Goal: Information Seeking & Learning: Learn about a topic

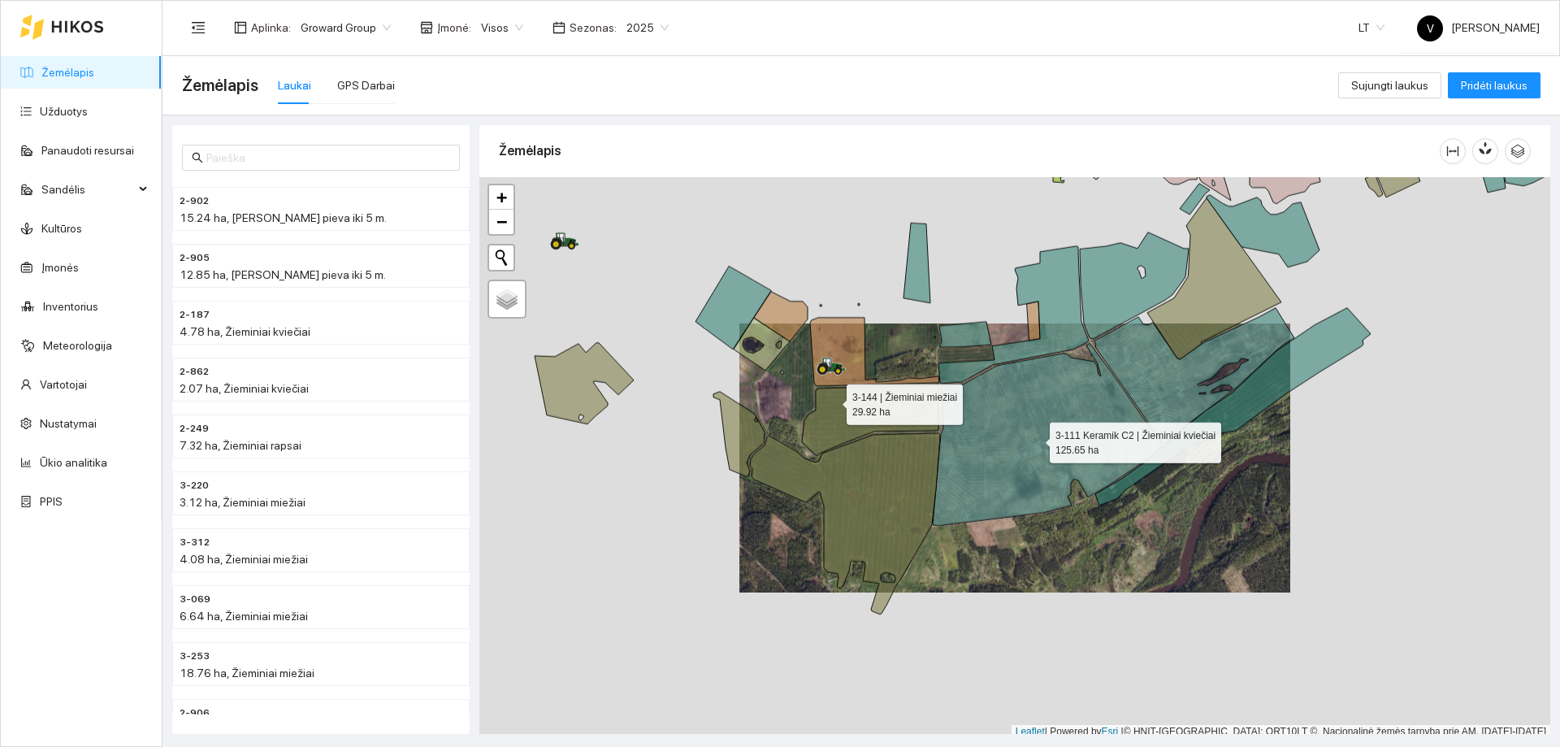
scroll to position [5, 0]
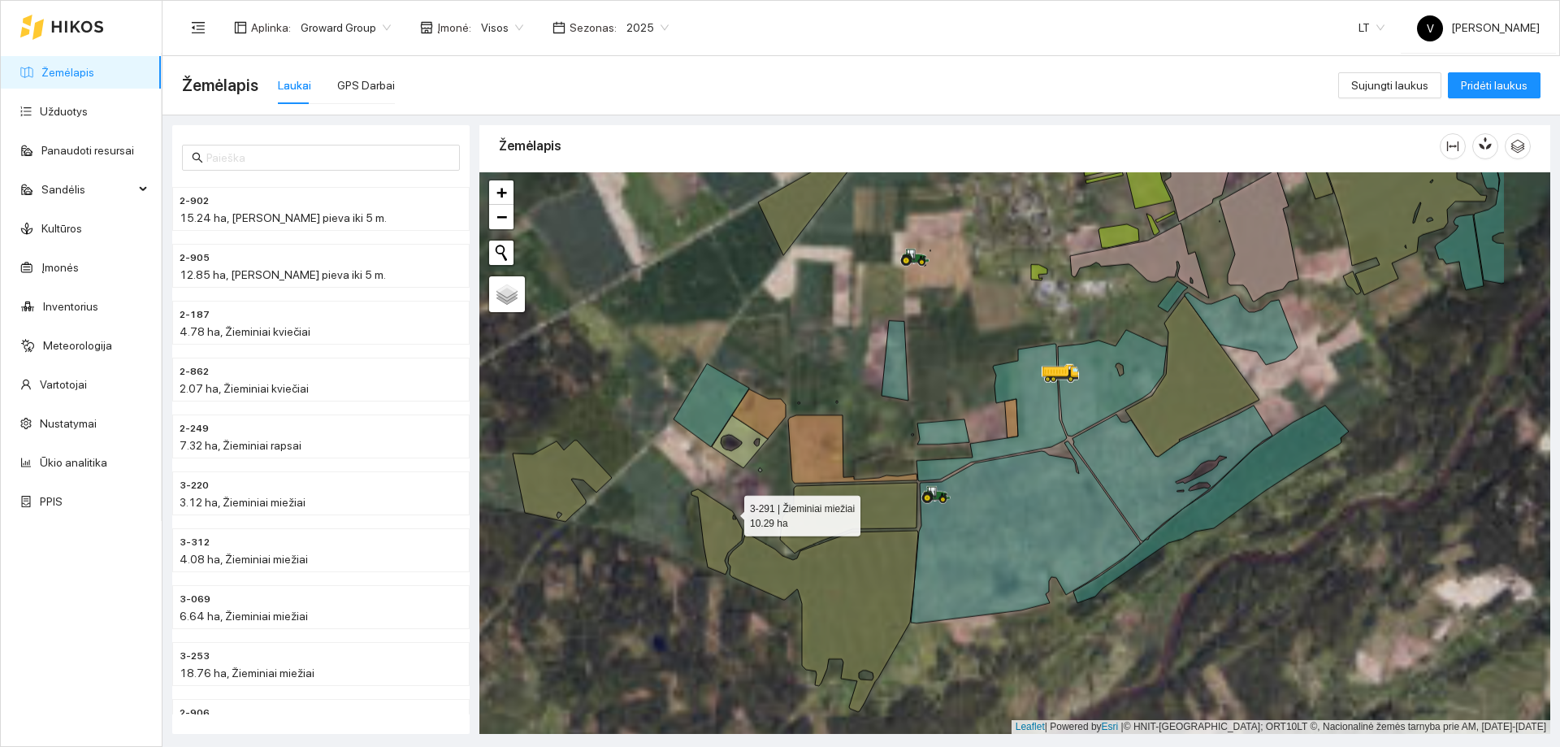
drag, startPoint x: 884, startPoint y: 497, endPoint x: 733, endPoint y: 488, distance: 151.5
click at [726, 489] on icon at bounding box center [717, 531] width 51 height 85
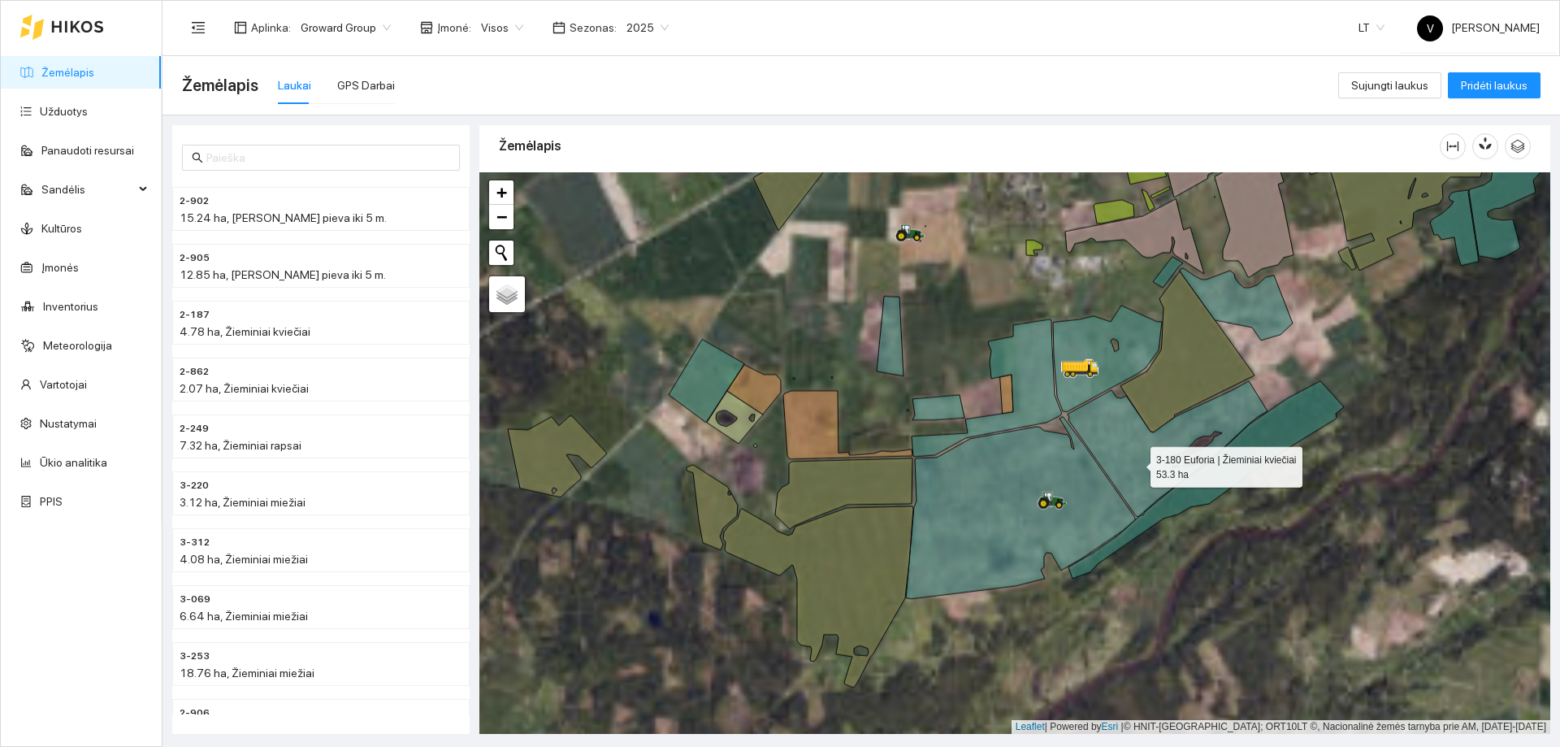
click at [1136, 463] on icon at bounding box center [1168, 449] width 200 height 136
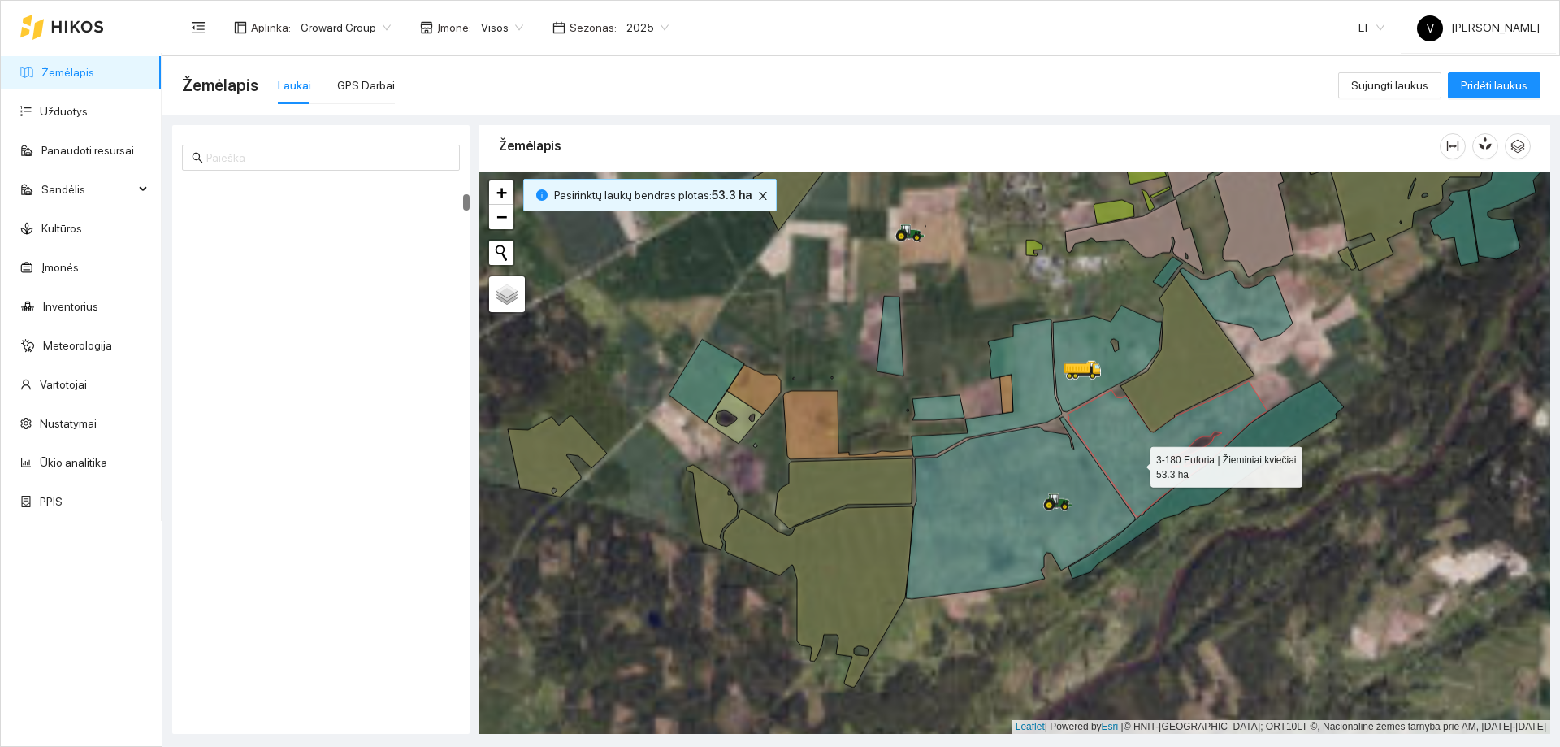
scroll to position [796, 0]
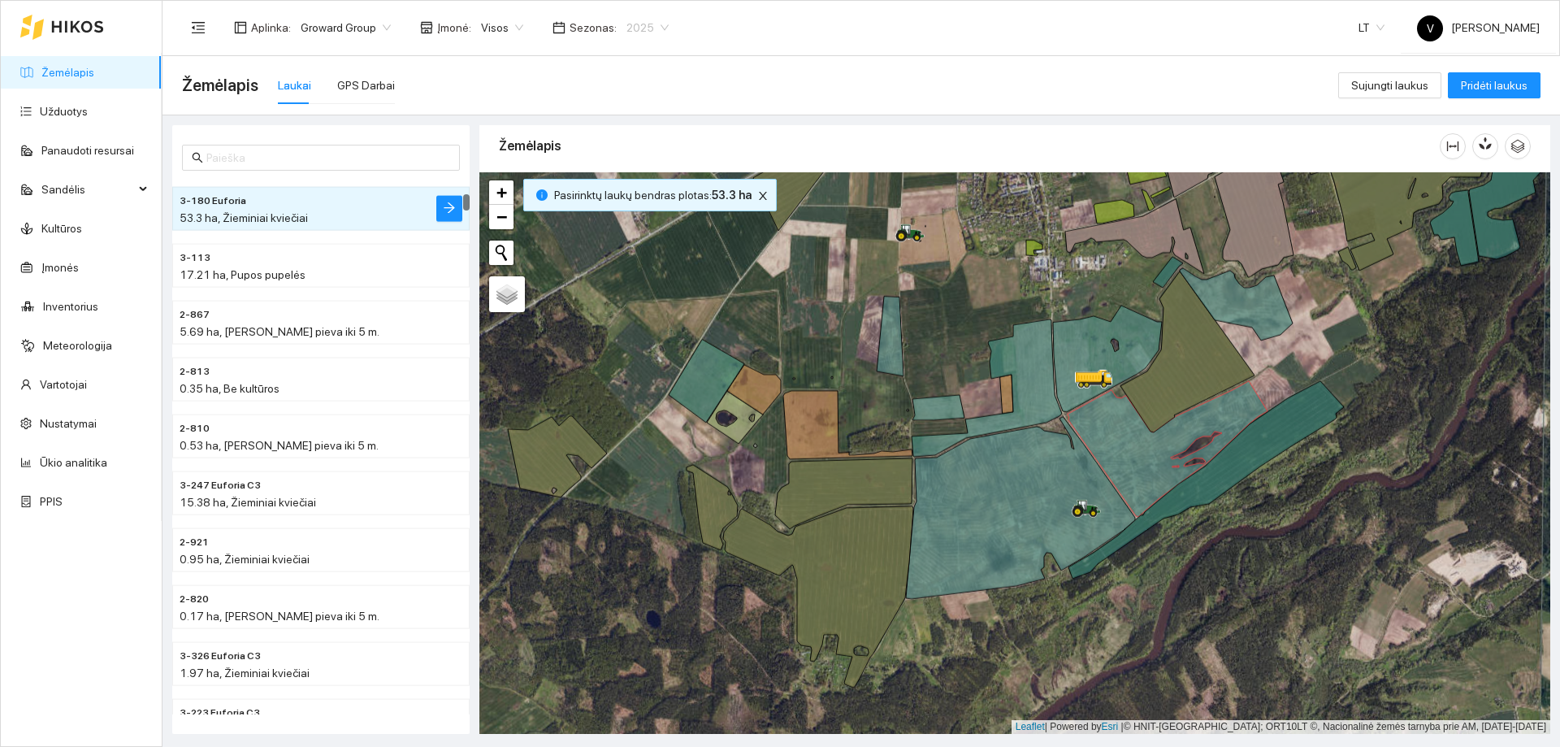
click at [655, 27] on span "2025" at bounding box center [648, 27] width 42 height 24
click at [628, 221] on div "2026" at bounding box center [635, 215] width 42 height 18
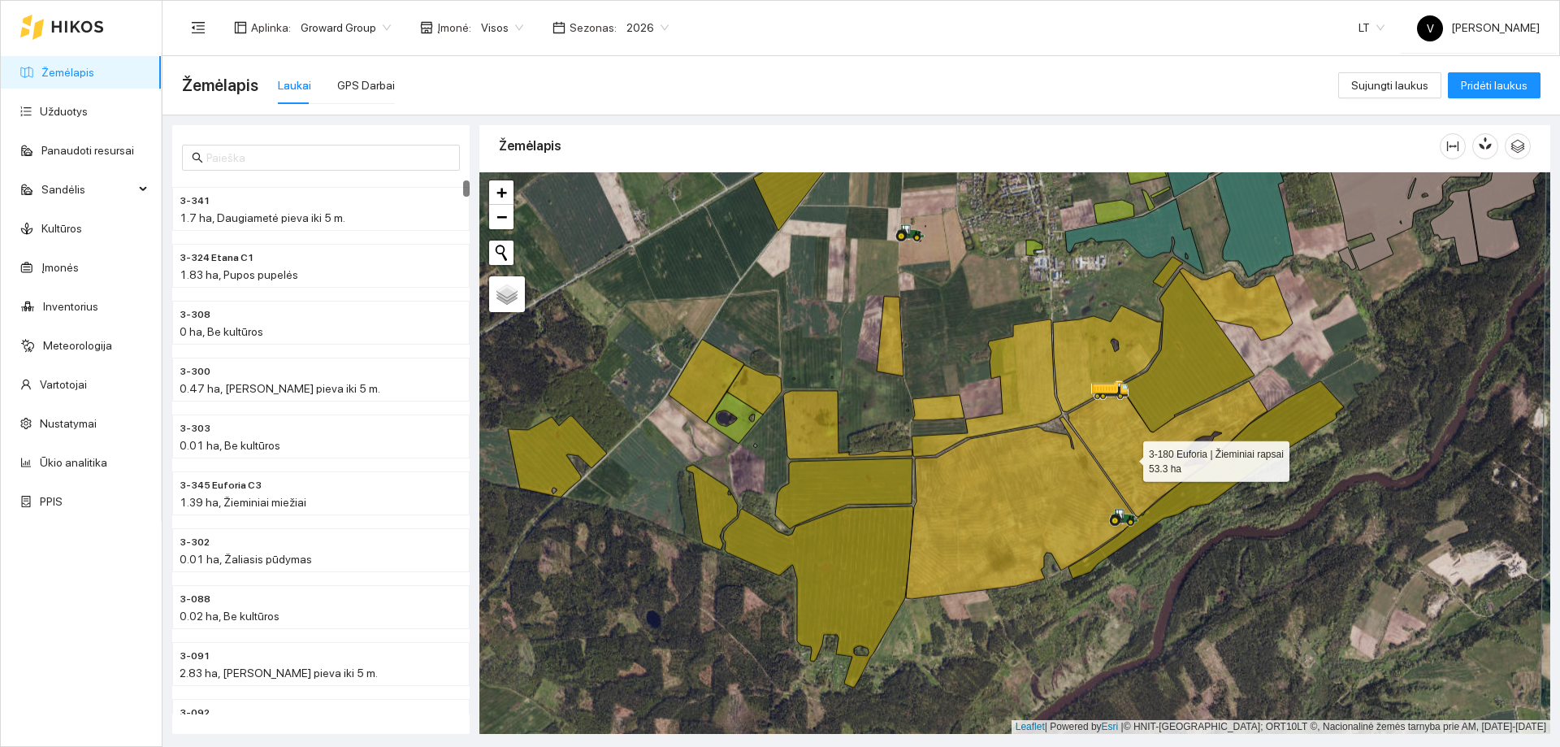
click at [1129, 458] on icon at bounding box center [1168, 449] width 200 height 136
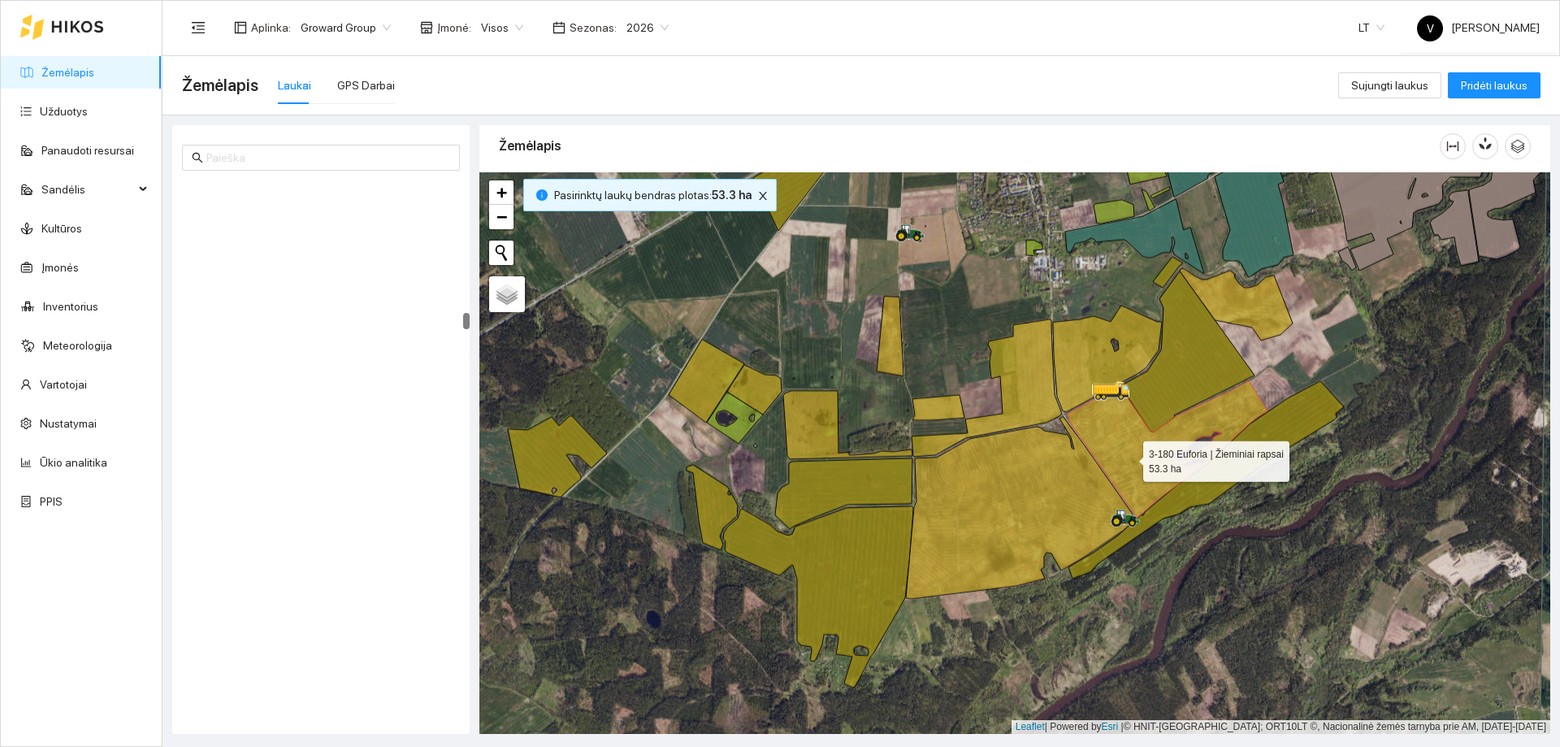
scroll to position [7375, 0]
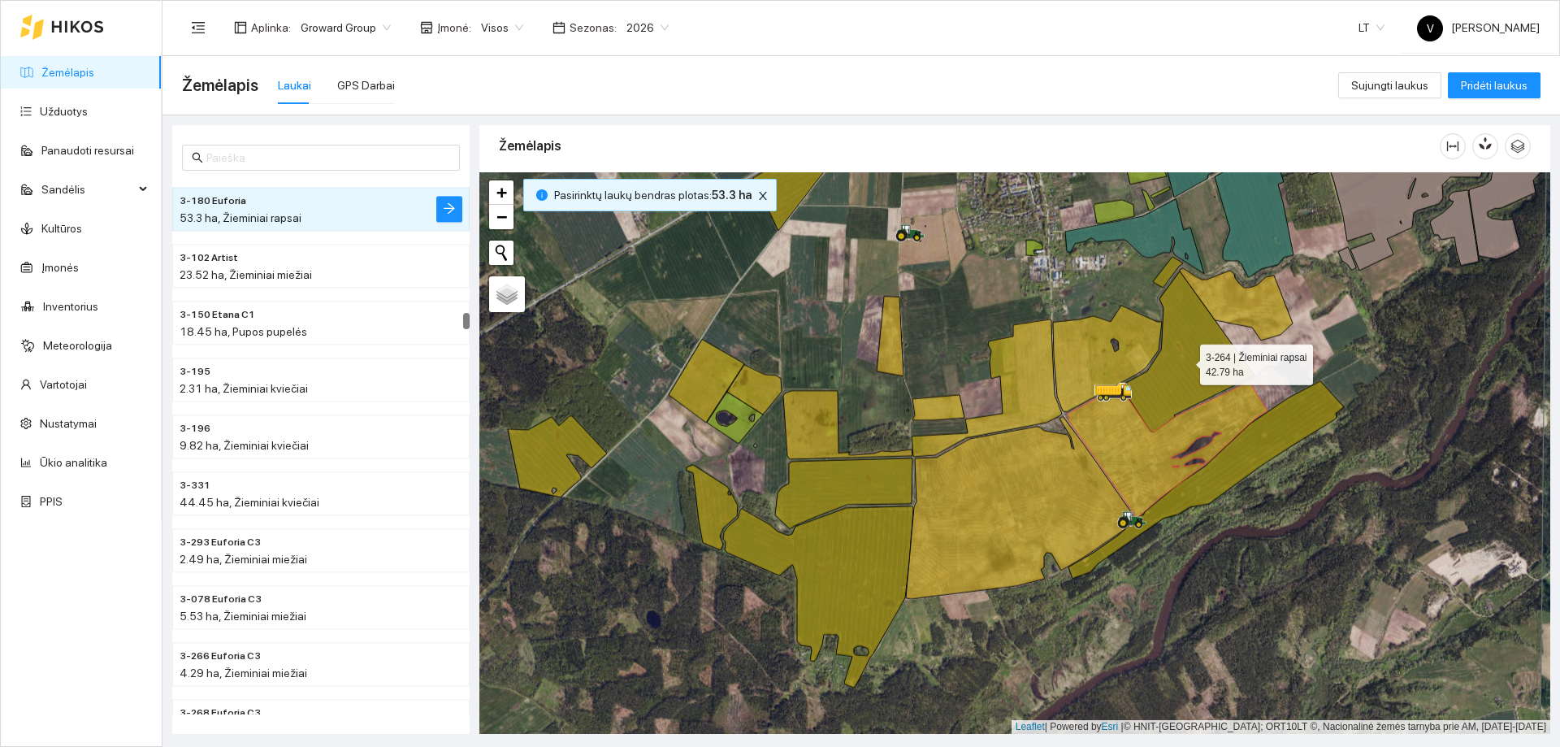
click at [1151, 384] on icon at bounding box center [1188, 351] width 134 height 161
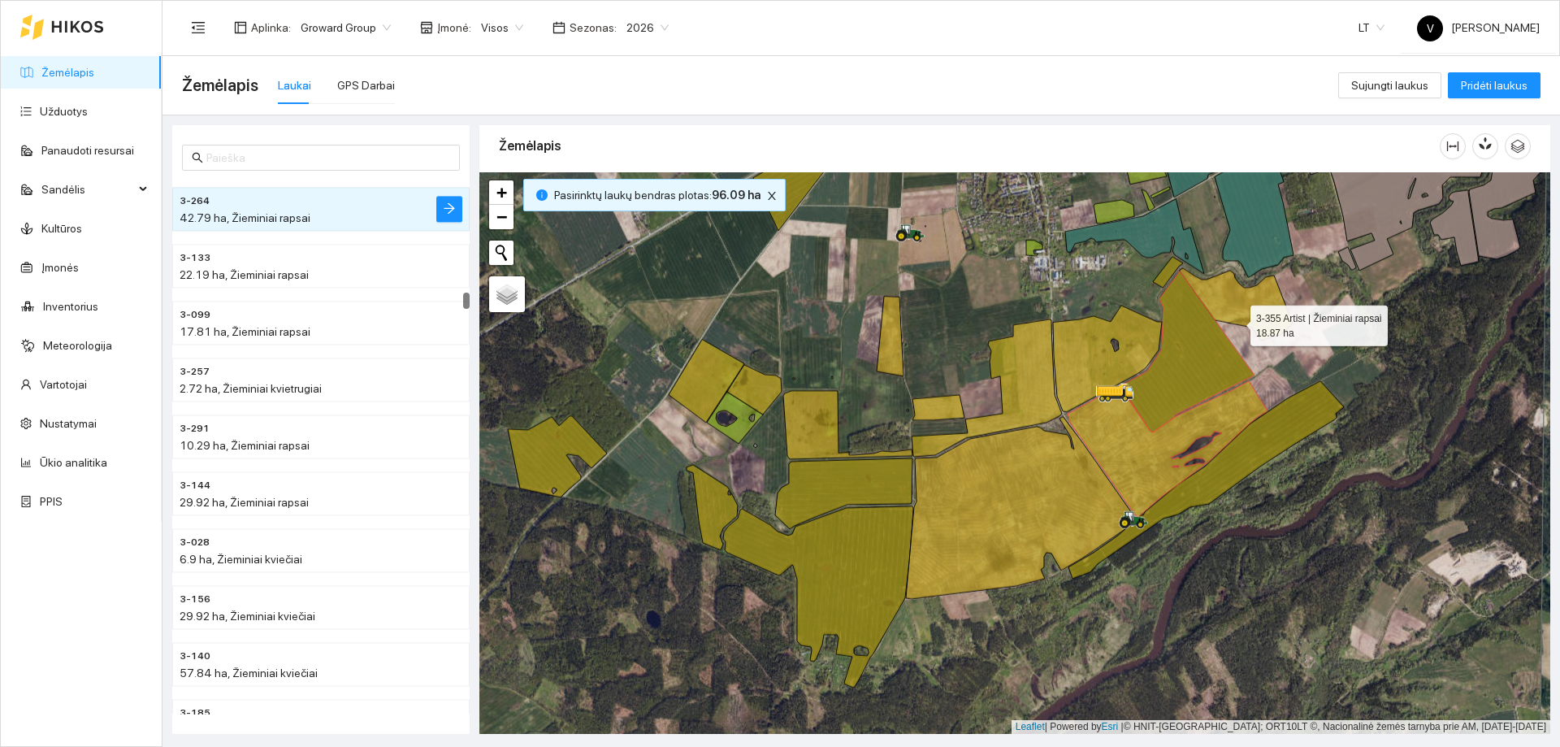
click at [1235, 314] on icon at bounding box center [1236, 304] width 113 height 72
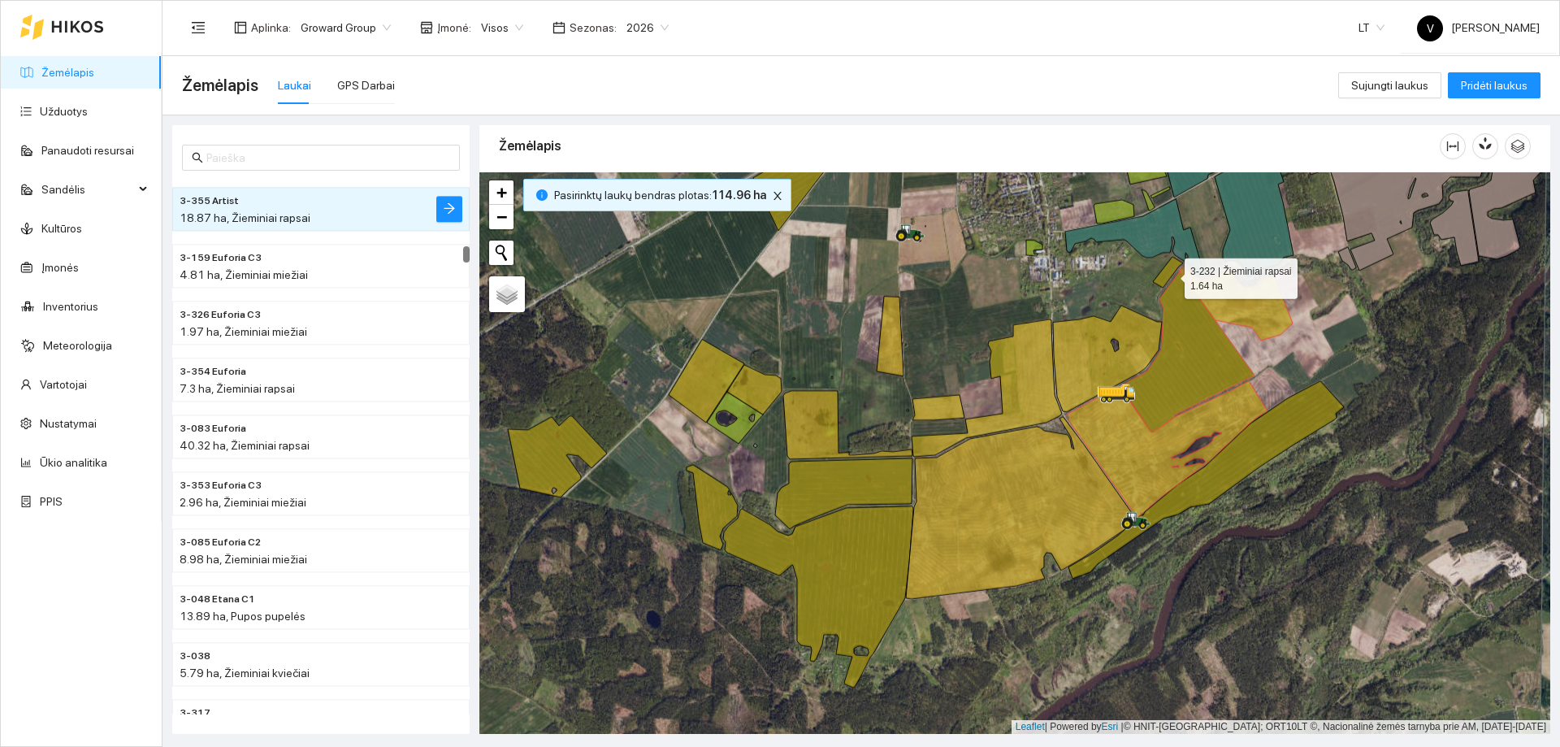
click at [1170, 275] on icon at bounding box center [1168, 272] width 30 height 31
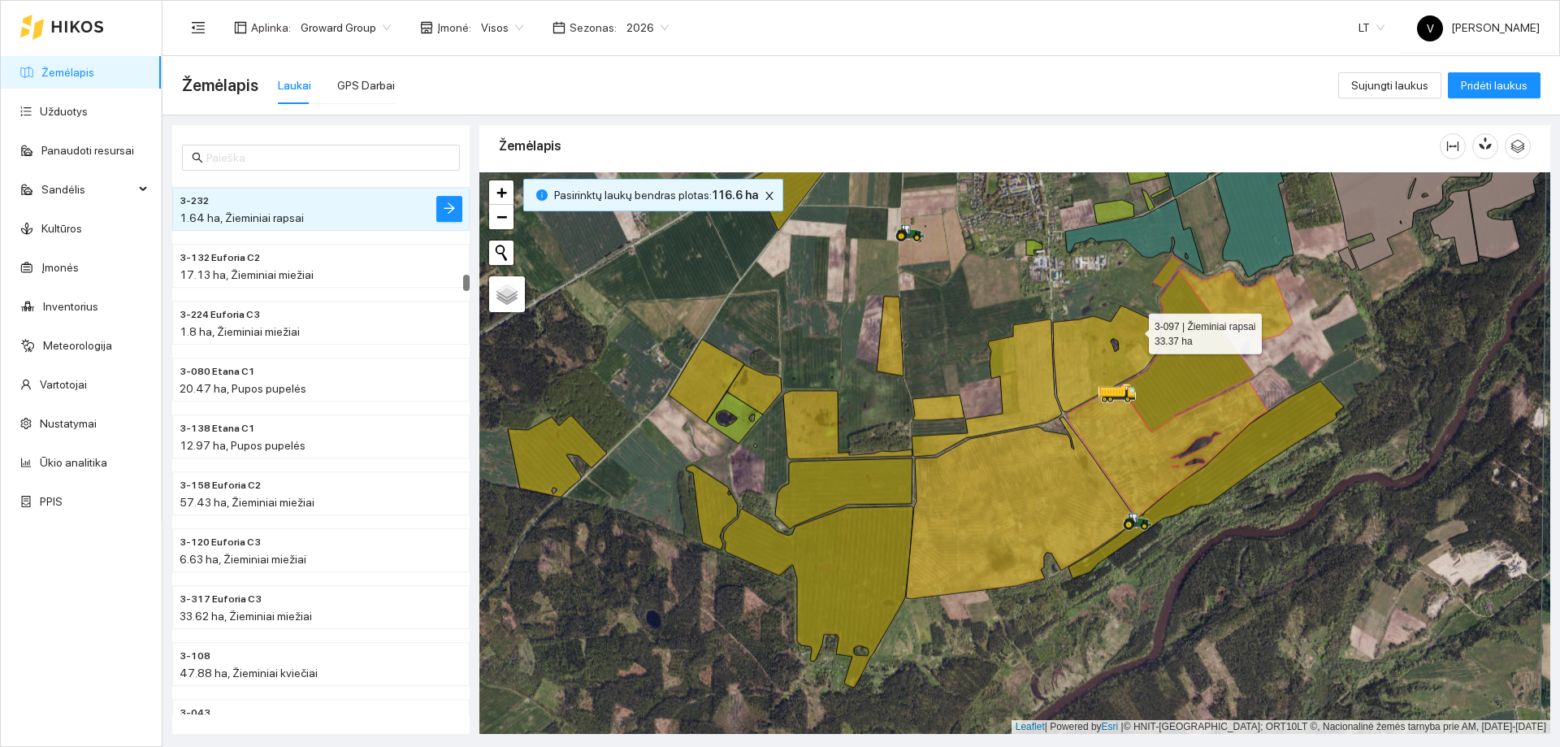
click at [1134, 332] on icon at bounding box center [1107, 359] width 109 height 106
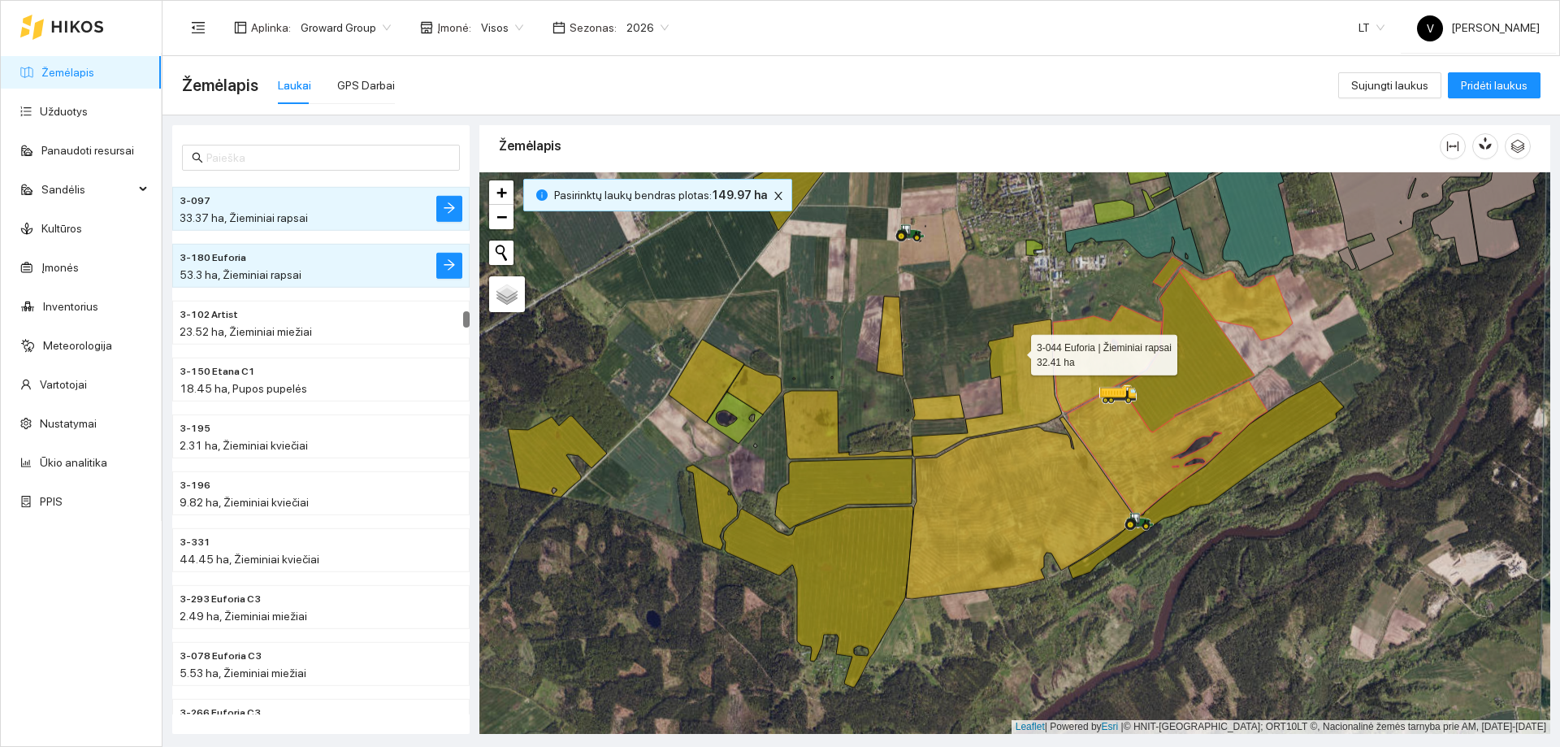
click at [1017, 353] on icon at bounding box center [987, 387] width 150 height 137
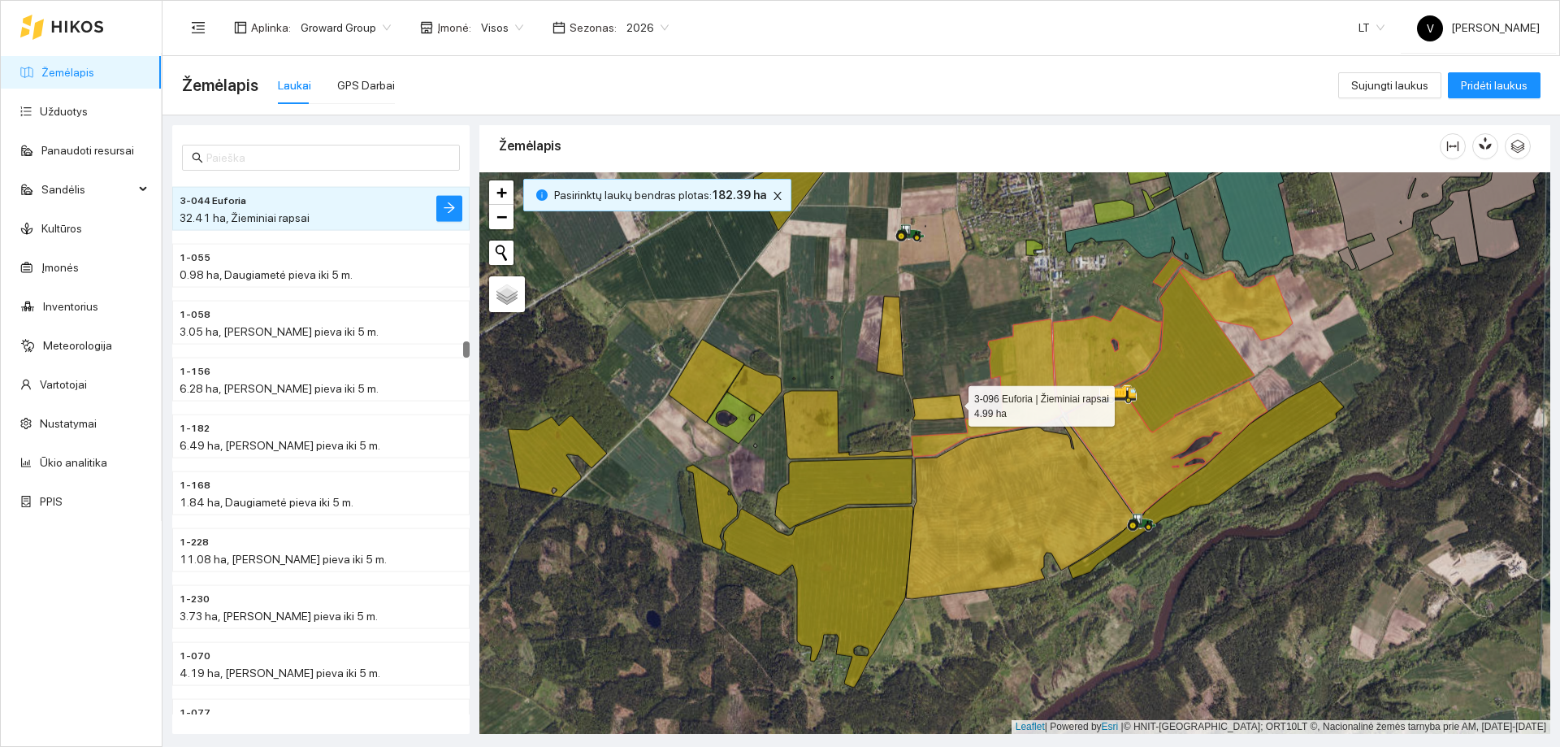
click at [949, 410] on icon at bounding box center [939, 407] width 52 height 25
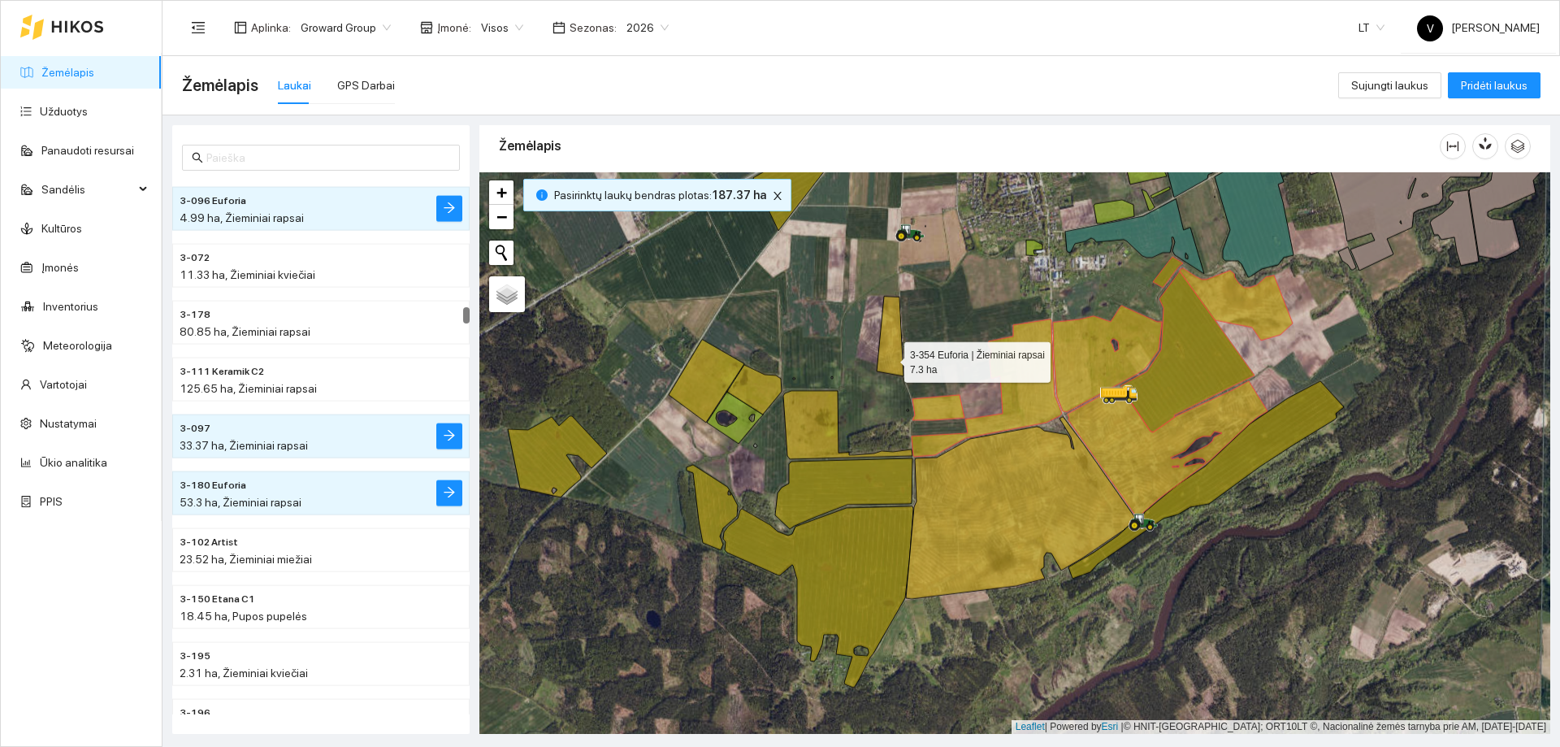
click at [888, 354] on icon at bounding box center [890, 337] width 27 height 80
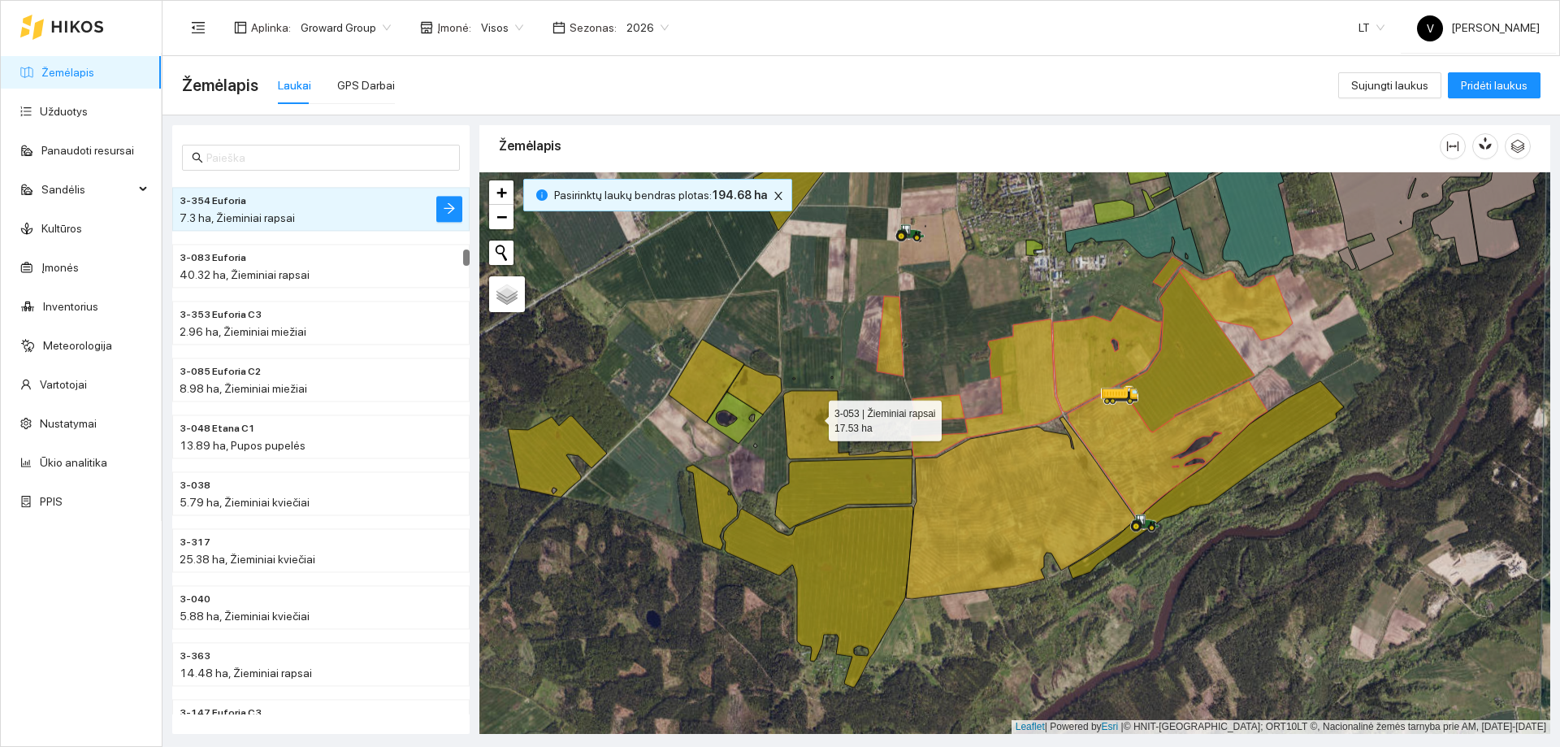
click at [814, 417] on icon at bounding box center [847, 425] width 129 height 68
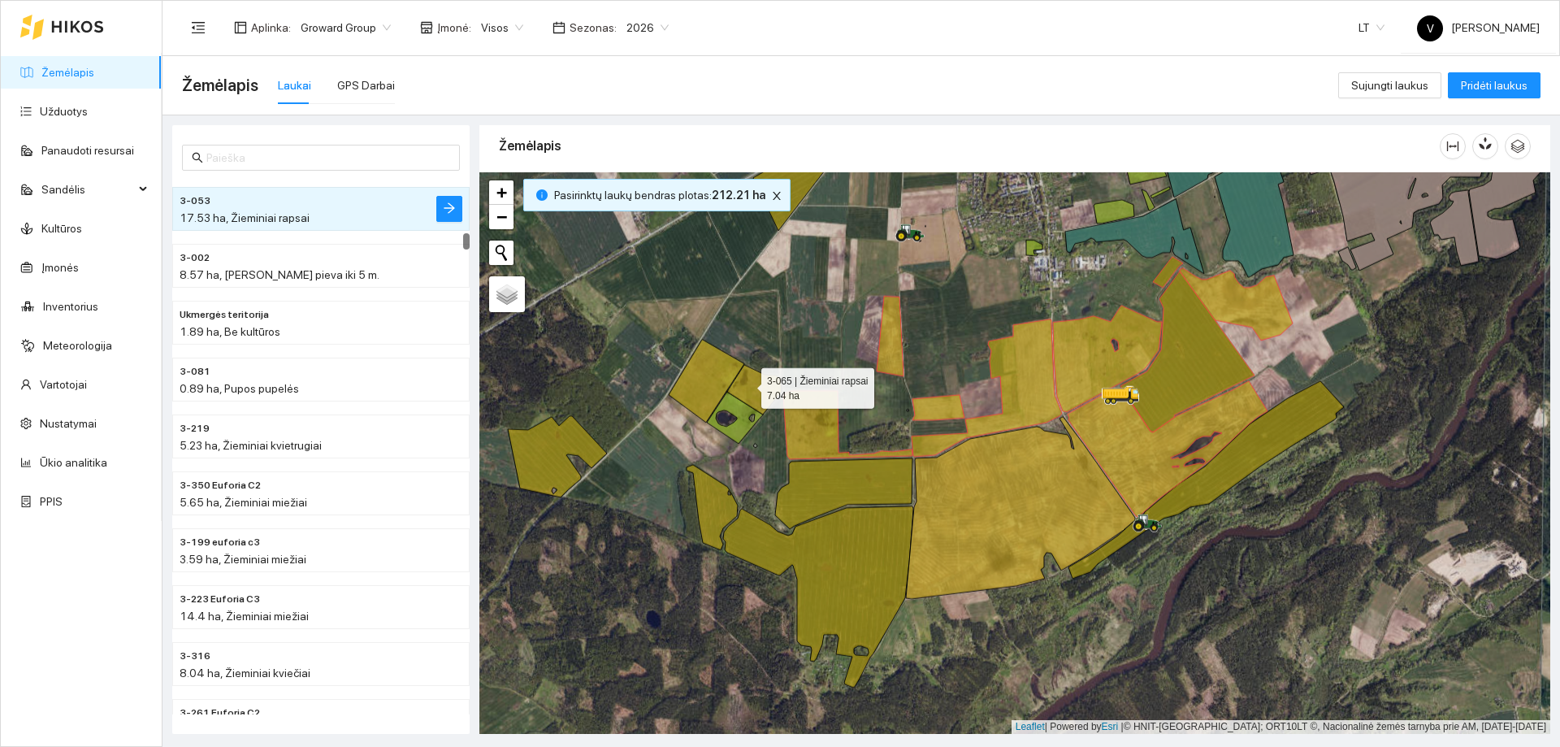
click at [747, 384] on icon at bounding box center [754, 390] width 54 height 50
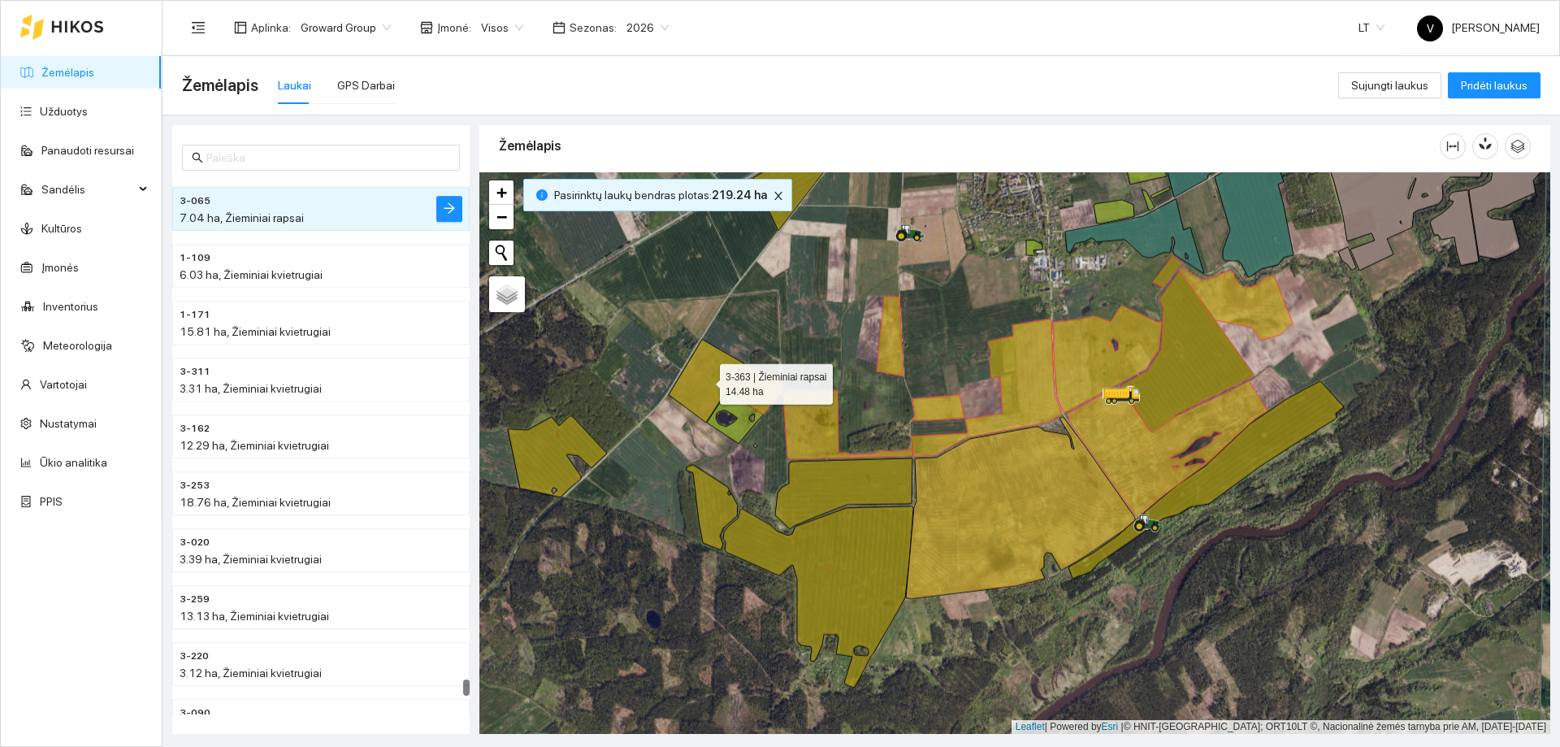
click at [706, 374] on icon at bounding box center [707, 381] width 76 height 83
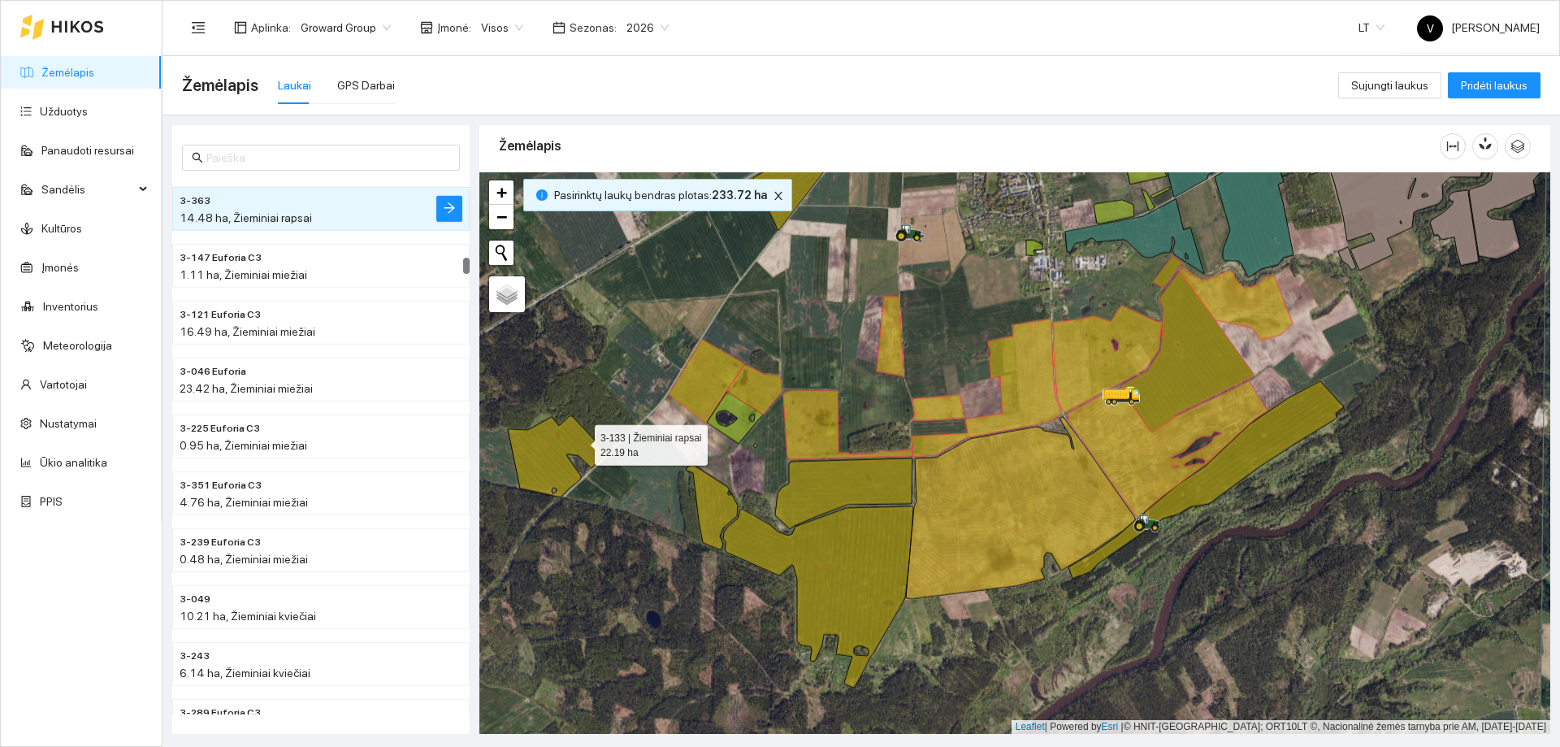
click at [579, 442] on icon at bounding box center [557, 456] width 99 height 81
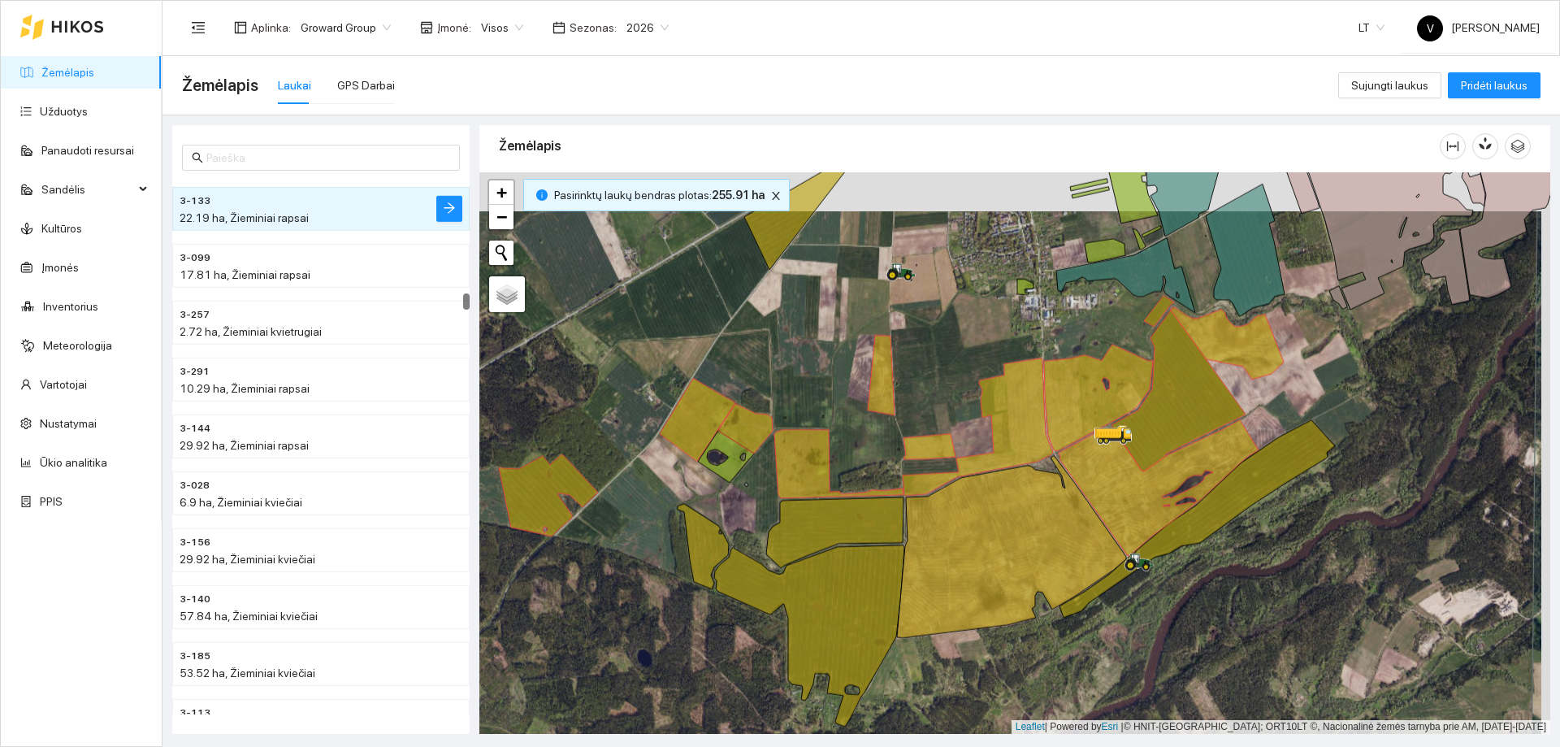
drag, startPoint x: 707, startPoint y: 345, endPoint x: 683, endPoint y: 471, distance: 128.3
click at [677, 496] on div at bounding box center [1014, 453] width 1071 height 562
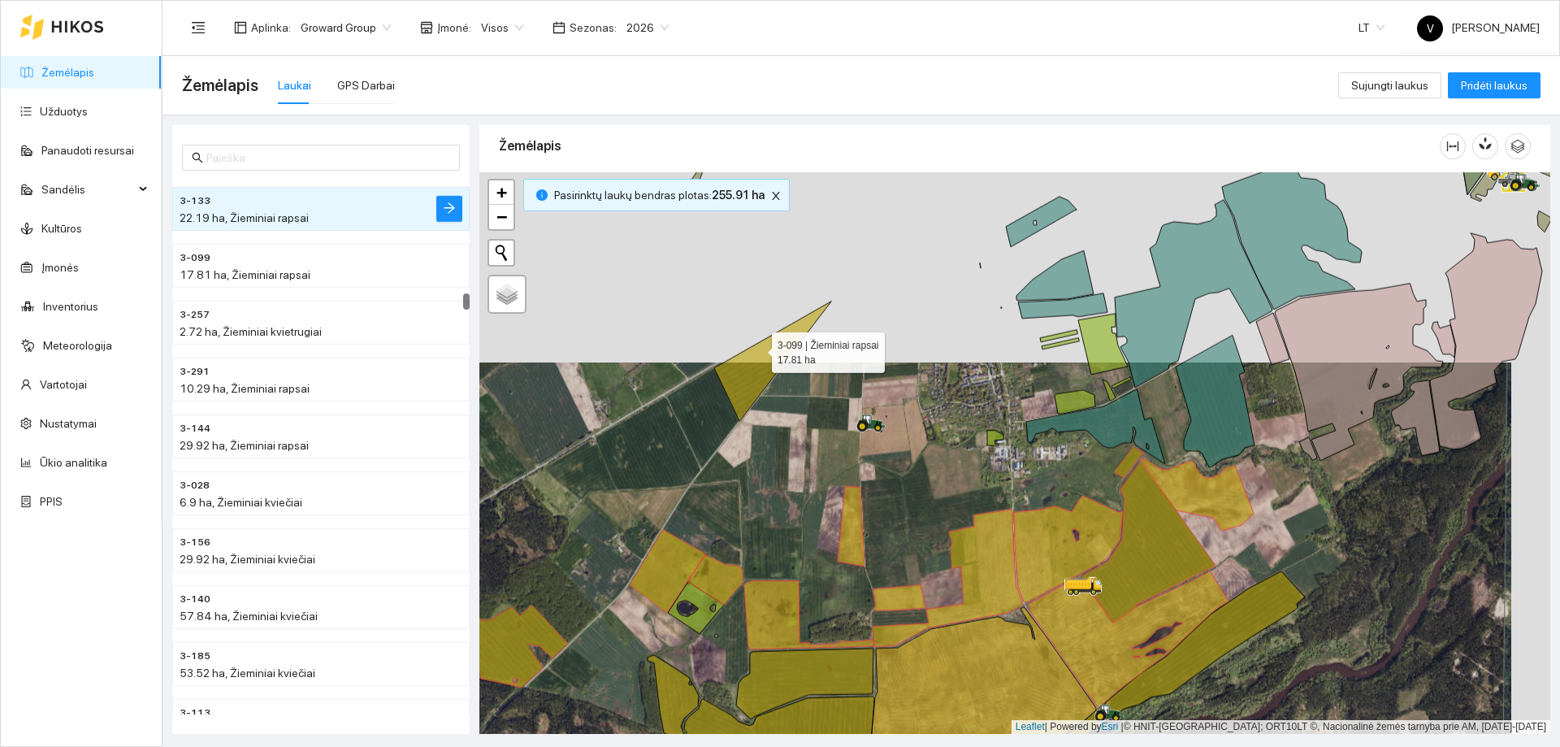
click at [757, 349] on icon at bounding box center [772, 360] width 117 height 119
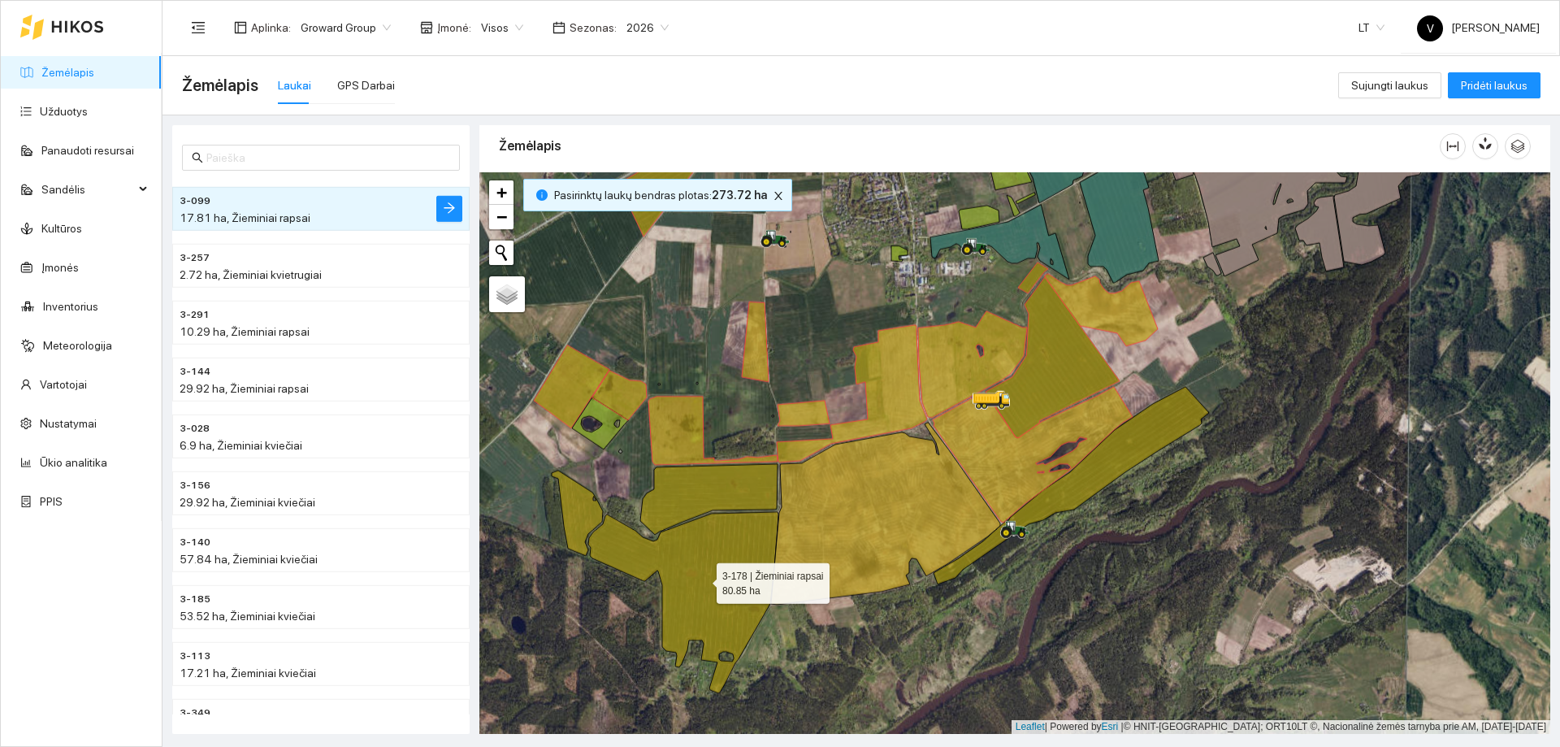
click at [713, 553] on icon at bounding box center [683, 602] width 190 height 181
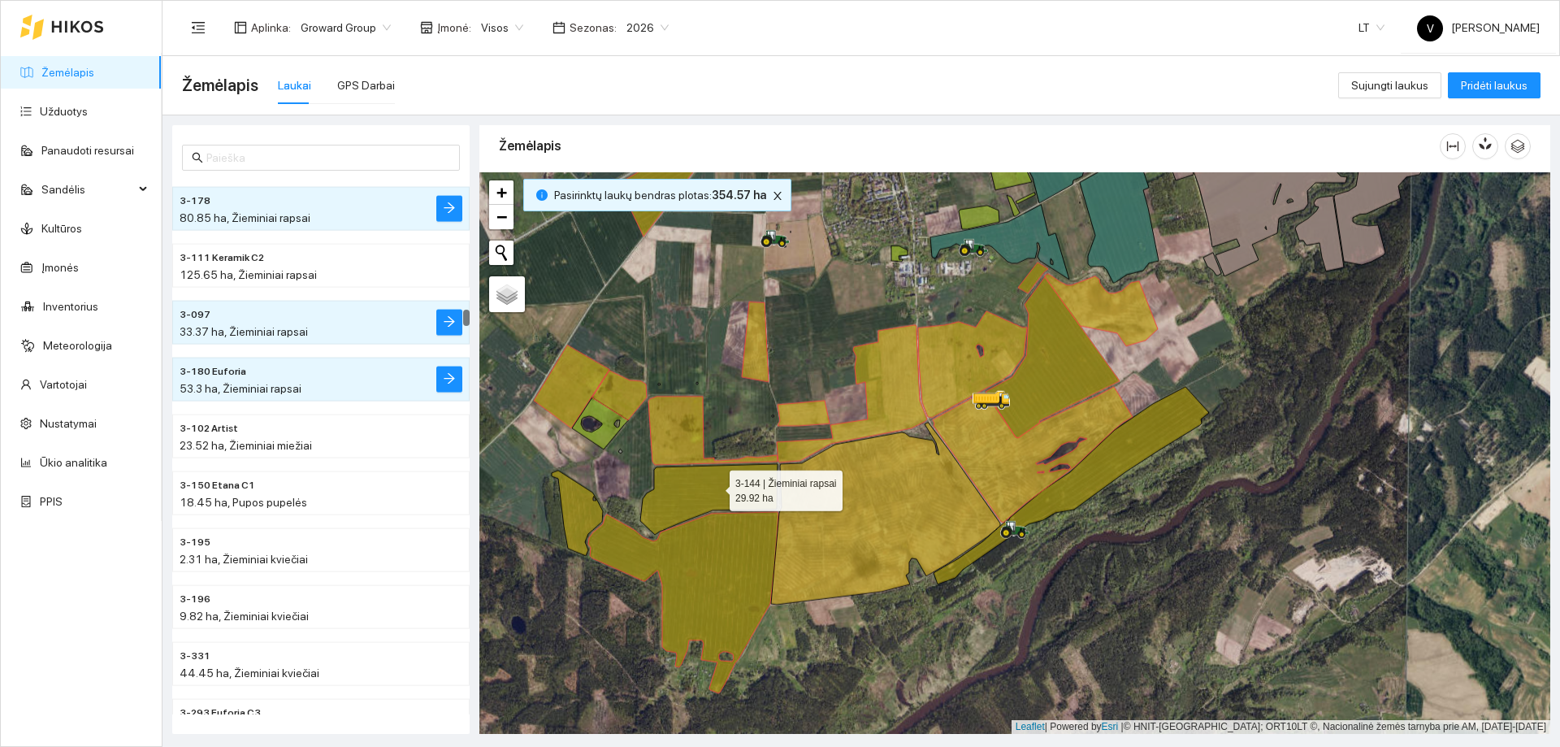
click at [715, 479] on icon at bounding box center [708, 499] width 137 height 71
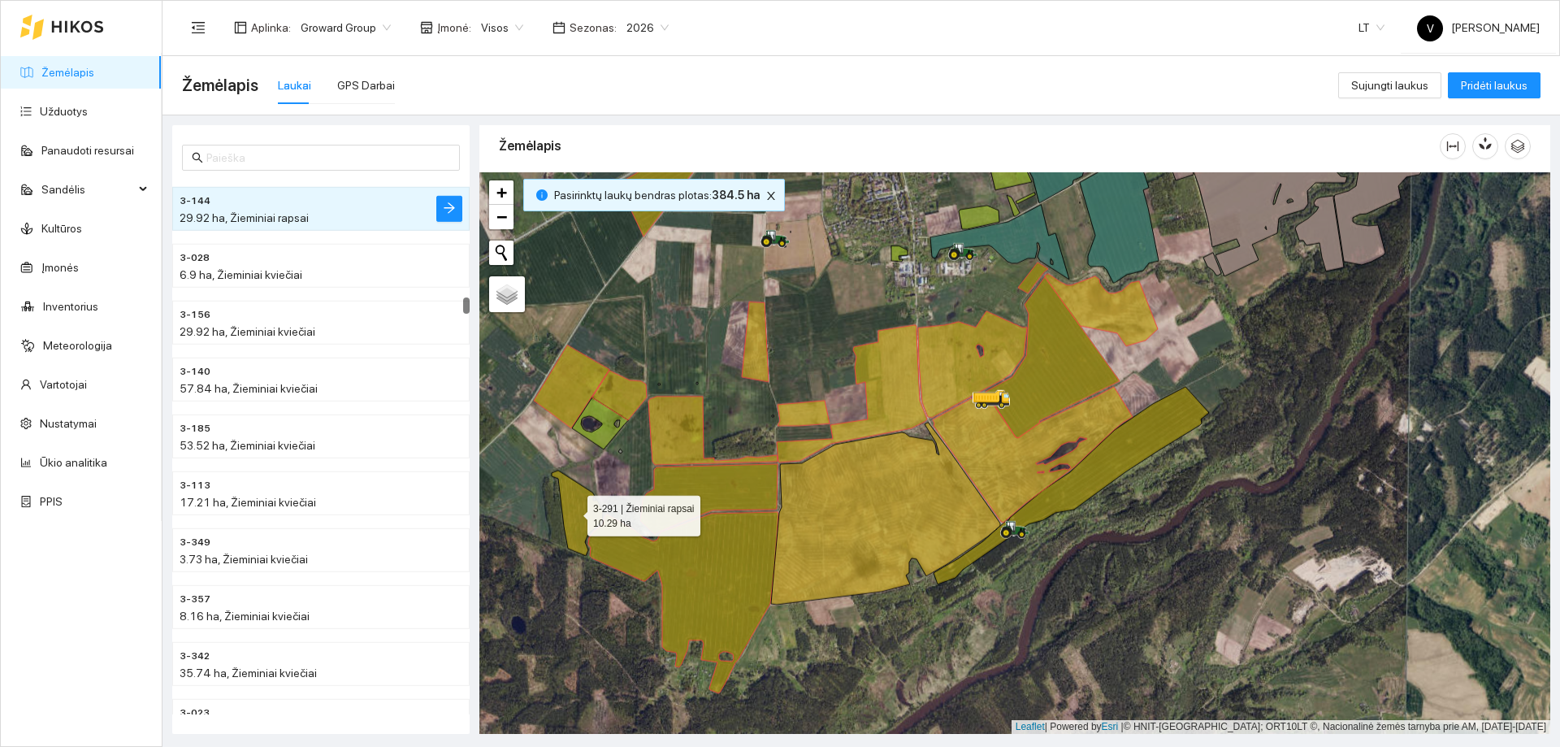
click at [574, 512] on icon at bounding box center [577, 513] width 51 height 85
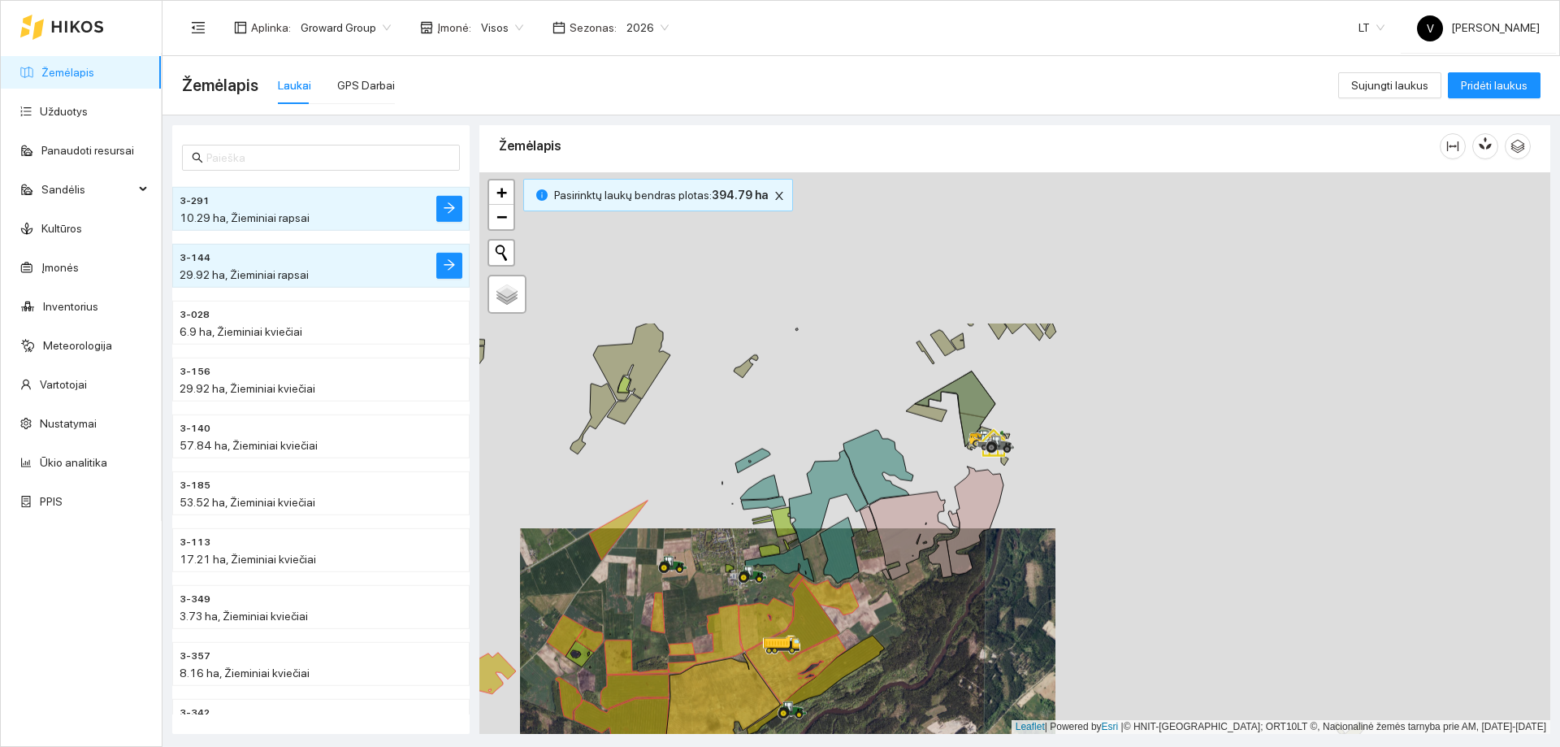
drag, startPoint x: 726, startPoint y: 301, endPoint x: 696, endPoint y: 494, distance: 195.9
click at [696, 494] on div at bounding box center [1014, 453] width 1071 height 562
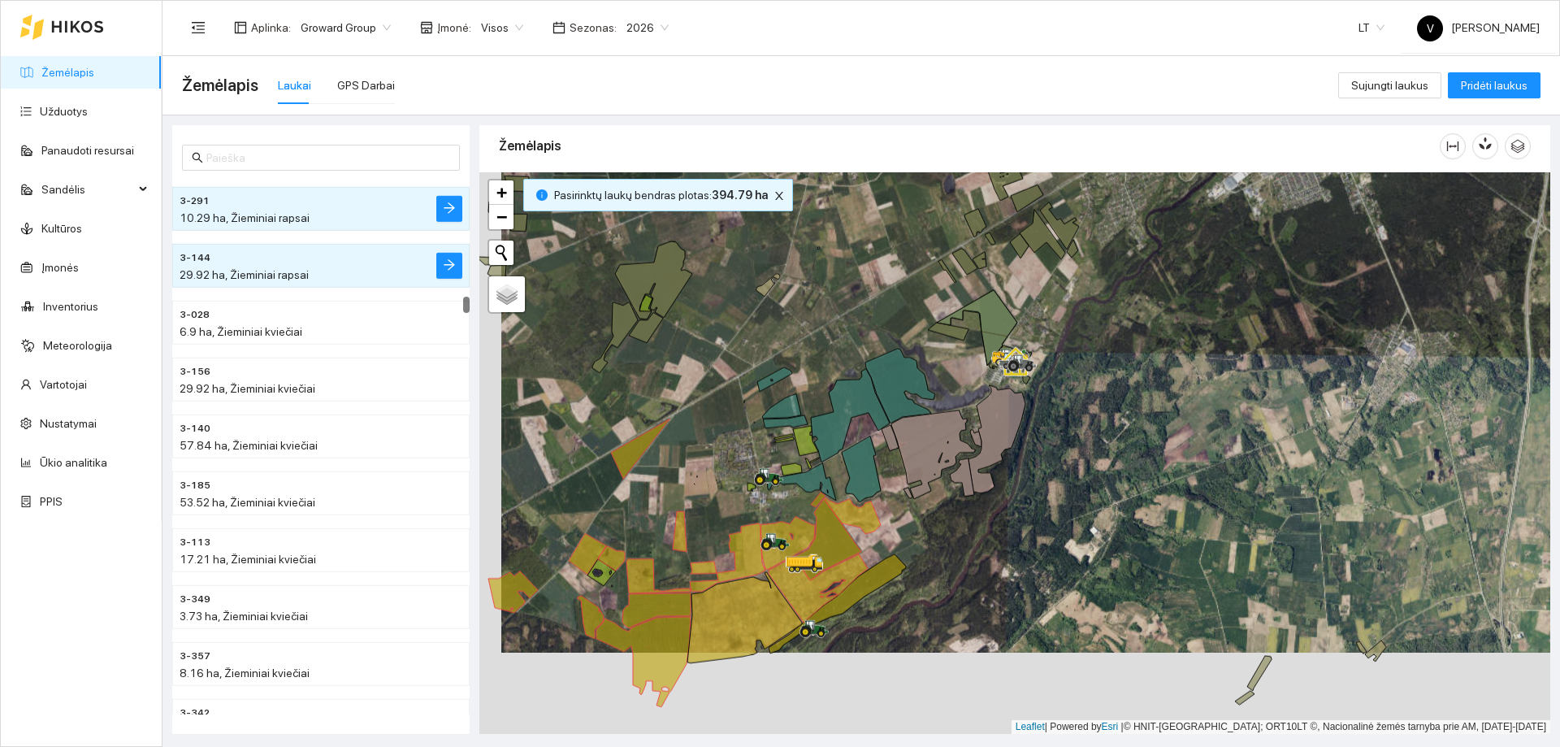
drag, startPoint x: 963, startPoint y: 520, endPoint x: 961, endPoint y: 506, distance: 14.0
click at [965, 507] on div at bounding box center [1014, 453] width 1071 height 562
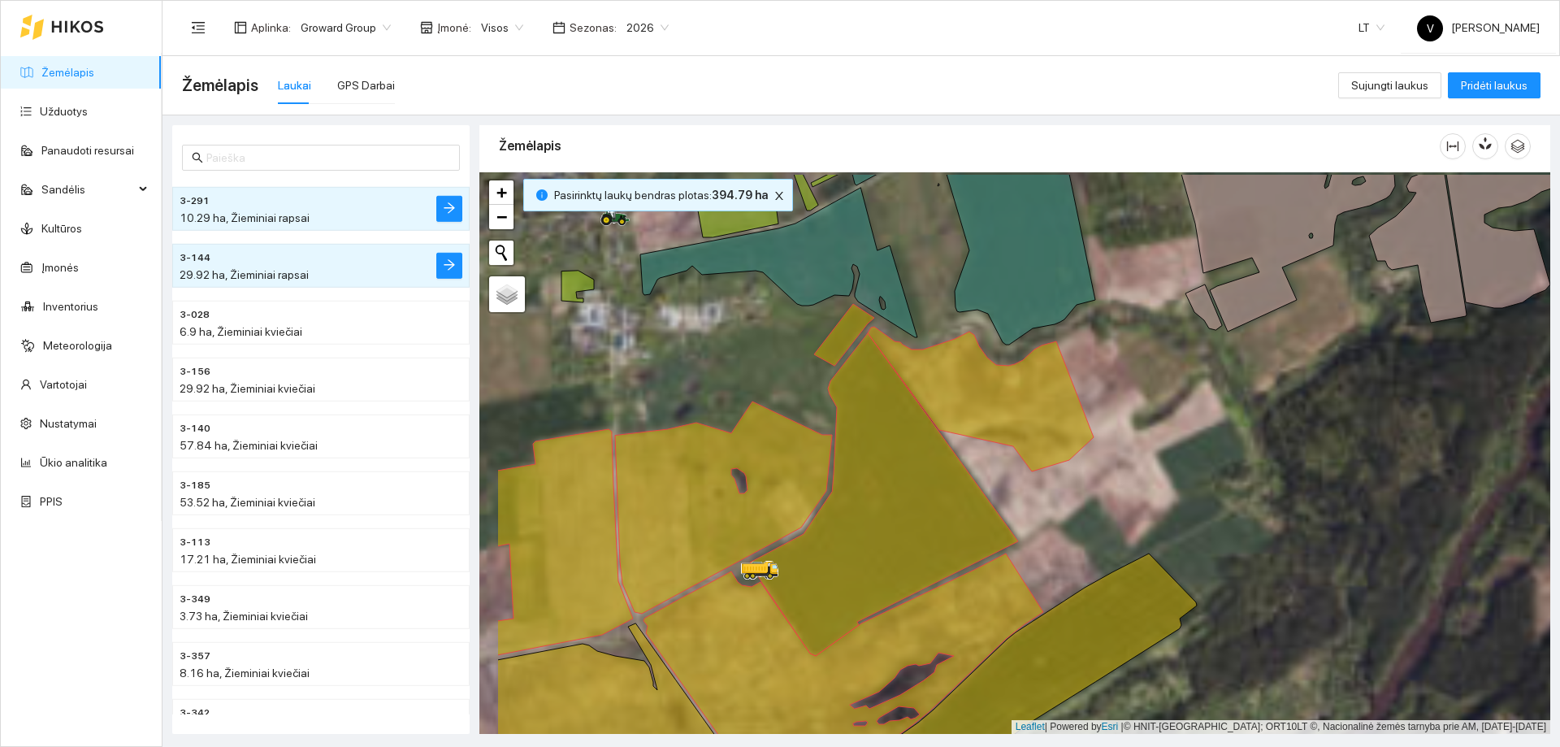
drag, startPoint x: 948, startPoint y: 462, endPoint x: 1062, endPoint y: 525, distance: 130.6
click at [1062, 525] on div at bounding box center [1014, 453] width 1071 height 562
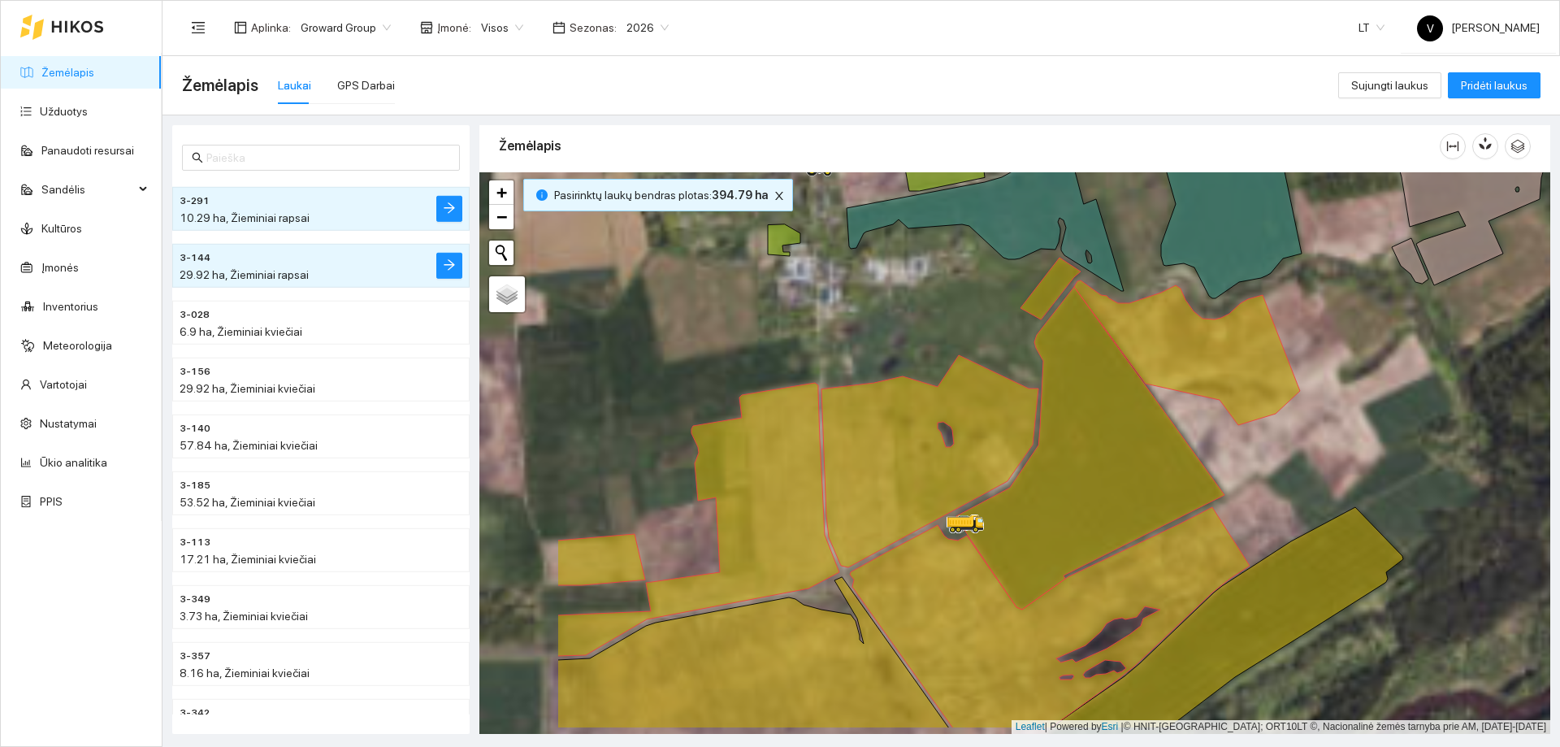
drag, startPoint x: 942, startPoint y: 349, endPoint x: 1104, endPoint y: 266, distance: 182.4
click at [1108, 260] on div at bounding box center [1014, 453] width 1071 height 562
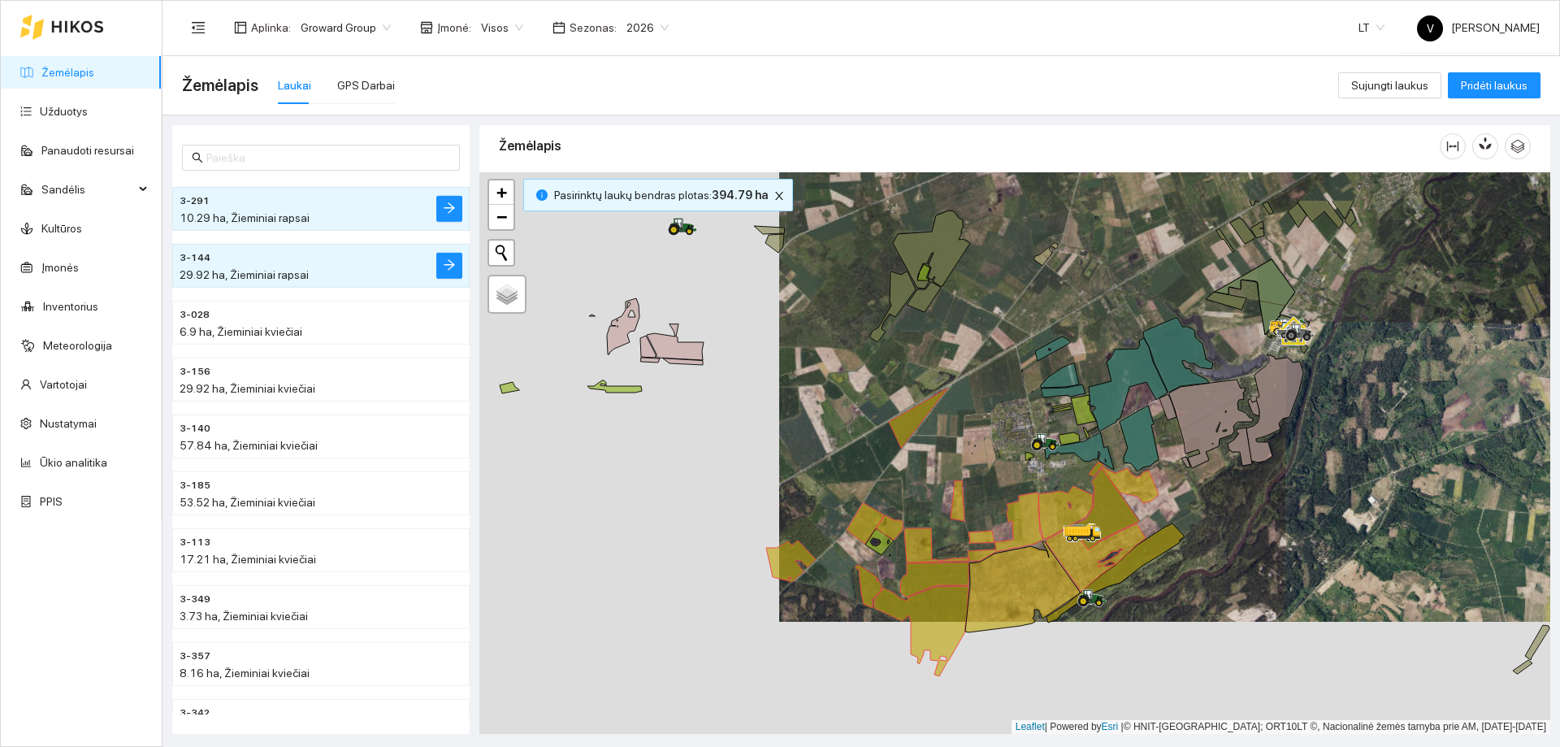
drag, startPoint x: 763, startPoint y: 590, endPoint x: 852, endPoint y: 609, distance: 90.7
click at [872, 636] on div at bounding box center [1014, 453] width 1071 height 562
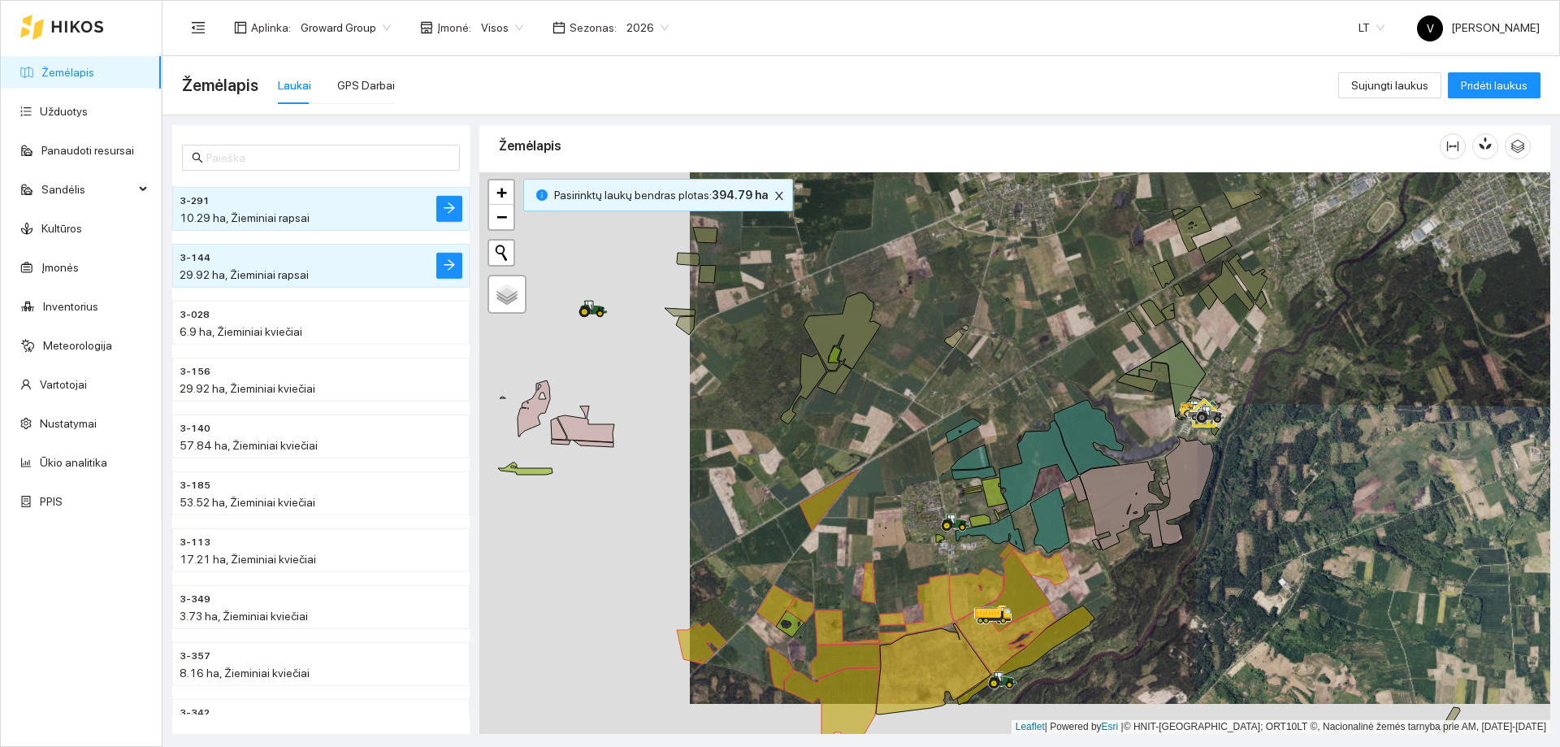
drag, startPoint x: 1039, startPoint y: 341, endPoint x: 930, endPoint y: 392, distance: 120.3
click at [927, 392] on div at bounding box center [1014, 453] width 1071 height 562
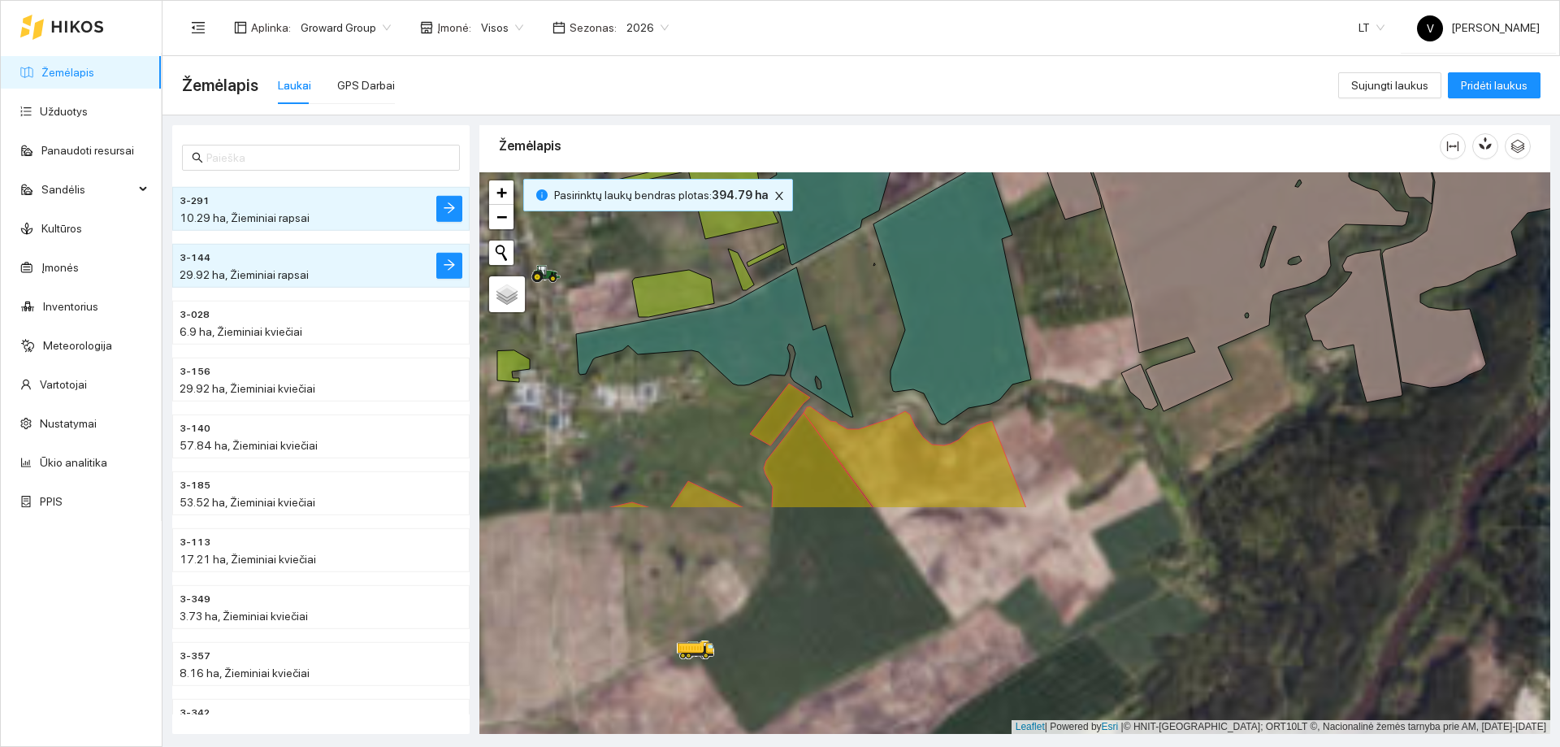
drag, startPoint x: 1138, startPoint y: 449, endPoint x: 1203, endPoint y: 297, distance: 164.5
click at [1203, 297] on div at bounding box center [1014, 453] width 1071 height 562
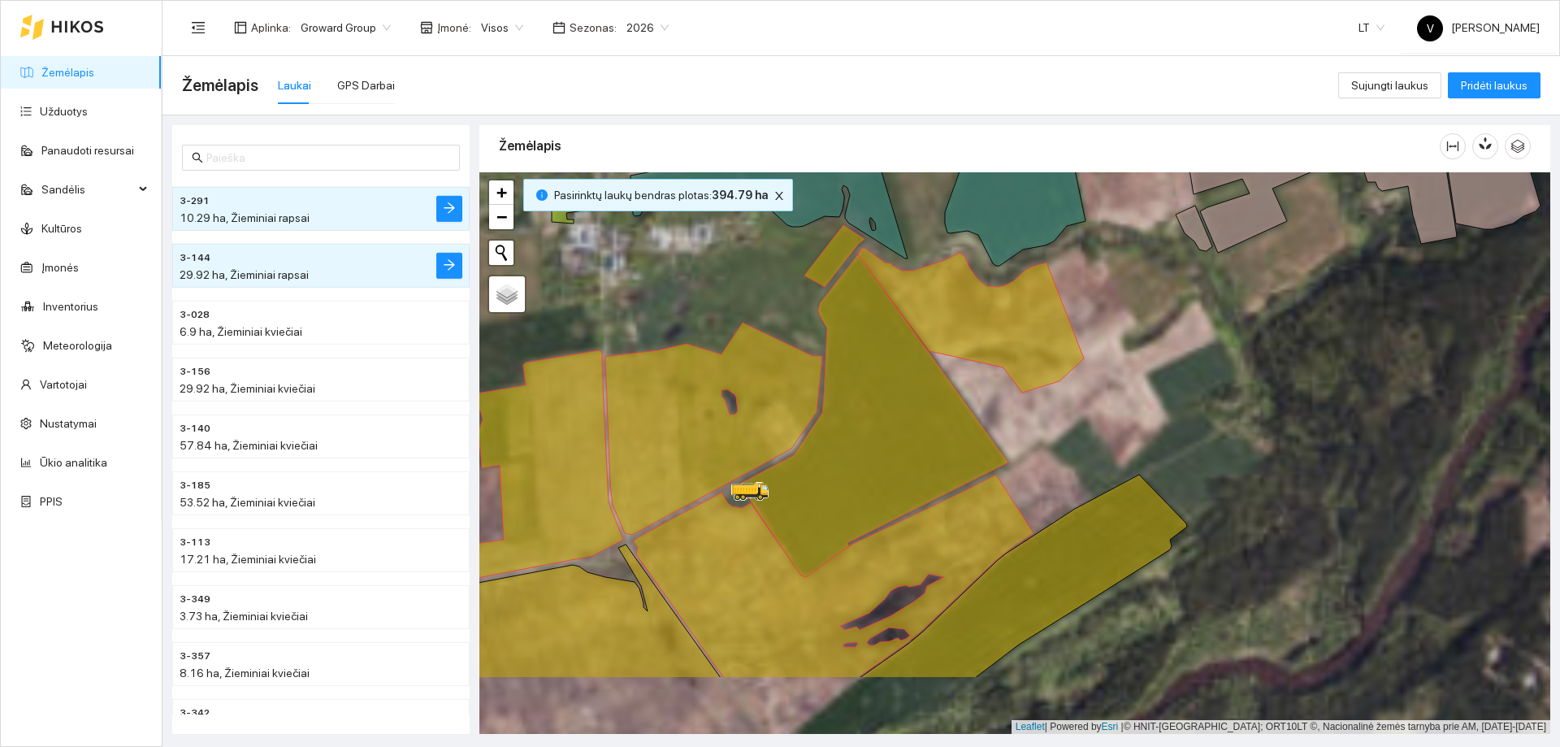
drag, startPoint x: 1091, startPoint y: 488, endPoint x: 1141, endPoint y: 310, distance: 184.2
click at [1141, 310] on div at bounding box center [1014, 453] width 1071 height 562
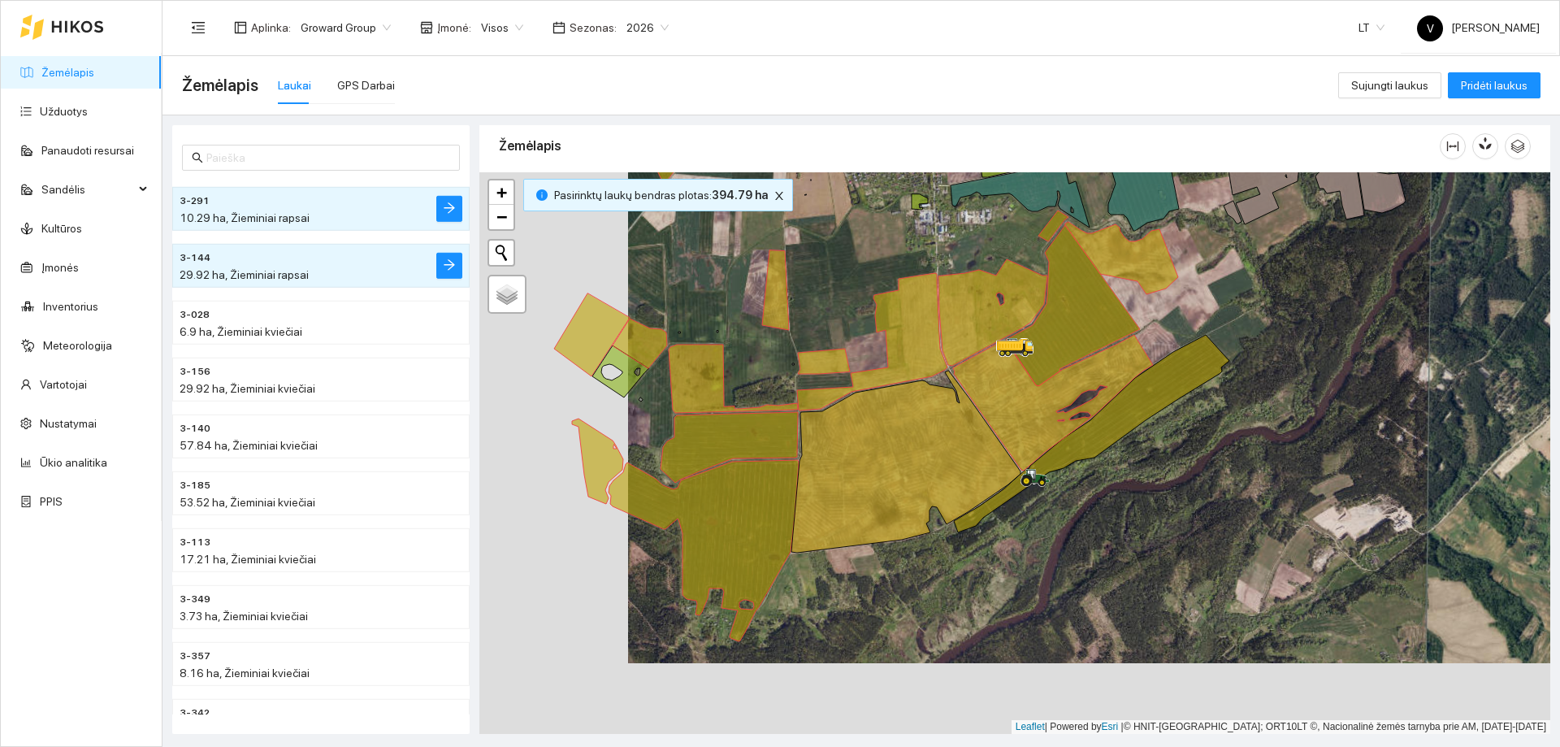
drag, startPoint x: 885, startPoint y: 588, endPoint x: 935, endPoint y: 569, distance: 53.0
click at [935, 569] on div at bounding box center [1014, 453] width 1071 height 562
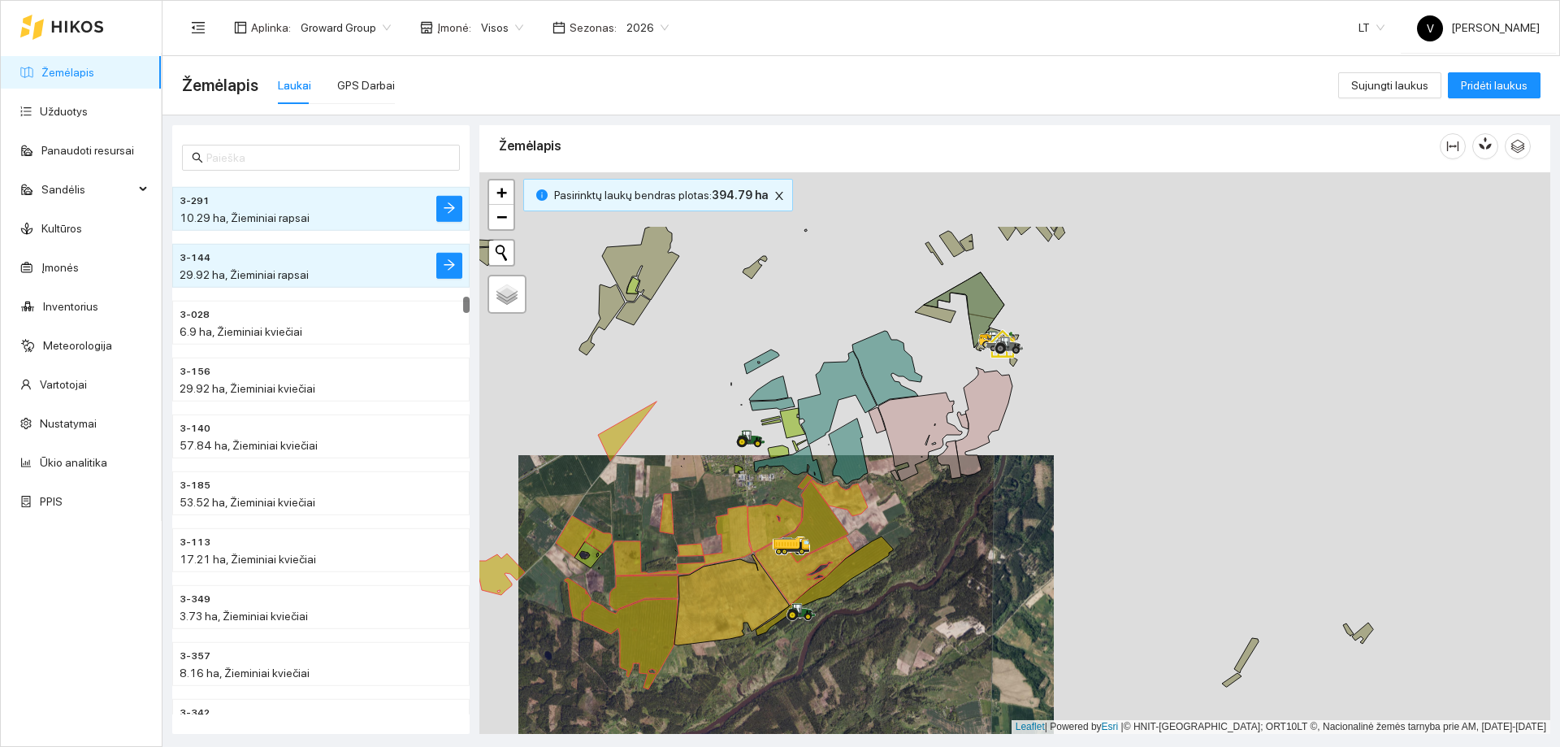
click at [887, 630] on div at bounding box center [1014, 453] width 1071 height 562
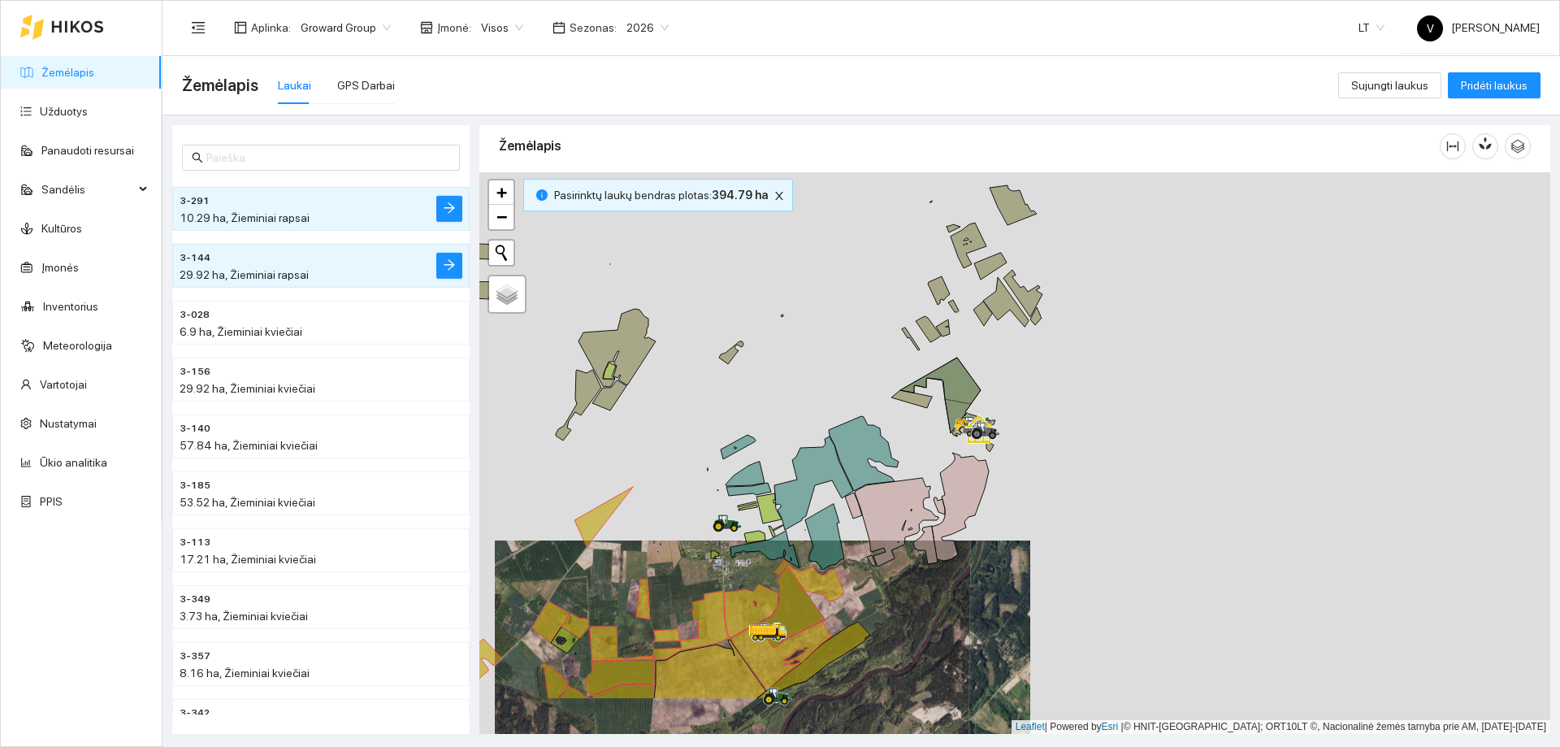
drag, startPoint x: 976, startPoint y: 474, endPoint x: 1039, endPoint y: 345, distance: 143.6
click at [1043, 339] on div at bounding box center [1014, 453] width 1071 height 562
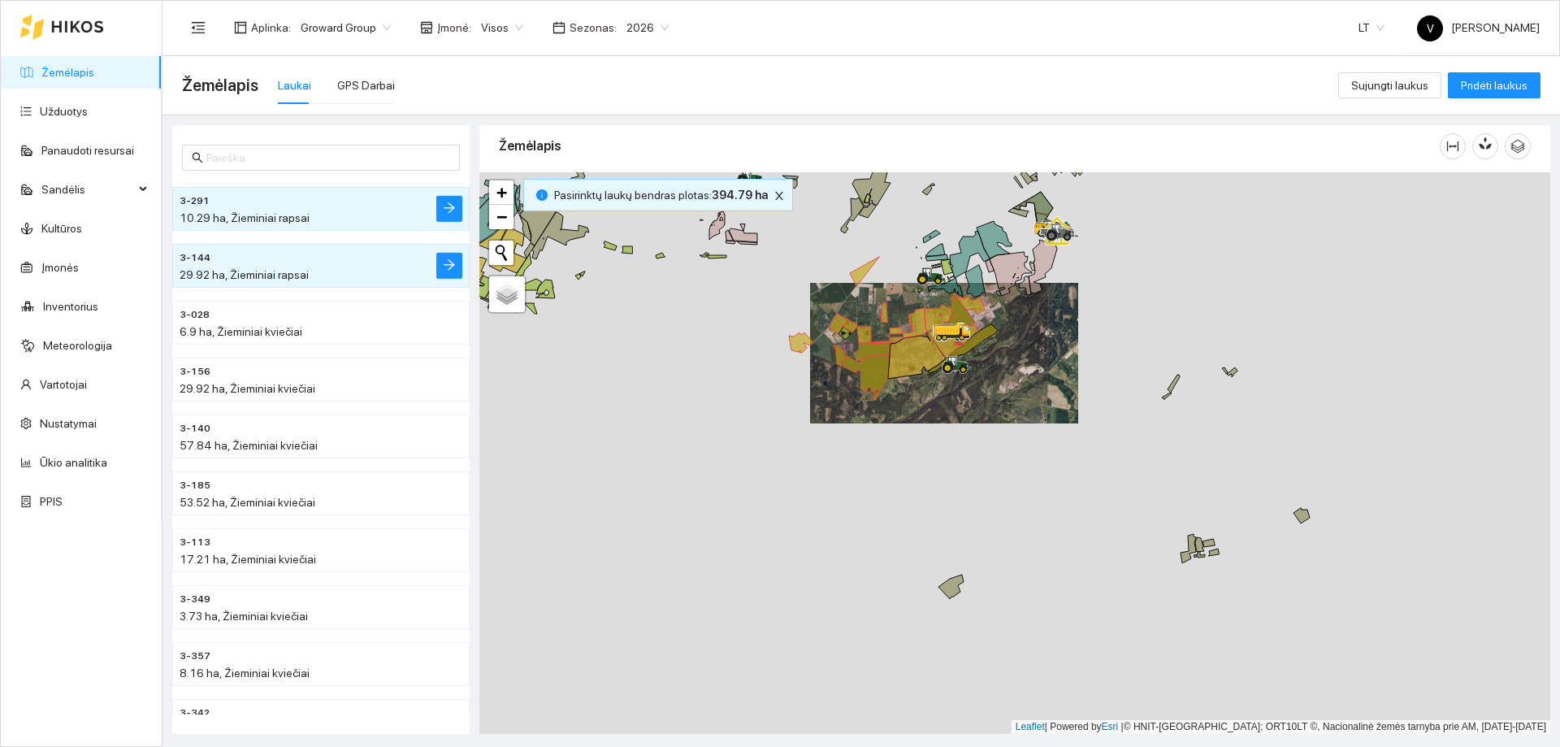
drag, startPoint x: 917, startPoint y: 552, endPoint x: 990, endPoint y: 393, distance: 174.2
click at [991, 393] on div at bounding box center [1014, 453] width 1071 height 562
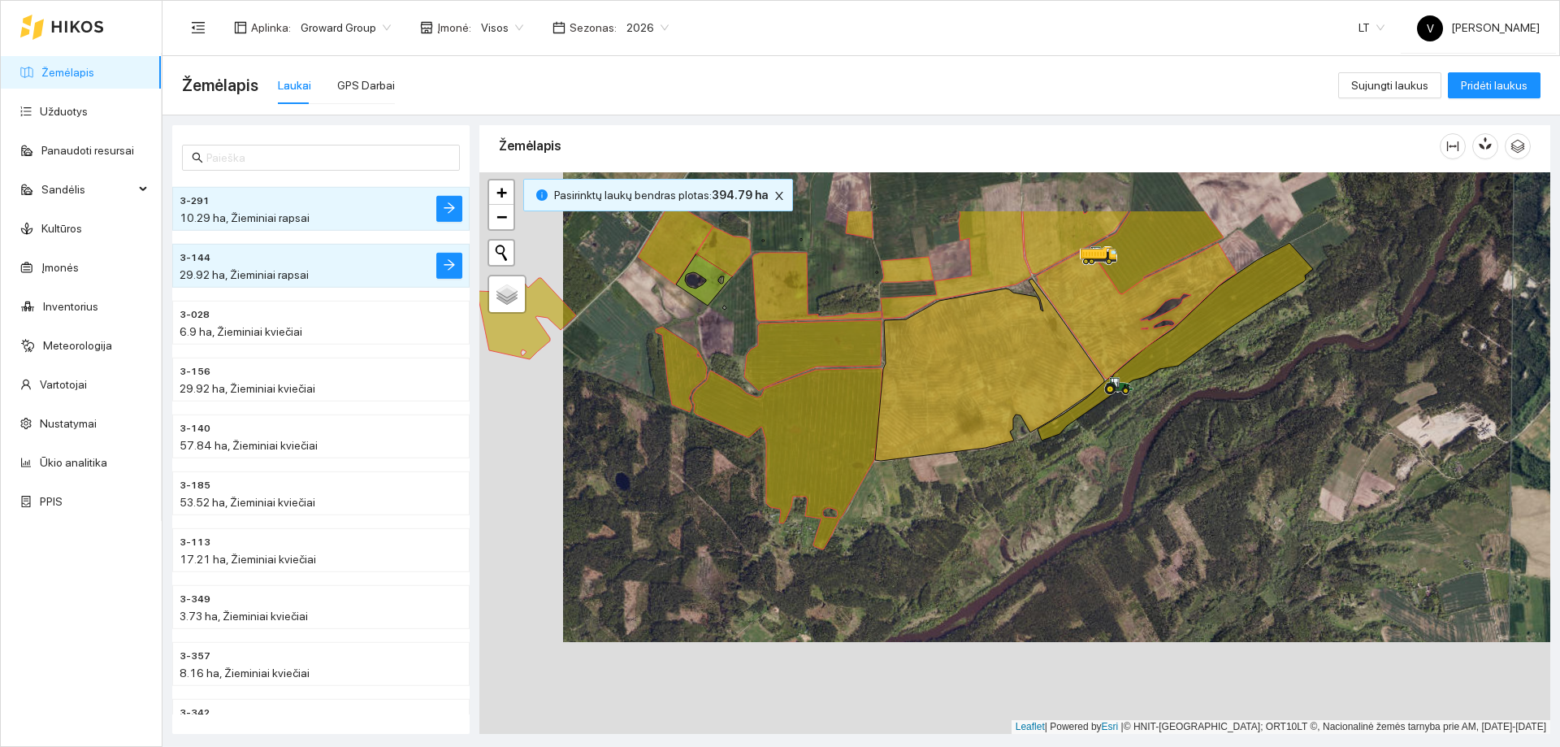
drag, startPoint x: 963, startPoint y: 455, endPoint x: 1050, endPoint y: 554, distance: 131.9
click at [1050, 554] on div at bounding box center [1014, 453] width 1071 height 562
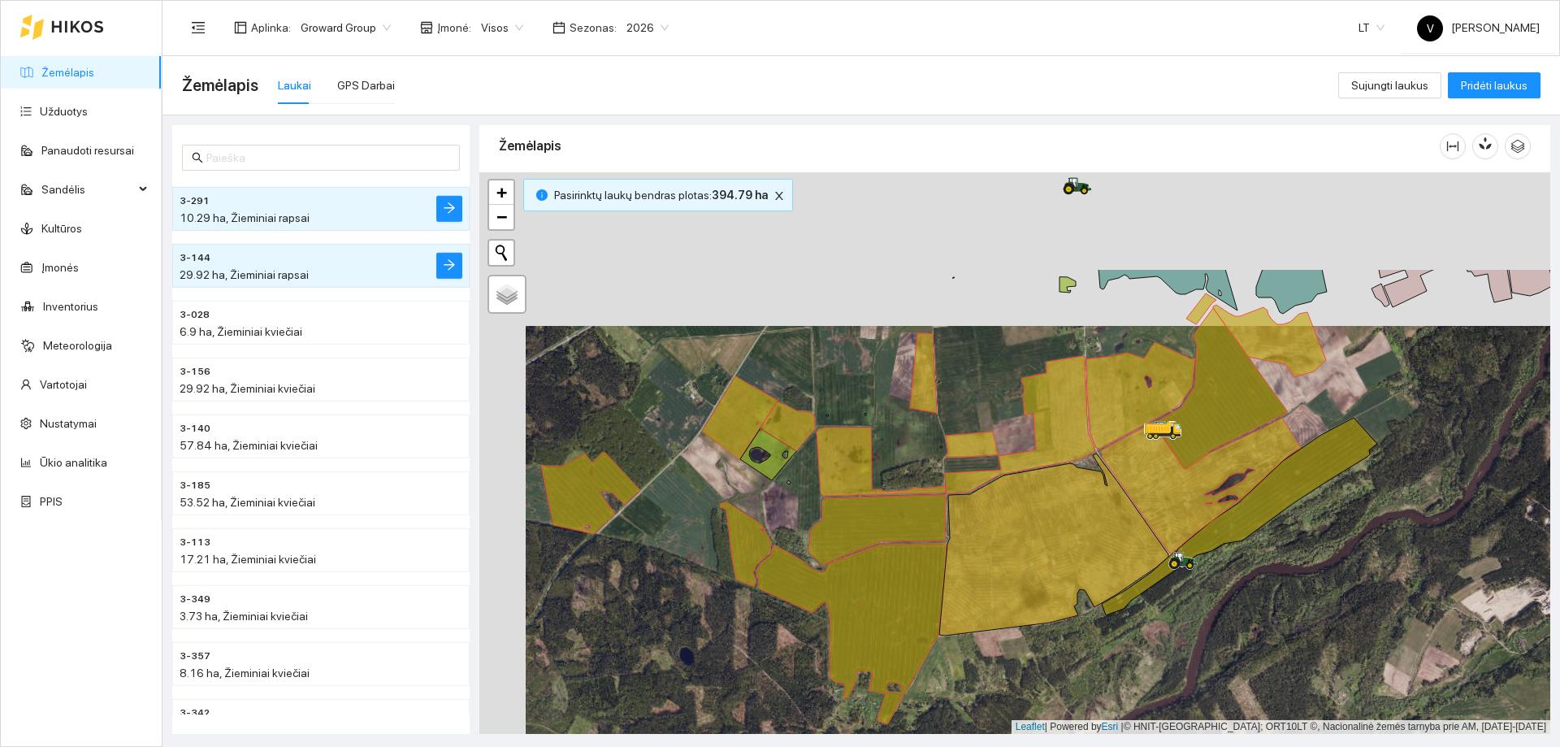
drag, startPoint x: 838, startPoint y: 280, endPoint x: 884, endPoint y: 433, distance: 160.4
click at [884, 433] on div at bounding box center [1014, 453] width 1071 height 562
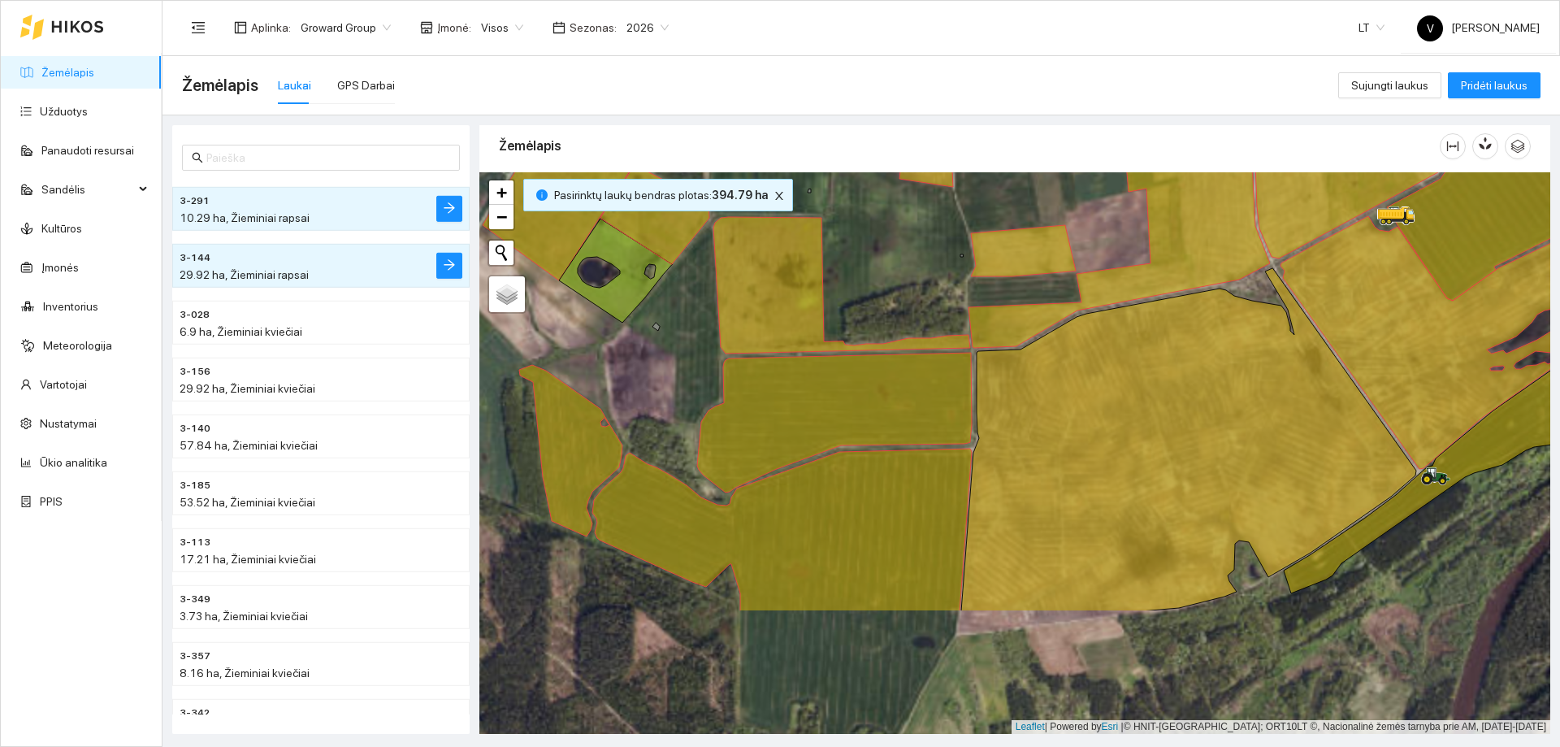
drag, startPoint x: 919, startPoint y: 445, endPoint x: 909, endPoint y: 288, distance: 157.1
click at [909, 288] on div at bounding box center [1014, 453] width 1071 height 562
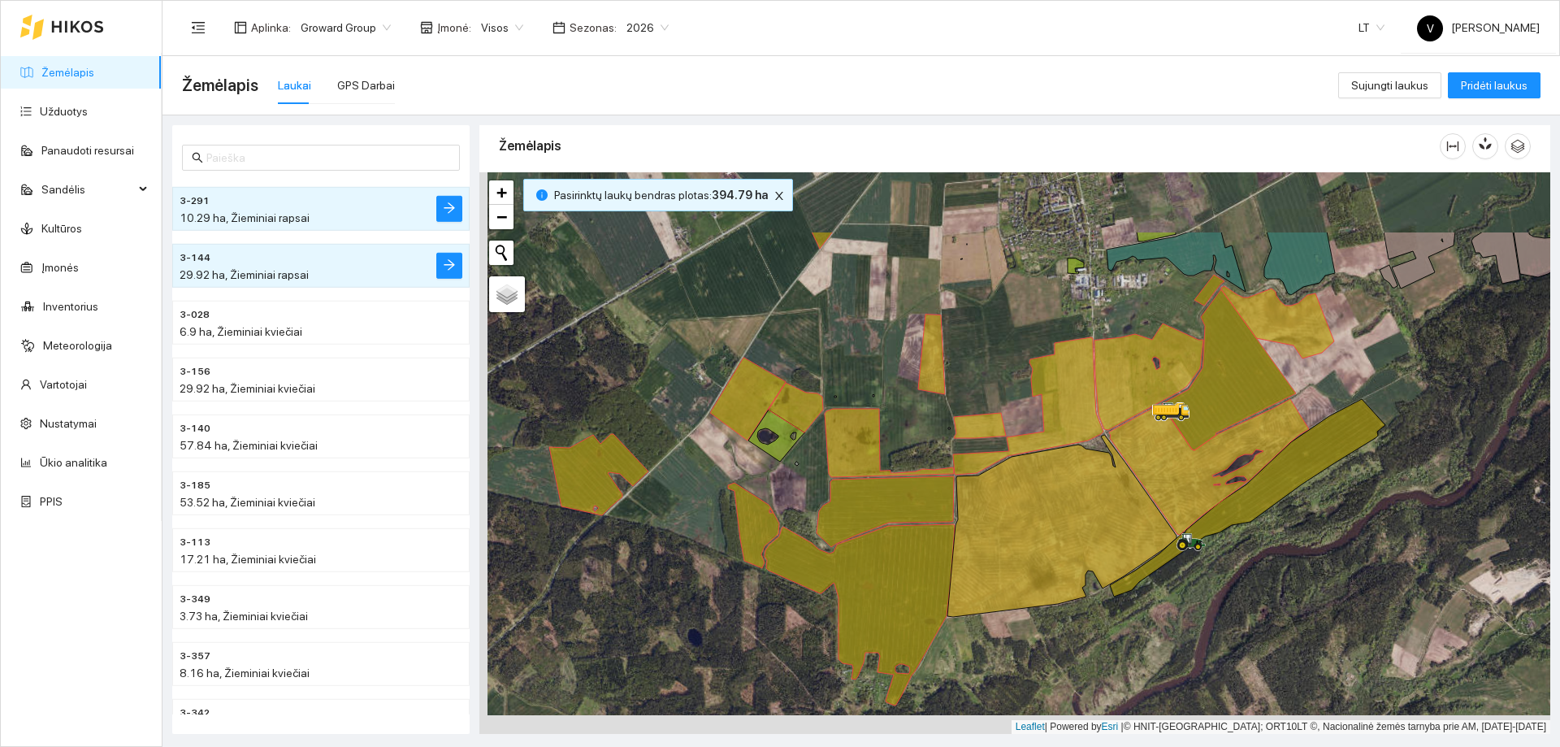
drag, startPoint x: 1078, startPoint y: 543, endPoint x: 1078, endPoint y: 575, distance: 32.5
click at [1078, 575] on icon at bounding box center [1062, 526] width 229 height 182
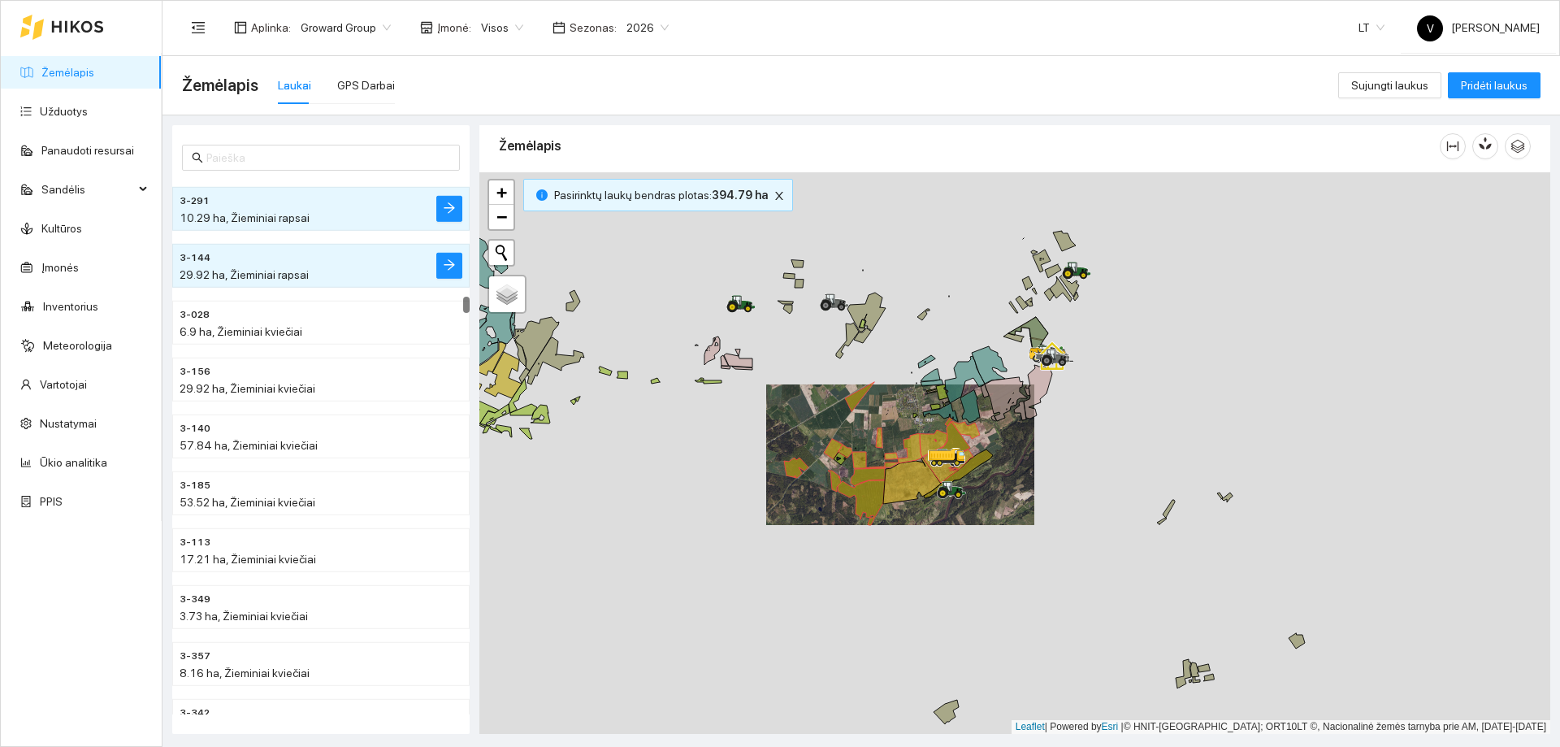
drag, startPoint x: 800, startPoint y: 391, endPoint x: 922, endPoint y: 389, distance: 121.9
click at [922, 389] on div at bounding box center [1014, 453] width 1071 height 562
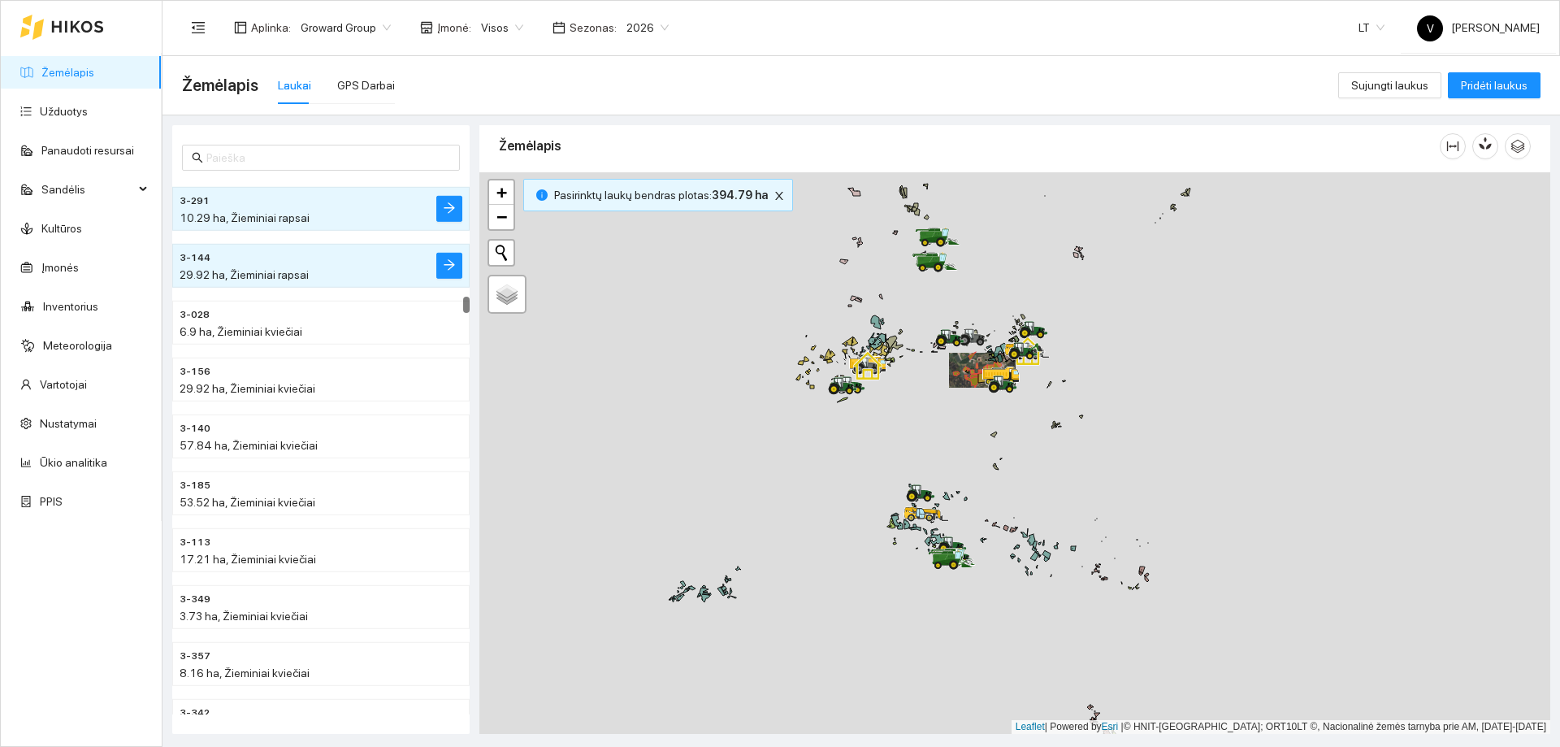
click at [868, 414] on div at bounding box center [1014, 453] width 1071 height 562
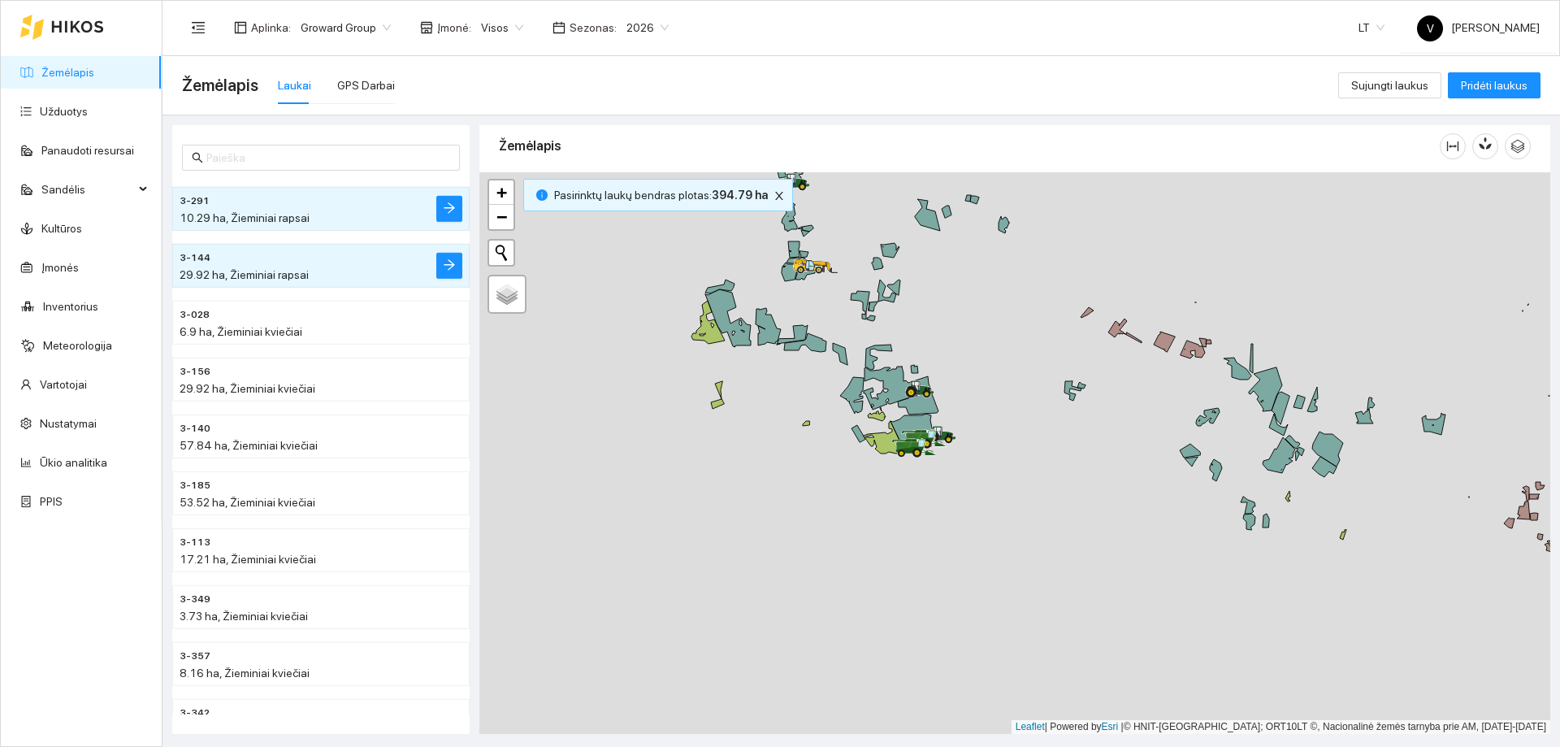
click at [888, 390] on icon at bounding box center [897, 387] width 67 height 43
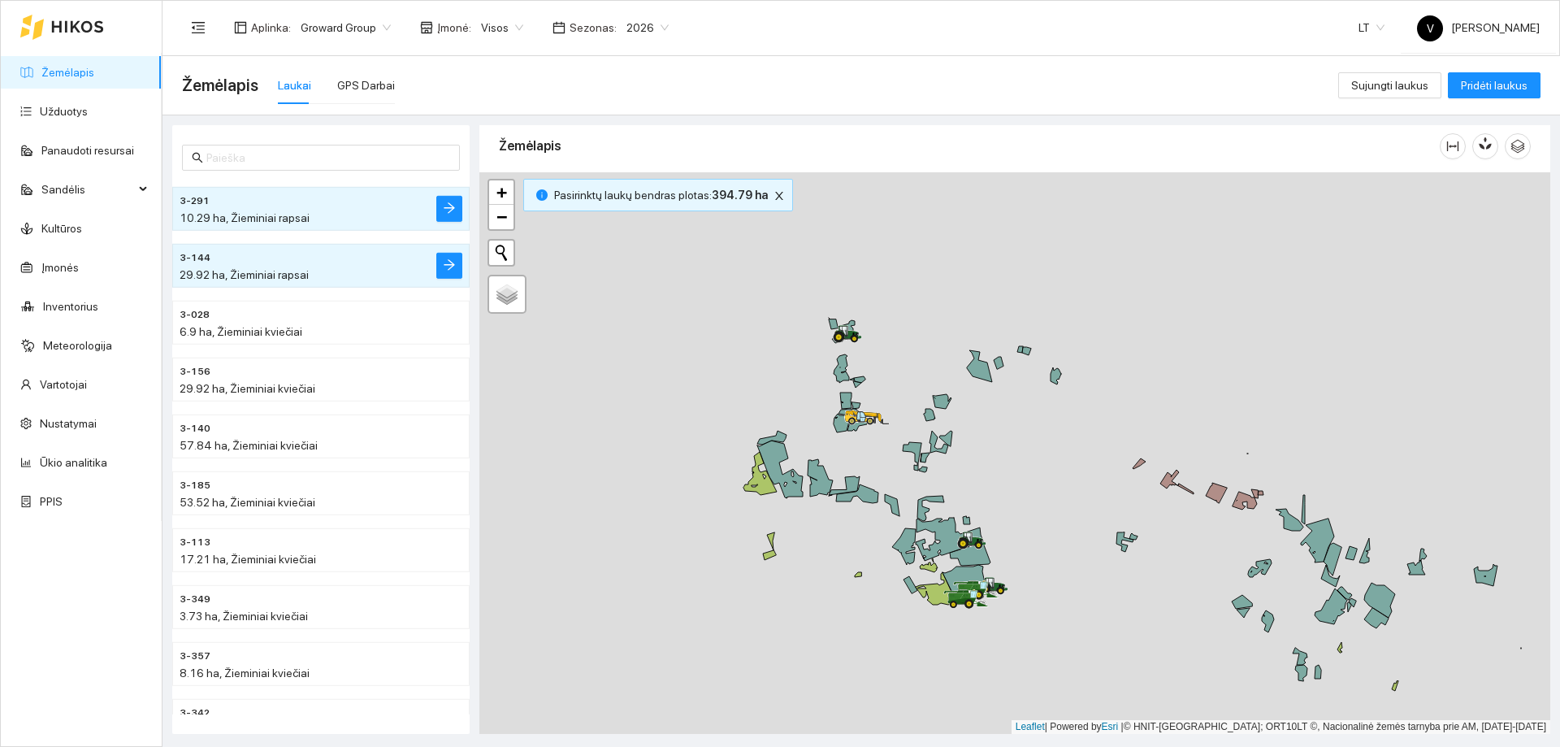
drag, startPoint x: 874, startPoint y: 345, endPoint x: 908, endPoint y: 474, distance: 133.6
click at [924, 500] on div at bounding box center [1014, 453] width 1071 height 562
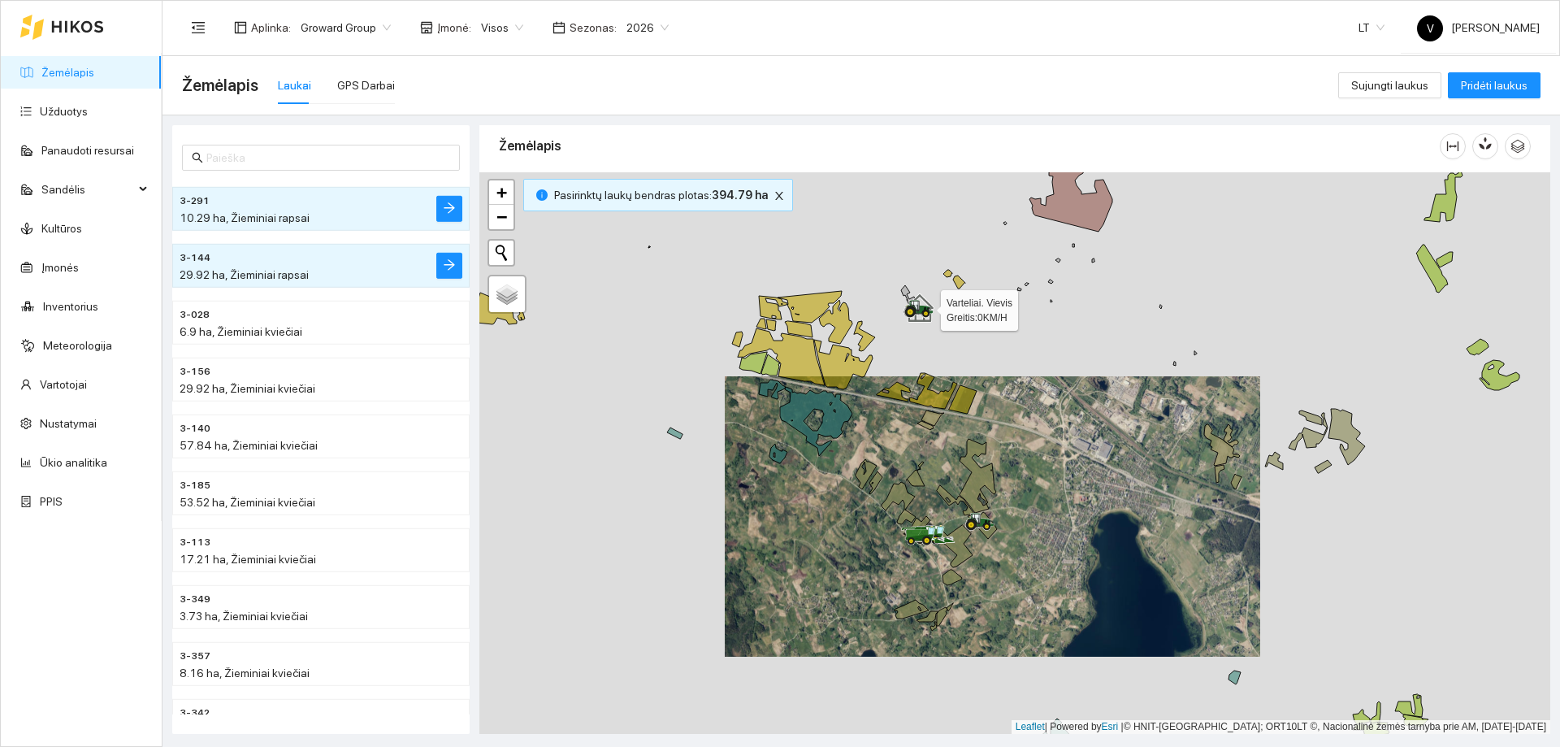
drag, startPoint x: 1169, startPoint y: 450, endPoint x: 1051, endPoint y: 568, distance: 166.6
click at [1051, 568] on div at bounding box center [1014, 453] width 1071 height 562
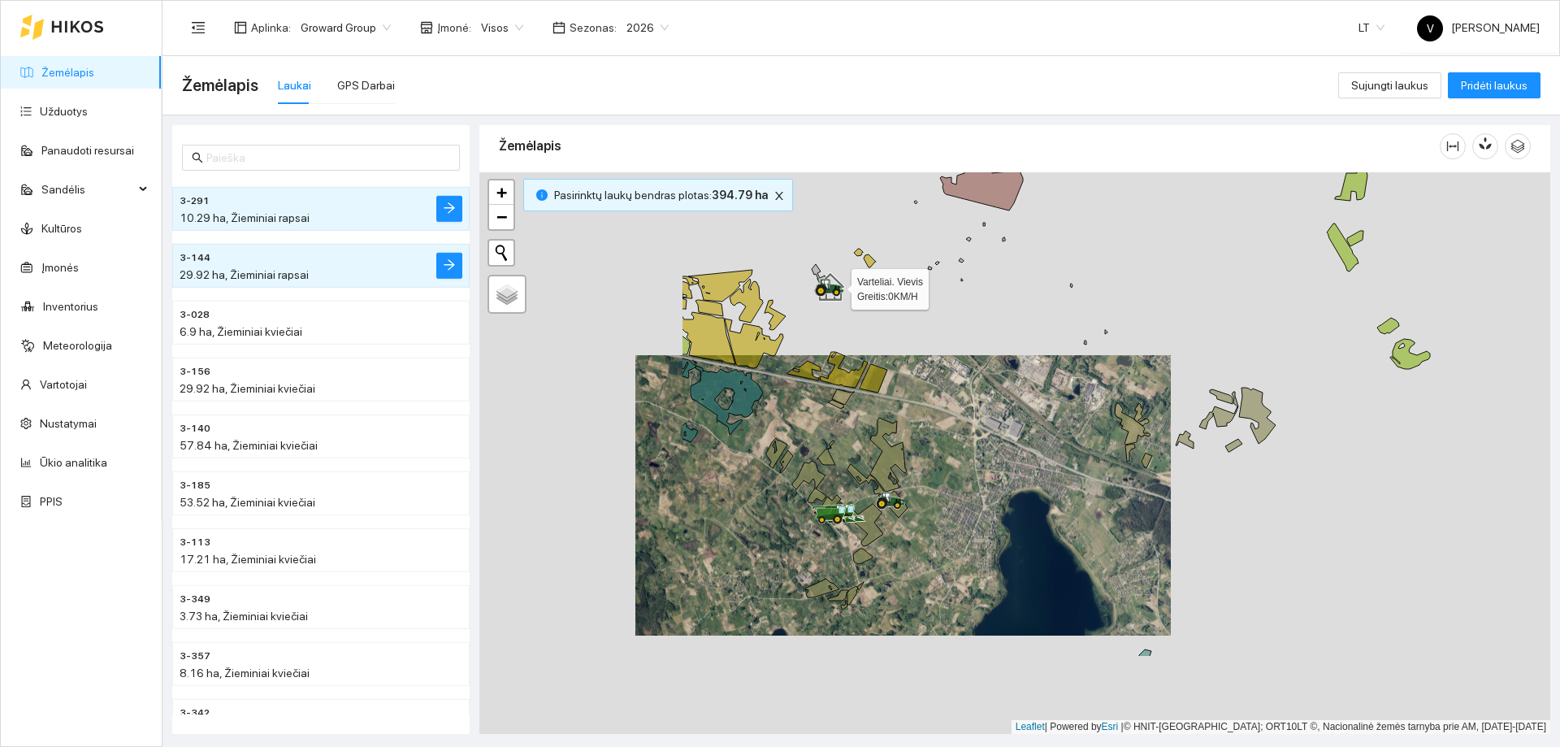
drag, startPoint x: 859, startPoint y: 551, endPoint x: 1095, endPoint y: 442, distance: 260.3
click at [1112, 438] on div at bounding box center [1014, 453] width 1071 height 562
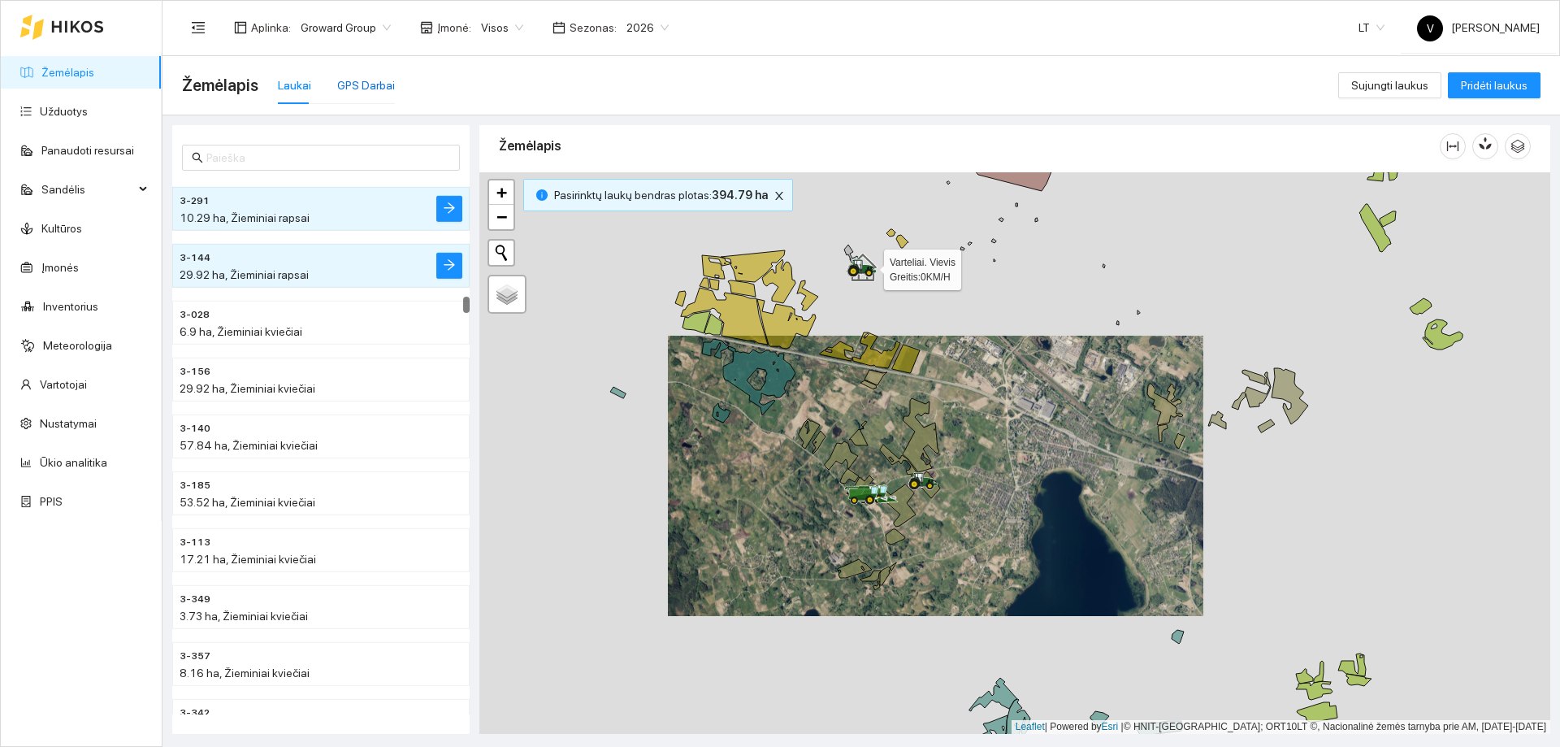
click at [352, 86] on div "GPS Darbai" at bounding box center [366, 85] width 58 height 18
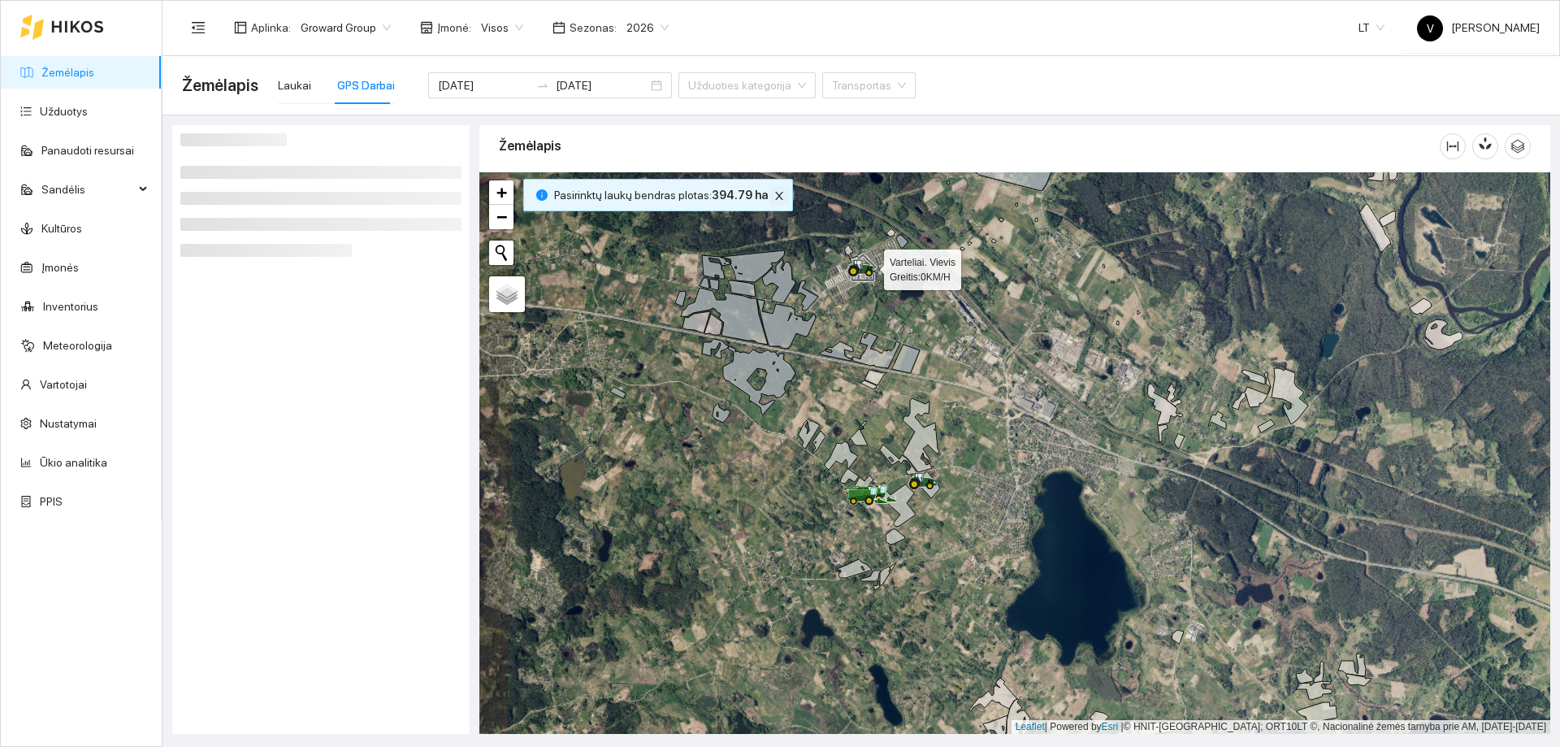
click at [774, 195] on icon "close" at bounding box center [779, 195] width 11 height 11
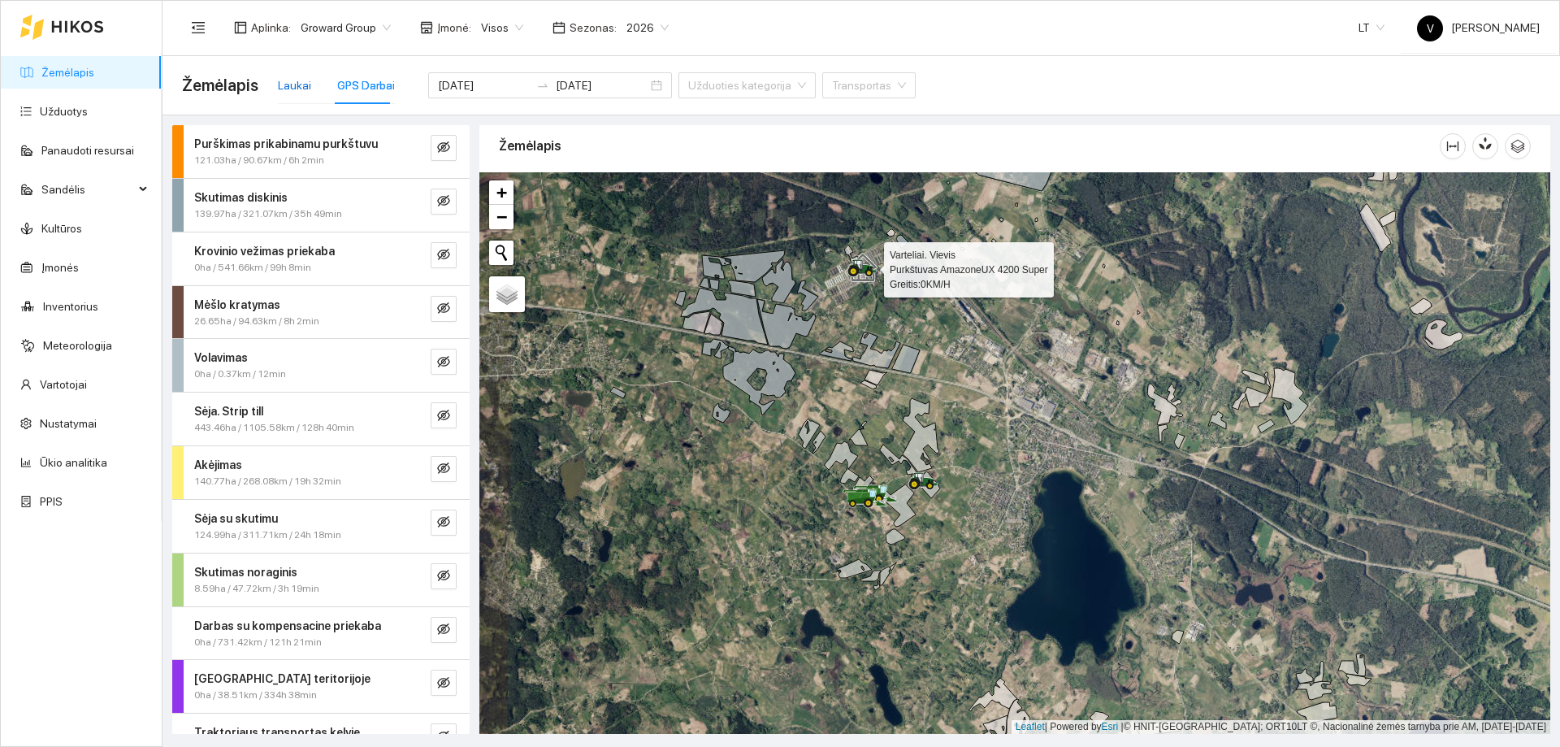
click at [290, 91] on div "Laukai" at bounding box center [294, 85] width 33 height 18
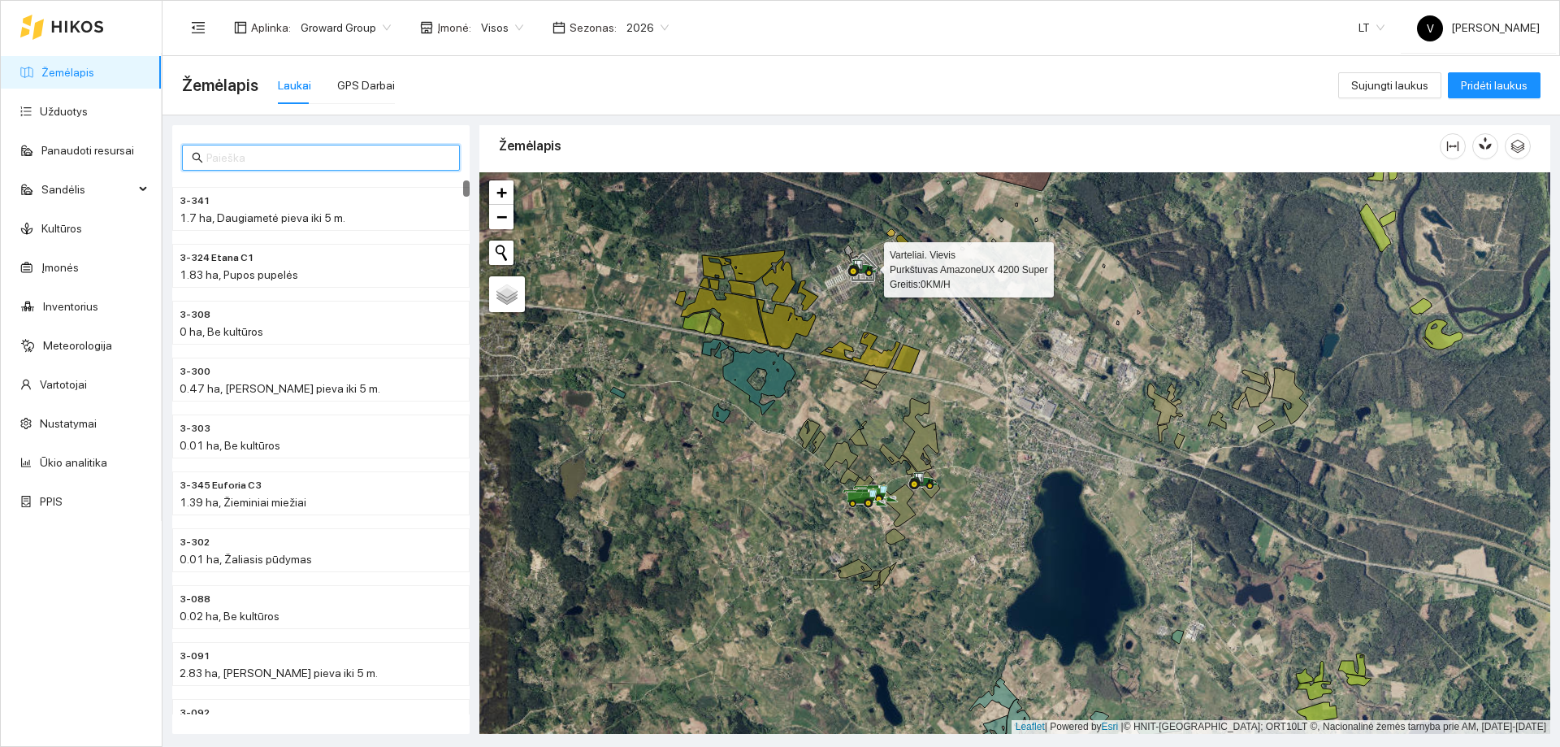
click at [367, 155] on input "text" at bounding box center [328, 158] width 244 height 18
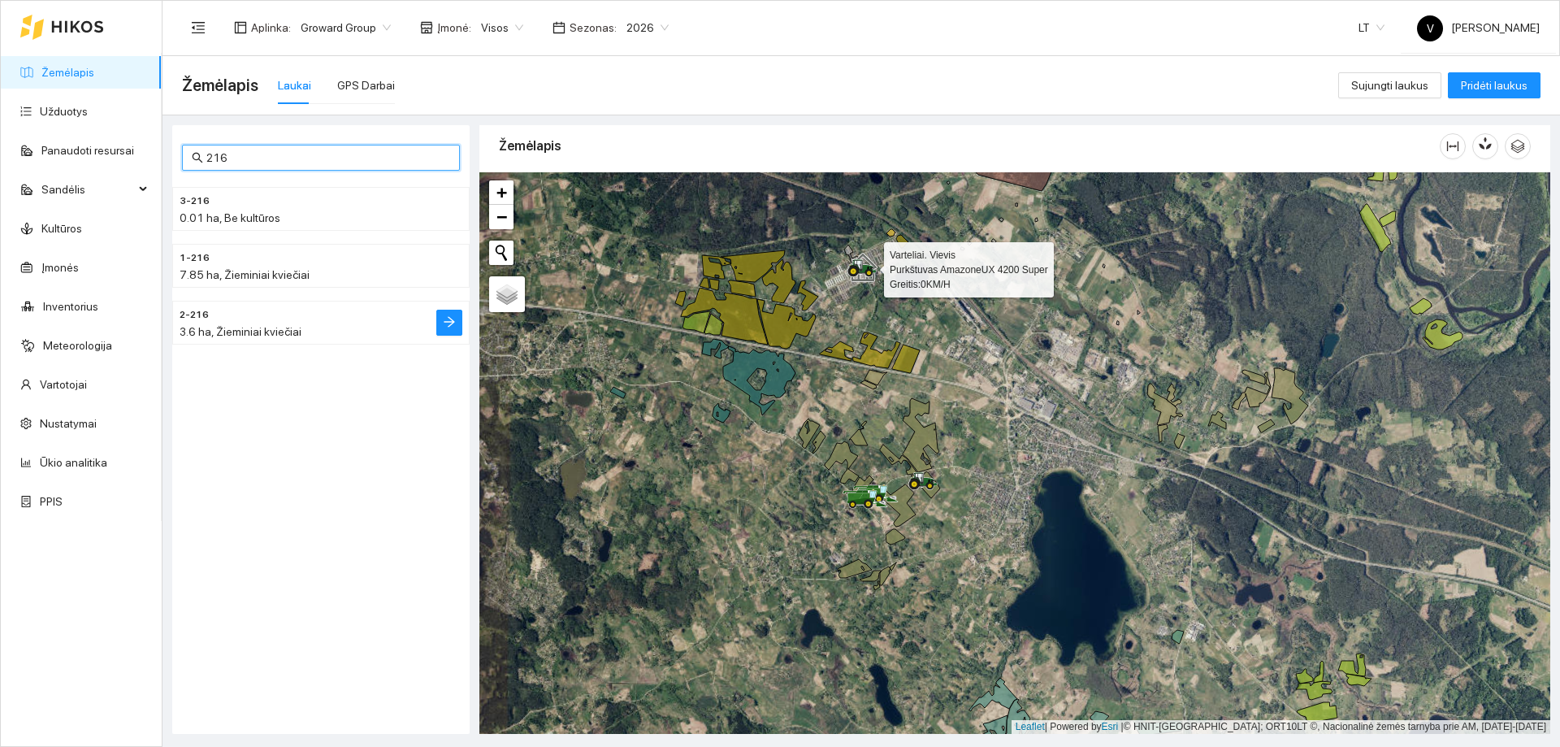
type input "216"
click at [242, 316] on h4 "2-216" at bounding box center [289, 314] width 218 height 18
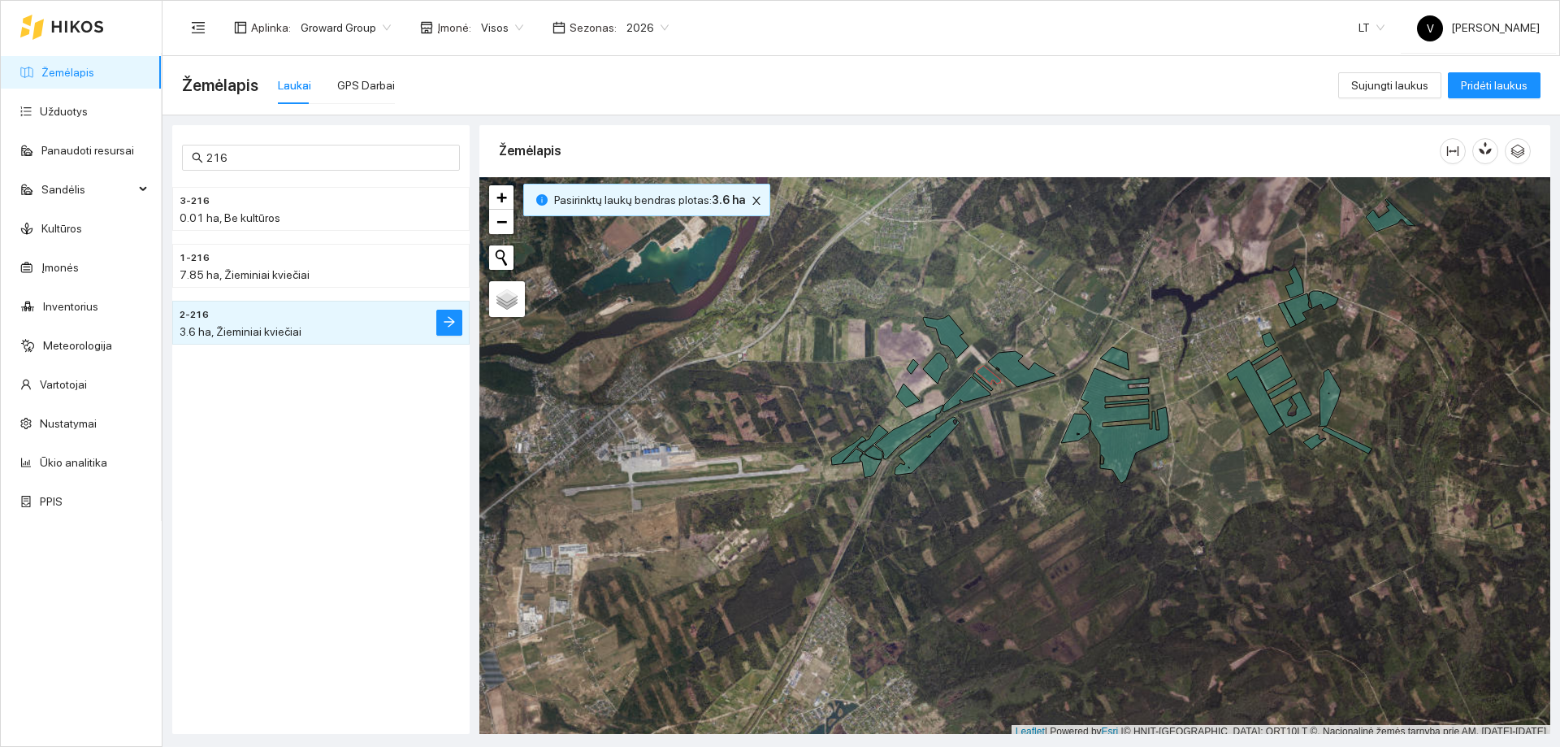
scroll to position [5, 0]
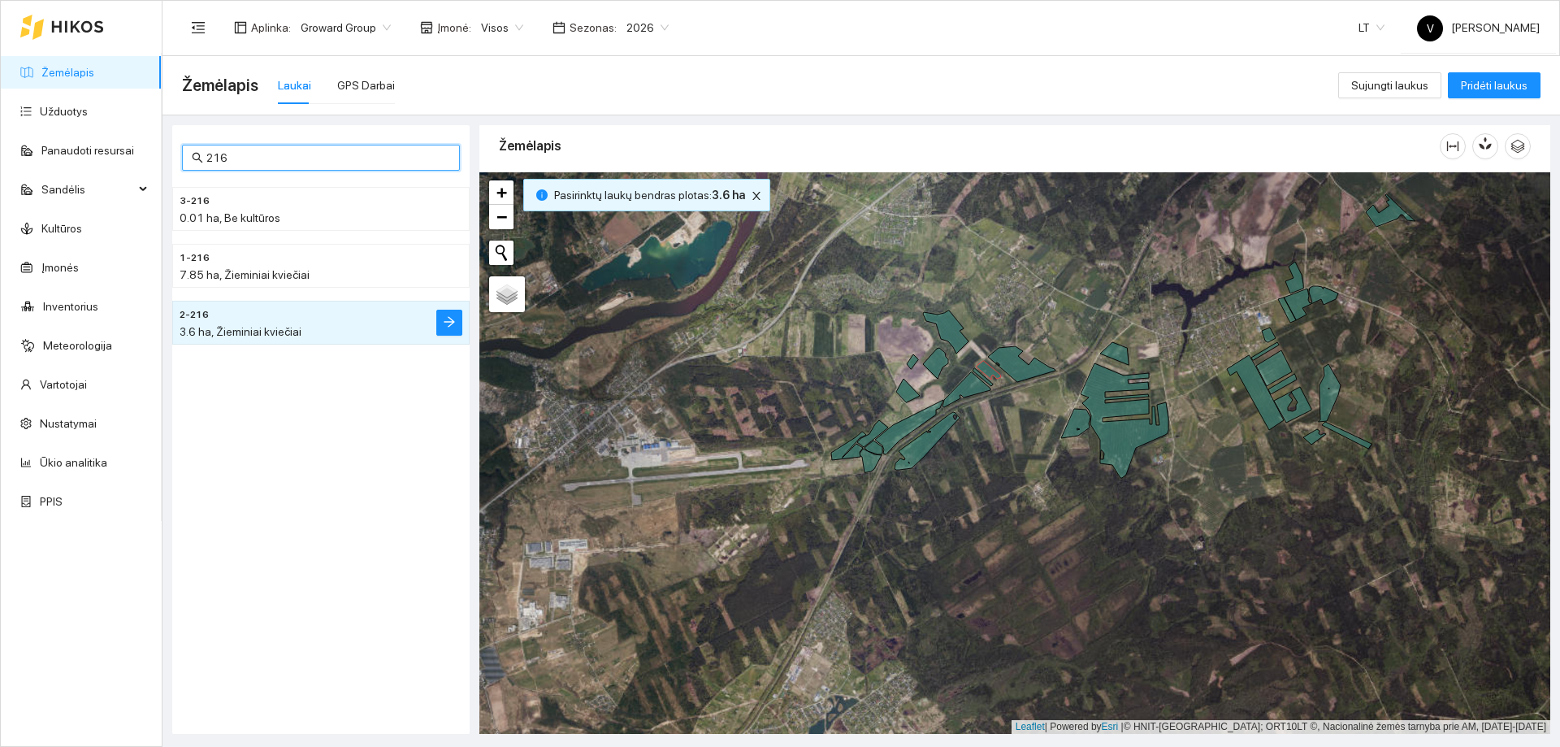
drag, startPoint x: 304, startPoint y: 162, endPoint x: -193, endPoint y: 151, distance: 497.4
click at [0, 151] on html "Žemėlapis Užduotys Panaudoti resursai Sandėlis Kultūros Įmonės Inventorius Mete…" at bounding box center [780, 373] width 1560 height 747
type input "169"
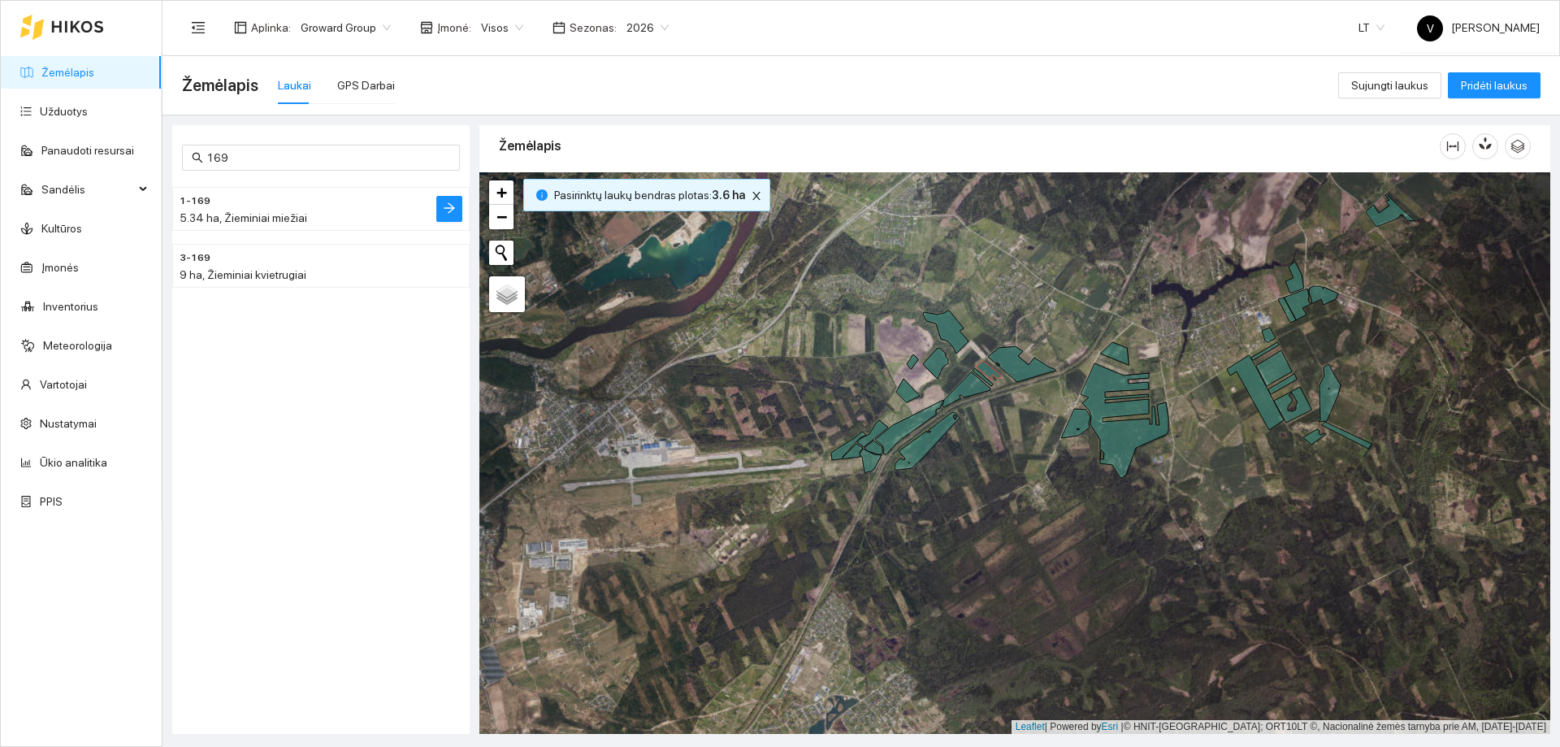
click at [275, 216] on span "5.34 ha, Žieminiai miežiai" at bounding box center [244, 217] width 128 height 13
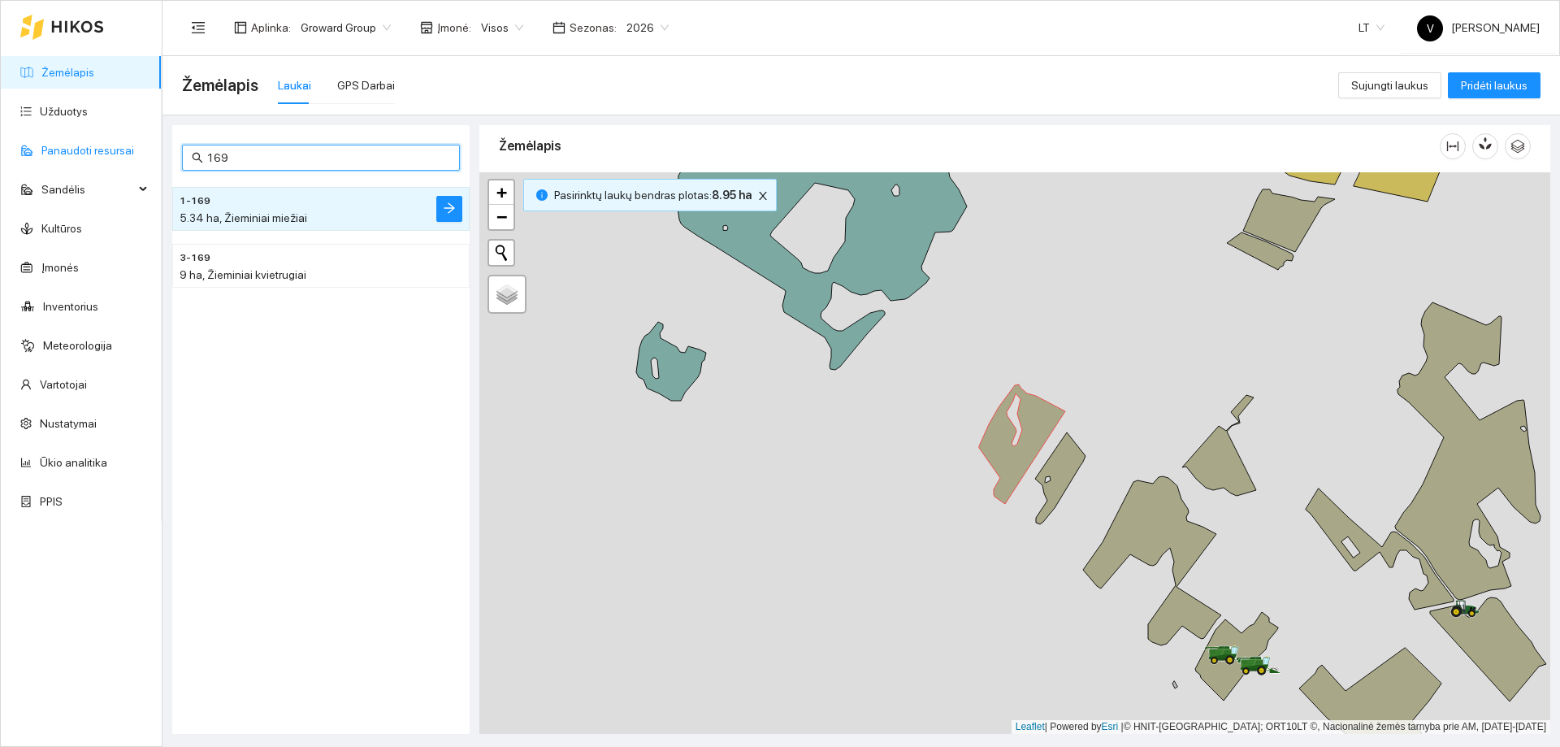
drag, startPoint x: 291, startPoint y: 158, endPoint x: 27, endPoint y: 154, distance: 264.1
click at [27, 154] on section "Žemėlapis Užduotys Panaudoti resursai Sandėlis Kultūros Įmonės Inventorius Mete…" at bounding box center [780, 373] width 1560 height 747
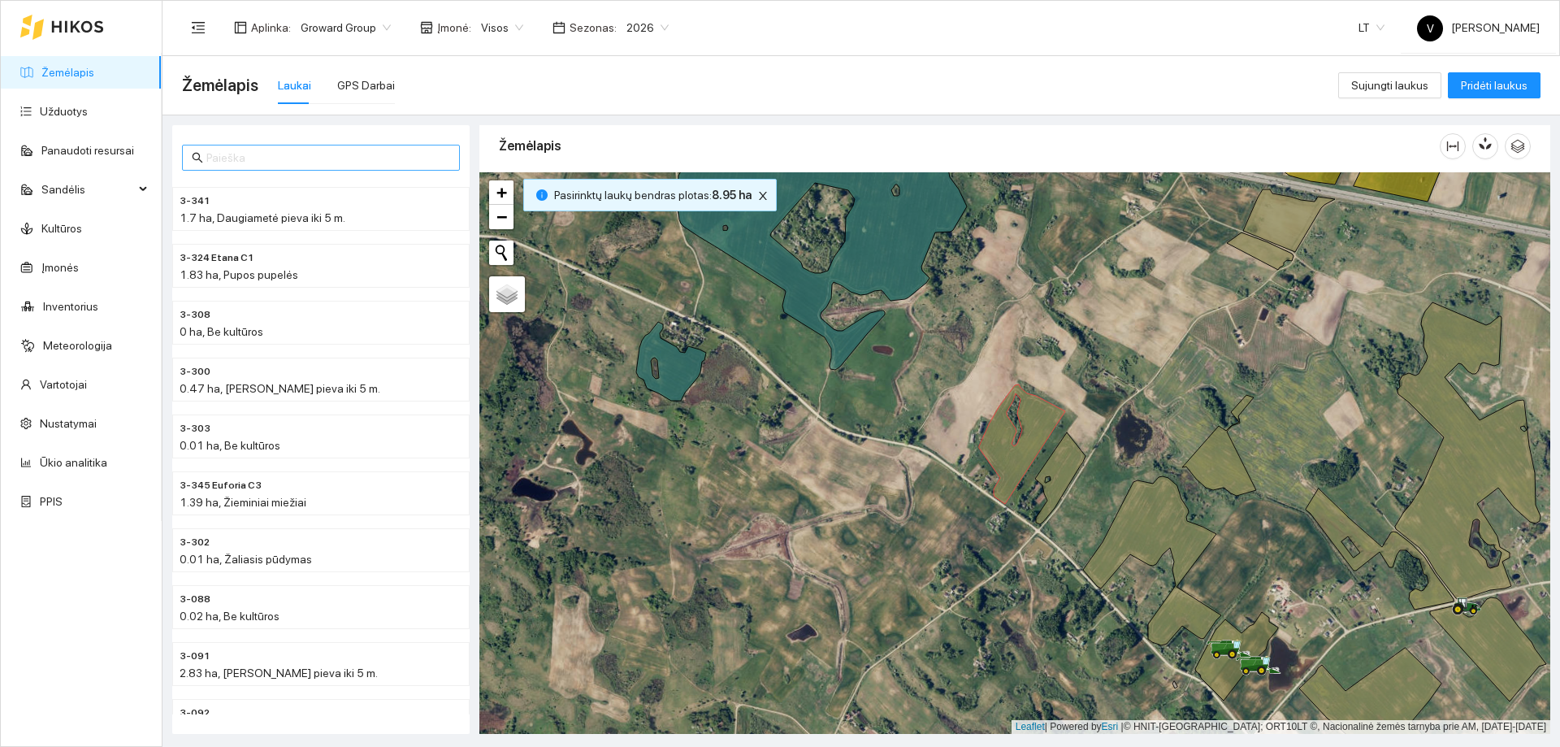
click at [276, 153] on input "text" at bounding box center [328, 158] width 244 height 18
paste input "1-822"
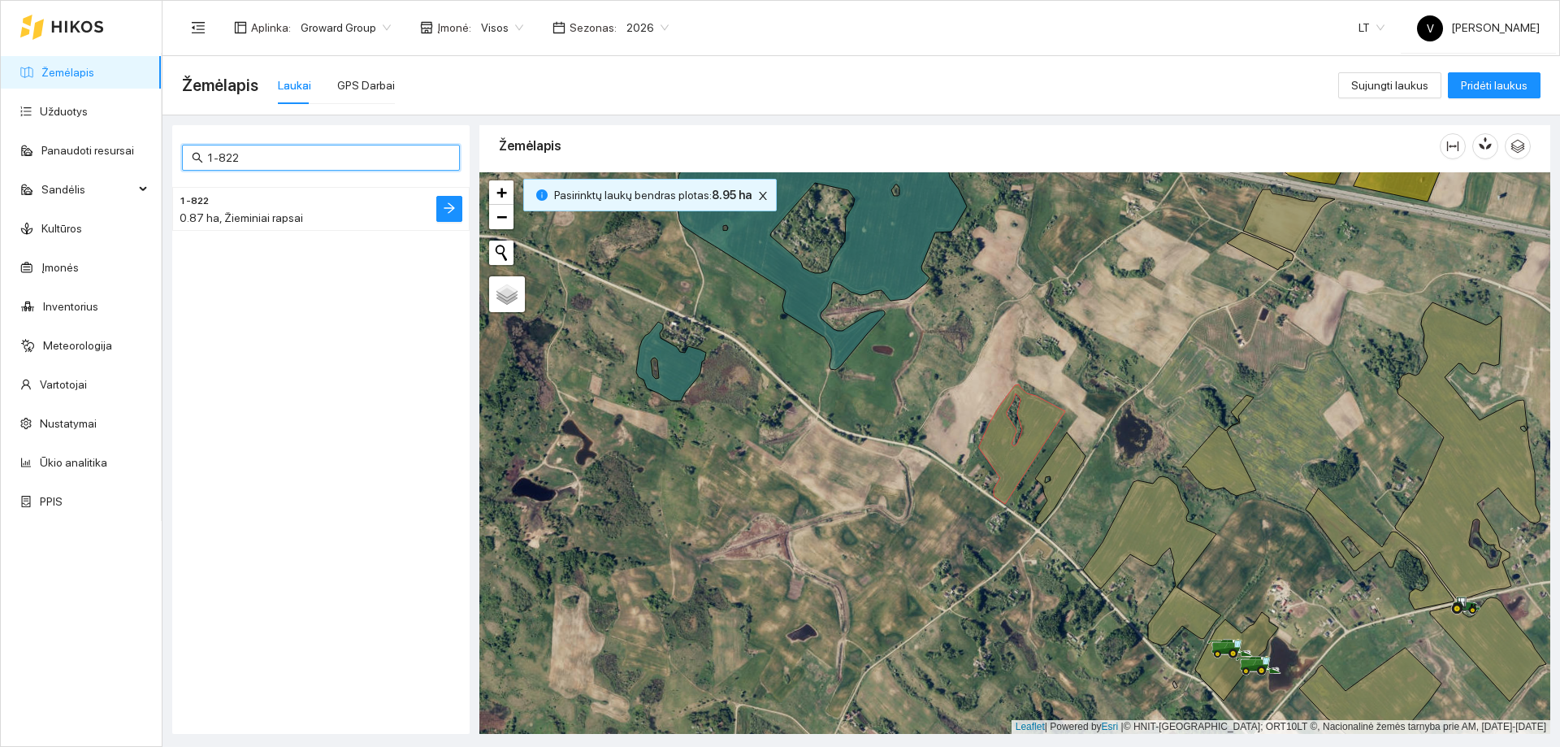
click at [281, 212] on span "0.87 ha, Žieminiai rapsai" at bounding box center [242, 217] width 124 height 13
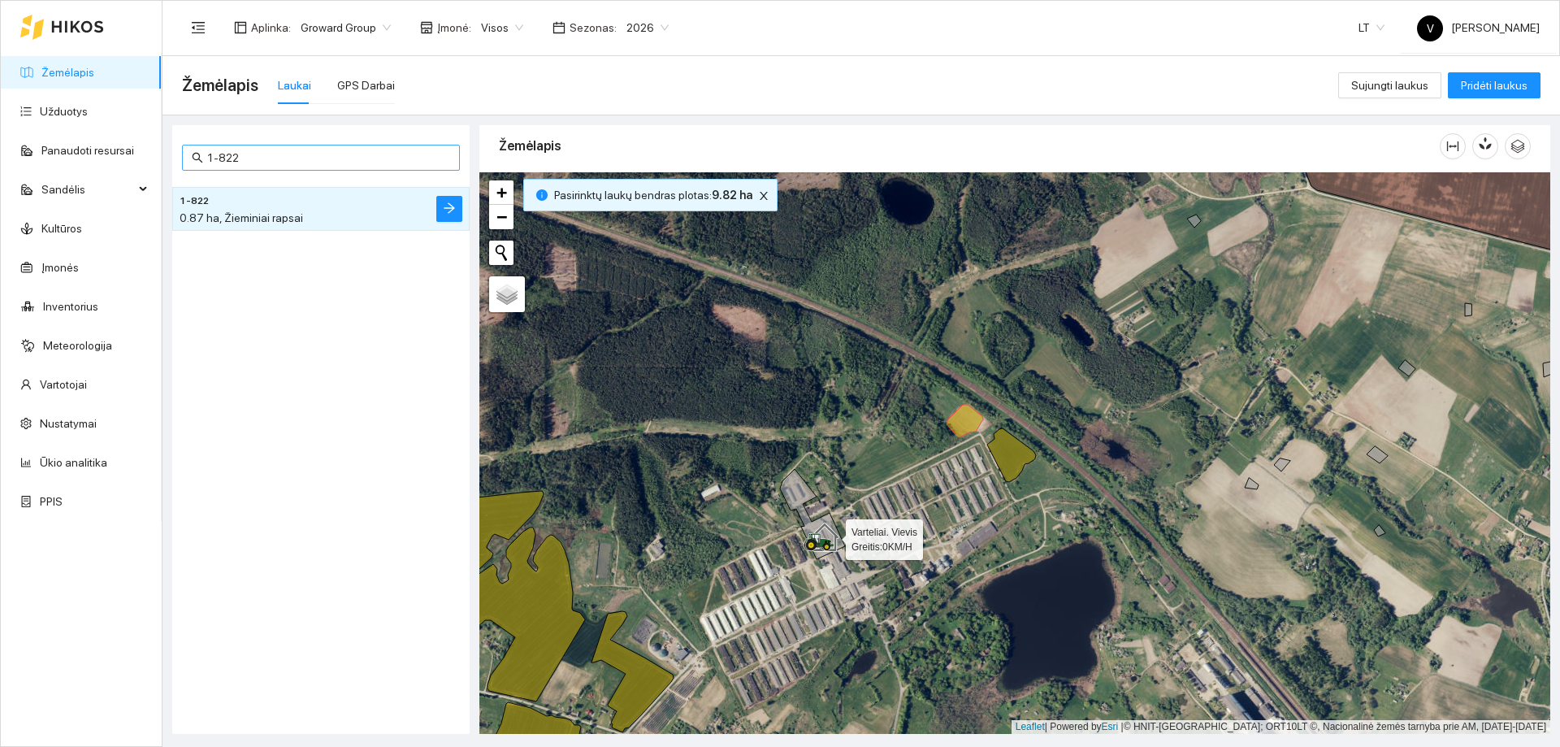
click at [301, 158] on input "1-822" at bounding box center [328, 158] width 244 height 18
paste input "255"
click at [202, 221] on span "0.54 ha, Žieminiai miežiai" at bounding box center [244, 217] width 128 height 13
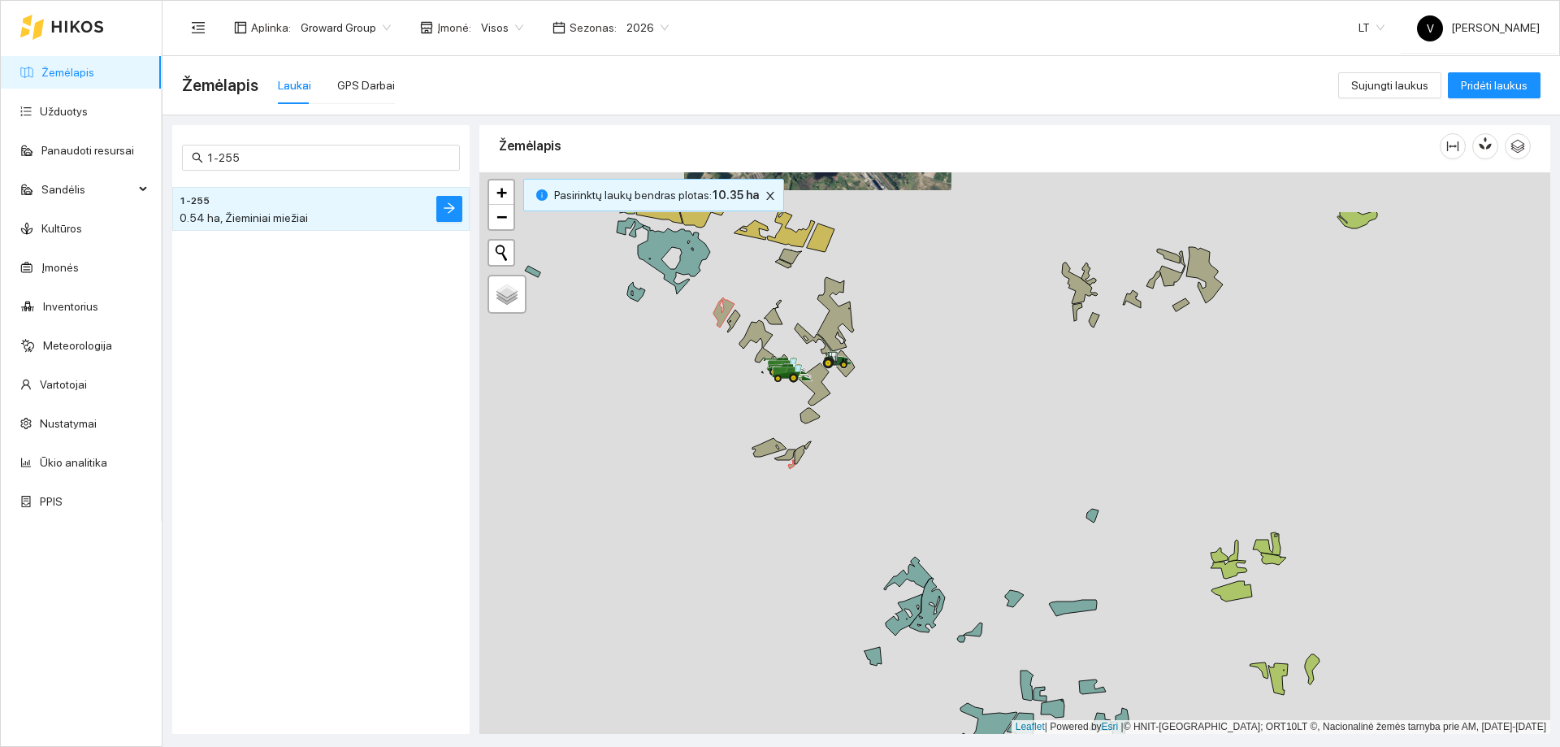
drag, startPoint x: 781, startPoint y: 424, endPoint x: 768, endPoint y: 478, distance: 55.2
click at [768, 478] on div at bounding box center [1014, 453] width 1071 height 562
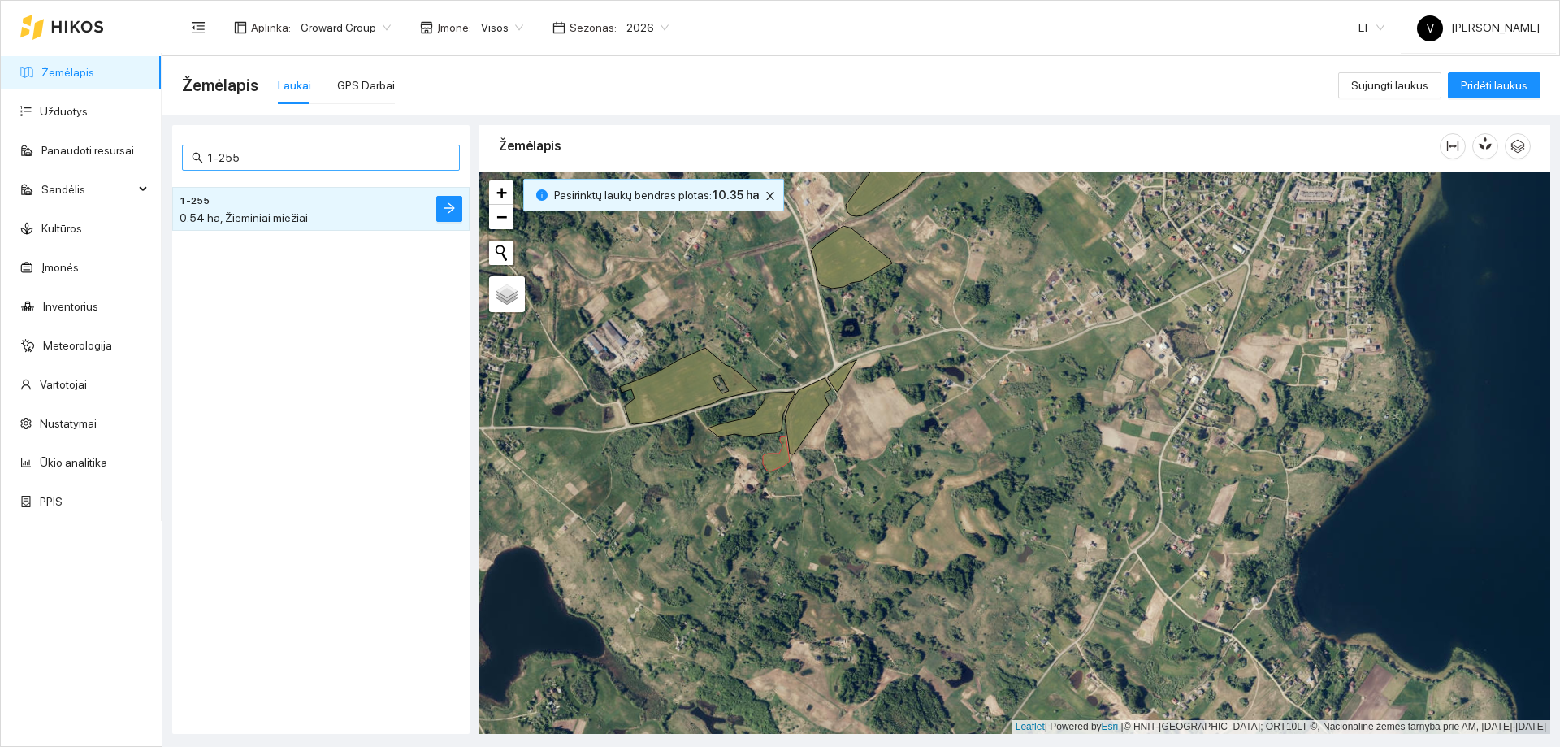
click at [321, 161] on input "1-255" at bounding box center [328, 158] width 244 height 18
paste input "48"
click at [316, 206] on h4 "1-248" at bounding box center [289, 200] width 218 height 18
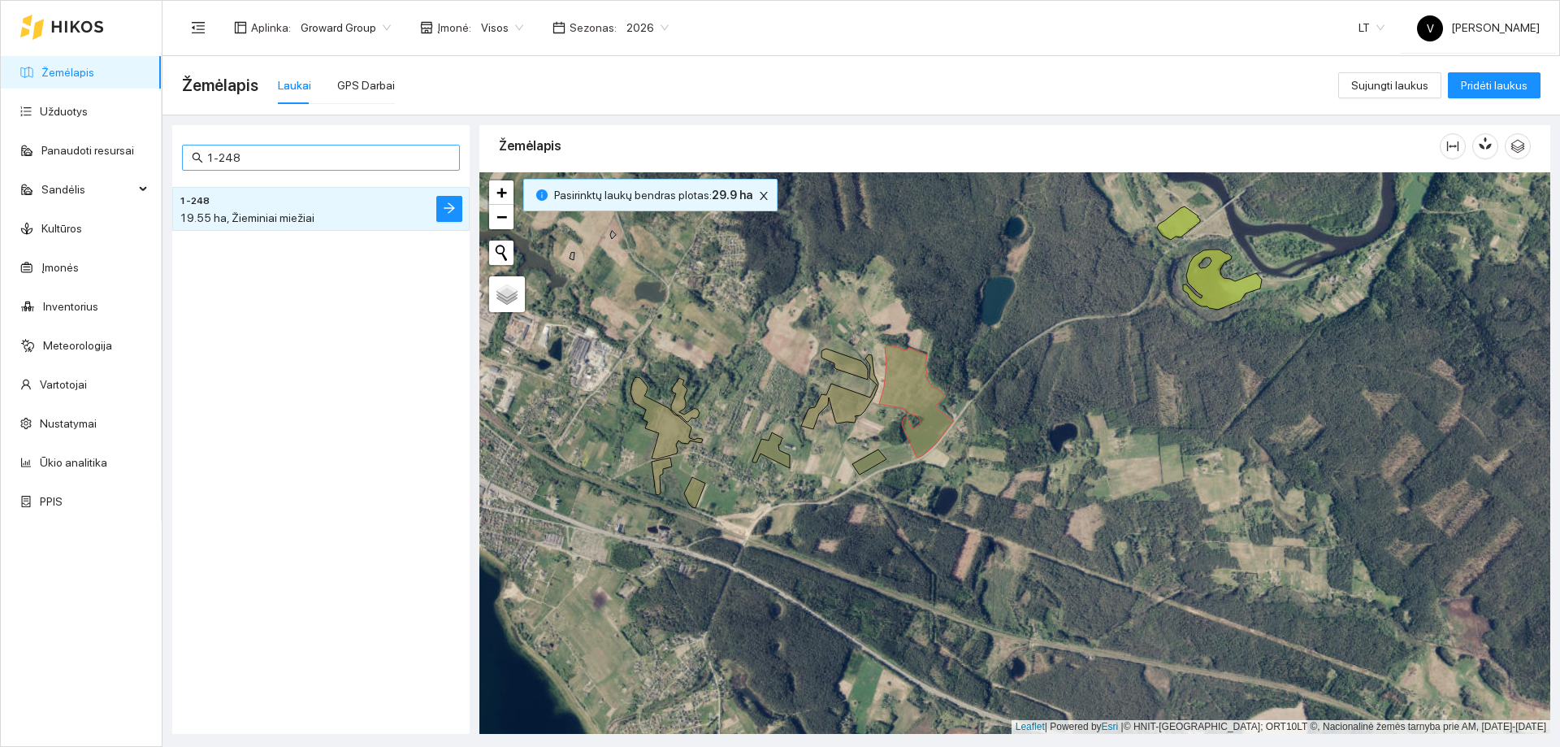
click at [300, 164] on input "1-248" at bounding box center [328, 158] width 244 height 18
click at [299, 164] on input "1-248" at bounding box center [328, 158] width 244 height 18
paste input "0"
click at [307, 214] on div "25.7 ha, Žieminiai miežiai" at bounding box center [289, 218] width 218 height 18
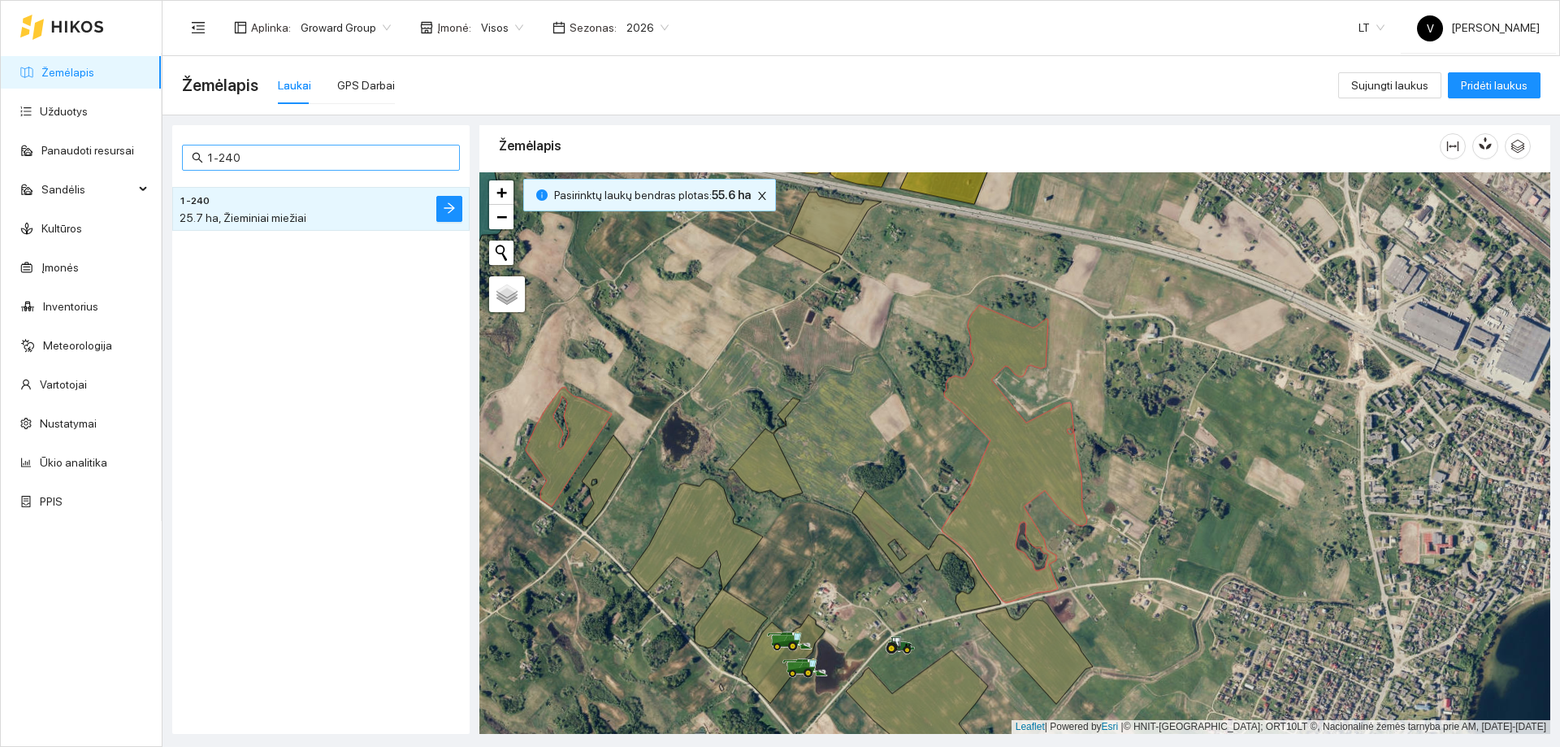
click at [349, 150] on input "1-240" at bounding box center [328, 158] width 244 height 18
paste input "167"
click at [388, 206] on h4 "1-167" at bounding box center [289, 200] width 218 height 18
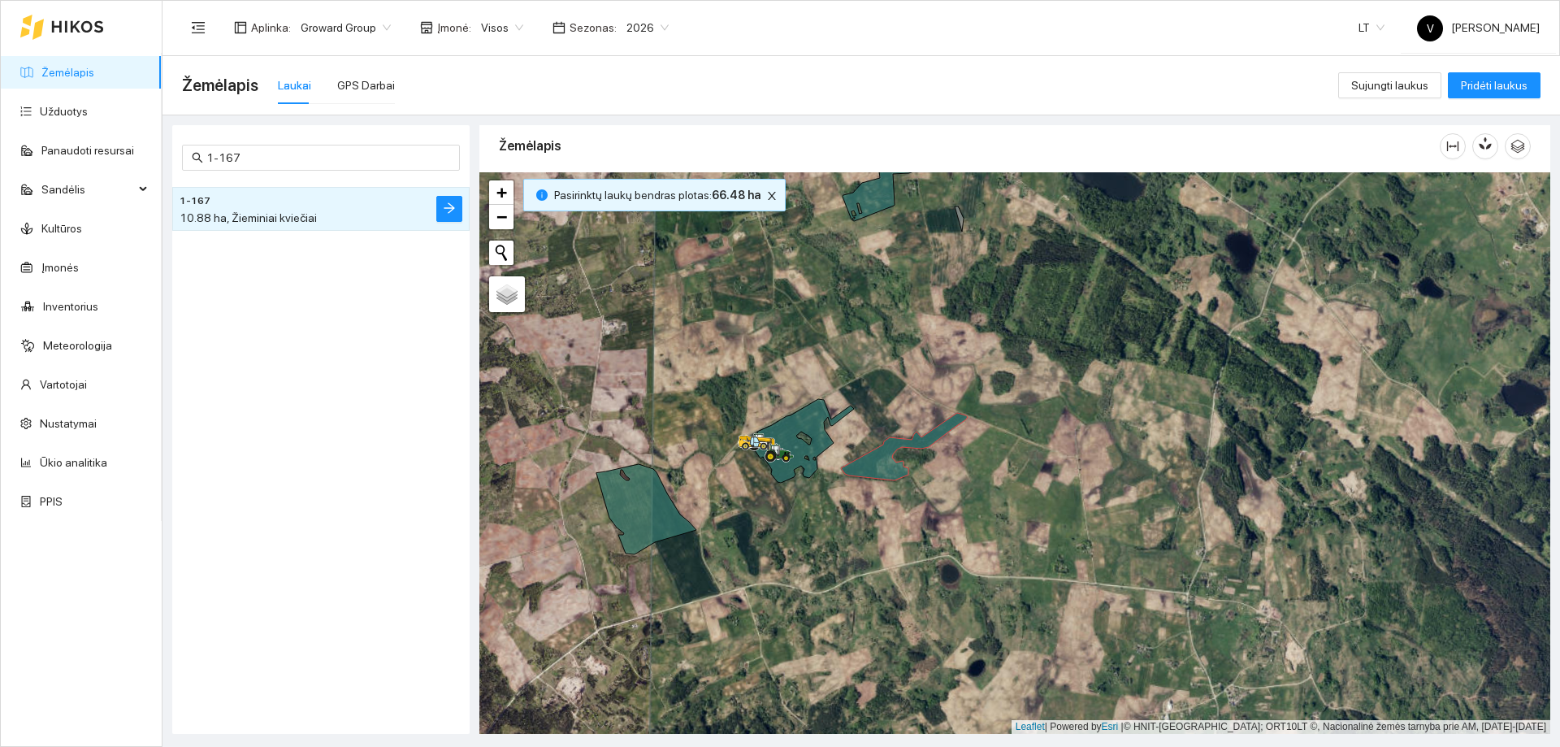
click at [309, 130] on div "1-167 1-167 10.88 ha, Žieminiai kviečiai" at bounding box center [320, 429] width 297 height 609
click at [302, 152] on input "1-167" at bounding box center [328, 158] width 244 height 18
click at [301, 152] on input "1-167" at bounding box center [328, 158] width 244 height 18
paste input "00"
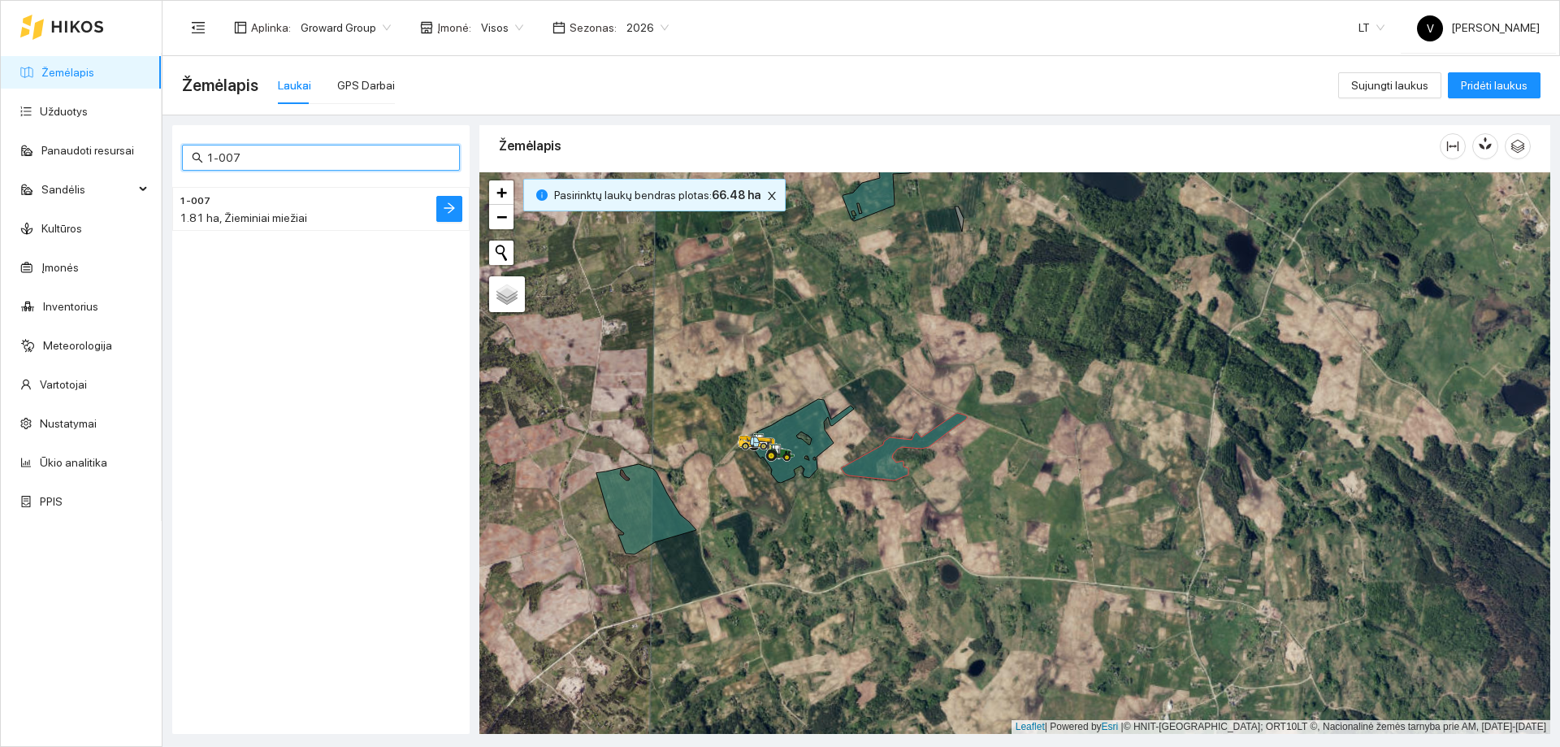
click at [301, 206] on h4 "1-007" at bounding box center [289, 200] width 218 height 18
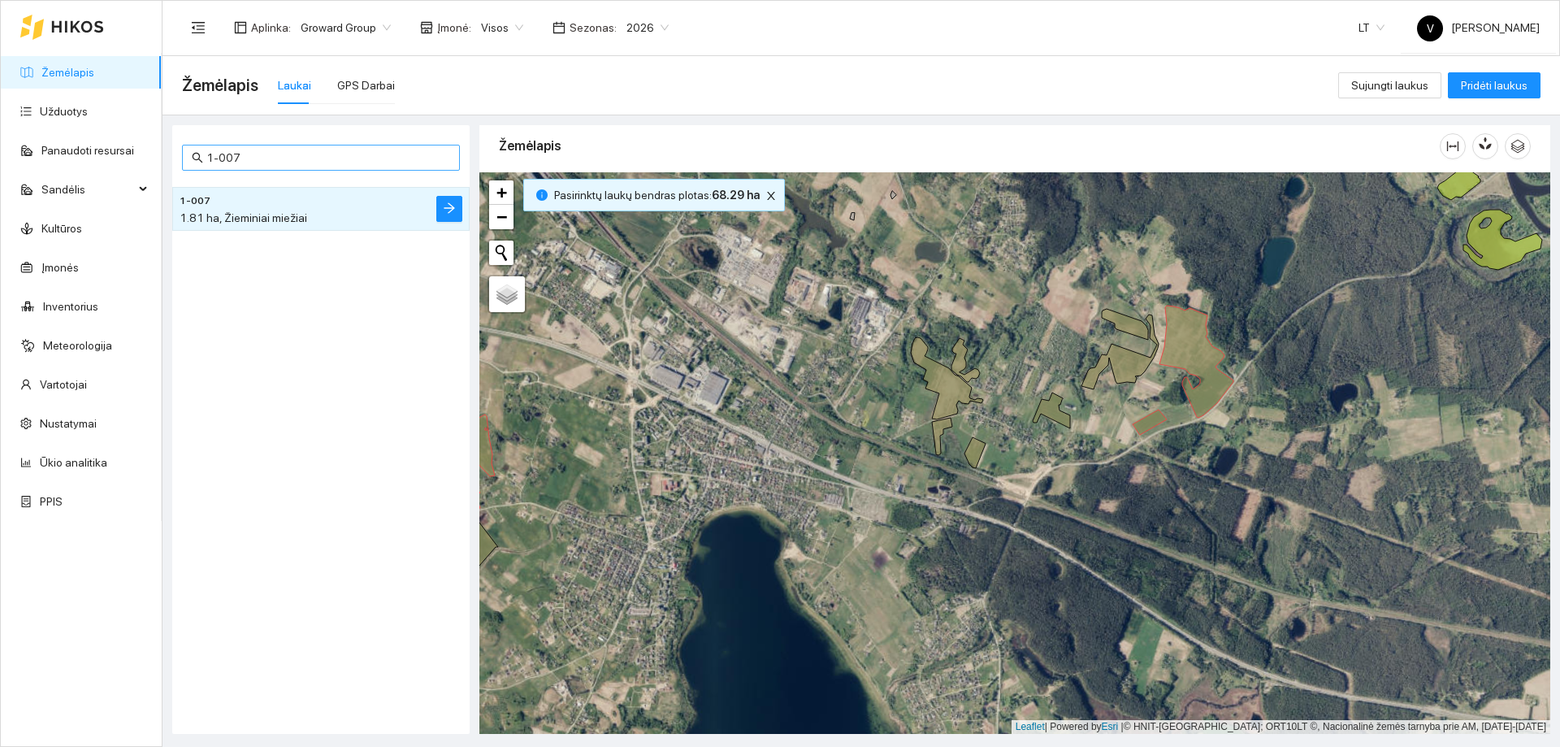
click at [288, 154] on input "1-007" at bounding box center [328, 158] width 244 height 18
paste input "136"
click at [281, 210] on div "2.14 ha, Žieminiai miežiai" at bounding box center [289, 218] width 218 height 18
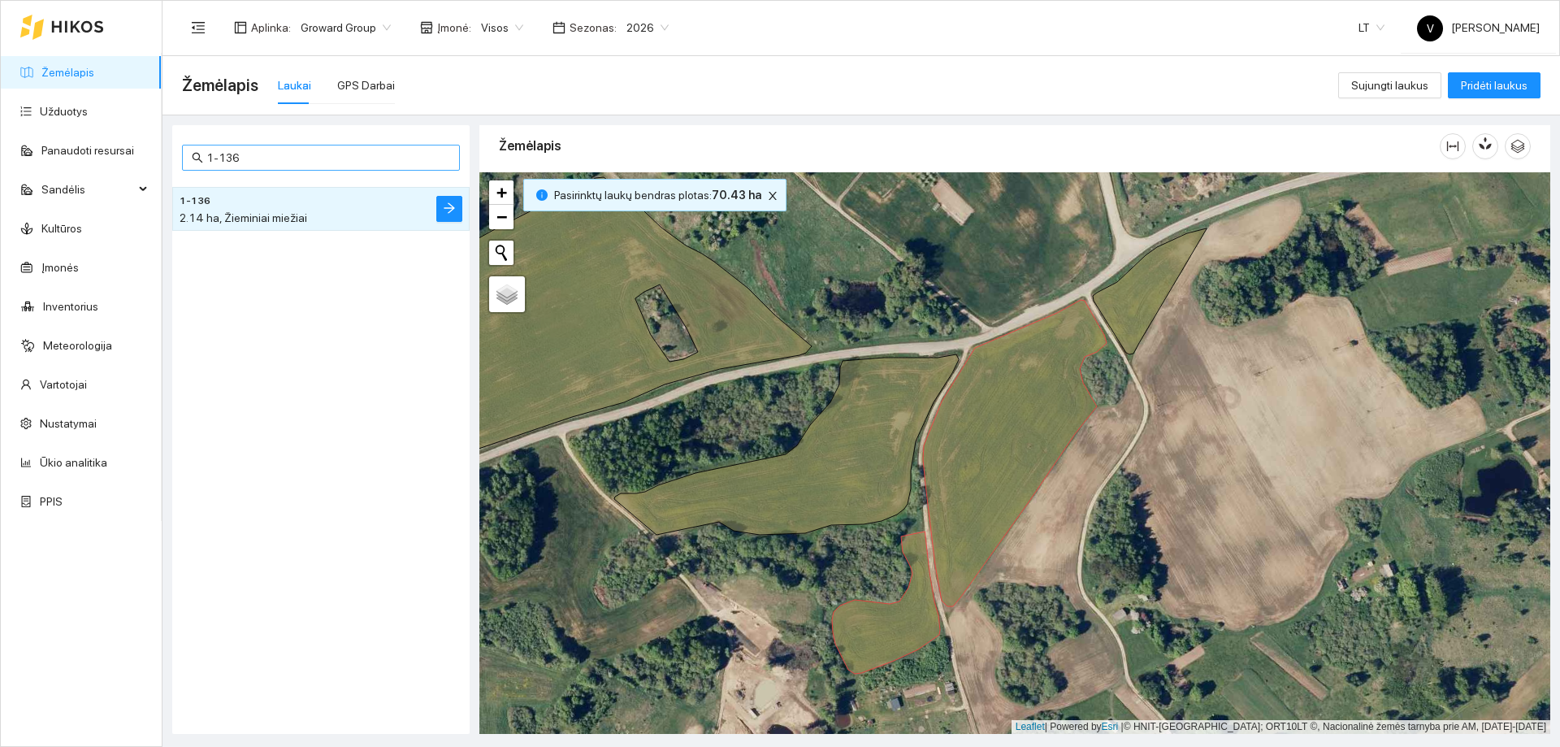
click at [258, 153] on input "1-136" at bounding box center [328, 158] width 244 height 18
paste input "242"
click at [257, 208] on h4 "1-242" at bounding box center [289, 200] width 218 height 18
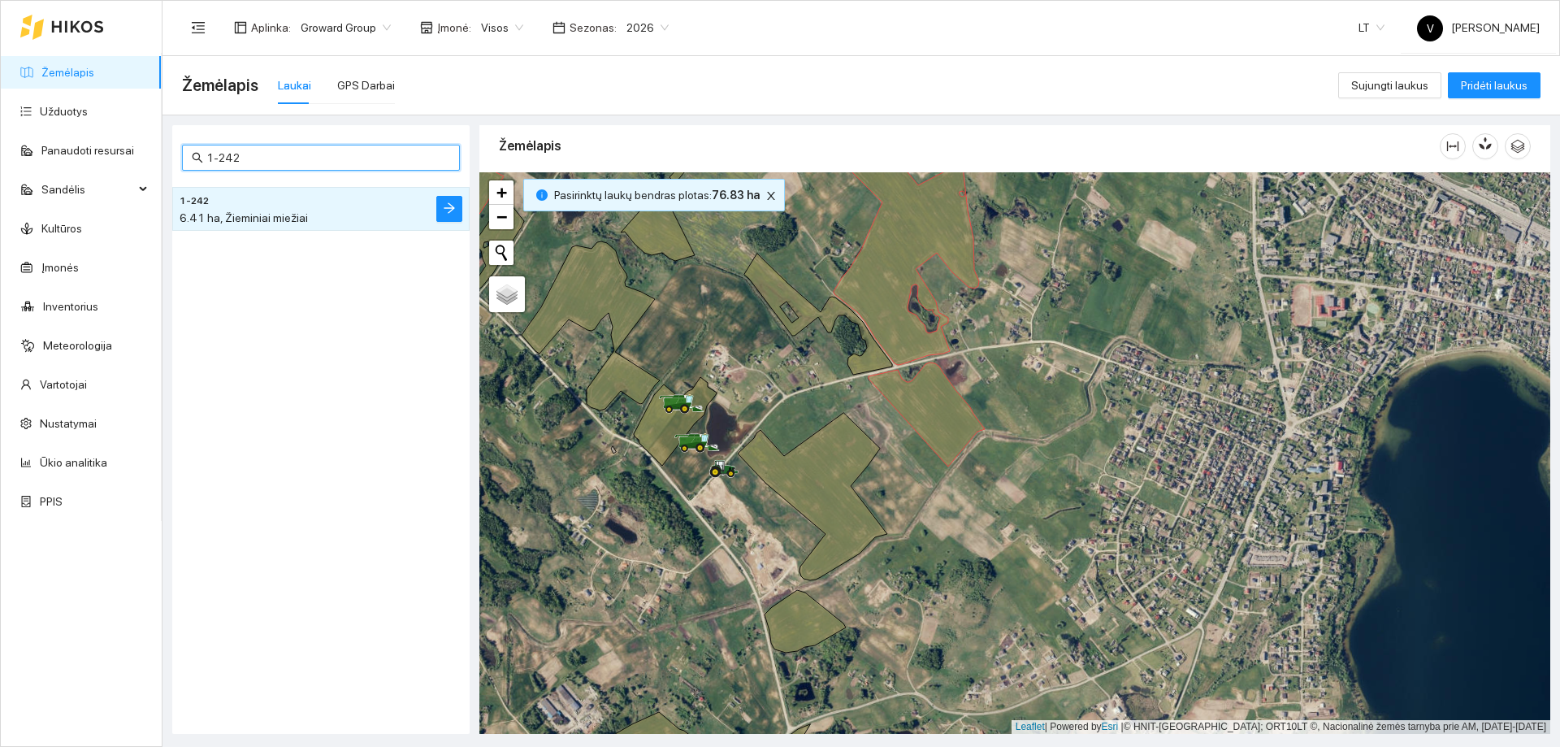
drag, startPoint x: 284, startPoint y: 159, endPoint x: -220, endPoint y: 174, distance: 504.0
click at [0, 174] on html "Žemėlapis Užduotys Panaudoti resursai Sandėlis Kultūros Įmonės Inventorius Mete…" at bounding box center [780, 373] width 1560 height 747
paste input "12"
click at [288, 197] on h4 "1-122" at bounding box center [289, 200] width 218 height 18
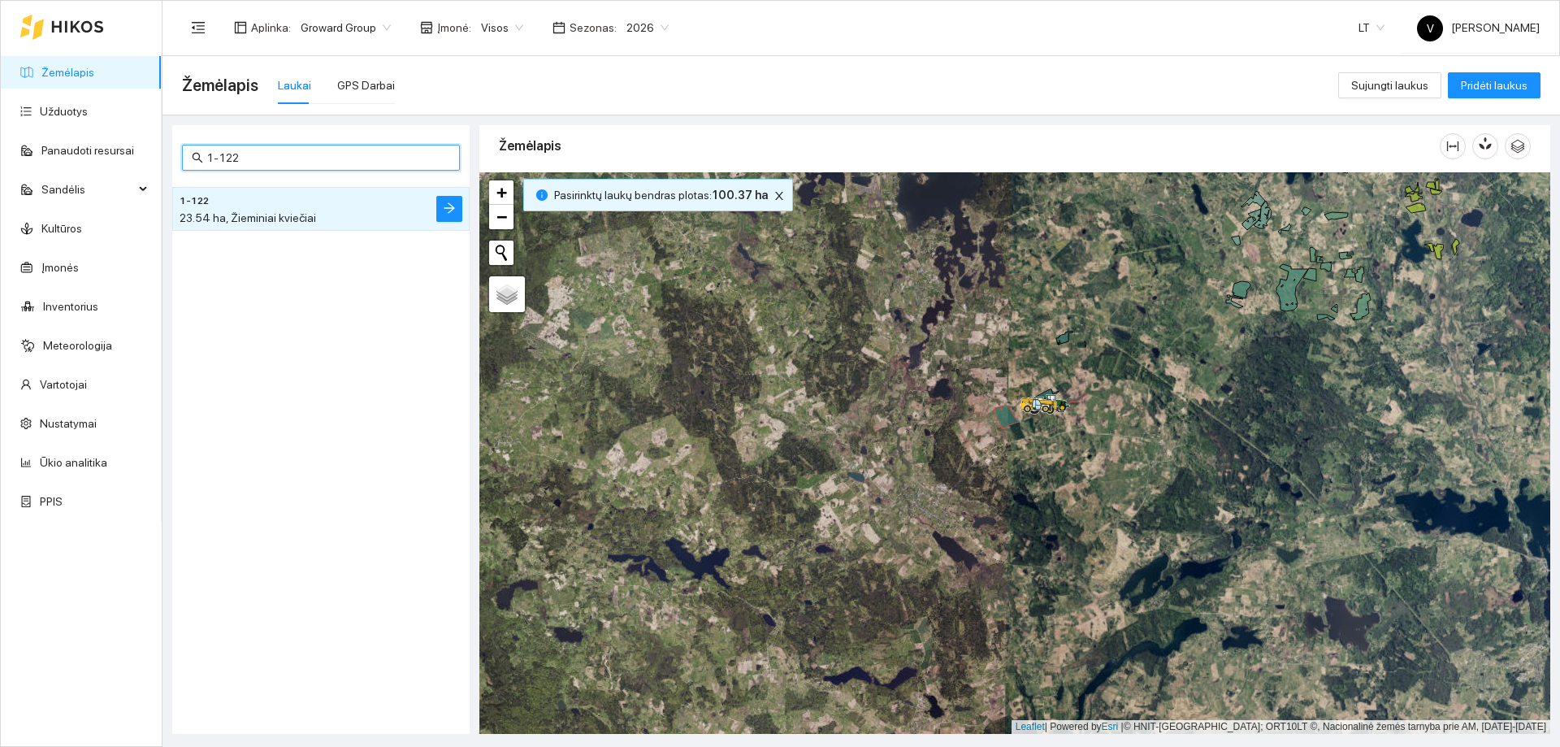
drag, startPoint x: 271, startPoint y: 155, endPoint x: -127, endPoint y: 158, distance: 397.4
click at [0, 158] on html "Žemėlapis Užduotys Panaudoti resursai Sandėlis Kultūros Įmonės Inventorius Mete…" at bounding box center [780, 373] width 1560 height 747
paste input "30"
click at [257, 198] on h4 "1-130" at bounding box center [289, 200] width 218 height 18
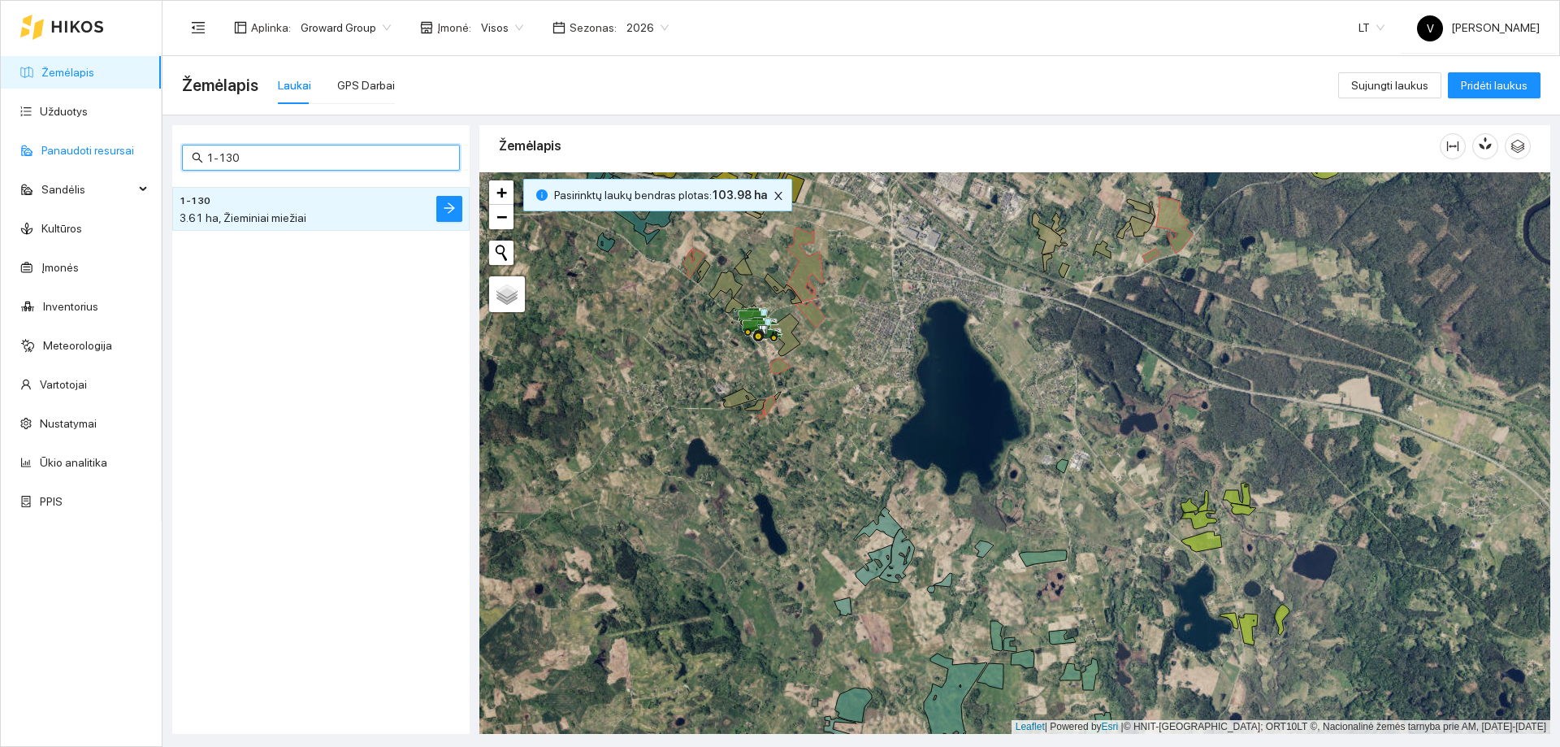
drag, startPoint x: 265, startPoint y: 156, endPoint x: 61, endPoint y: 158, distance: 204.0
click at [61, 158] on section "Žemėlapis Užduotys Panaudoti resursai Sandėlis Kultūros Įmonės Inventorius Mete…" at bounding box center [780, 373] width 1560 height 747
paste input "2-835"
click at [328, 210] on div "2.53 ha, Be kultūros" at bounding box center [289, 218] width 218 height 18
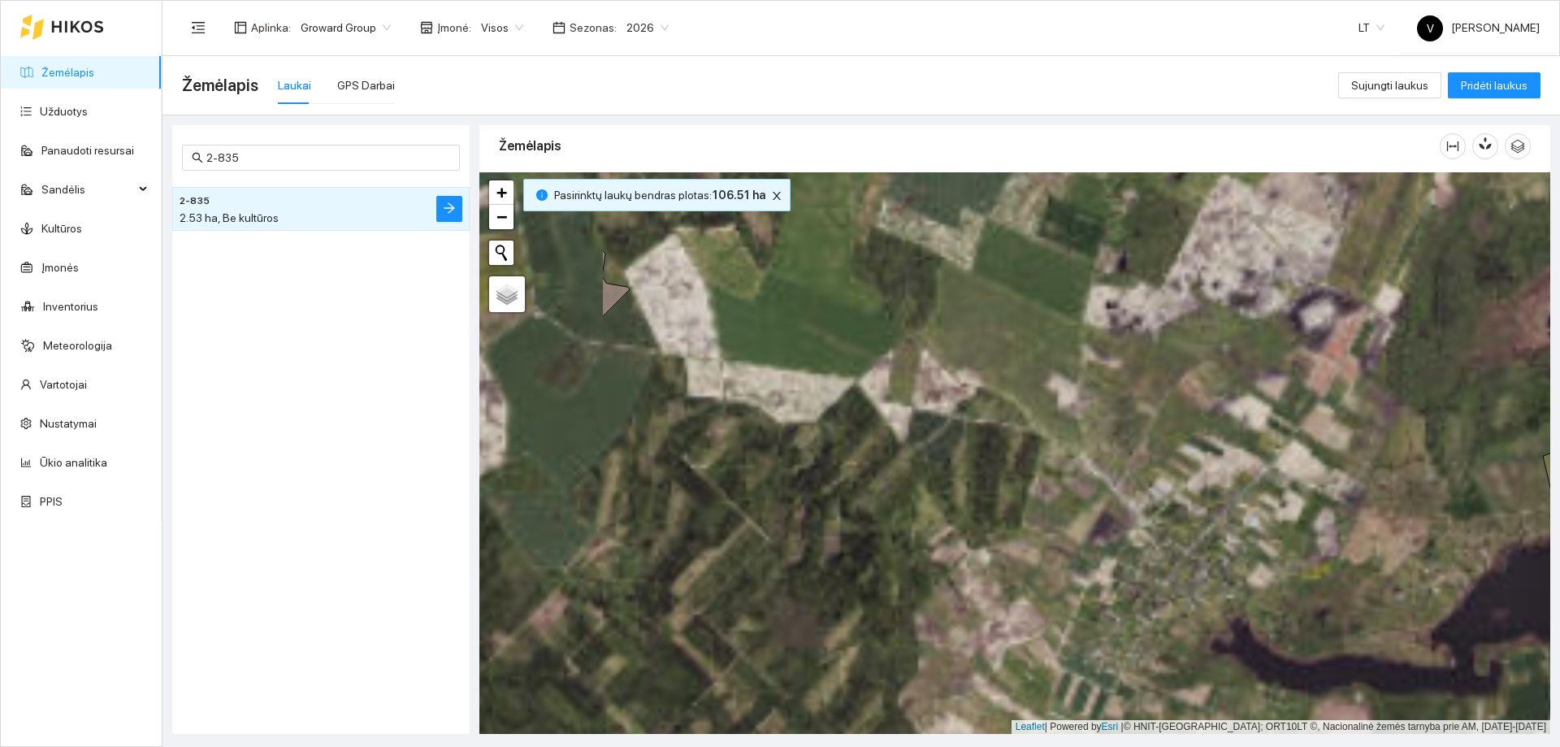
drag, startPoint x: 1132, startPoint y: 510, endPoint x: 1498, endPoint y: 501, distance: 366.6
click at [1530, 508] on div at bounding box center [1014, 453] width 1071 height 562
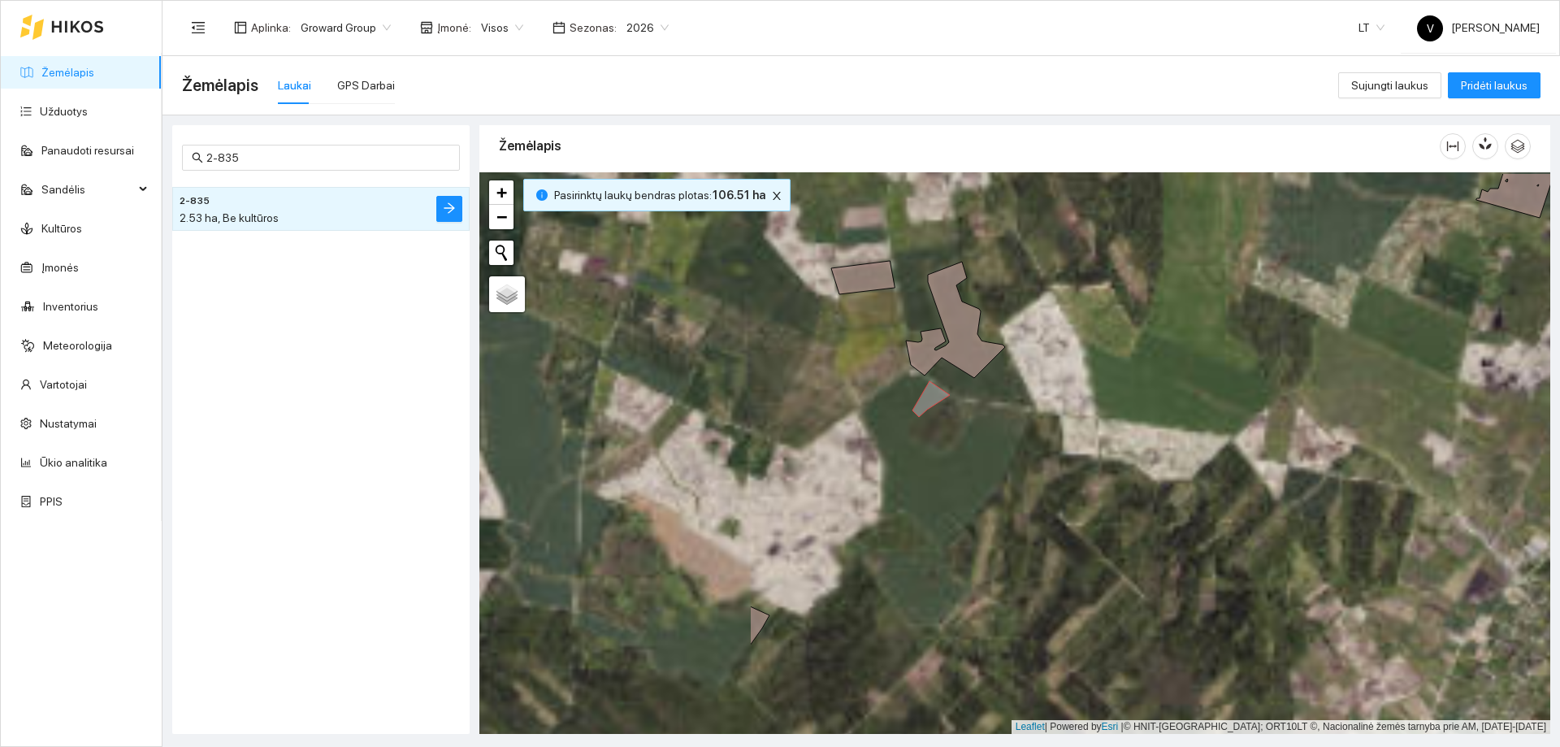
drag, startPoint x: 670, startPoint y: 410, endPoint x: 1033, endPoint y: 462, distance: 366.1
click at [1053, 468] on div at bounding box center [1014, 453] width 1071 height 562
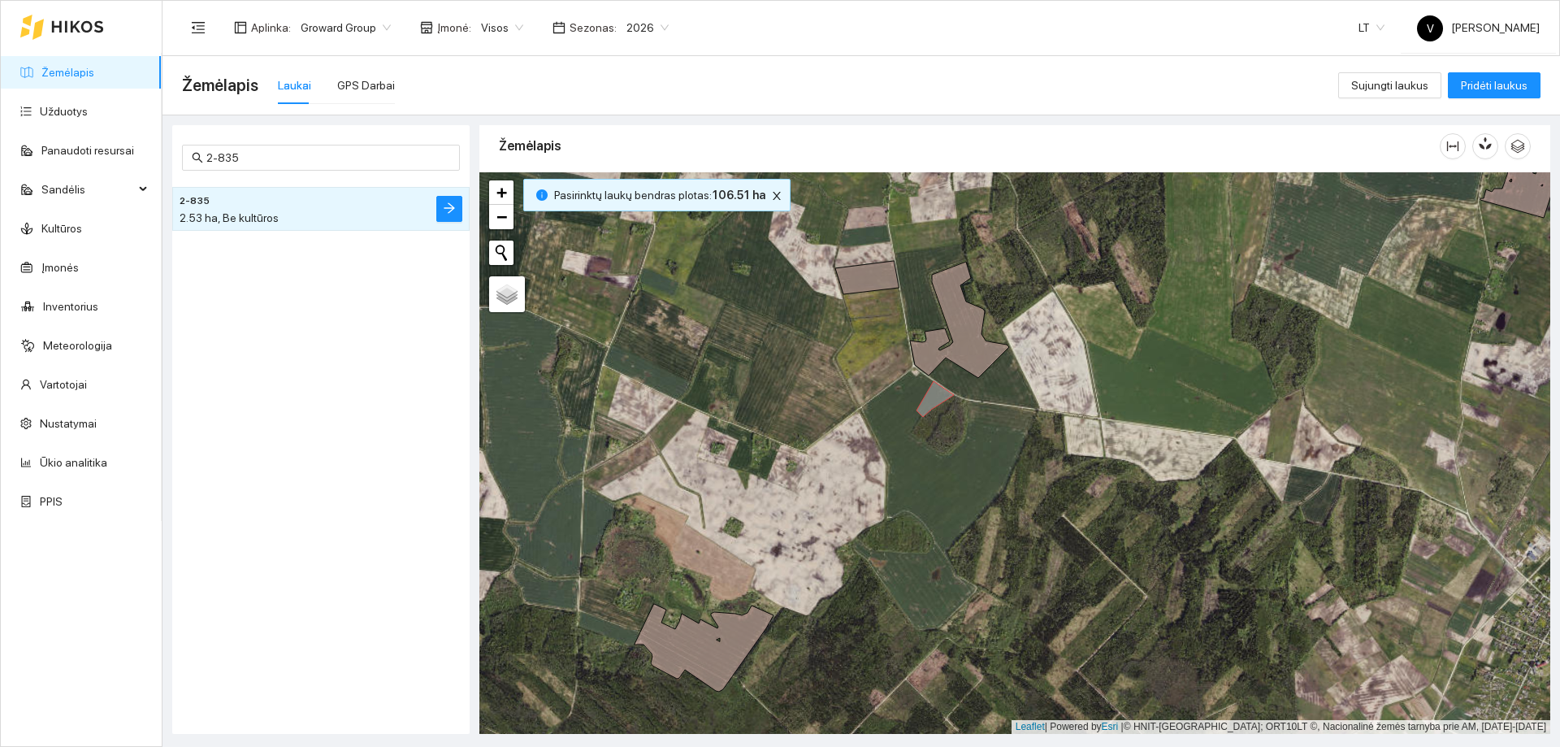
click at [346, 143] on div "2-835 2-835 2.53 ha, Be kultūros" at bounding box center [320, 429] width 297 height 609
click at [346, 166] on input "2-835" at bounding box center [328, 158] width 244 height 18
paste input "1-189"
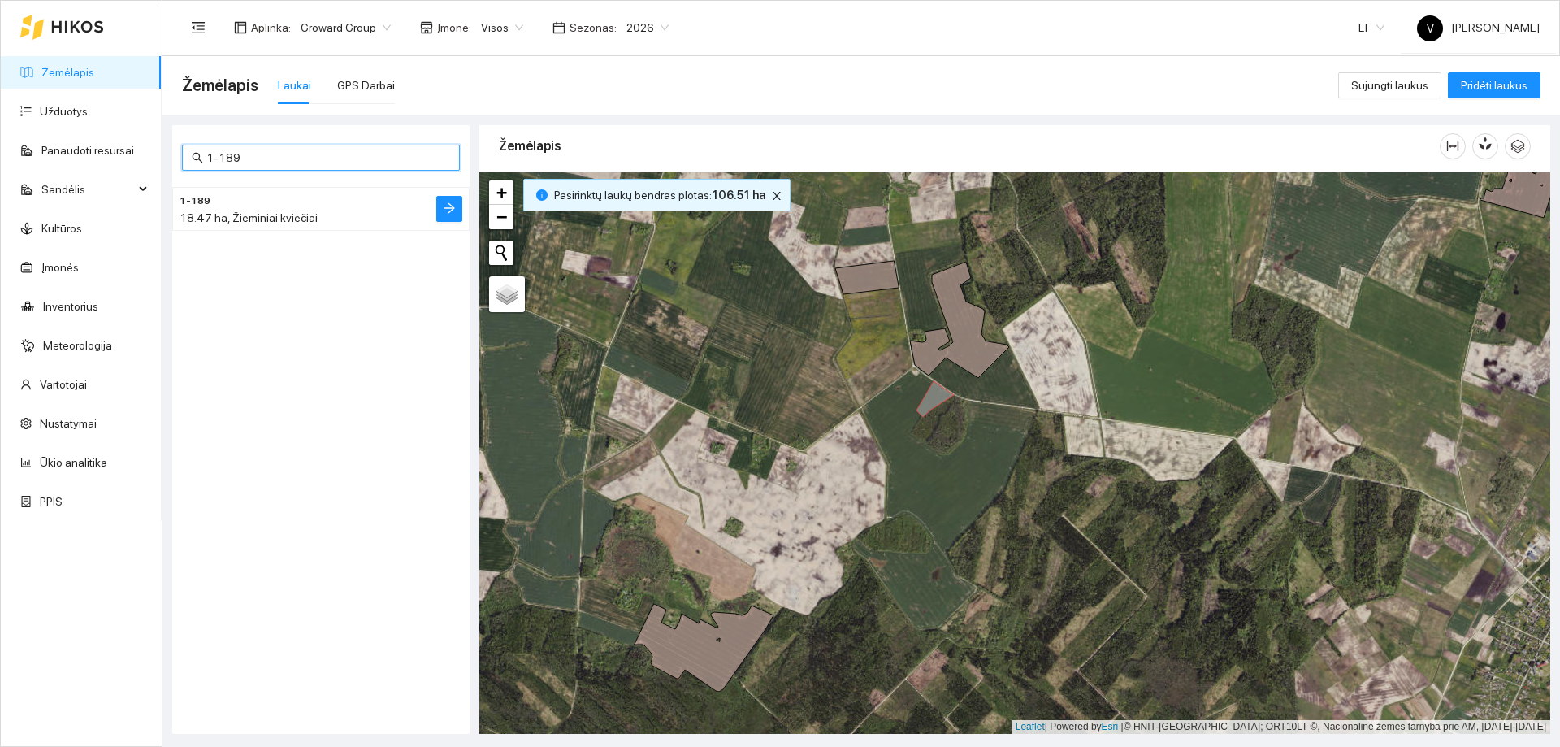
click at [221, 194] on h4 "1-189" at bounding box center [289, 200] width 218 height 18
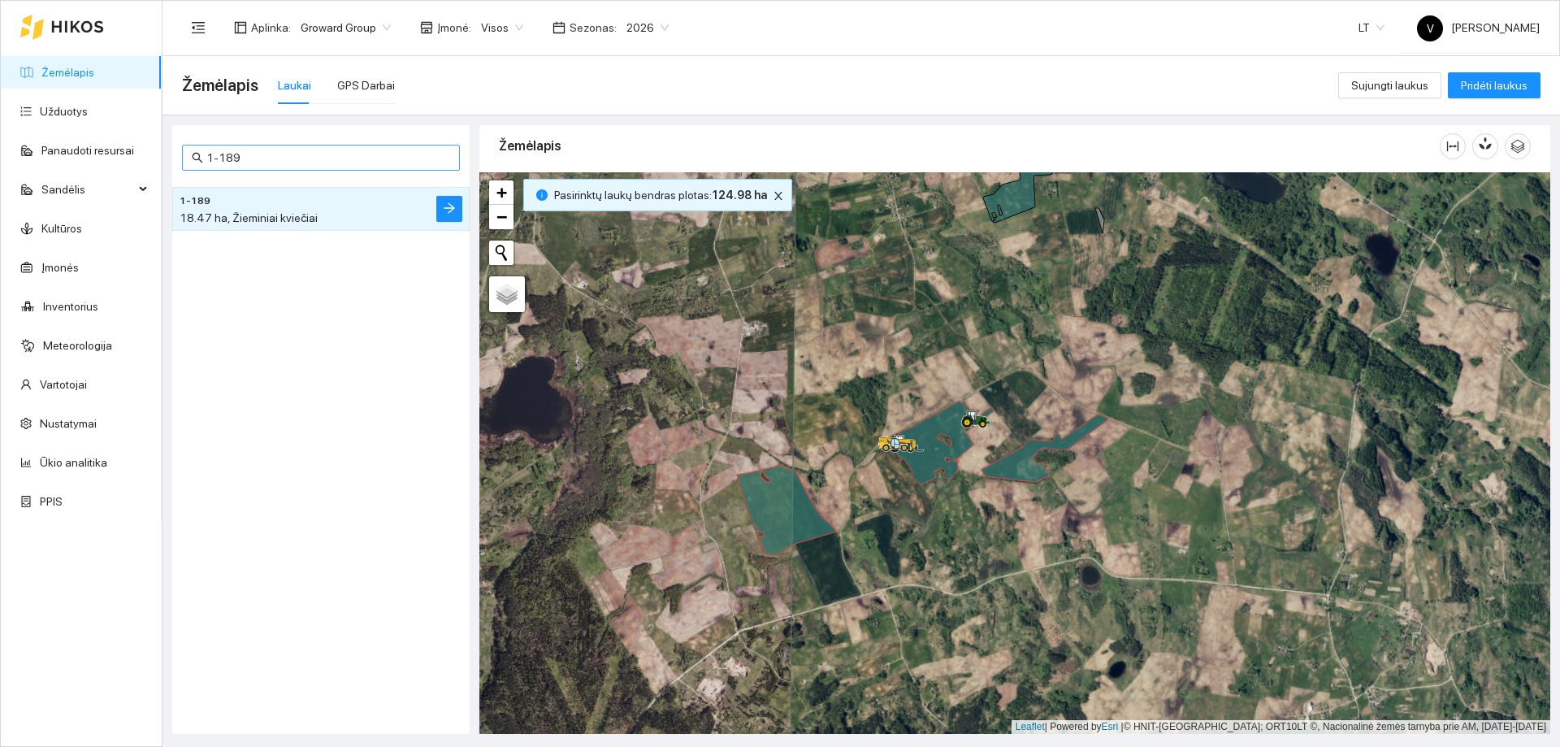
click at [306, 145] on span "1-189" at bounding box center [321, 158] width 278 height 26
click at [306, 148] on span "1-189" at bounding box center [321, 158] width 278 height 26
click at [301, 167] on span "1-189" at bounding box center [321, 158] width 278 height 26
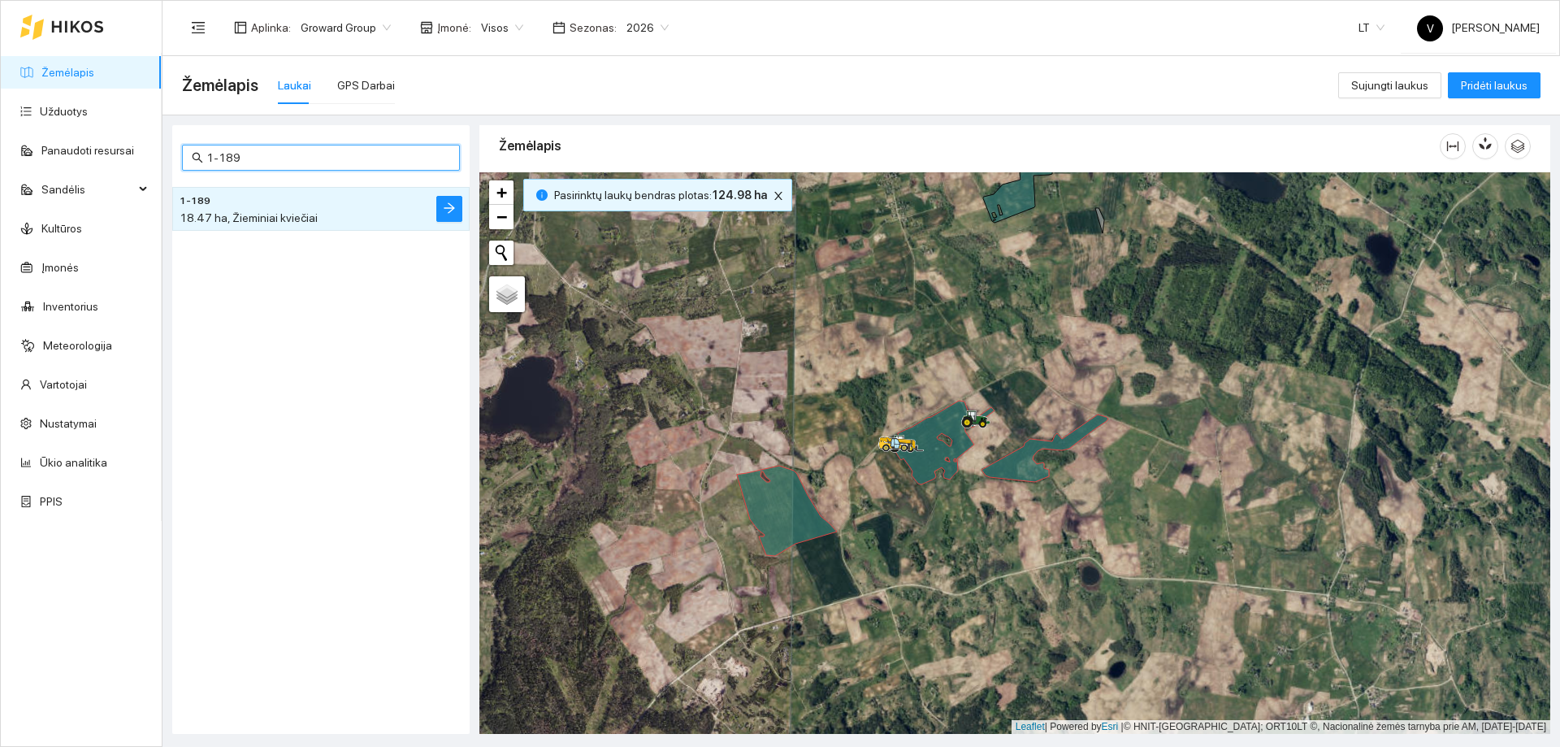
click at [301, 153] on input "1-189" at bounding box center [328, 158] width 244 height 18
paste input "96"
click at [331, 201] on h4 "1-196" at bounding box center [289, 200] width 218 height 18
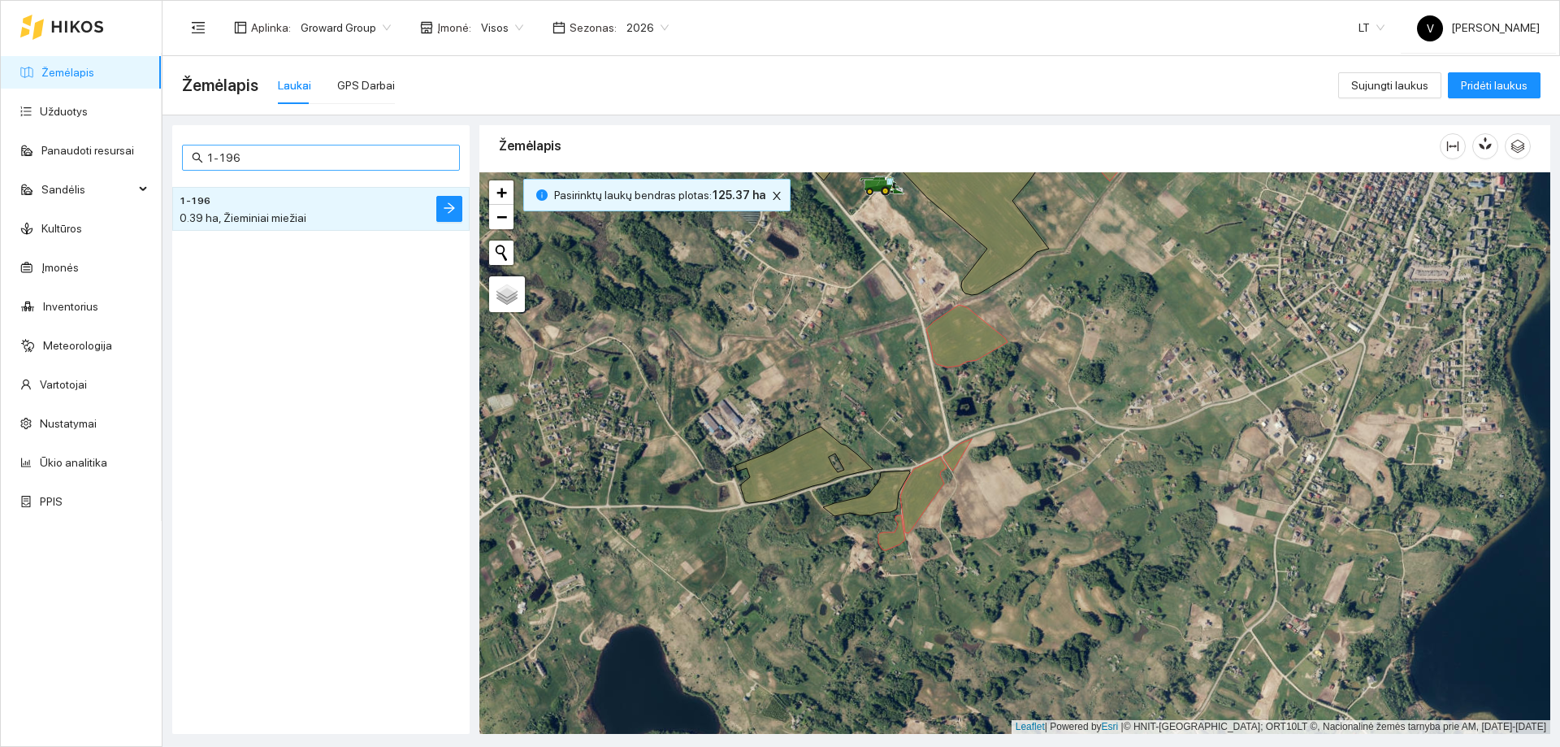
click at [311, 151] on input "1-196" at bounding box center [328, 158] width 244 height 18
paste input "035"
click at [318, 213] on div "9.62 ha, Žieminiai miežiai" at bounding box center [289, 218] width 218 height 18
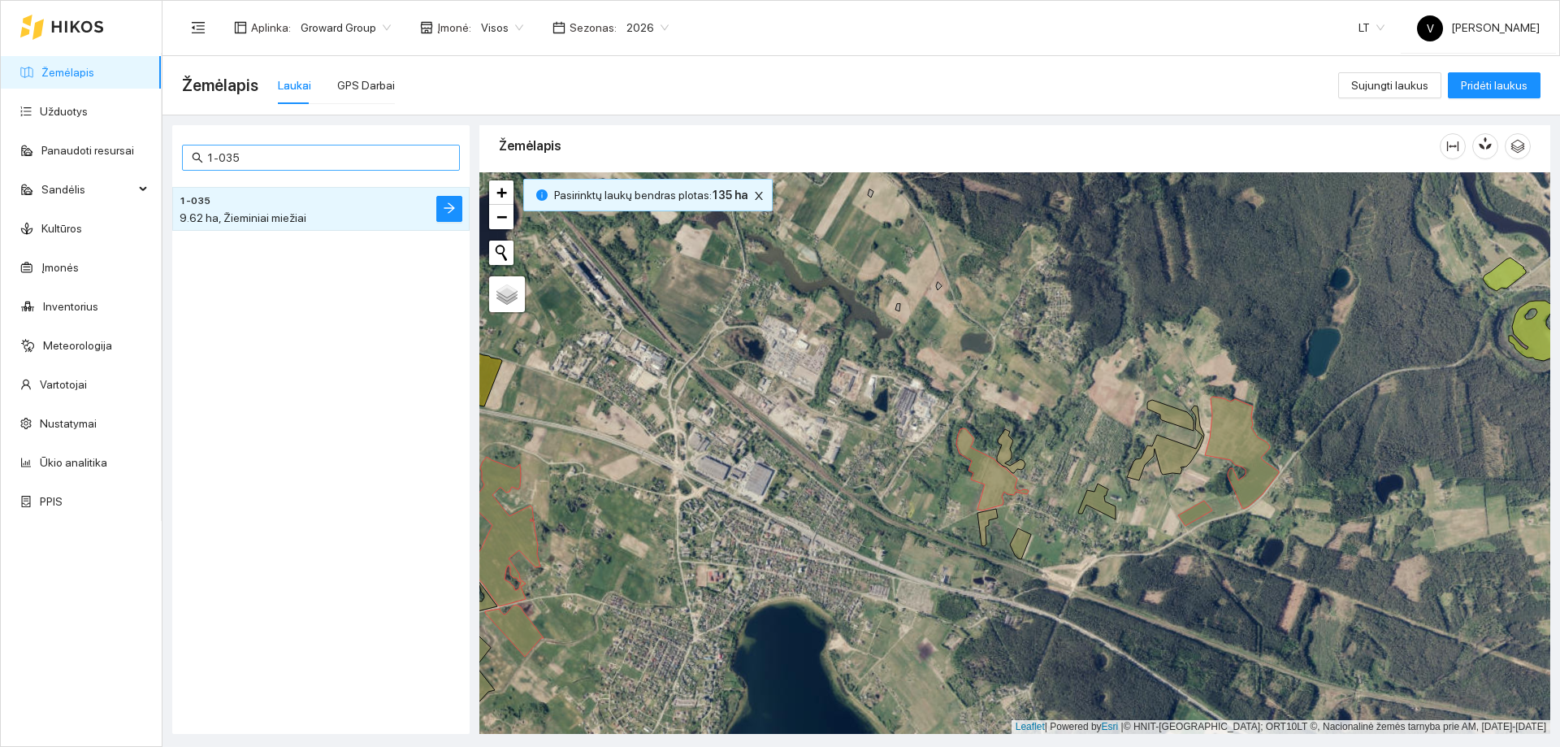
click at [271, 158] on input "1-035" at bounding box center [328, 158] width 244 height 18
paste input "117"
click at [264, 210] on div "1.71 ha, Žieminiai miežiai" at bounding box center [289, 218] width 218 height 18
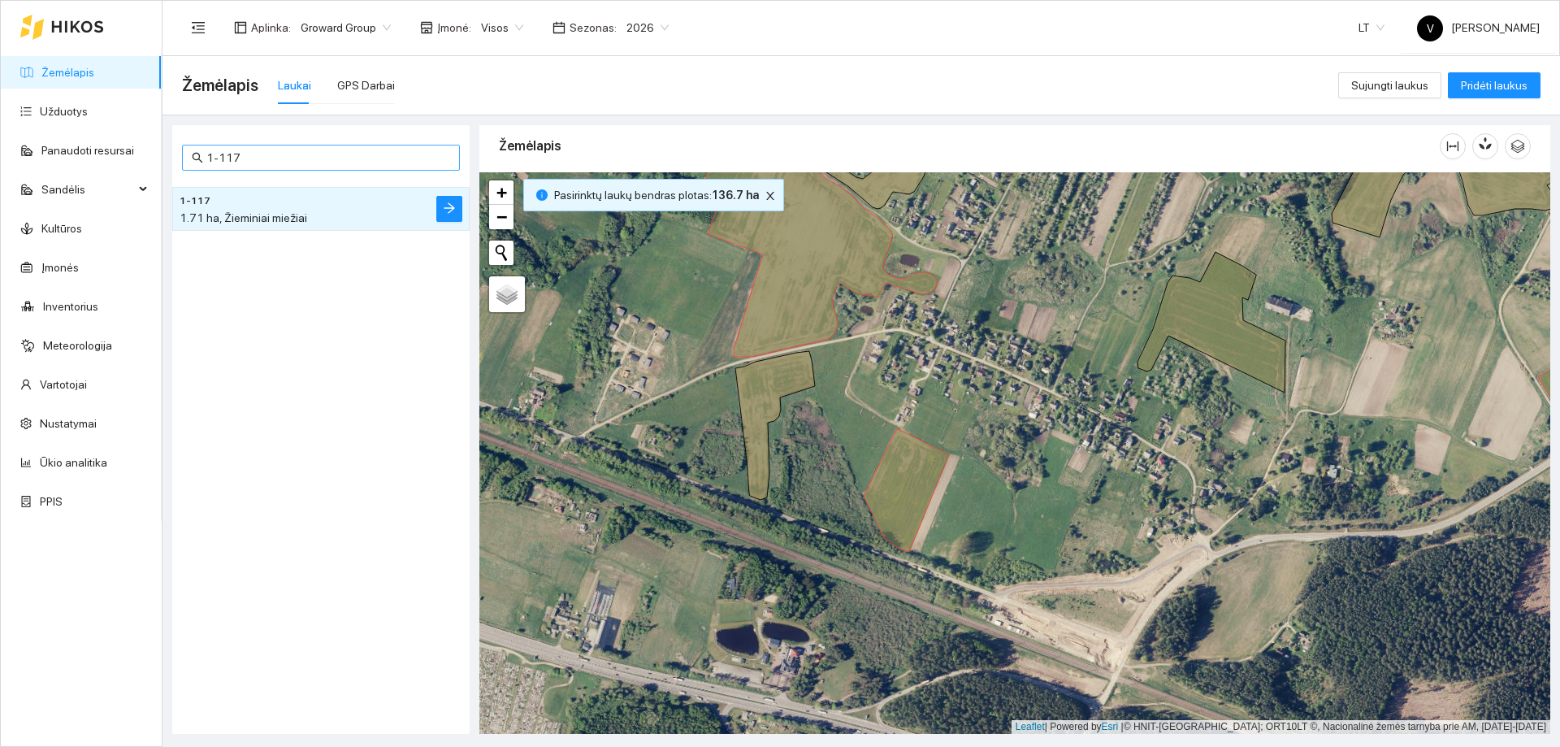
click at [334, 149] on input "1-117" at bounding box center [328, 158] width 244 height 18
click at [333, 154] on input "1-117" at bounding box center [328, 158] width 244 height 18
paste input "85"
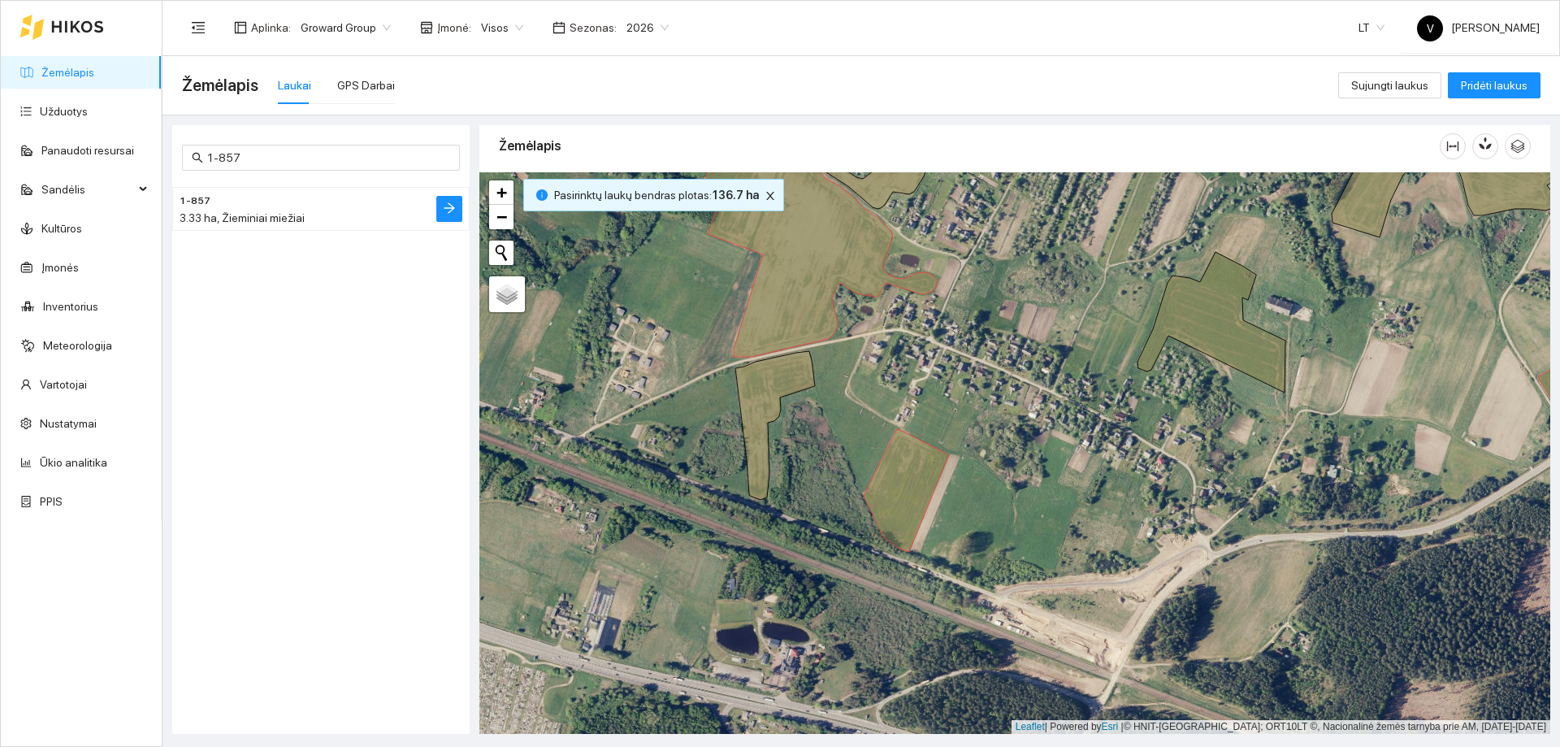
click at [319, 227] on li "1-857 3.33 ha, Žieminiai miežiai" at bounding box center [320, 209] width 297 height 44
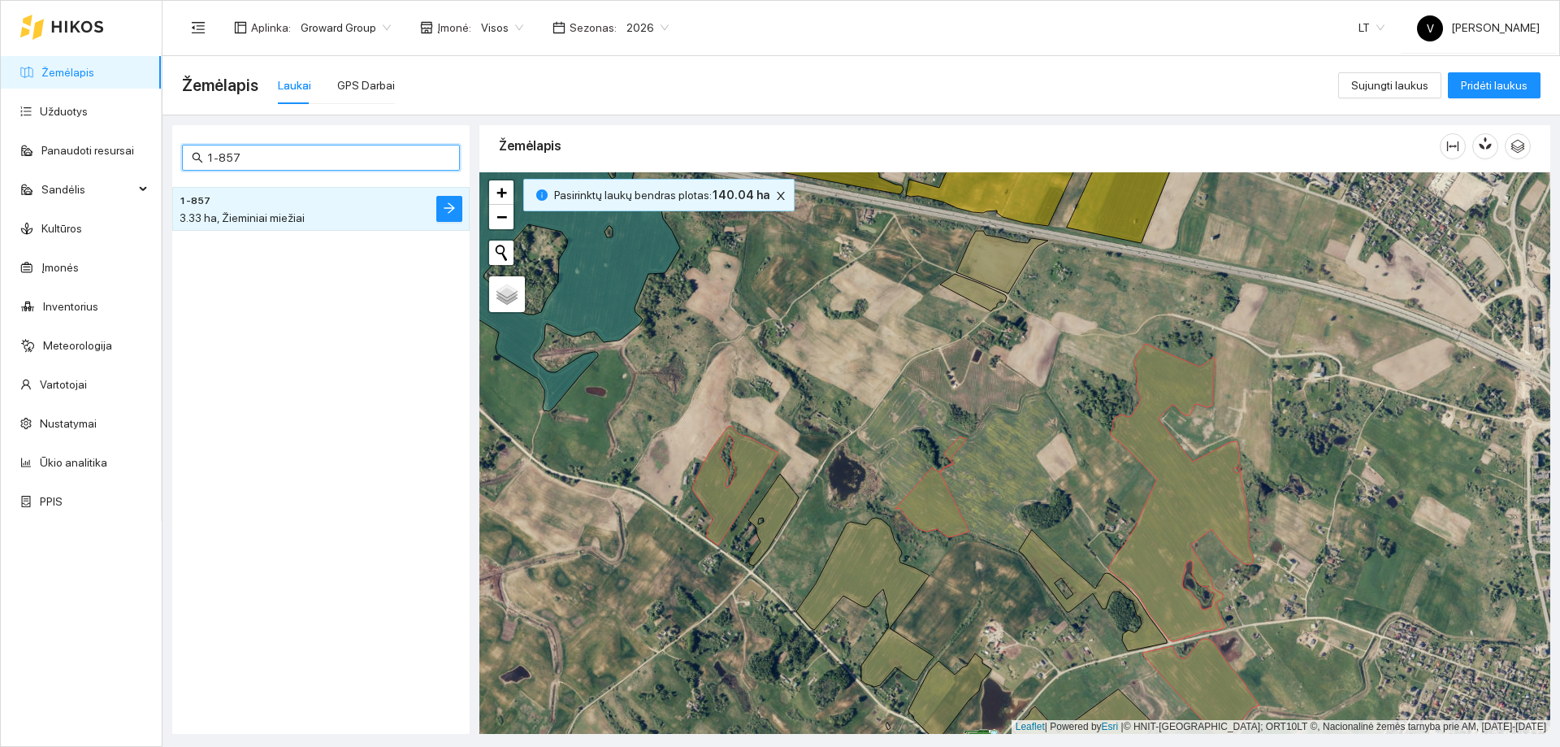
drag, startPoint x: 242, startPoint y: 154, endPoint x: -14, endPoint y: 162, distance: 256.1
click at [0, 162] on html "Žemėlapis Užduotys Panaudoti resursai Sandėlis Kultūros Įmonės Inventorius Mete…" at bounding box center [780, 373] width 1560 height 747
paste input "202"
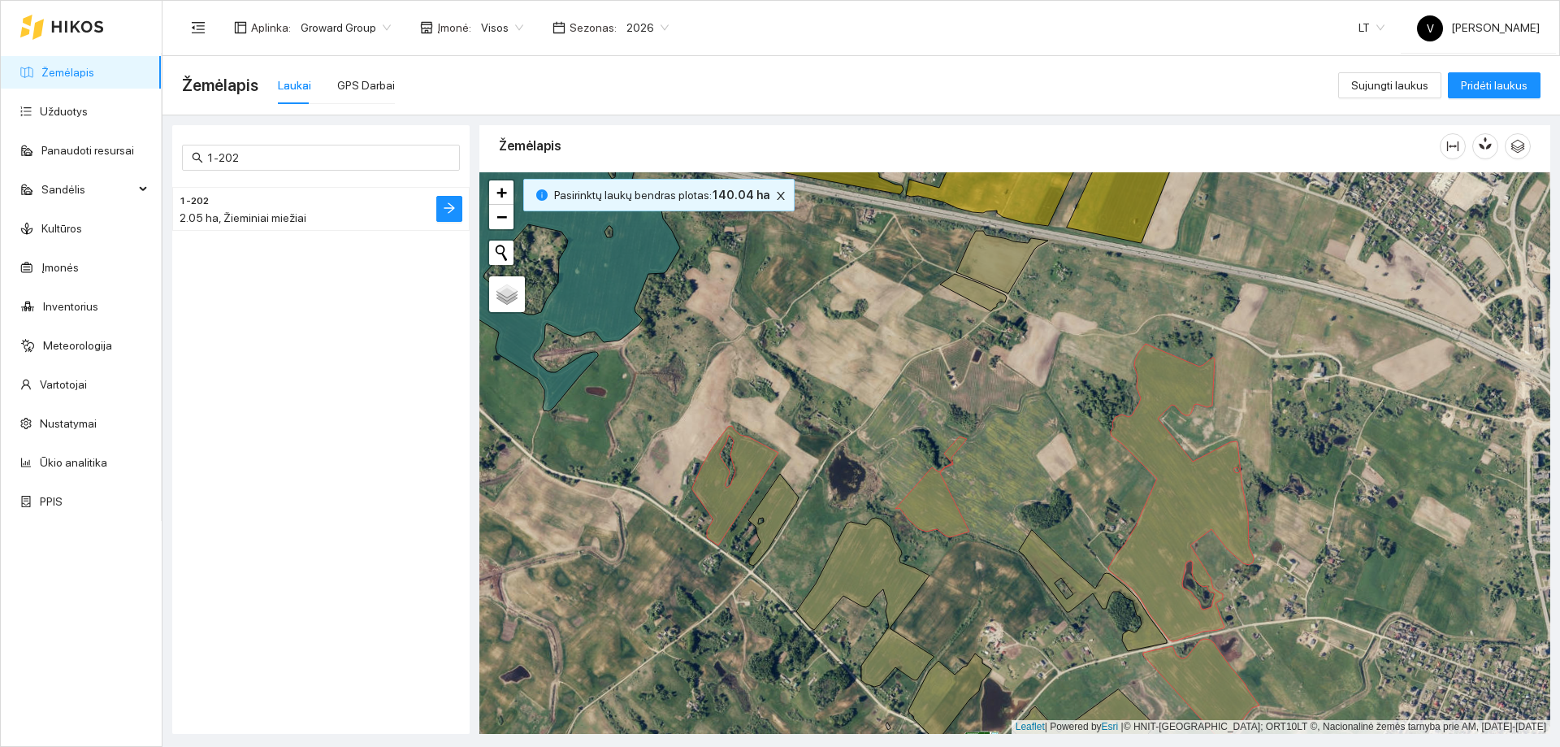
click at [296, 223] on span "2.05 ha, Žieminiai miežiai" at bounding box center [243, 217] width 127 height 13
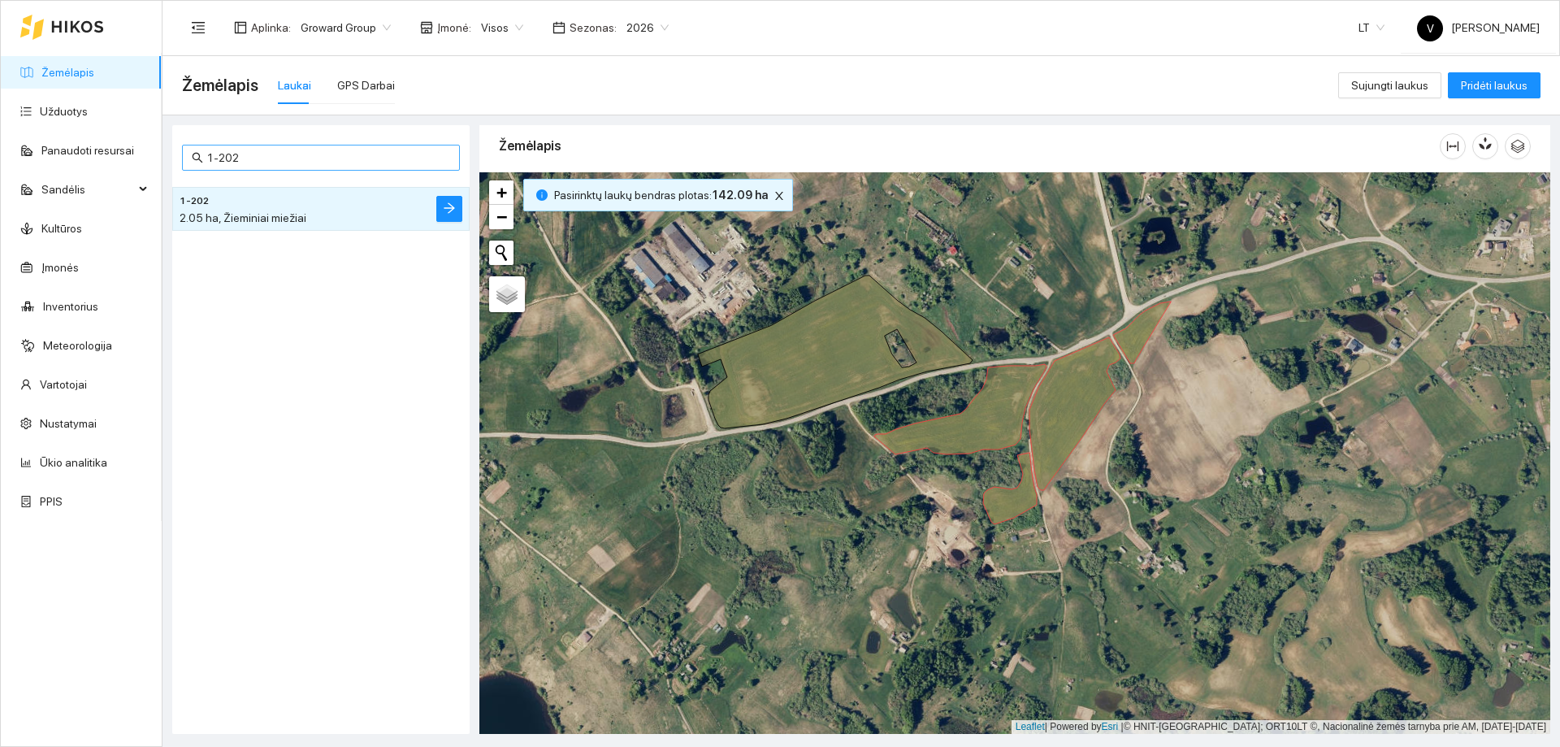
click at [284, 159] on input "1-202" at bounding box center [328, 158] width 244 height 18
paste input "048"
click at [265, 192] on h4 "1-048" at bounding box center [289, 200] width 218 height 18
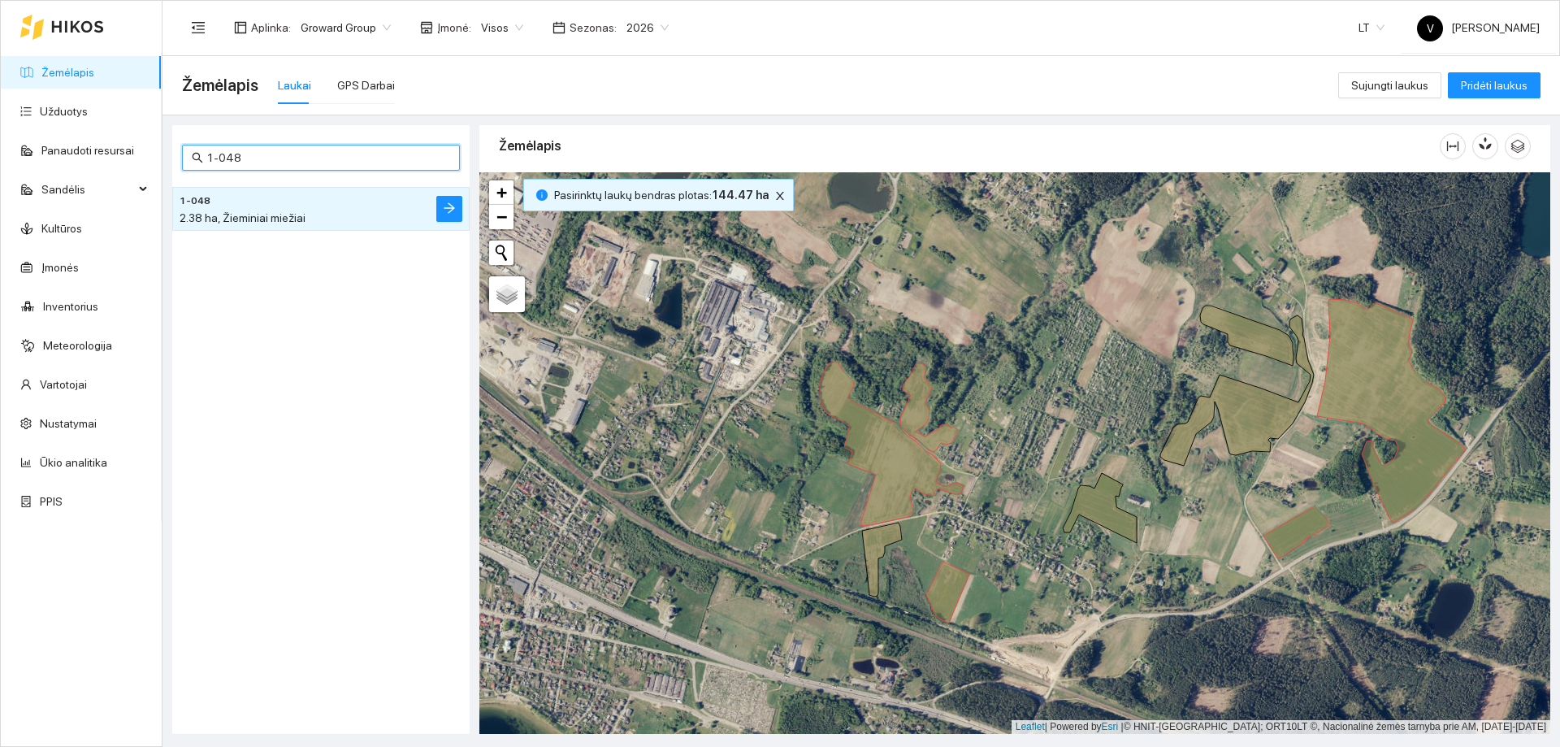
click at [298, 159] on input "1-048" at bounding box center [328, 158] width 244 height 18
click at [298, 158] on input "1-048" at bounding box center [328, 158] width 244 height 18
type input "1"
click at [262, 210] on div "1.57 ha, Žieminiai miežiai" at bounding box center [289, 218] width 218 height 18
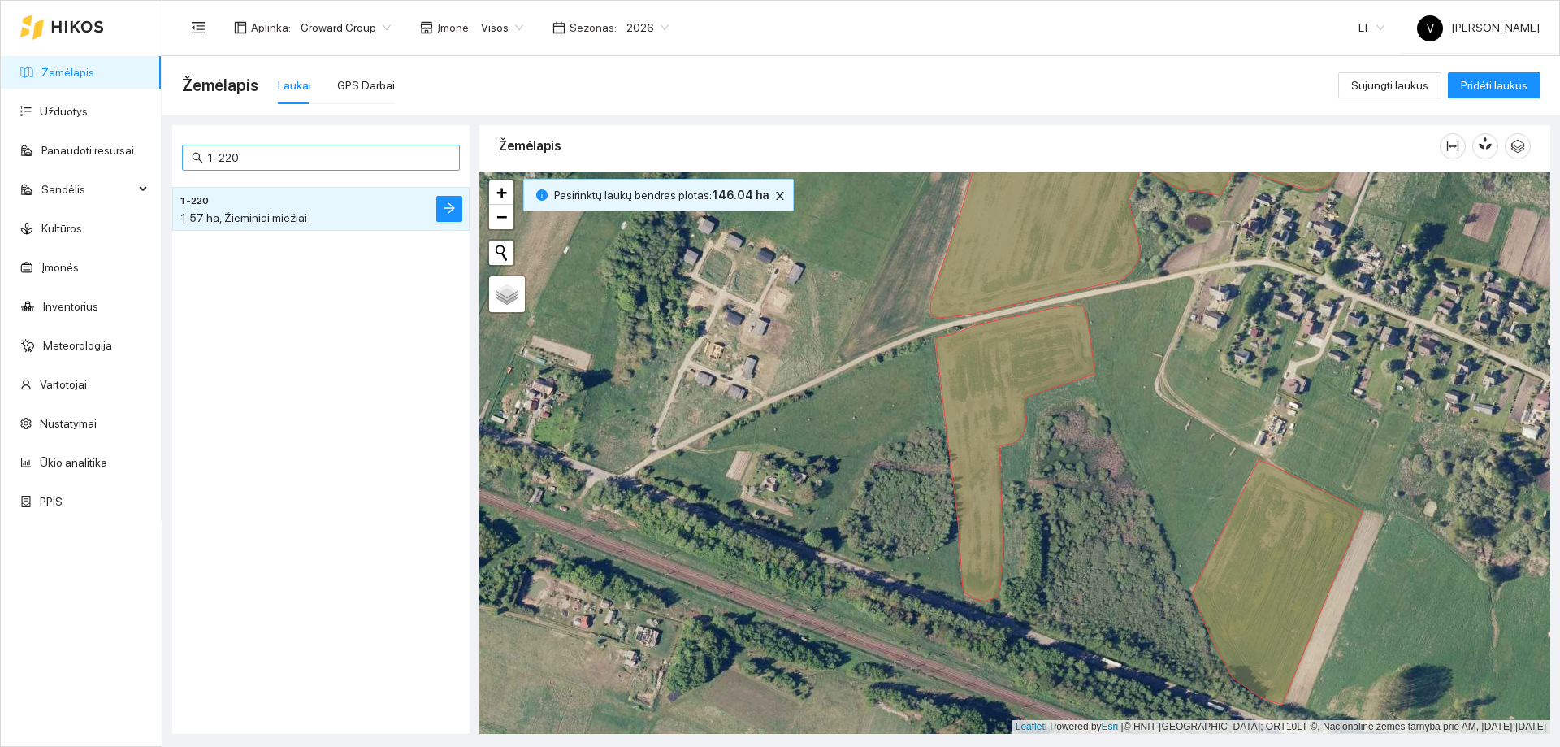
click at [261, 152] on input "1-220" at bounding box center [328, 158] width 244 height 18
paste input "078"
click at [280, 199] on h4 "1-078" at bounding box center [289, 200] width 218 height 18
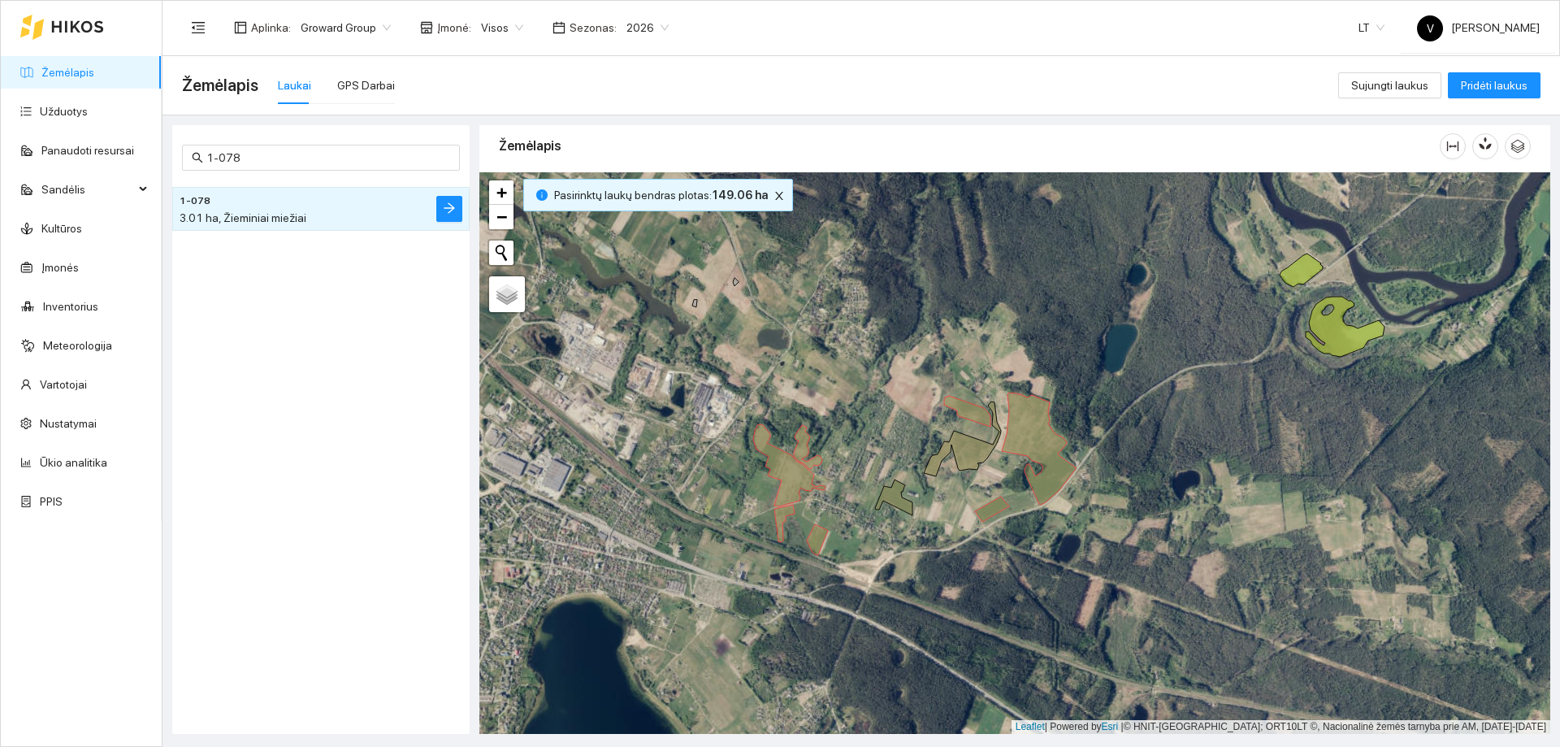
click at [303, 133] on div "1-078 1-078 3.01 ha, Žieminiai miežiai" at bounding box center [320, 429] width 297 height 609
click at [301, 154] on input "1-078" at bounding box center [328, 158] width 244 height 18
paste input "90"
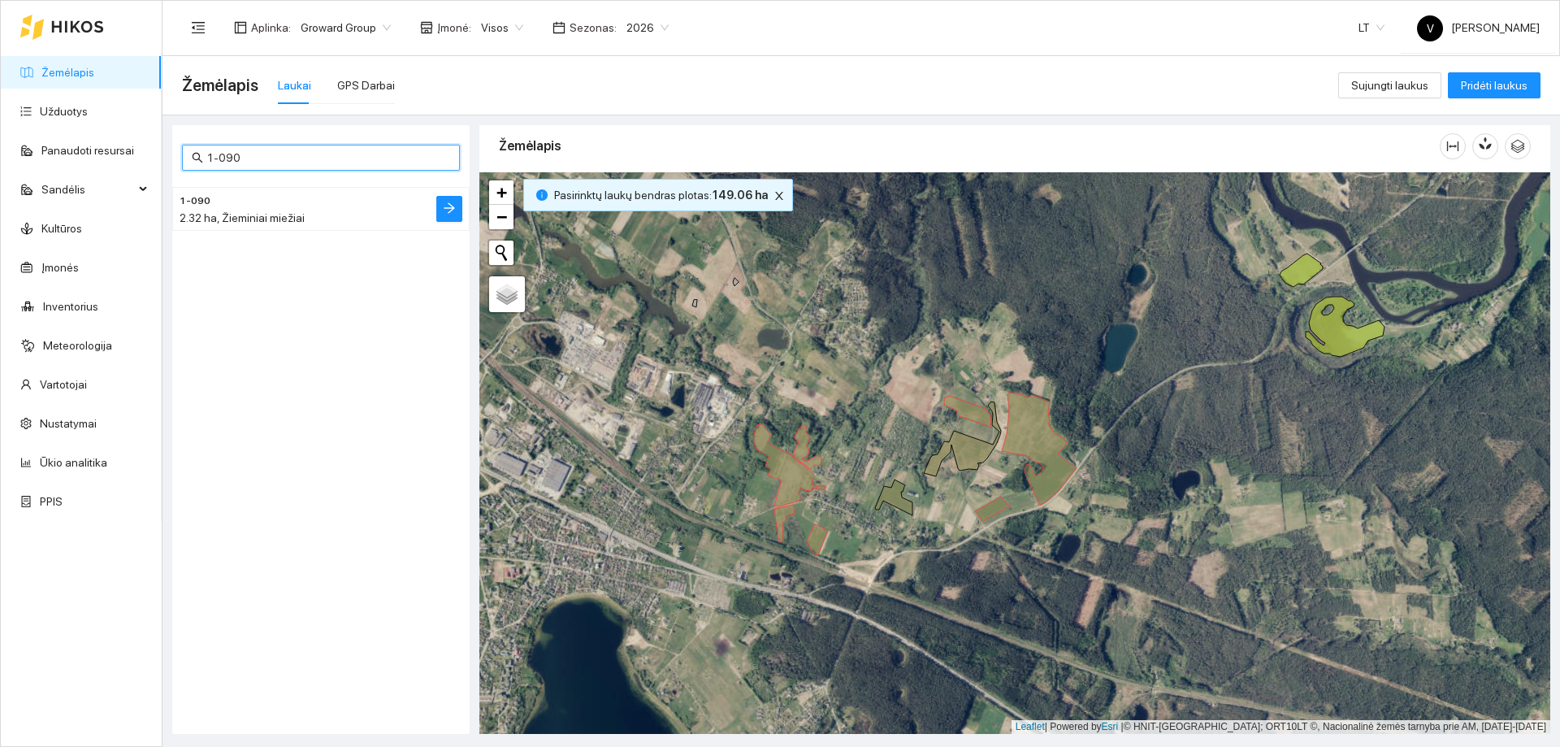
click at [293, 204] on h4 "1-090" at bounding box center [289, 200] width 218 height 18
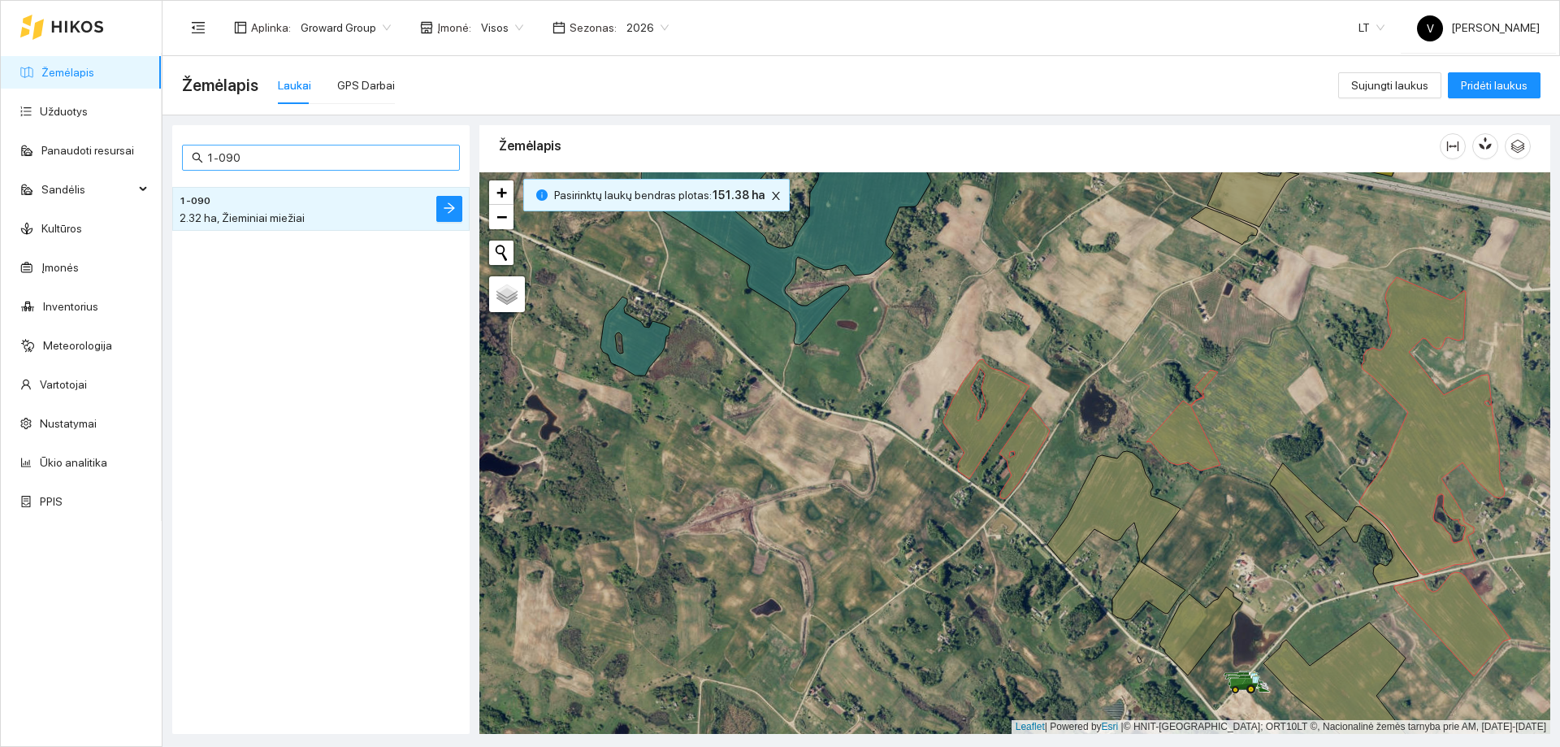
click at [314, 160] on input "1-090" at bounding box center [328, 158] width 244 height 18
paste input "858"
click at [284, 219] on span "13.24 ha, Žieminiai miežiai" at bounding box center [247, 217] width 134 height 13
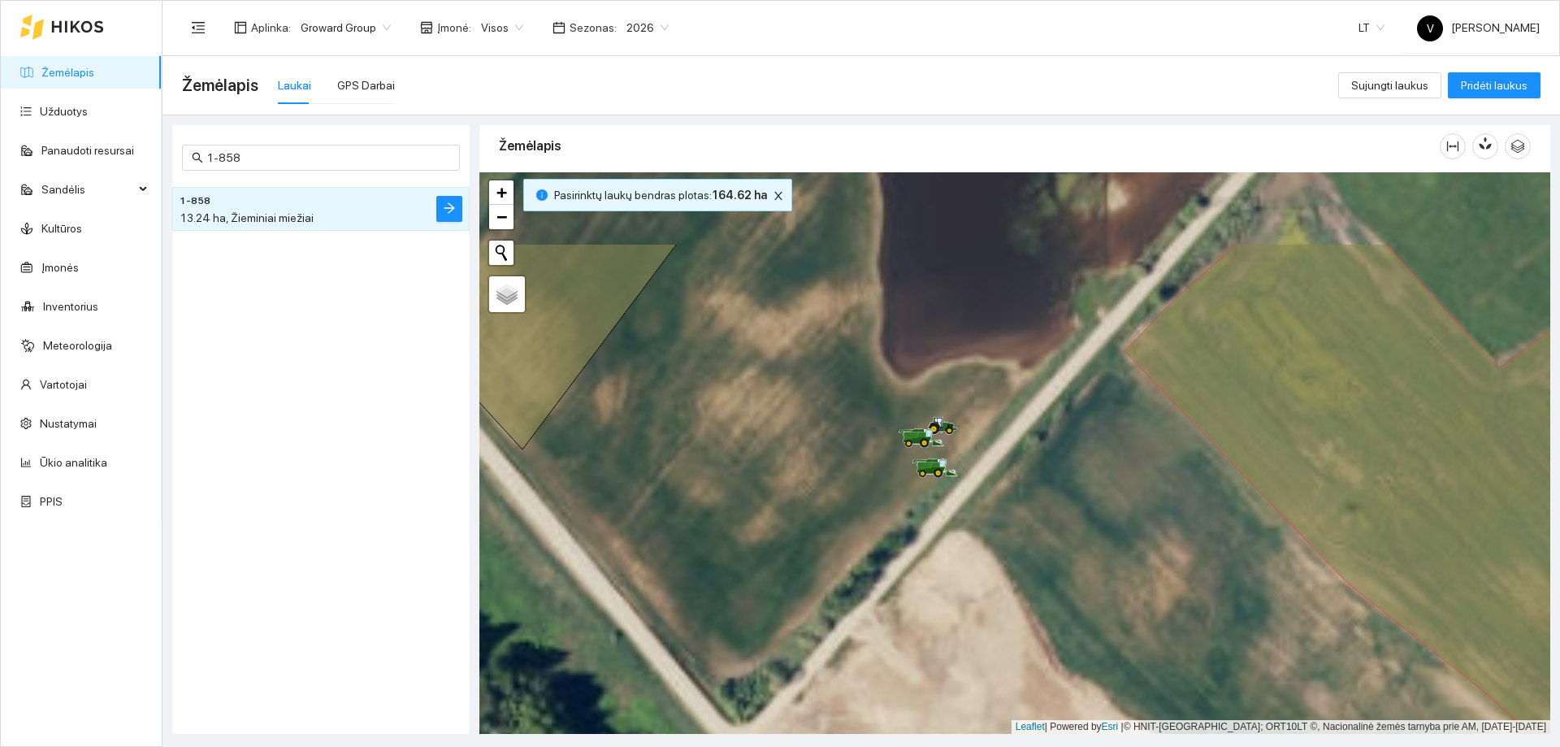
drag, startPoint x: 917, startPoint y: 340, endPoint x: 894, endPoint y: 468, distance: 130.5
click at [894, 468] on div at bounding box center [1014, 453] width 1071 height 562
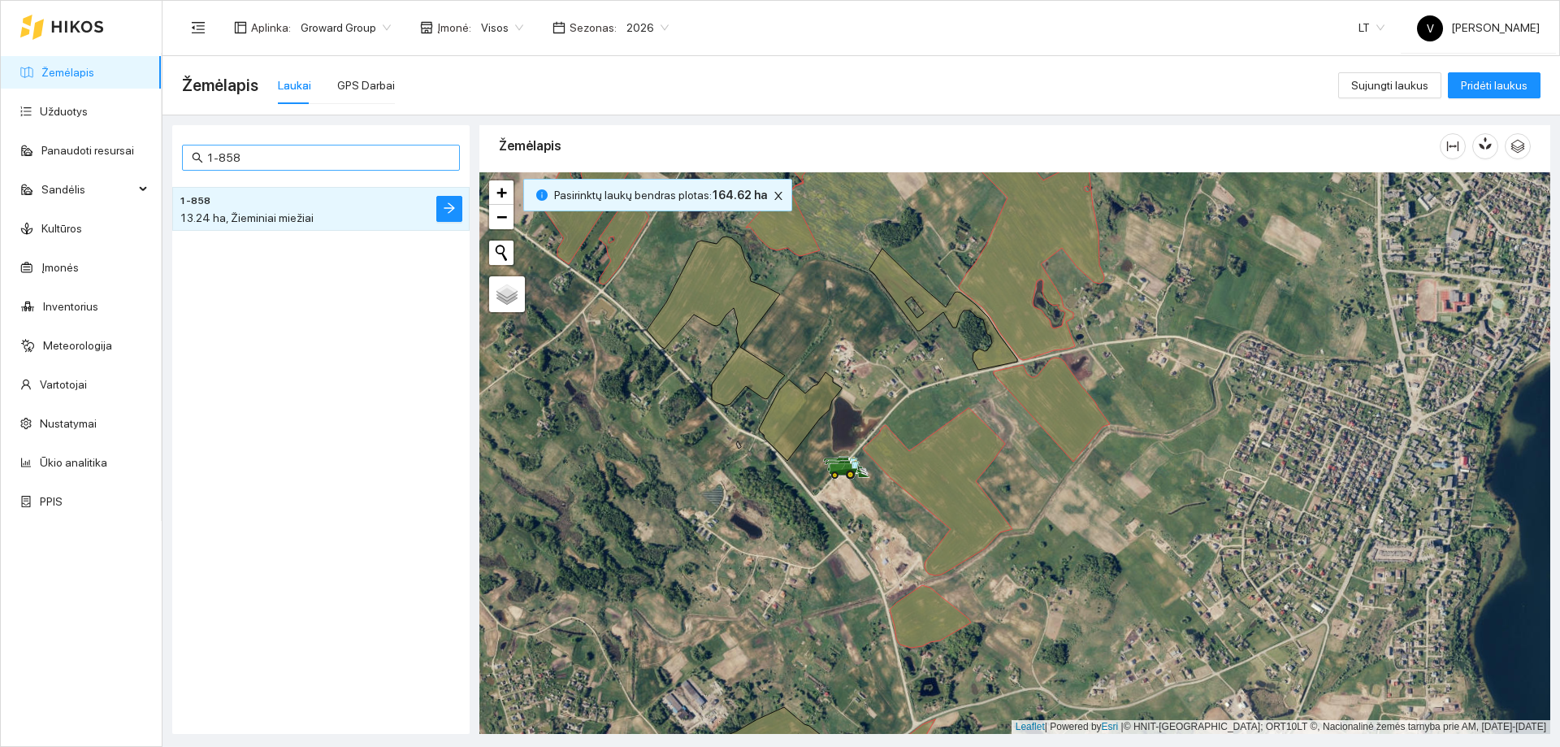
click at [292, 156] on input "1-858" at bounding box center [328, 158] width 244 height 18
paste input "183"
click at [373, 227] on li "1-183 2.86 ha, Žieminiai miežiai" at bounding box center [320, 209] width 297 height 44
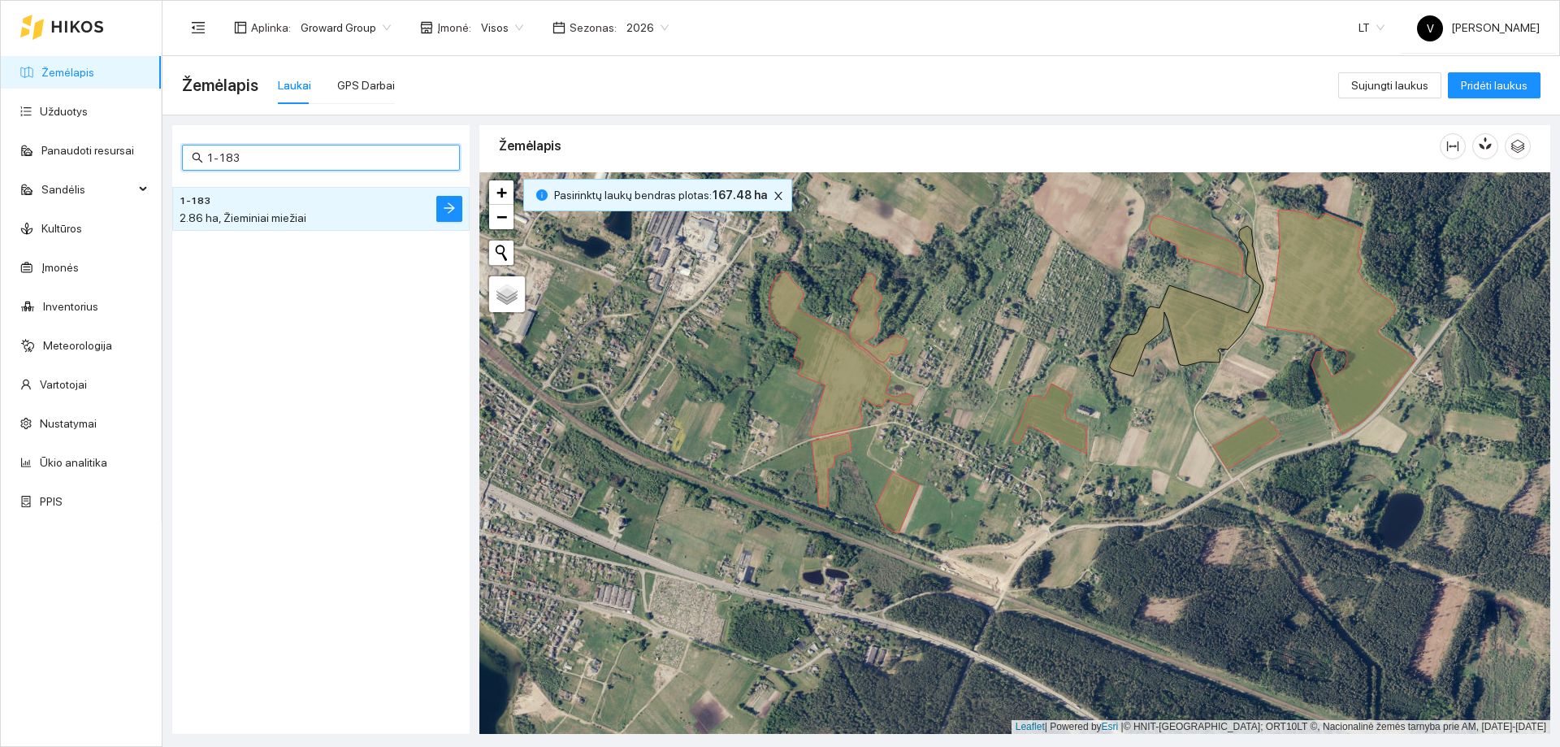
click at [229, 161] on input "1-183" at bounding box center [328, 158] width 244 height 18
click at [246, 159] on input "1-183" at bounding box center [328, 158] width 244 height 18
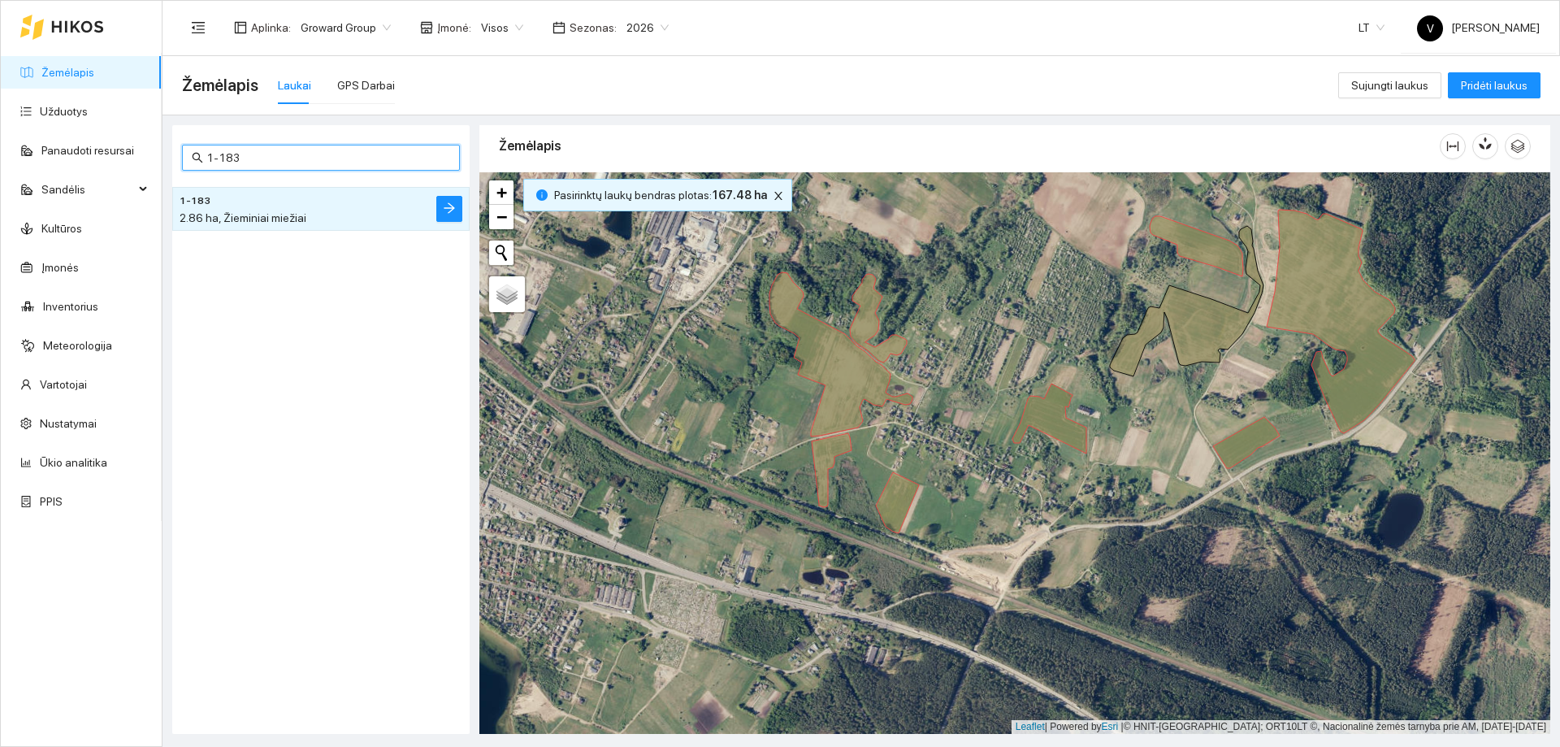
click at [246, 159] on input "1-183" at bounding box center [328, 158] width 244 height 18
paste input "021"
click at [305, 181] on div "1-021 7.74 ha, Žieminiai miežiai" at bounding box center [320, 208] width 297 height 57
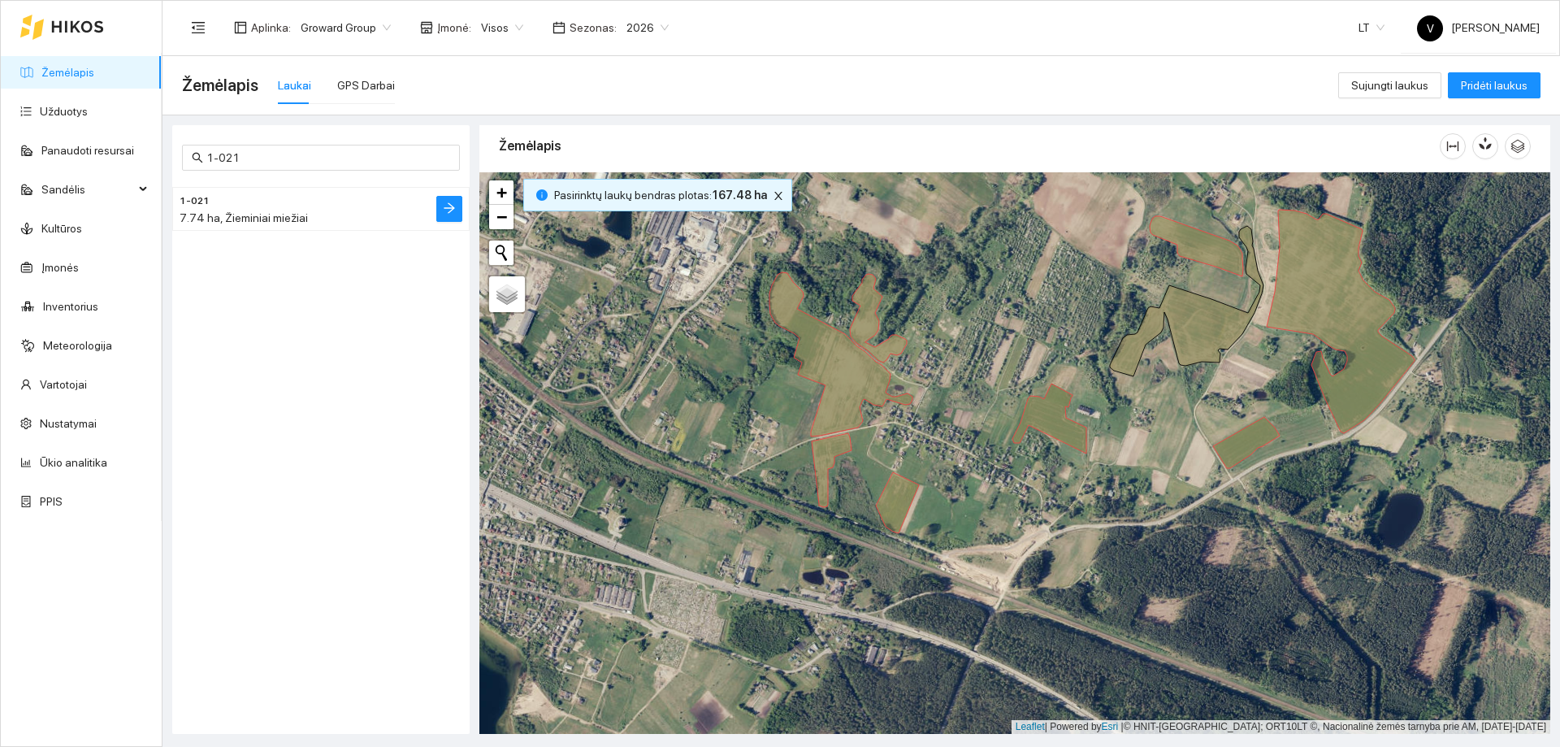
click at [310, 208] on h4 "1-021" at bounding box center [289, 200] width 218 height 18
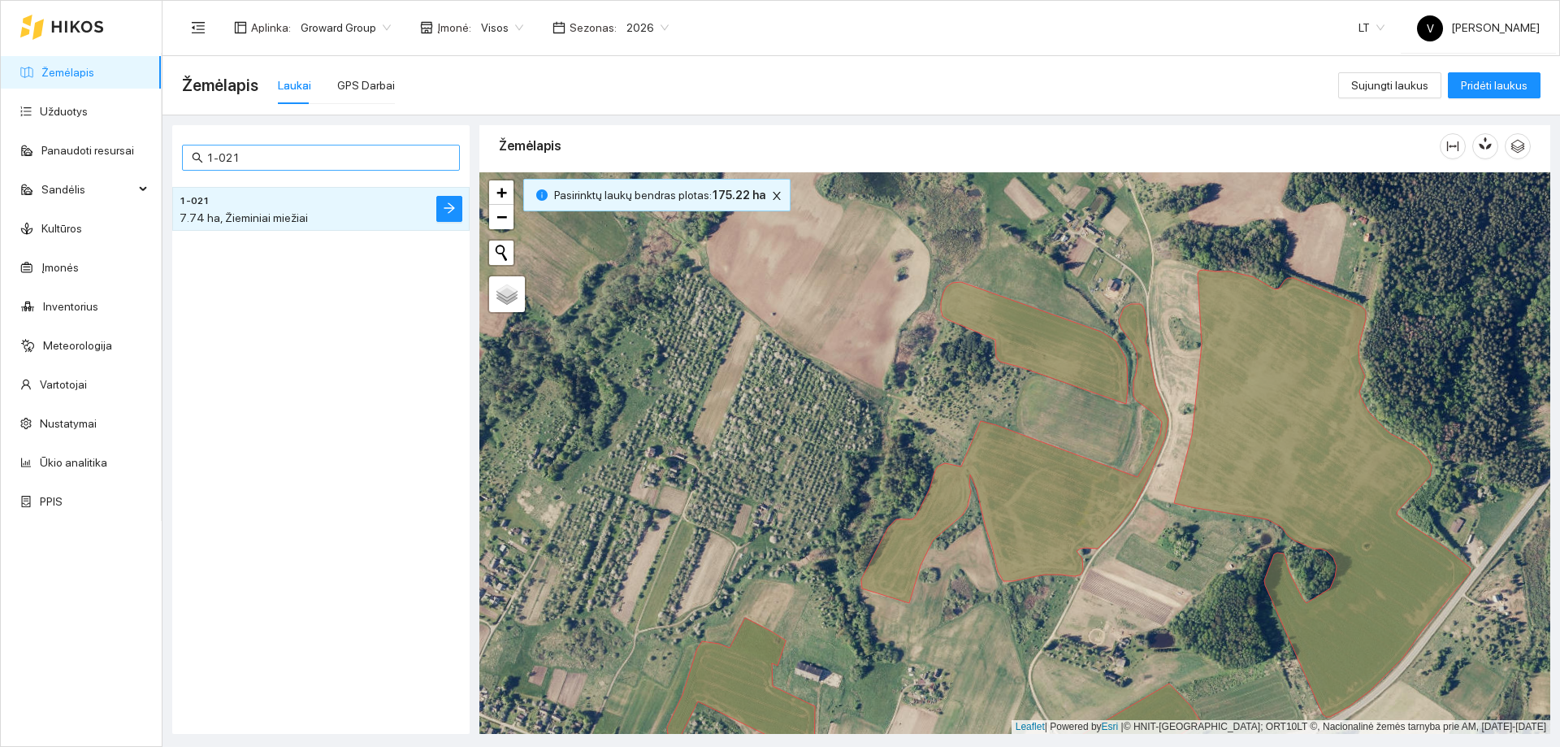
click at [261, 154] on input "1-021" at bounding box center [328, 158] width 244 height 18
paste input "217"
click at [266, 210] on div "4.65 ha, Žieminiai miežiai" at bounding box center [289, 218] width 218 height 18
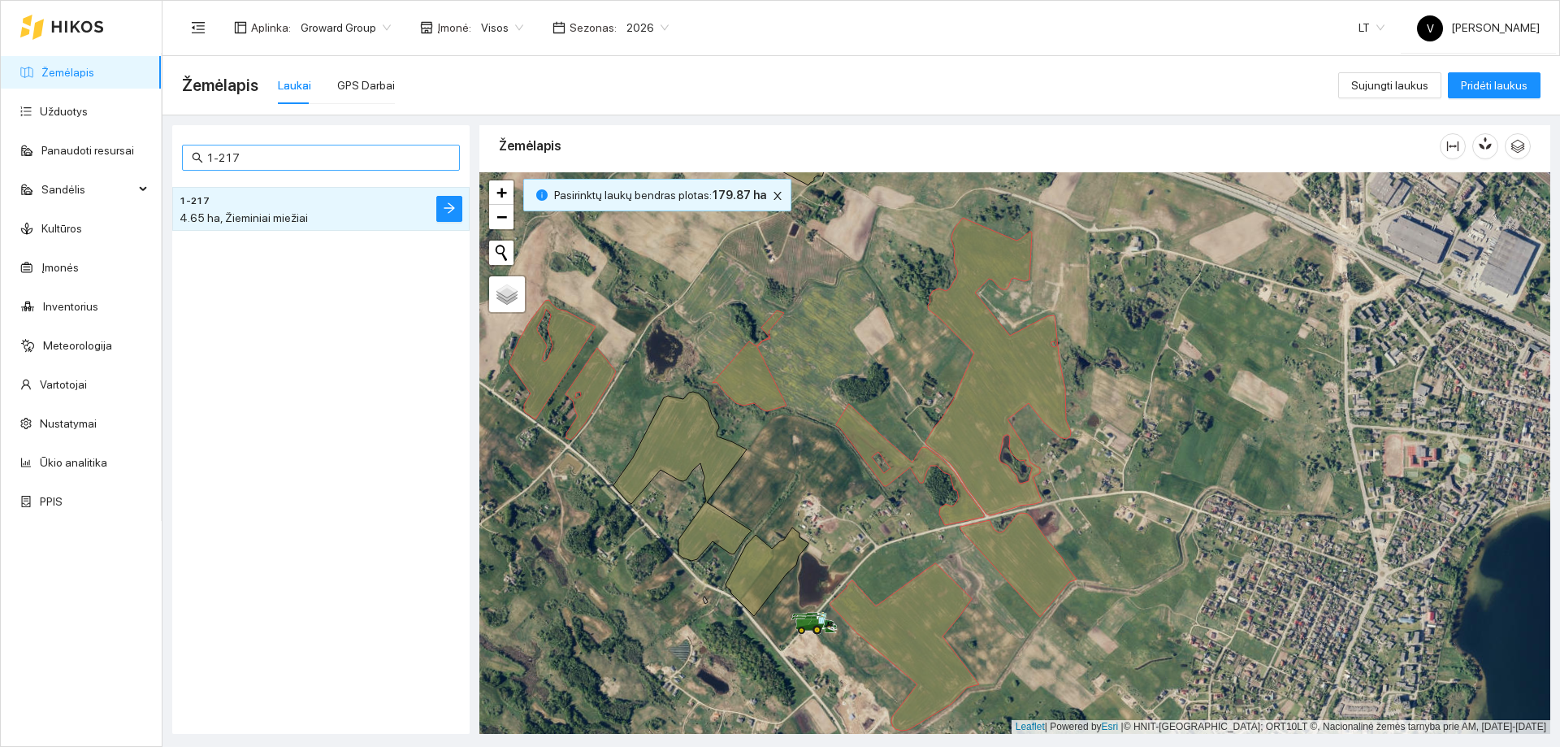
click at [291, 168] on span "1-217" at bounding box center [321, 158] width 278 height 26
click at [293, 159] on input "1-217" at bounding box center [328, 158] width 244 height 18
paste input "140"
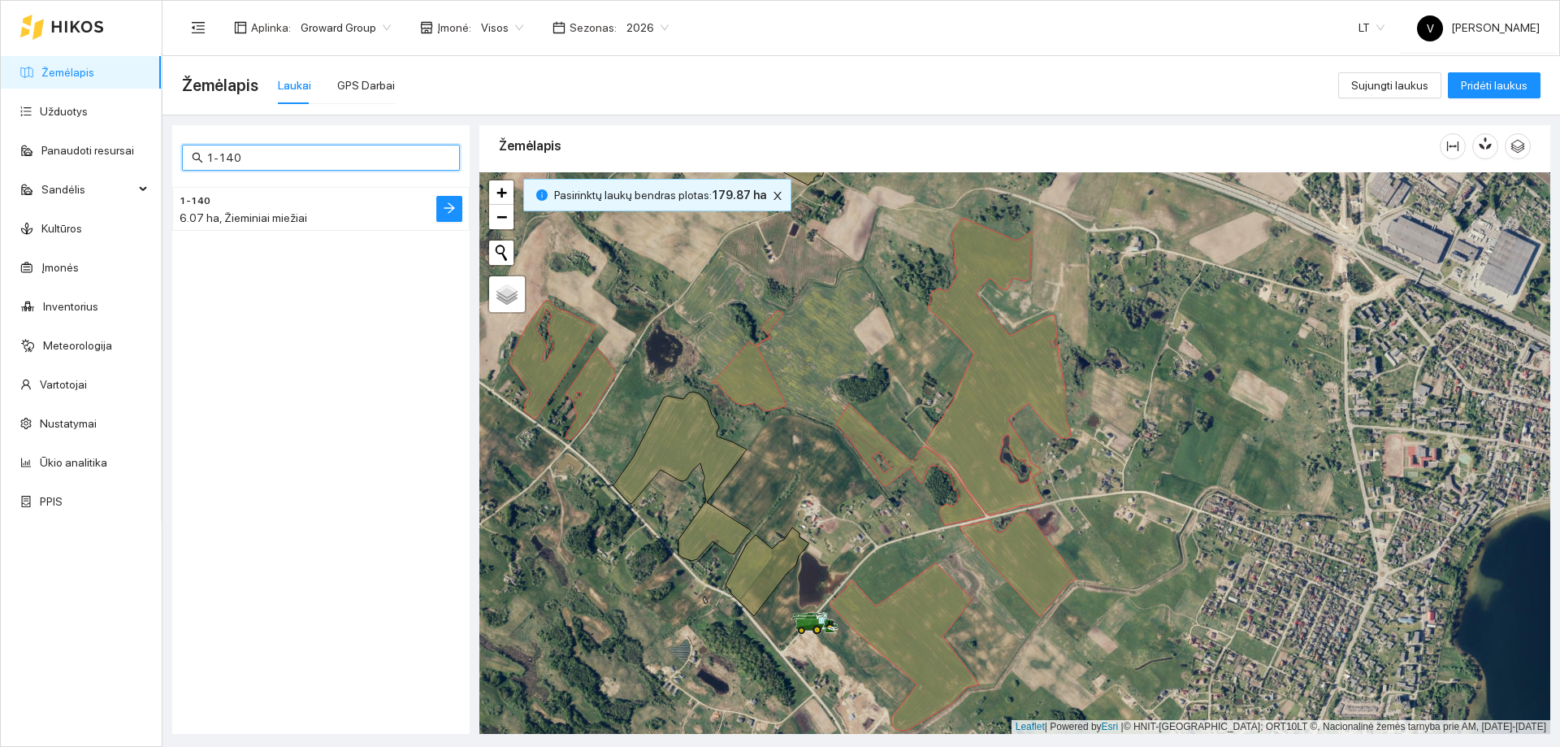
click at [309, 211] on div "6.07 ha, Žieminiai miežiai" at bounding box center [289, 218] width 218 height 18
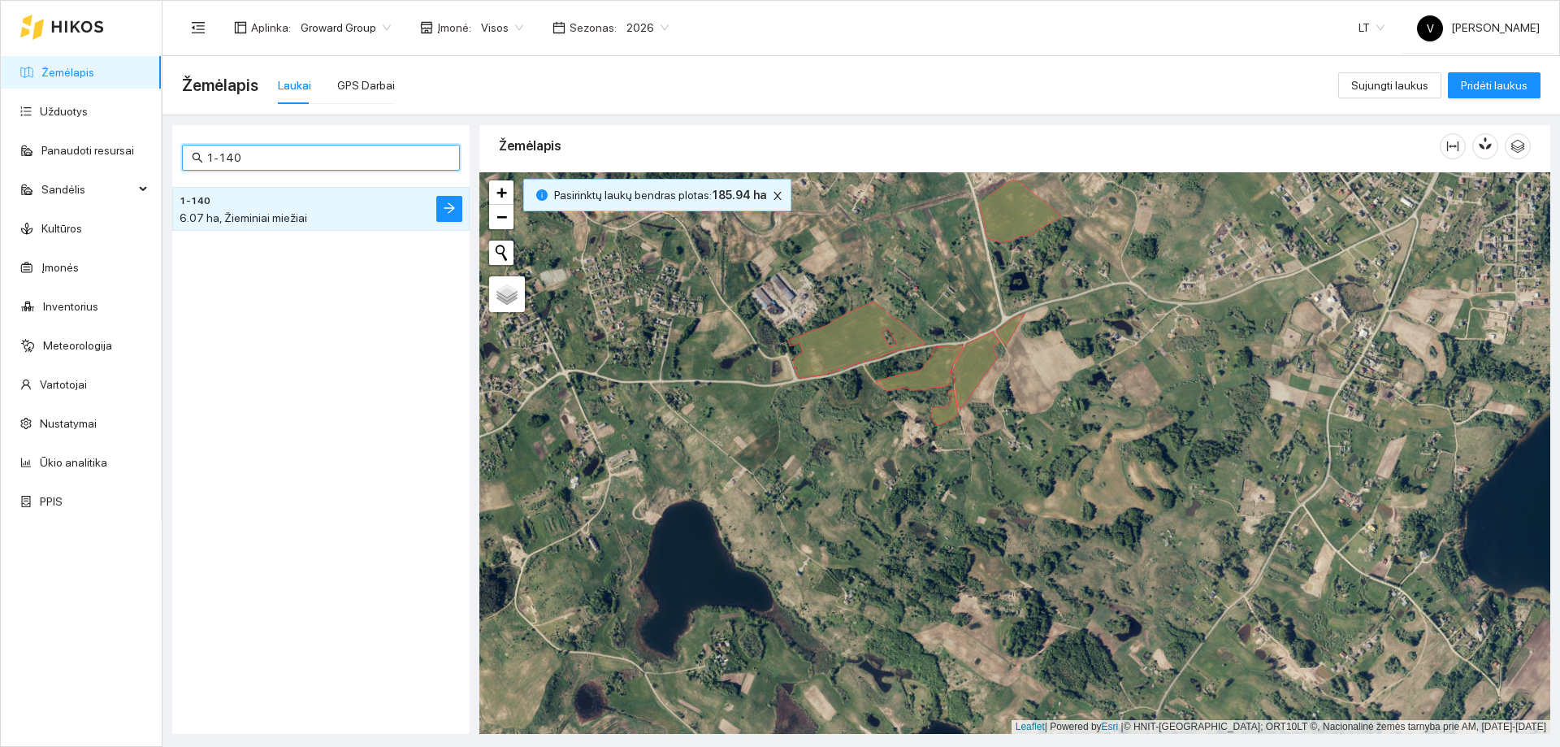
click at [319, 165] on input "1-140" at bounding box center [328, 158] width 244 height 18
click at [318, 166] on input "1-140" at bounding box center [328, 158] width 244 height 18
paste input "207"
click at [322, 215] on div "1.92 ha, Žieminiai kvietrugiai" at bounding box center [289, 218] width 218 height 18
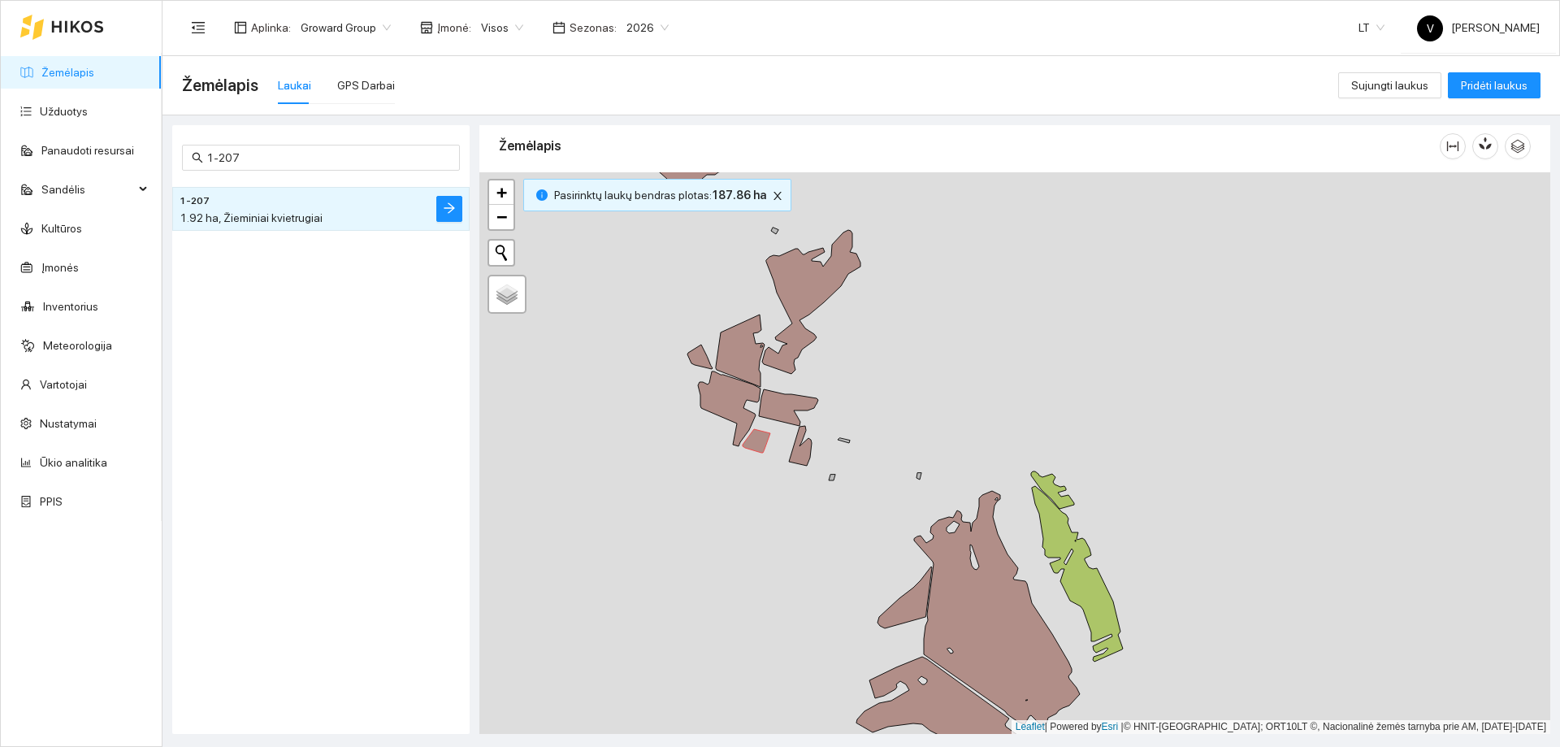
drag, startPoint x: 817, startPoint y: 453, endPoint x: 743, endPoint y: 501, distance: 89.3
click at [743, 501] on div at bounding box center [1014, 453] width 1071 height 562
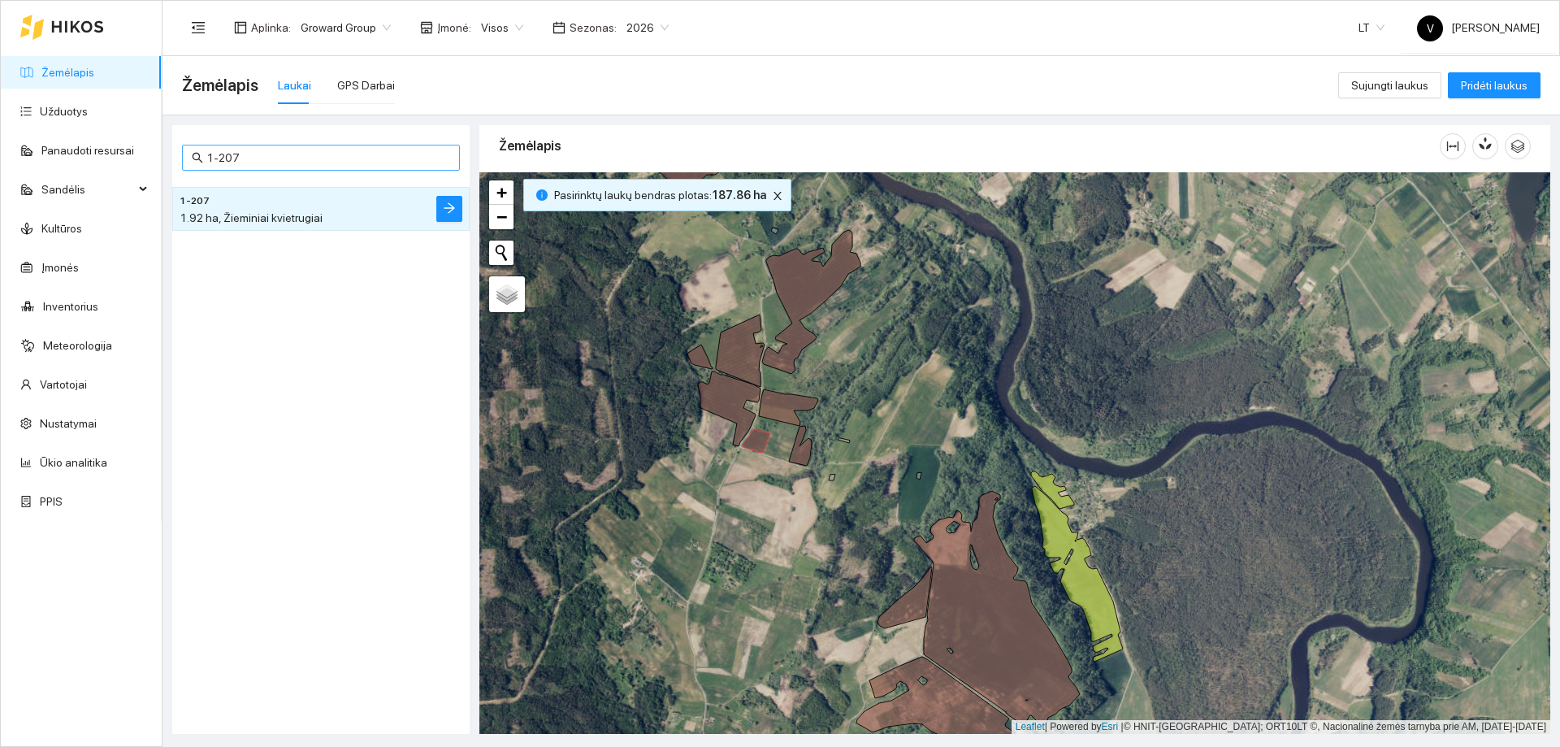
click at [320, 158] on input "1-207" at bounding box center [328, 158] width 244 height 18
paste input "3-222"
click at [320, 199] on h4 "3-222 Euforia C3" at bounding box center [289, 200] width 218 height 18
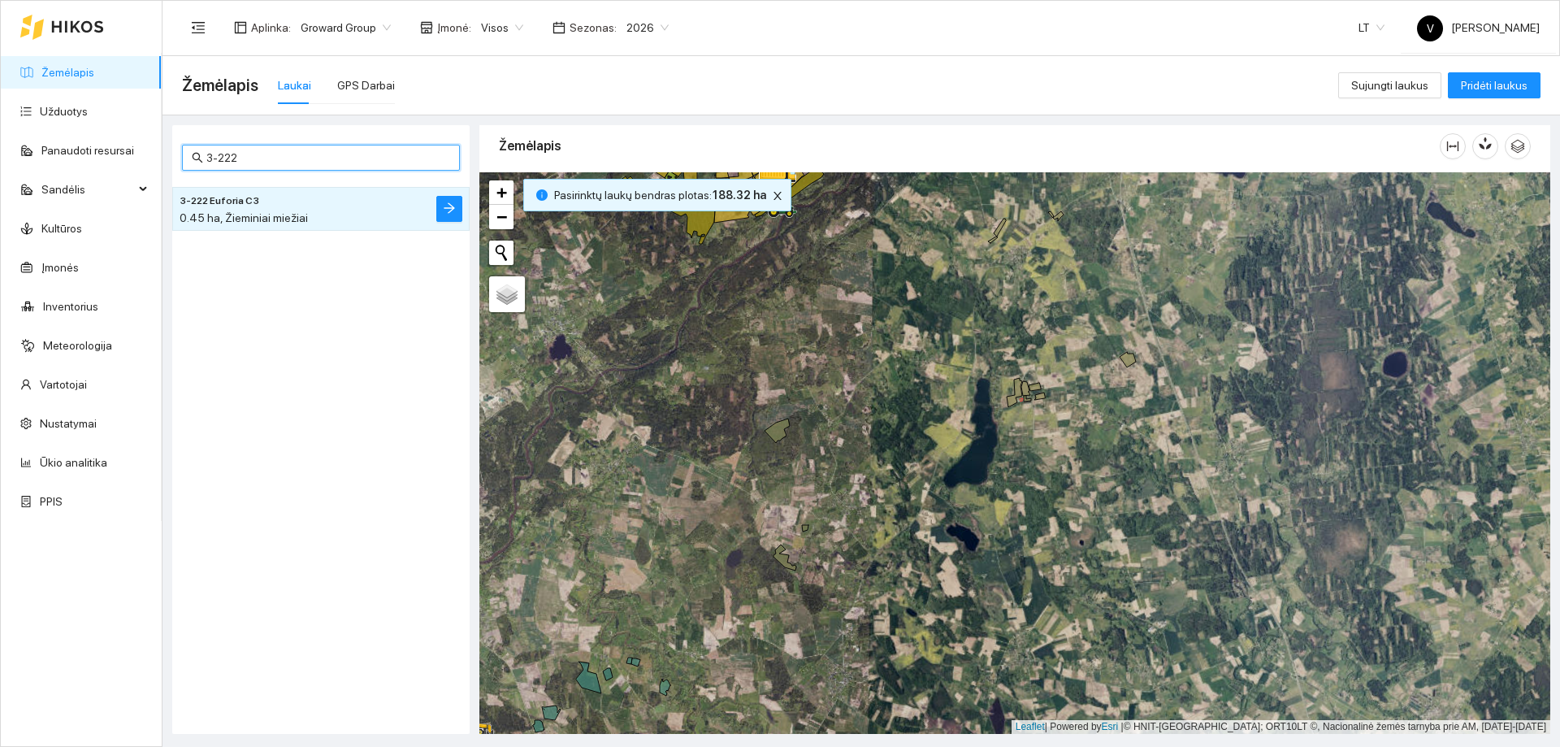
click at [280, 163] on input "3-222" at bounding box center [328, 158] width 244 height 18
paste input "053"
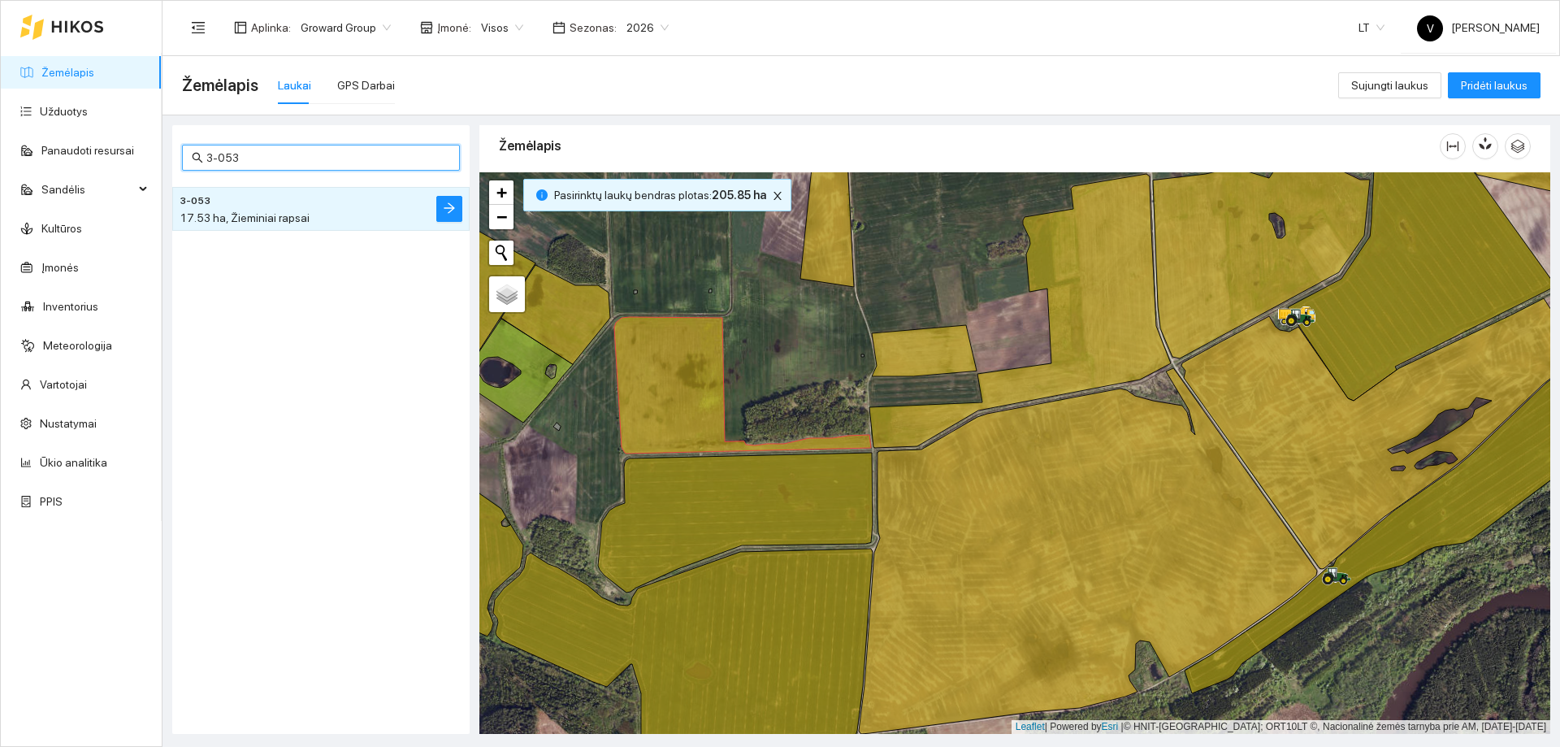
click at [319, 161] on input "3-053" at bounding box center [328, 158] width 244 height 18
paste input "2-241"
type input "2-241"
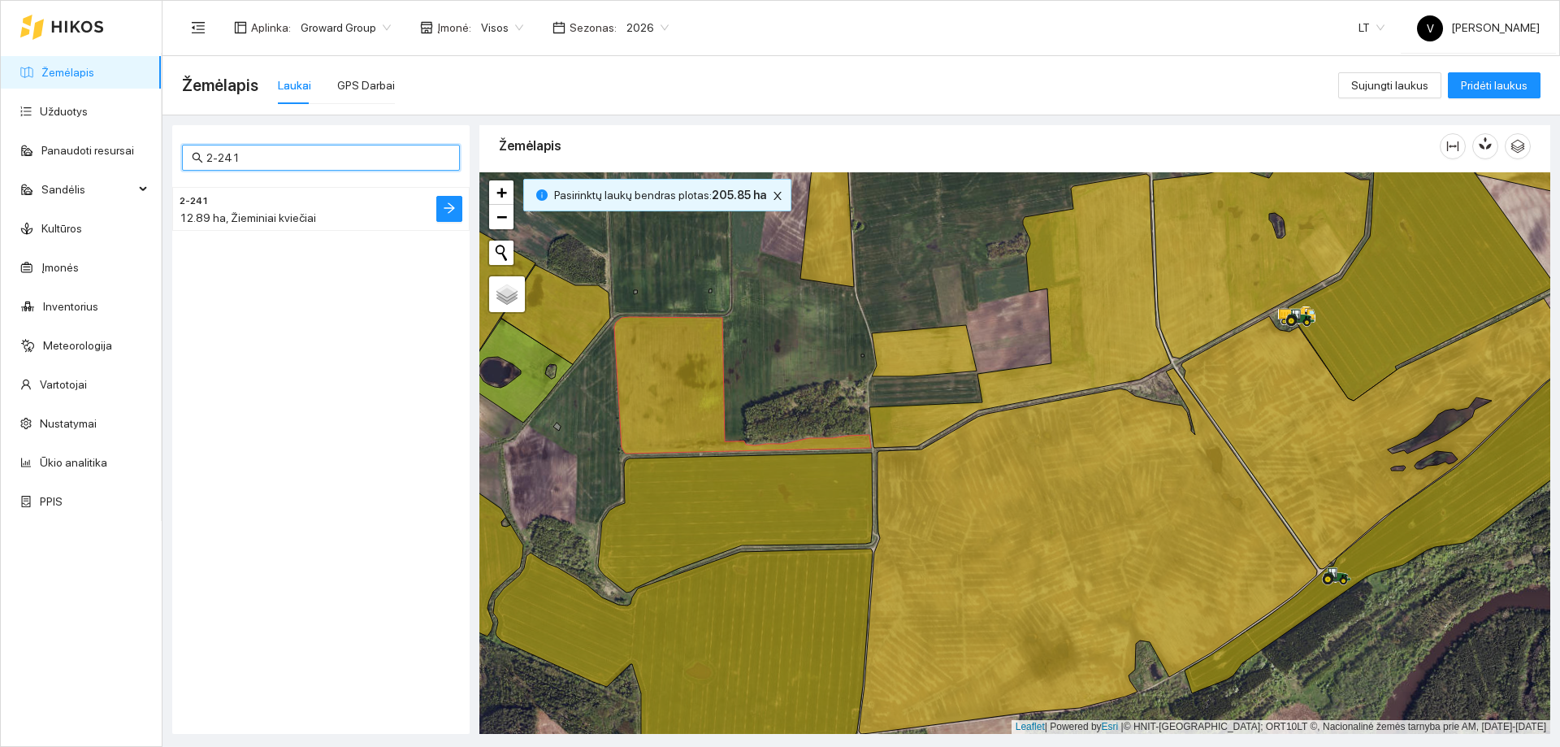
click at [360, 205] on h4 "2-241" at bounding box center [289, 200] width 218 height 18
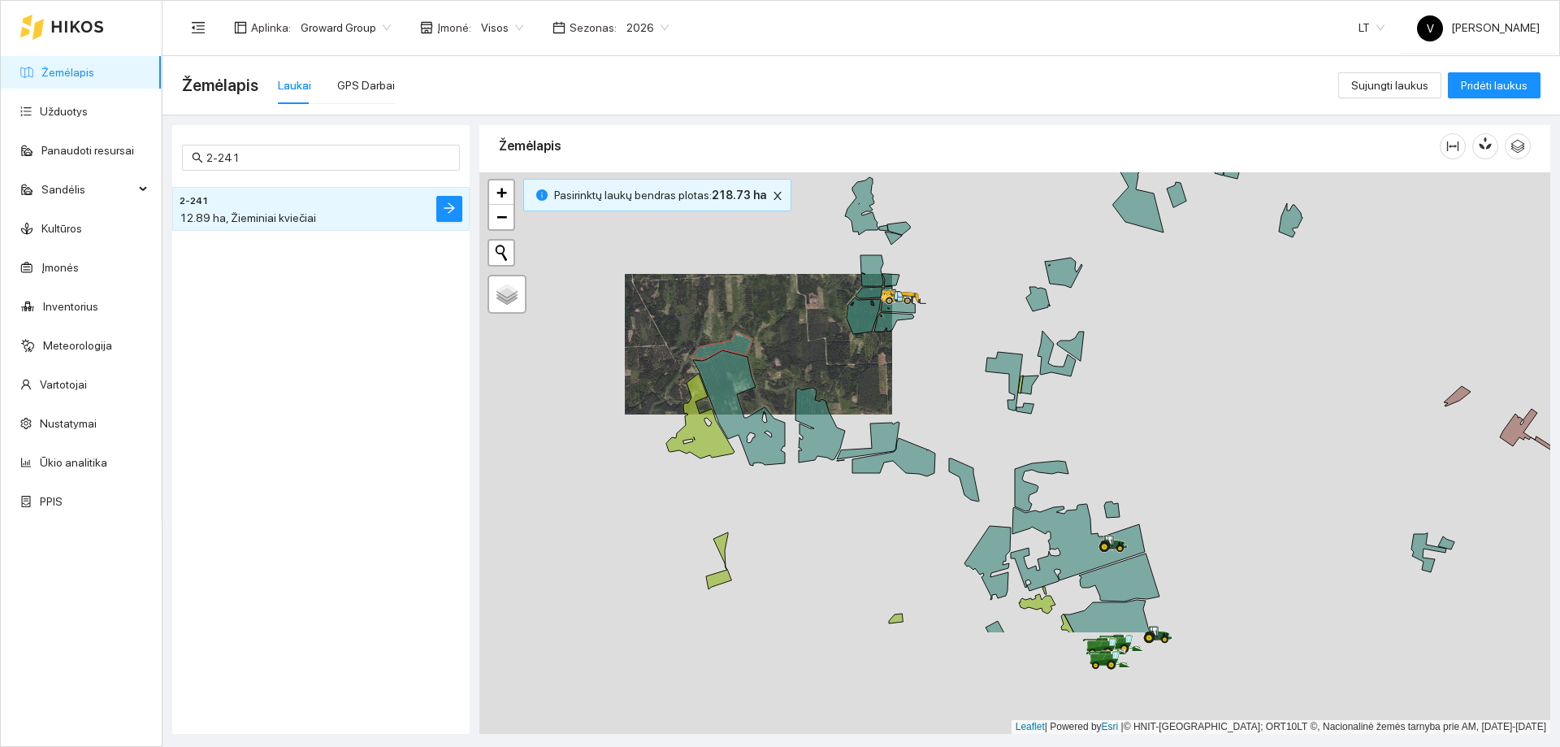
drag, startPoint x: 1092, startPoint y: 526, endPoint x: 1064, endPoint y: 401, distance: 128.3
click at [1065, 401] on div at bounding box center [1014, 453] width 1071 height 562
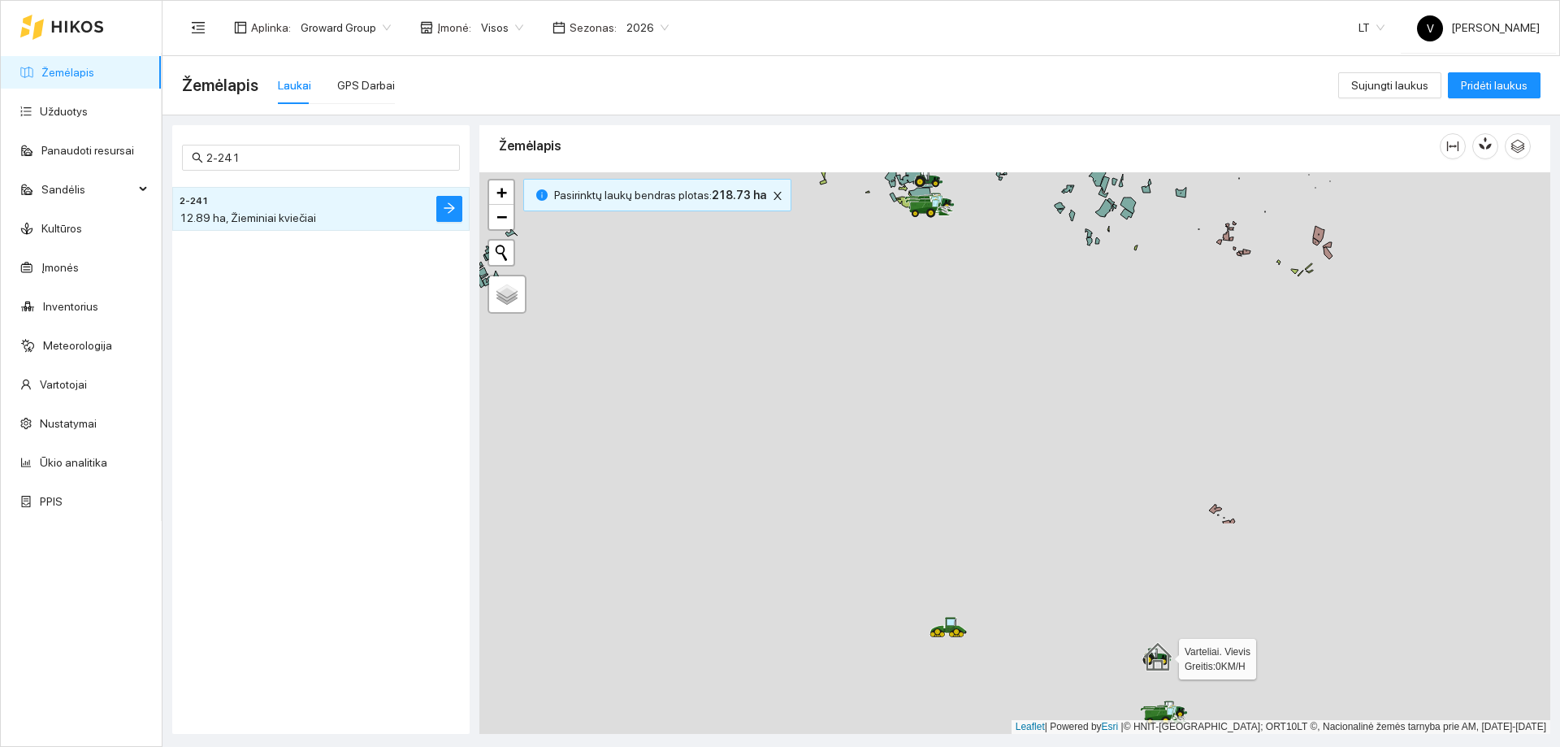
drag, startPoint x: 1112, startPoint y: 526, endPoint x: 964, endPoint y: 319, distance: 254.4
click at [954, 245] on div at bounding box center [1014, 453] width 1071 height 562
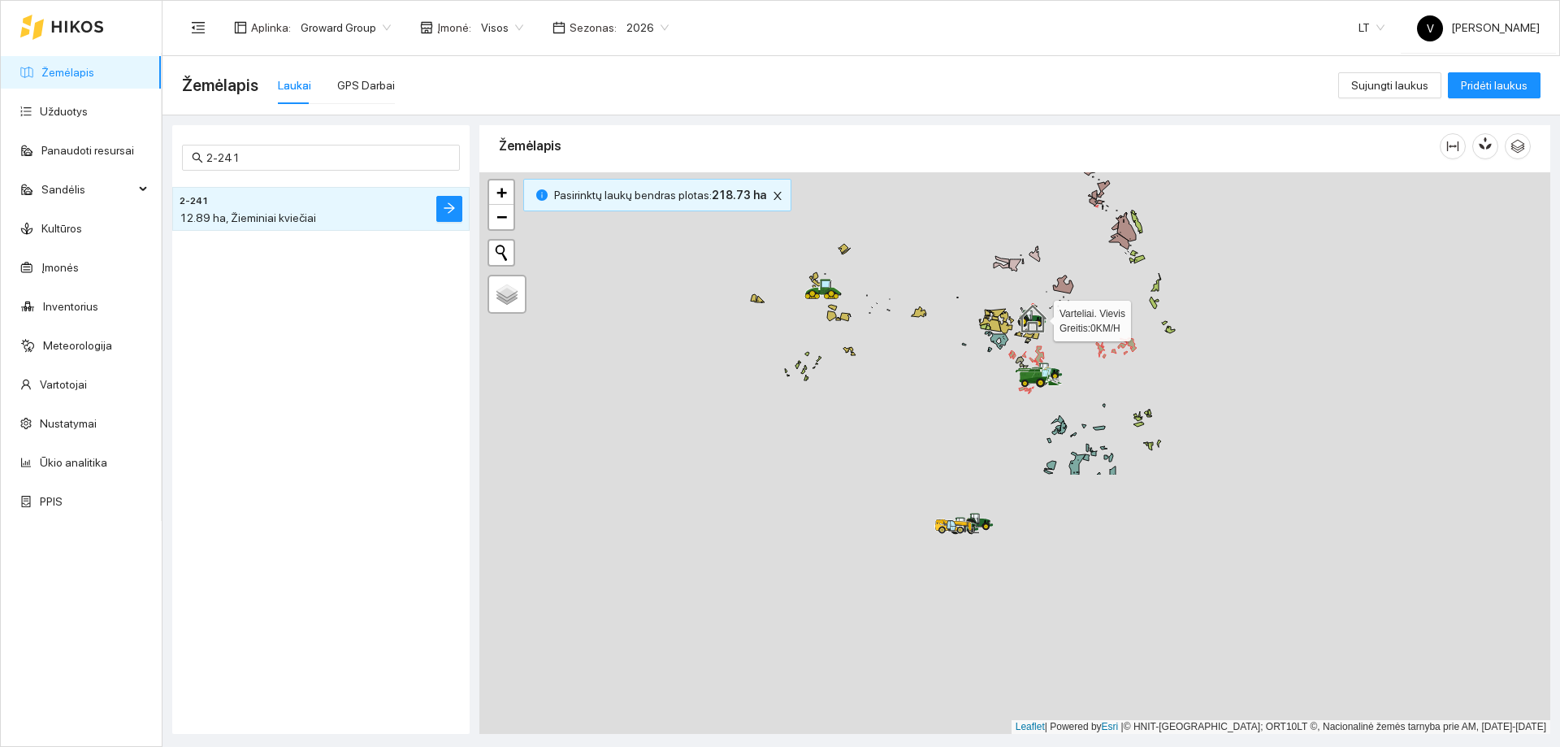
drag, startPoint x: 1016, startPoint y: 453, endPoint x: 932, endPoint y: 225, distance: 242.4
click at [932, 225] on div at bounding box center [1014, 453] width 1071 height 562
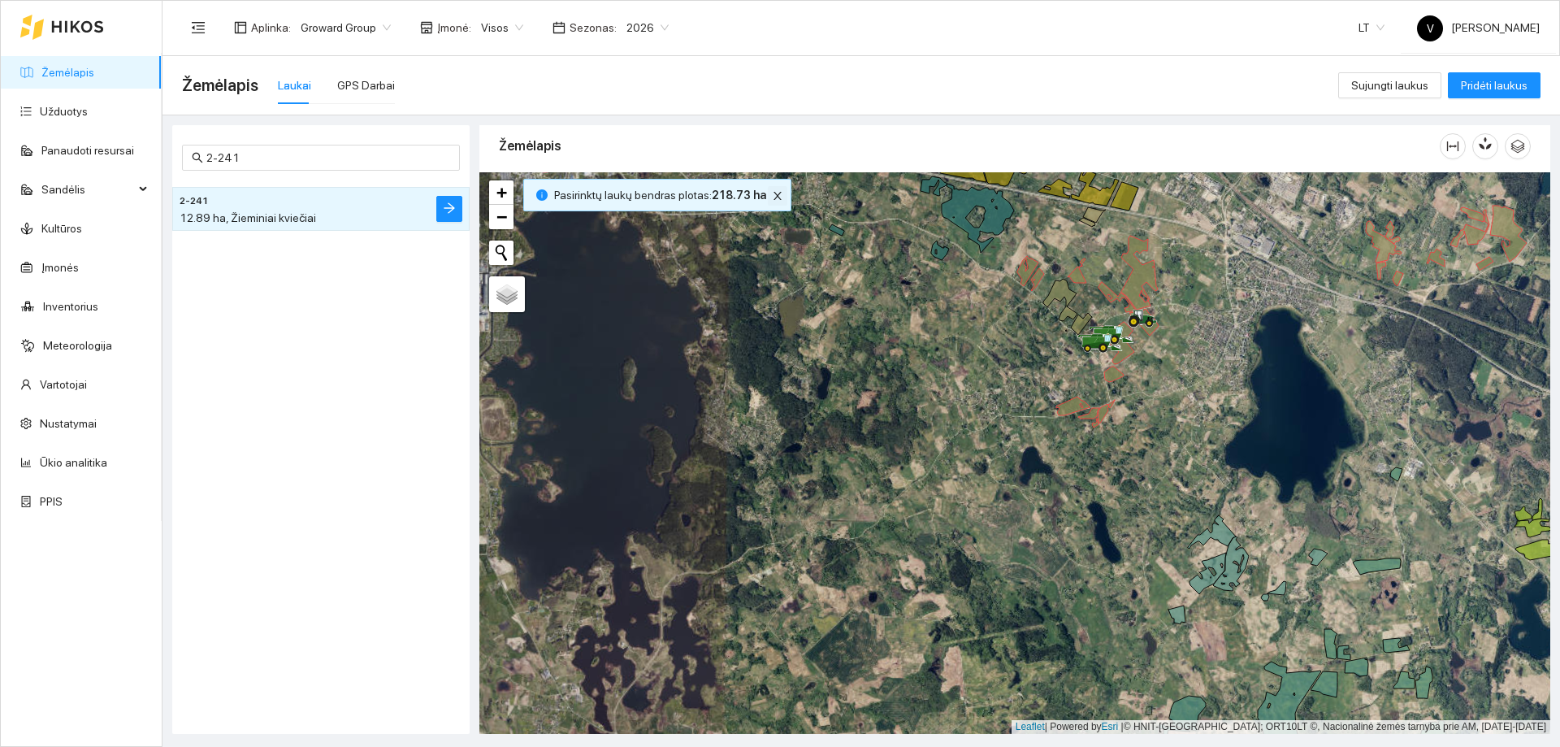
click at [770, 203] on button "button" at bounding box center [778, 196] width 20 height 20
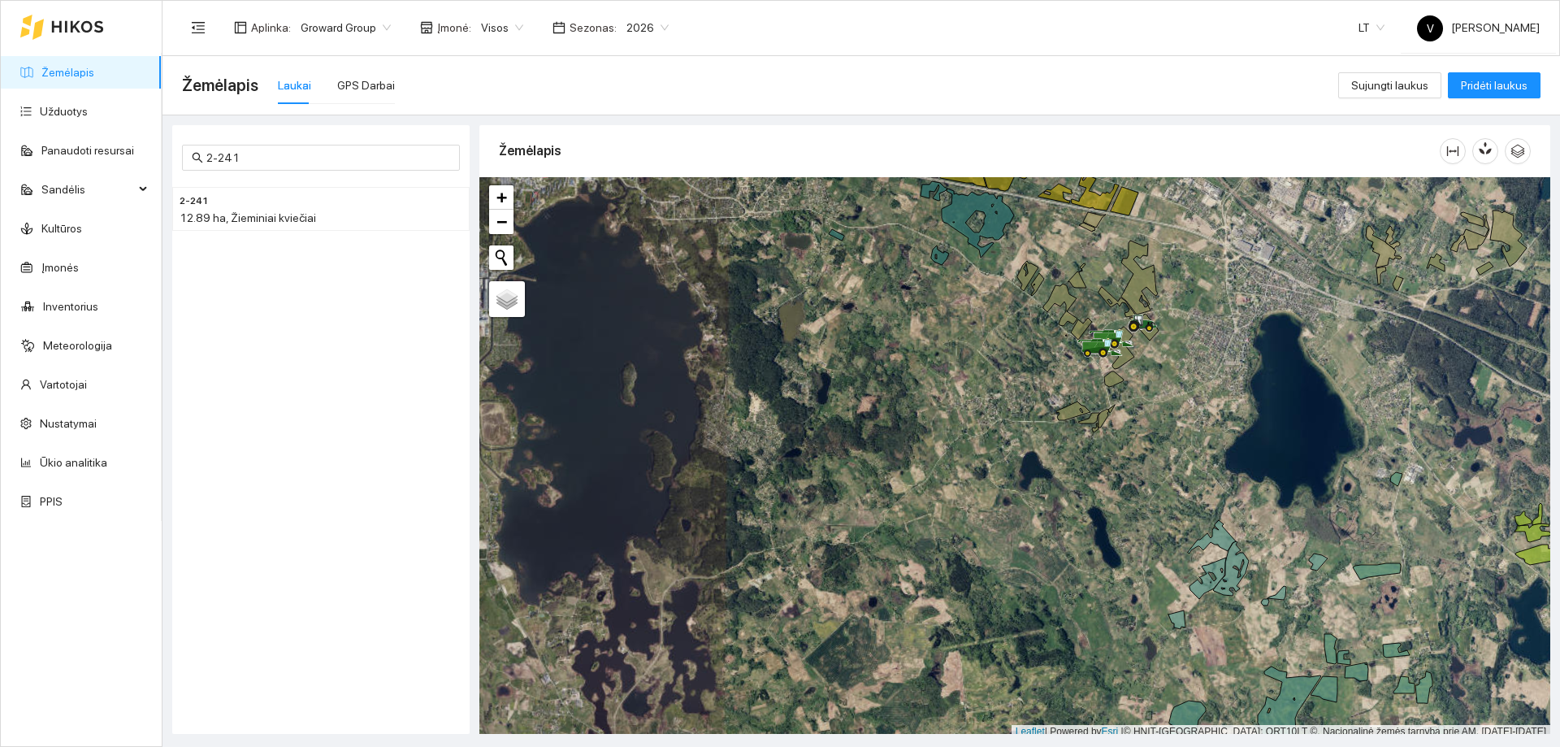
scroll to position [5, 0]
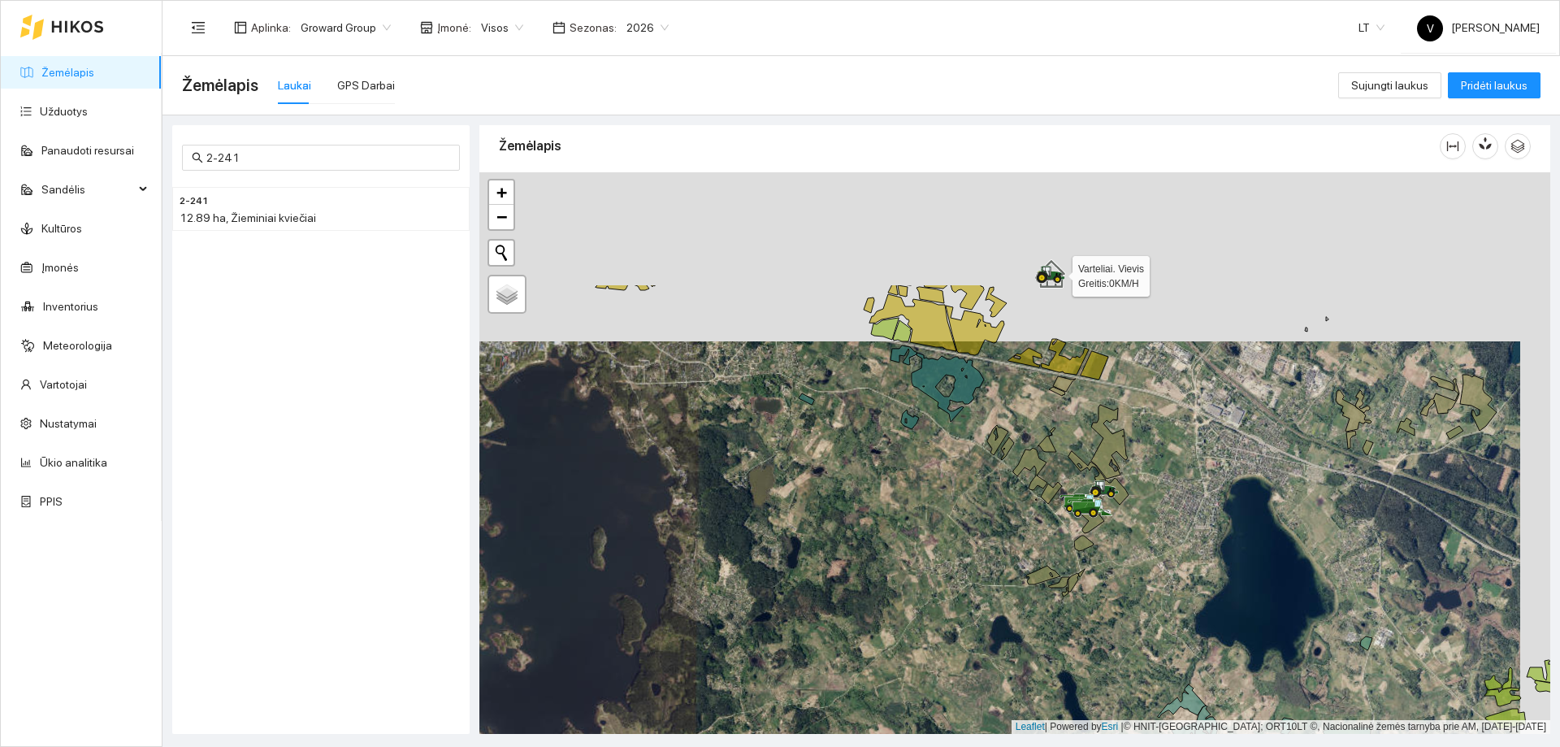
drag, startPoint x: 1021, startPoint y: 458, endPoint x: 998, endPoint y: 533, distance: 78.9
click at [998, 533] on div at bounding box center [1014, 453] width 1071 height 562
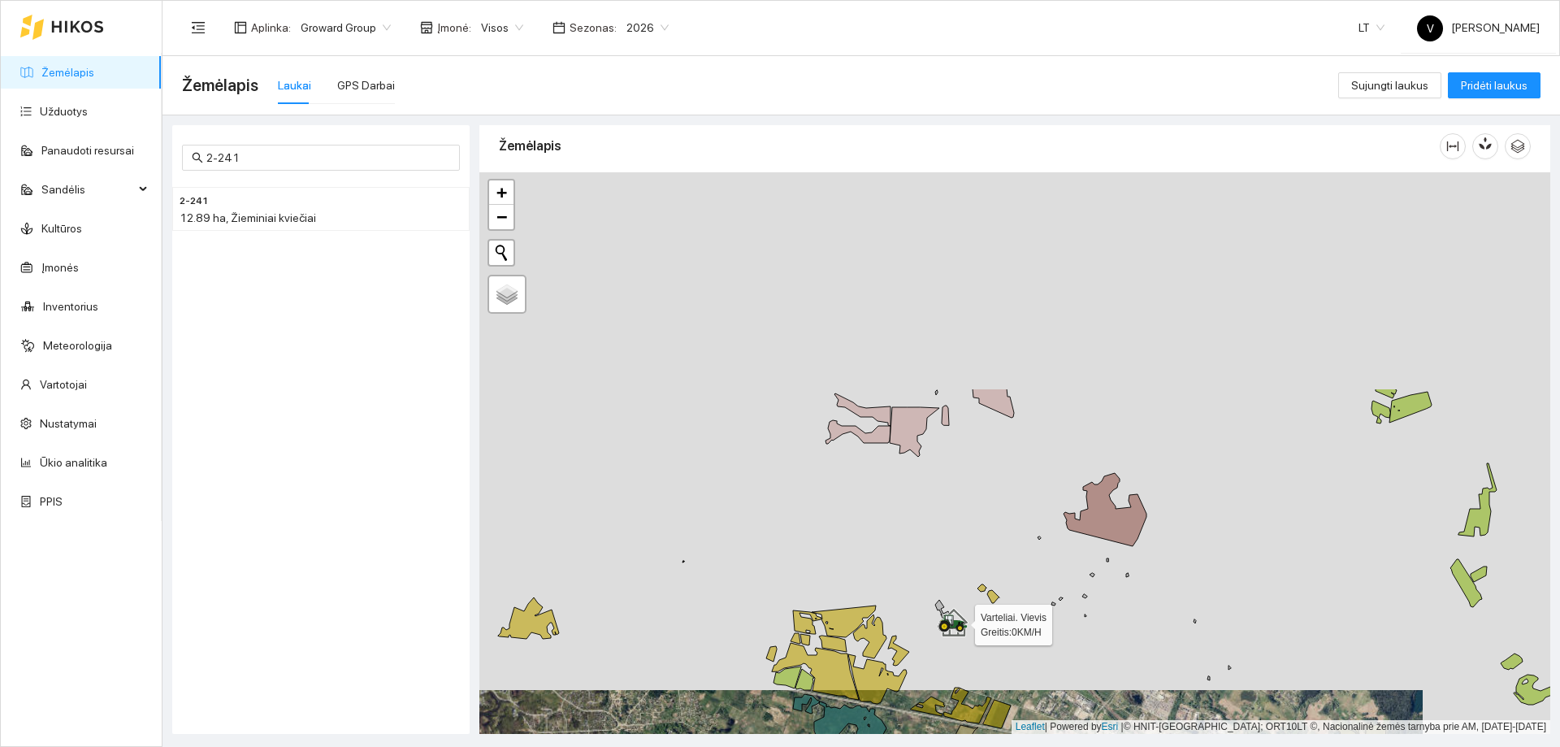
drag, startPoint x: 1018, startPoint y: 457, endPoint x: 940, endPoint y: 670, distance: 227.5
click at [940, 670] on div at bounding box center [1014, 453] width 1071 height 562
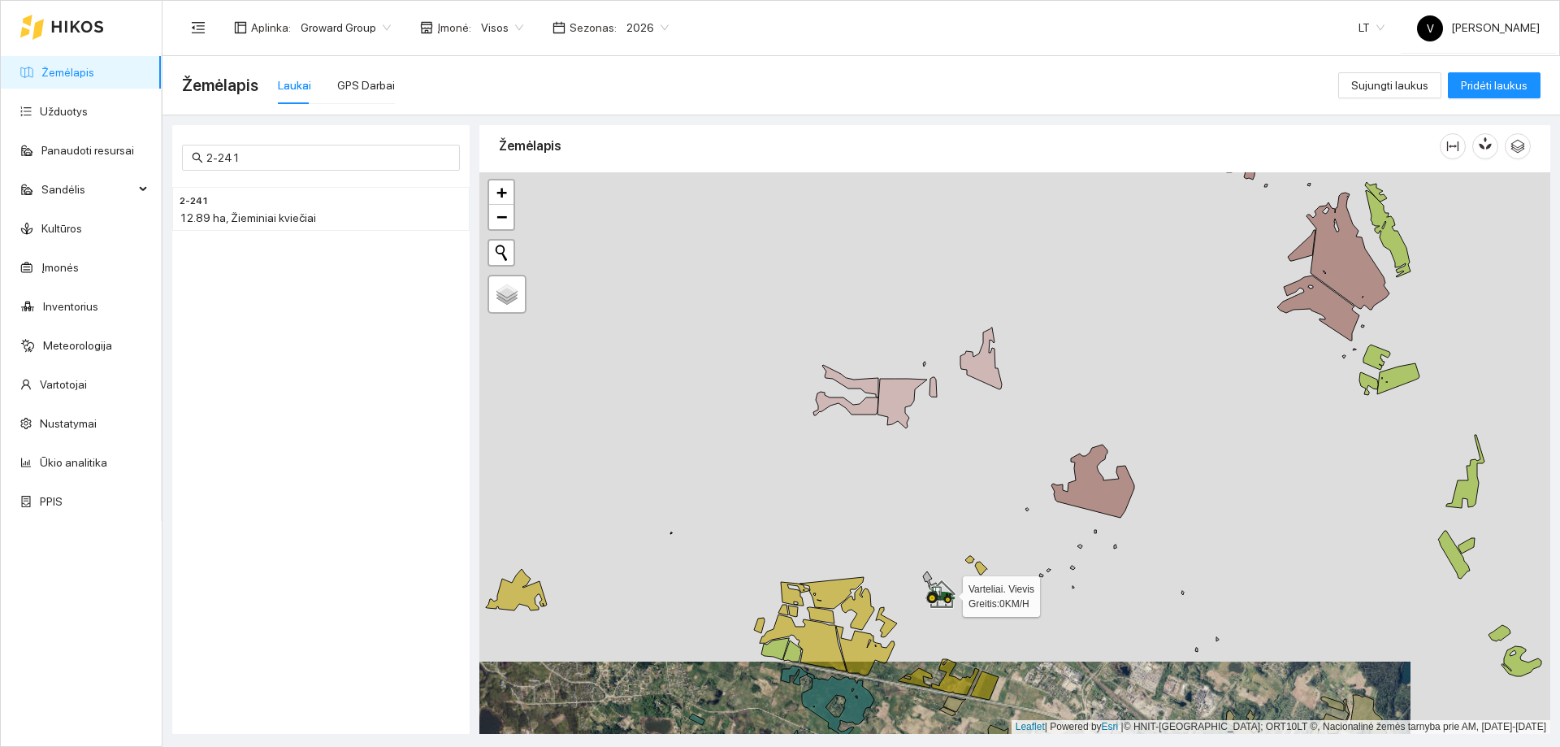
drag, startPoint x: 1174, startPoint y: 338, endPoint x: 1101, endPoint y: 332, distance: 73.4
click at [1191, 245] on div at bounding box center [1014, 453] width 1071 height 562
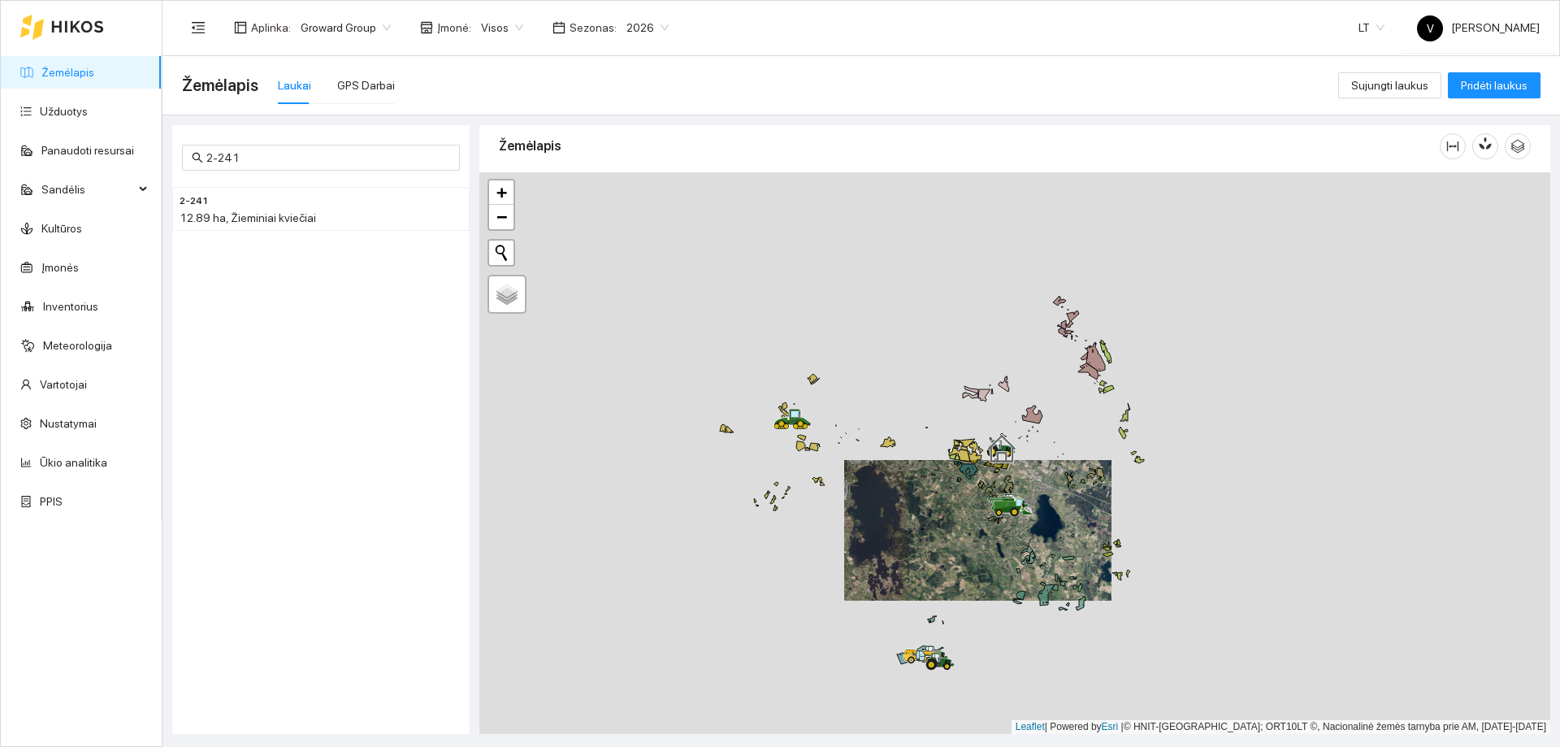
drag, startPoint x: 995, startPoint y: 479, endPoint x: 1021, endPoint y: 345, distance: 136.7
click at [1021, 345] on div at bounding box center [1014, 453] width 1071 height 562
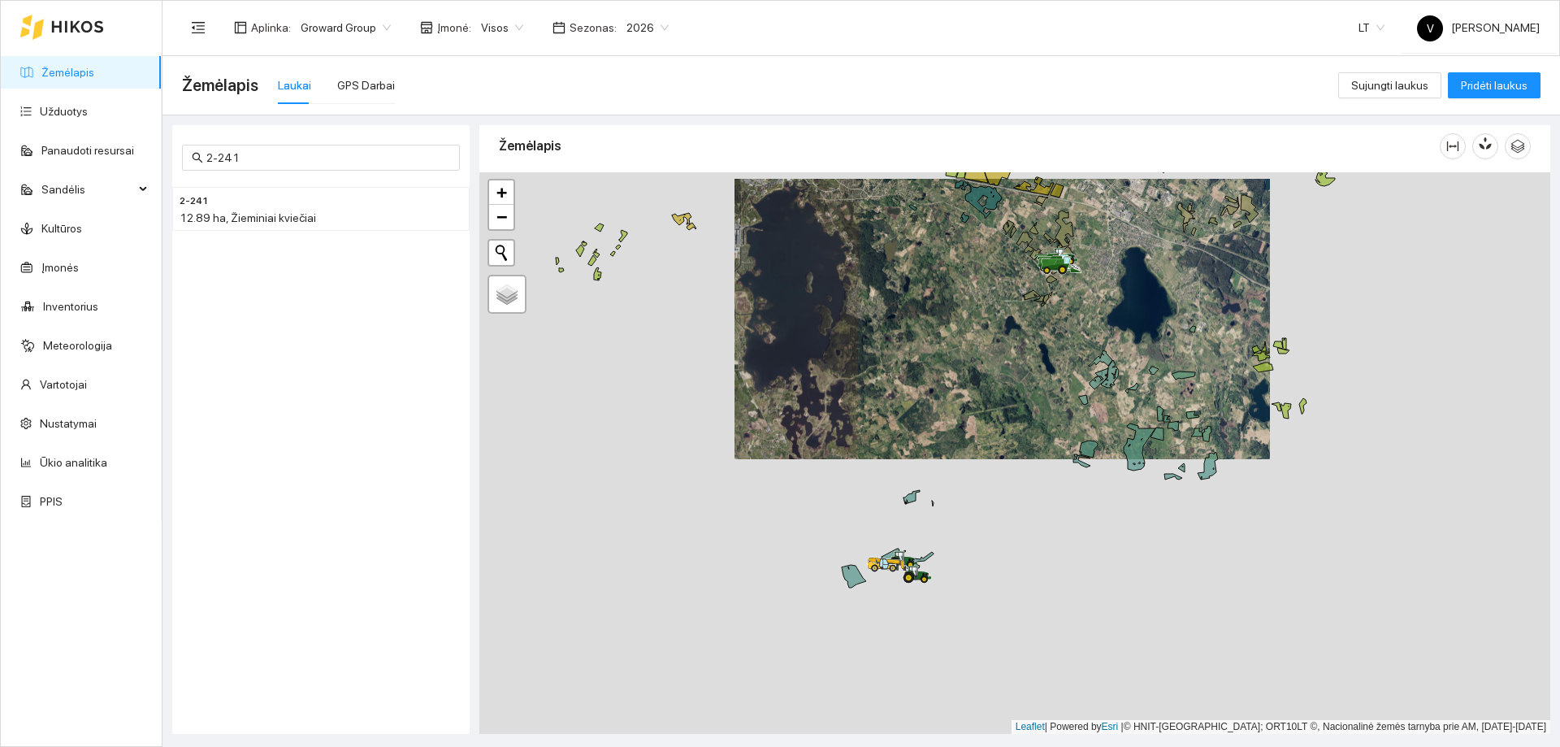
drag, startPoint x: 1108, startPoint y: 389, endPoint x: 1144, endPoint y: 424, distance: 50.0
click at [1099, 387] on div at bounding box center [1014, 453] width 1071 height 562
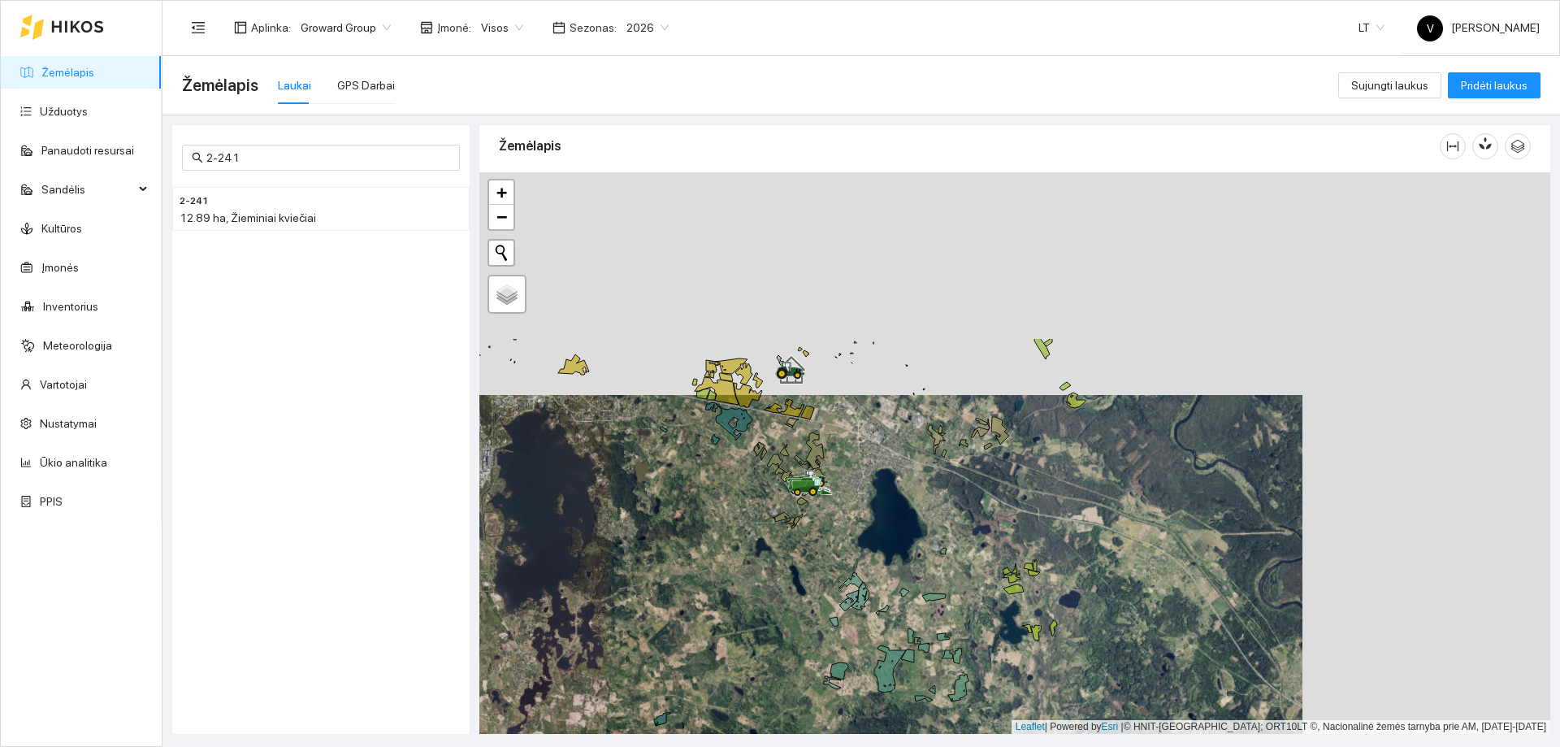
drag, startPoint x: 1259, startPoint y: 385, endPoint x: 960, endPoint y: 550, distance: 341.5
click at [1029, 641] on div at bounding box center [1014, 453] width 1071 height 562
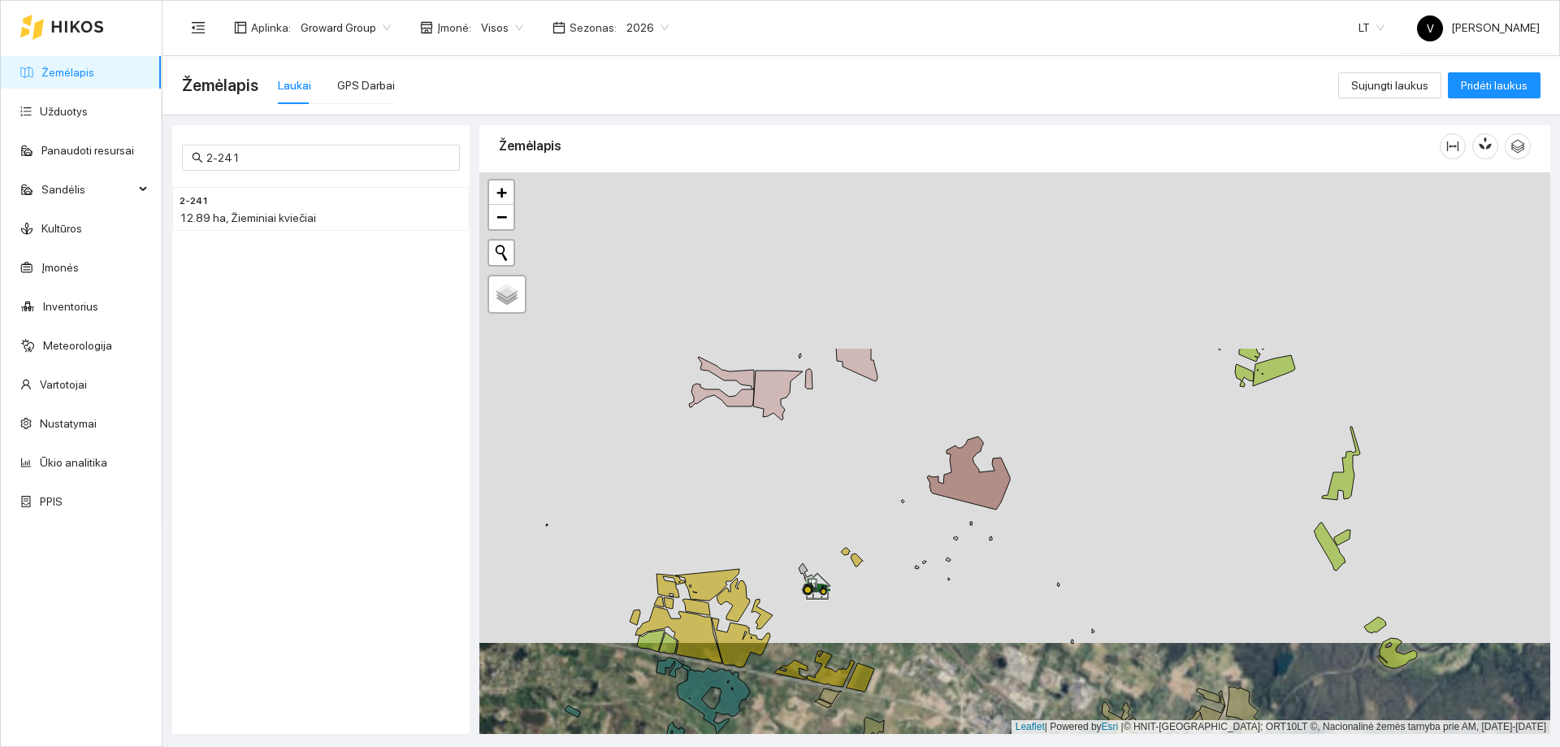
drag, startPoint x: 946, startPoint y: 556, endPoint x: 947, endPoint y: 637, distance: 81.3
click at [947, 637] on div at bounding box center [1014, 453] width 1071 height 562
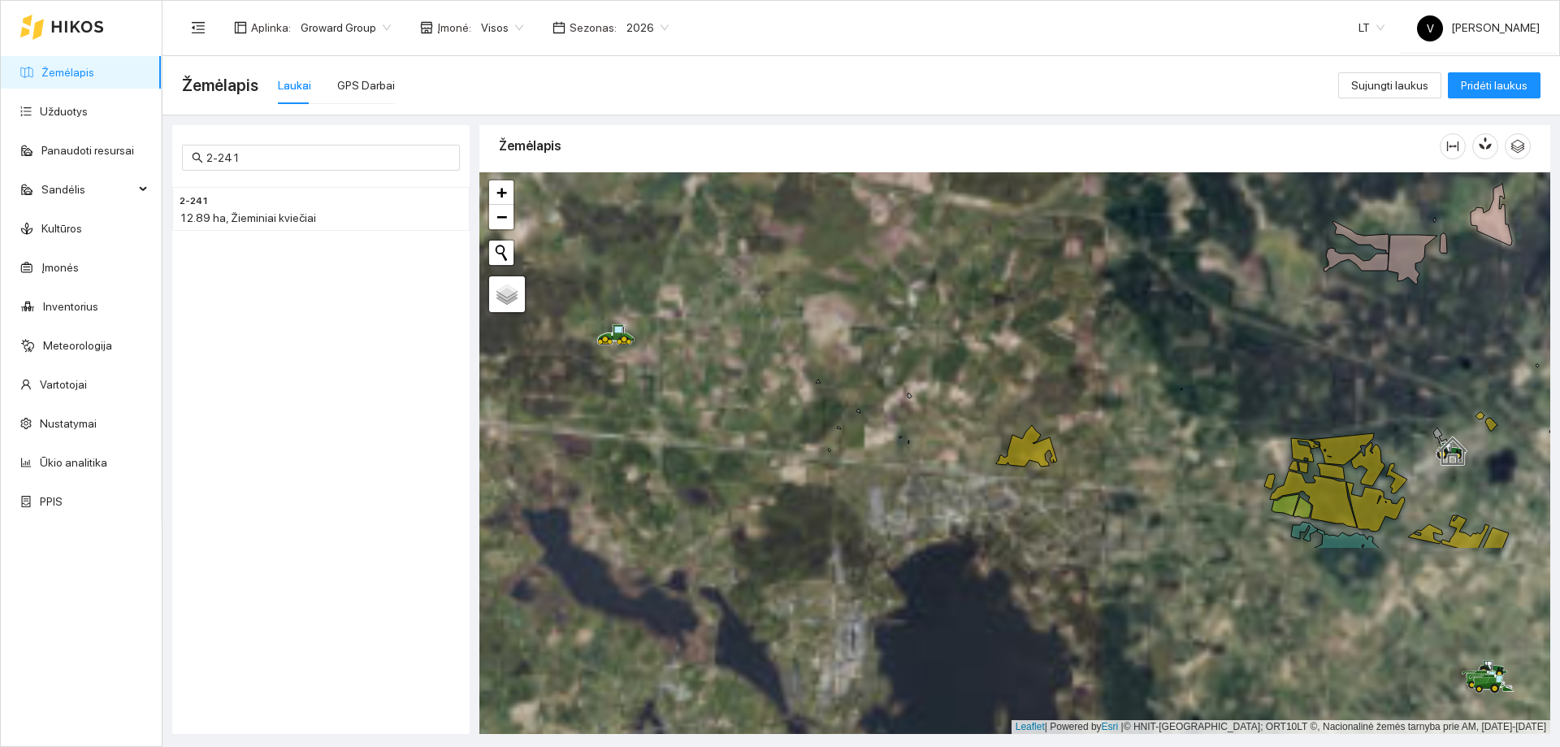
drag, startPoint x: 1341, startPoint y: 316, endPoint x: 1351, endPoint y: 304, distance: 16.1
click at [1351, 304] on div at bounding box center [1014, 453] width 1071 height 562
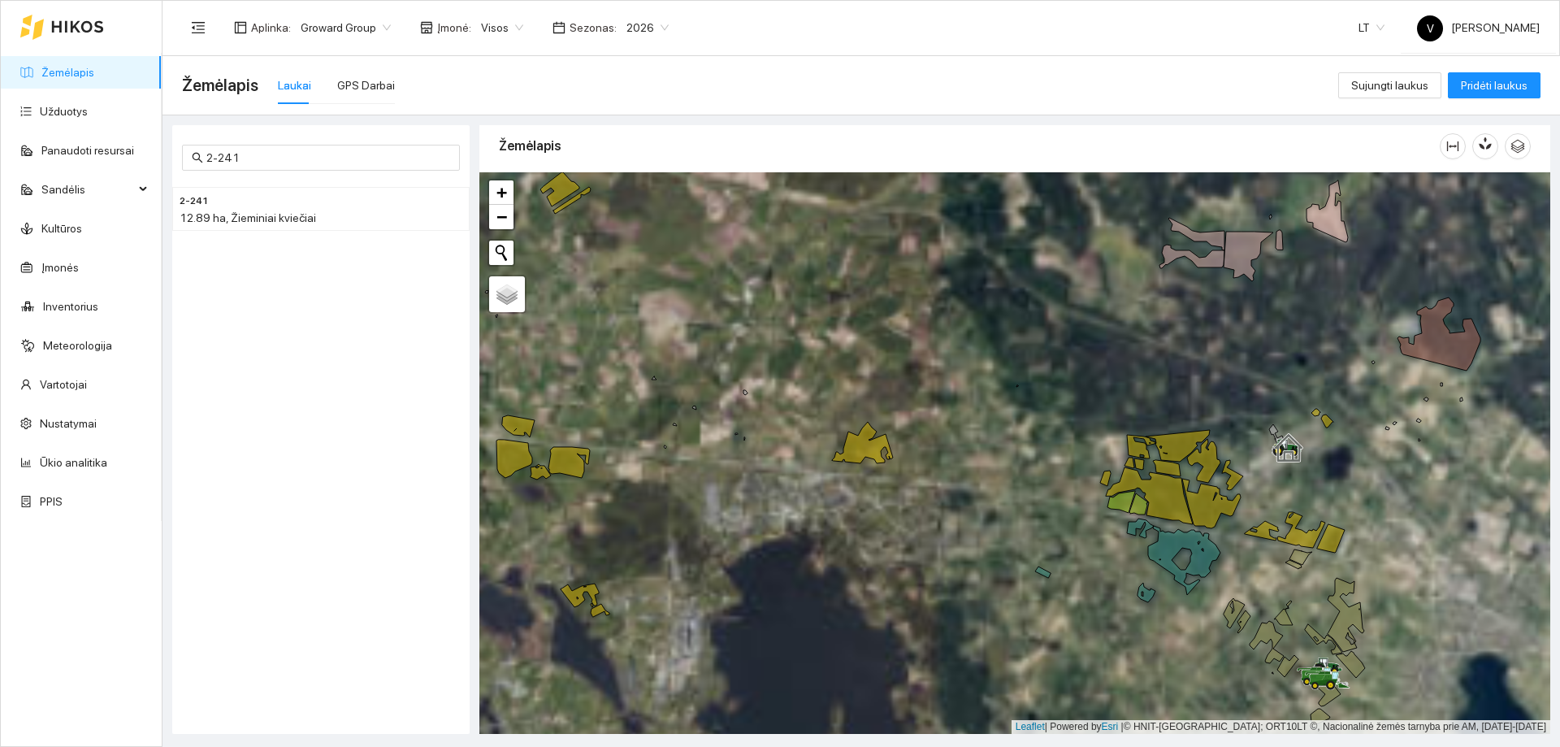
drag, startPoint x: 1103, startPoint y: 471, endPoint x: 1051, endPoint y: 482, distance: 53.1
click at [973, 472] on div at bounding box center [1014, 453] width 1071 height 562
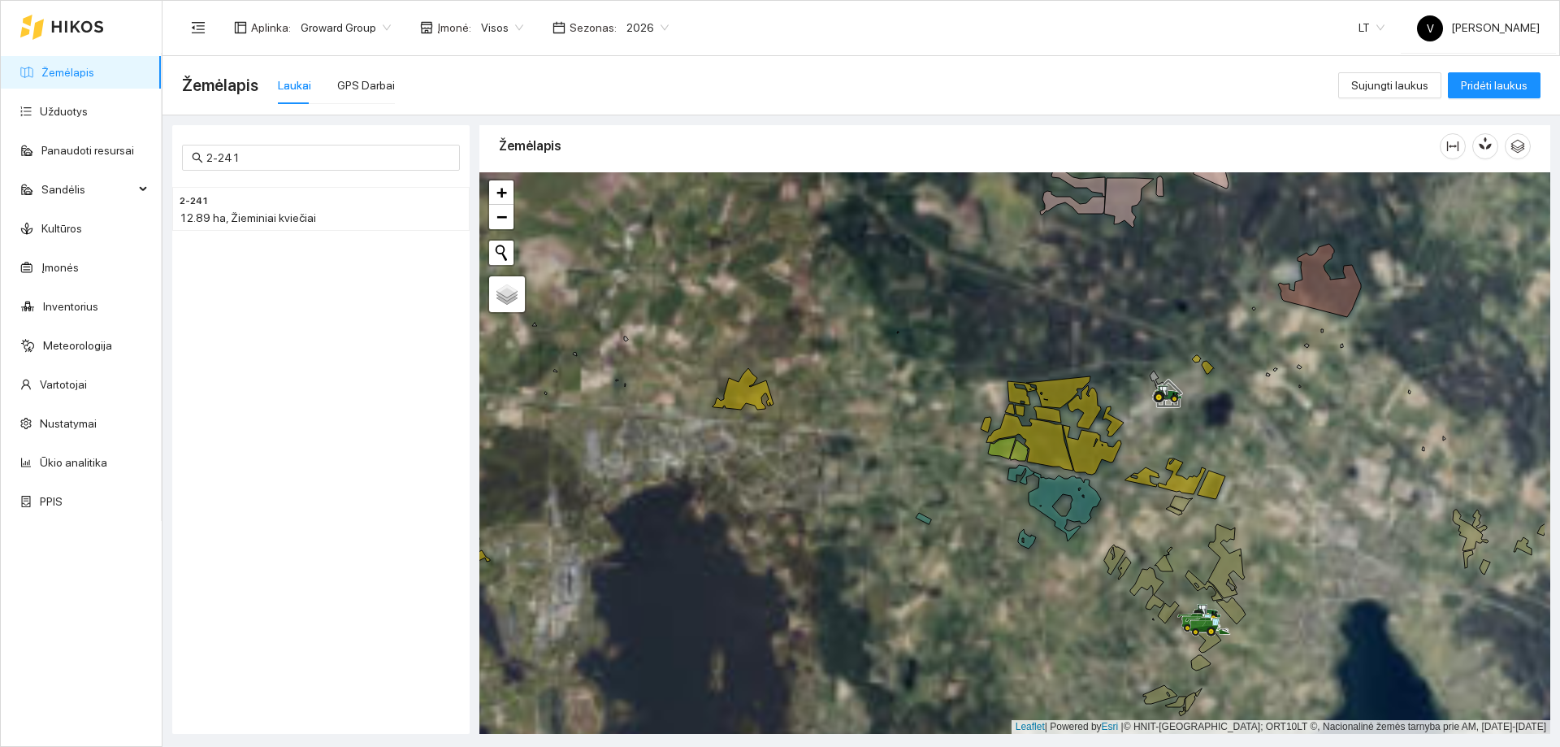
drag, startPoint x: 1078, startPoint y: 424, endPoint x: 1051, endPoint y: 406, distance: 32.2
click at [1068, 407] on icon at bounding box center [1096, 410] width 56 height 51
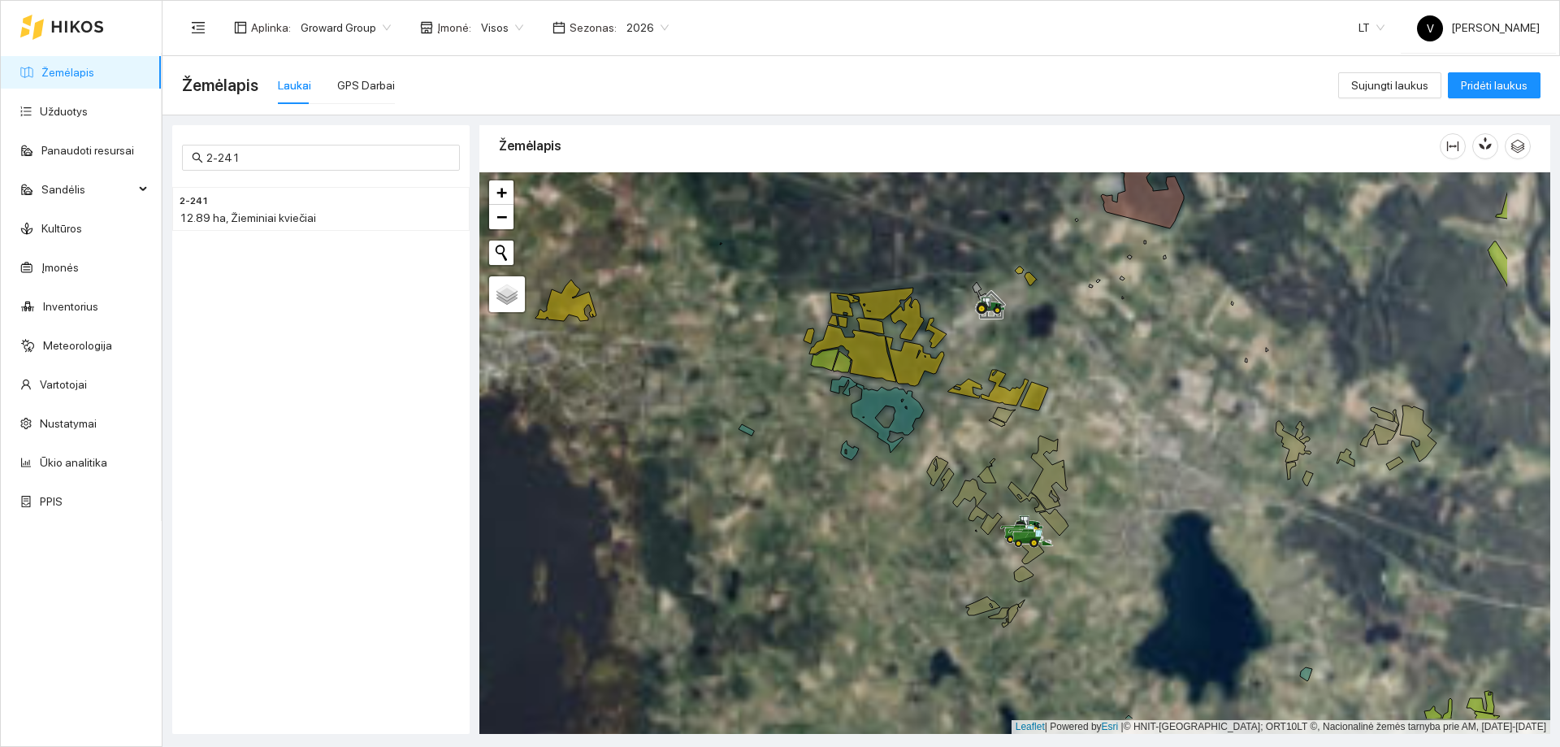
drag, startPoint x: 851, startPoint y: 510, endPoint x: 810, endPoint y: 488, distance: 46.6
click at [805, 488] on div at bounding box center [1014, 453] width 1071 height 562
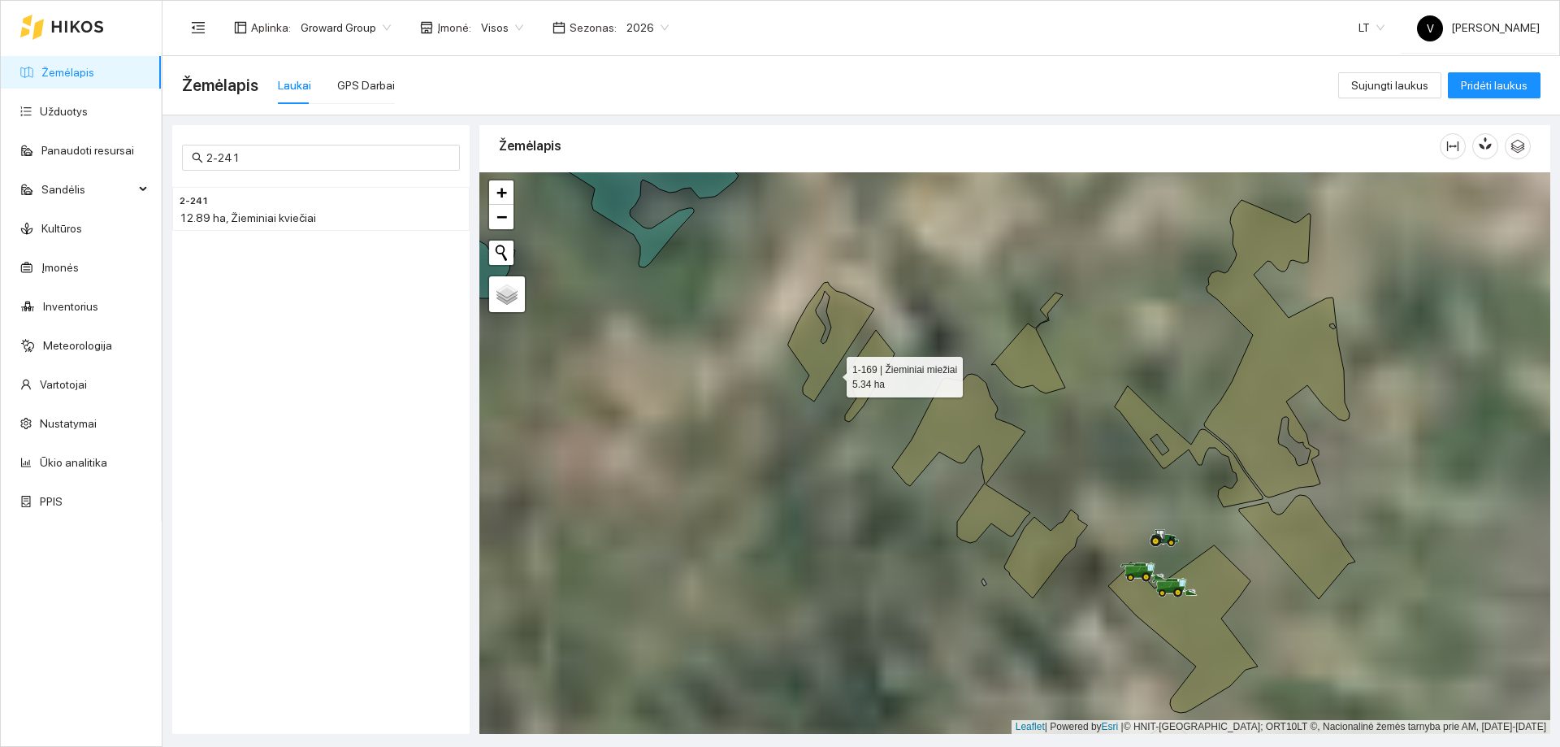
click at [826, 368] on icon at bounding box center [831, 341] width 86 height 119
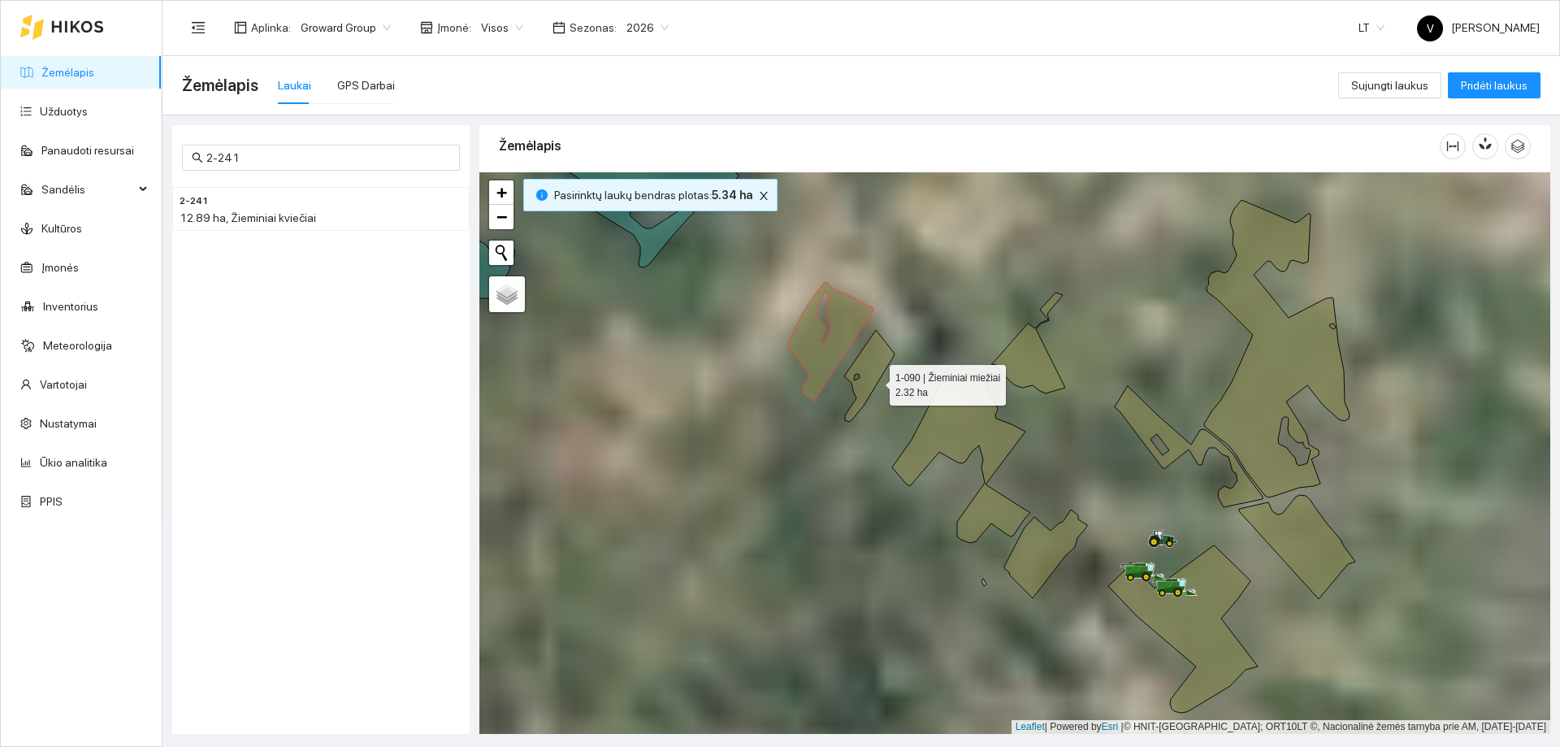
click at [875, 381] on icon at bounding box center [869, 376] width 50 height 92
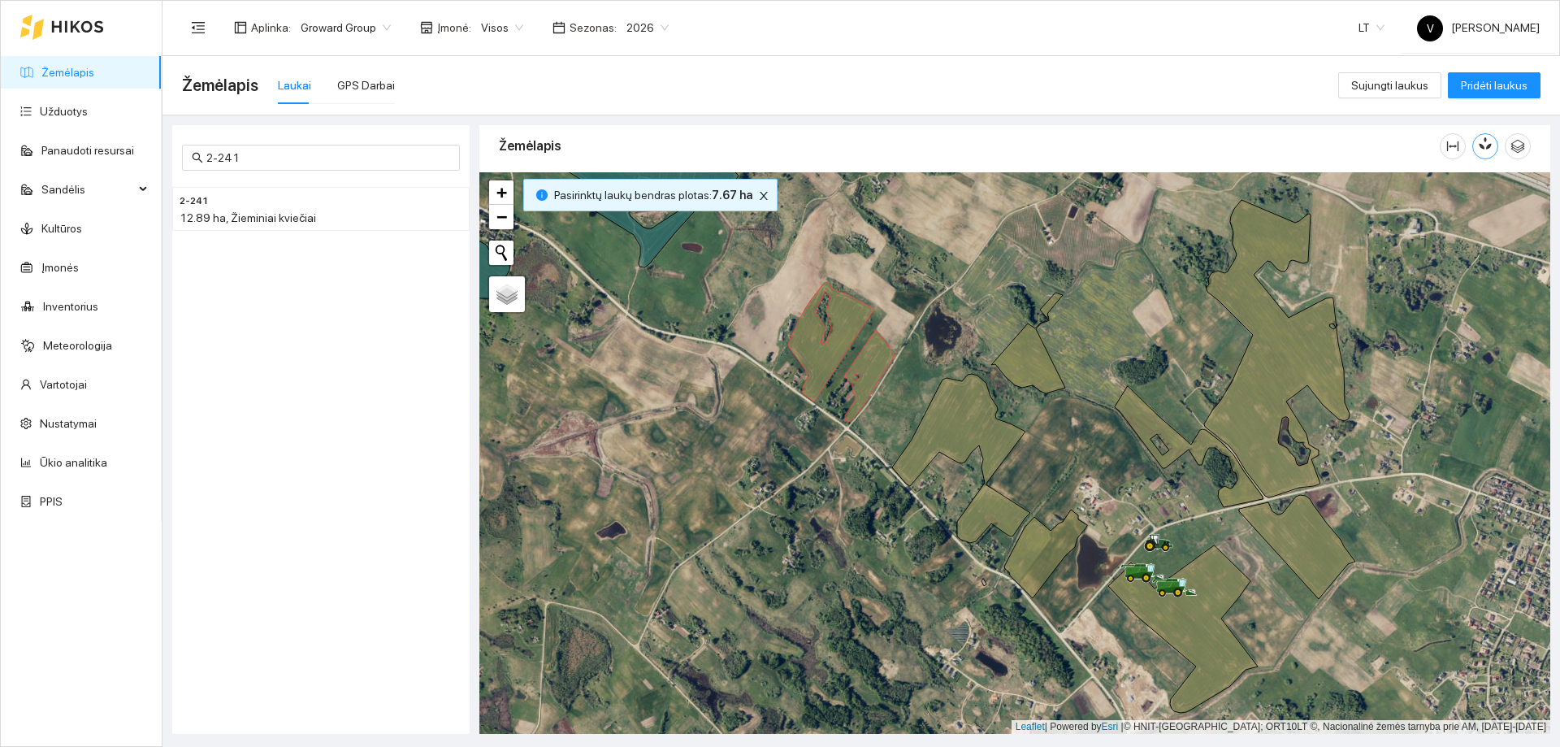
click at [1491, 148] on icon "button" at bounding box center [1488, 144] width 9 height 14
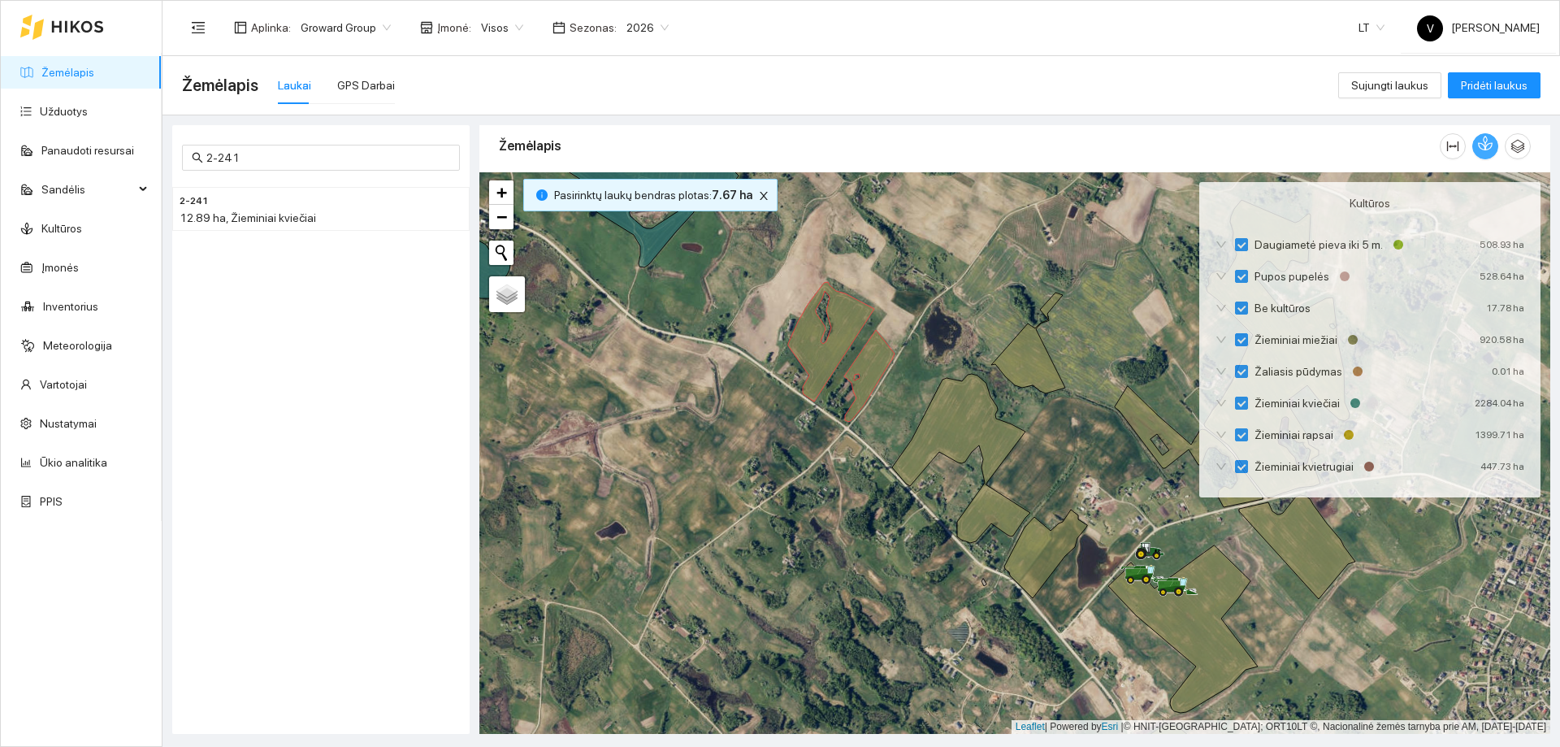
click at [515, 30] on span "Visos" at bounding box center [502, 27] width 42 height 24
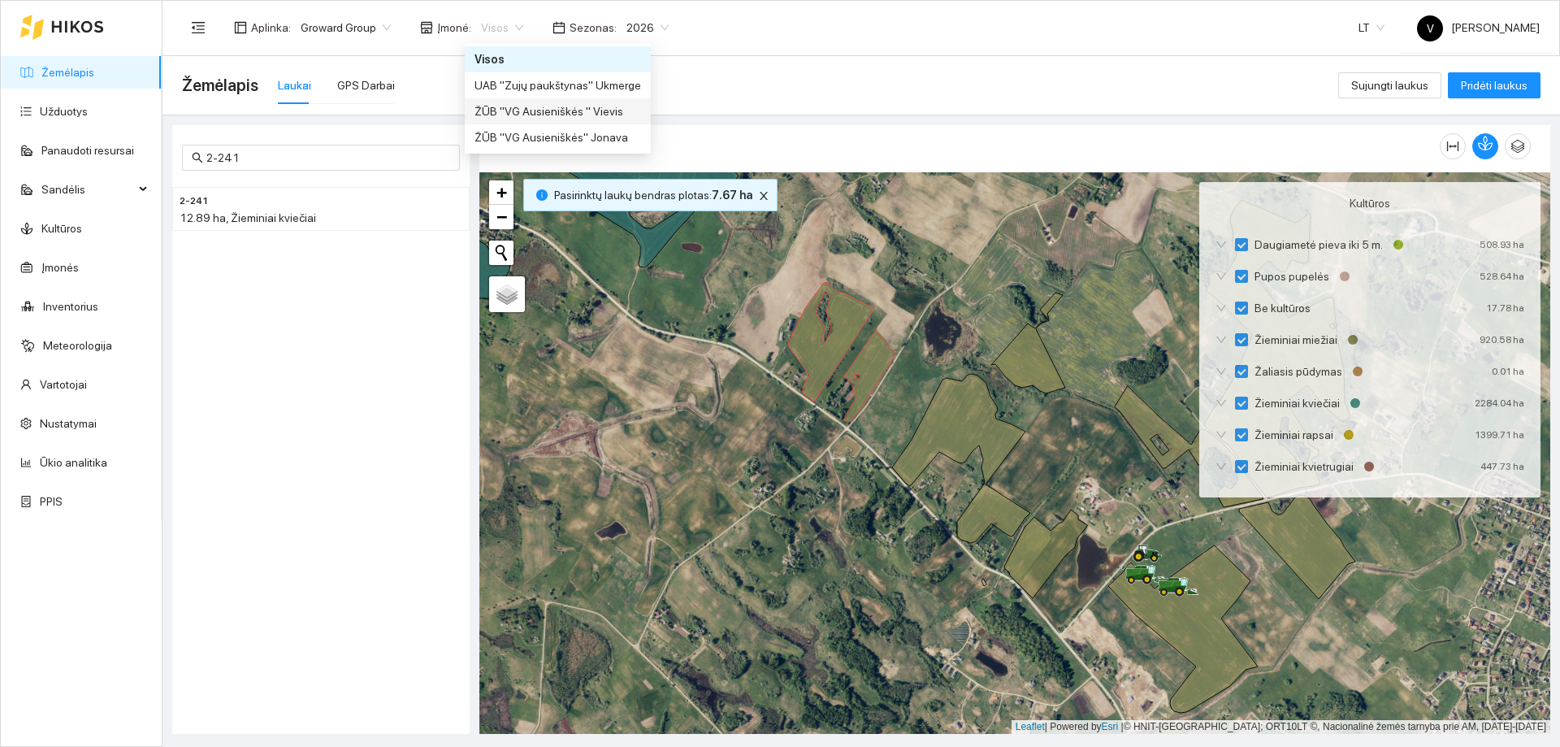
click at [531, 115] on div "ŽŪB "VG Ausieniškės " Vievis" at bounding box center [558, 111] width 167 height 18
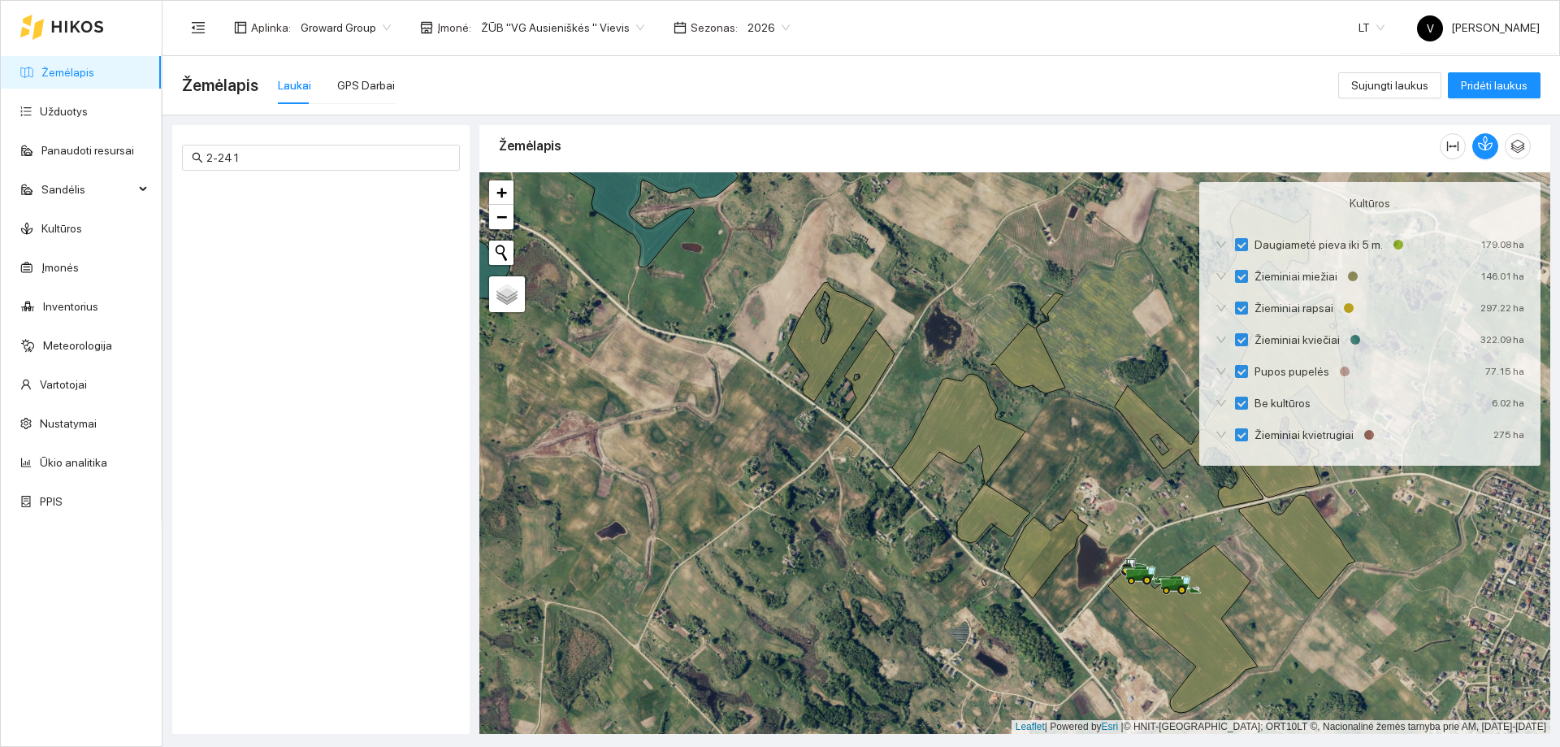
click at [626, 21] on span "ŽŪB "VG Ausieniškės " Vievis" at bounding box center [562, 27] width 163 height 24
click at [584, 141] on div "ŽŪB "VG Ausieniškės" Jonava" at bounding box center [558, 137] width 167 height 18
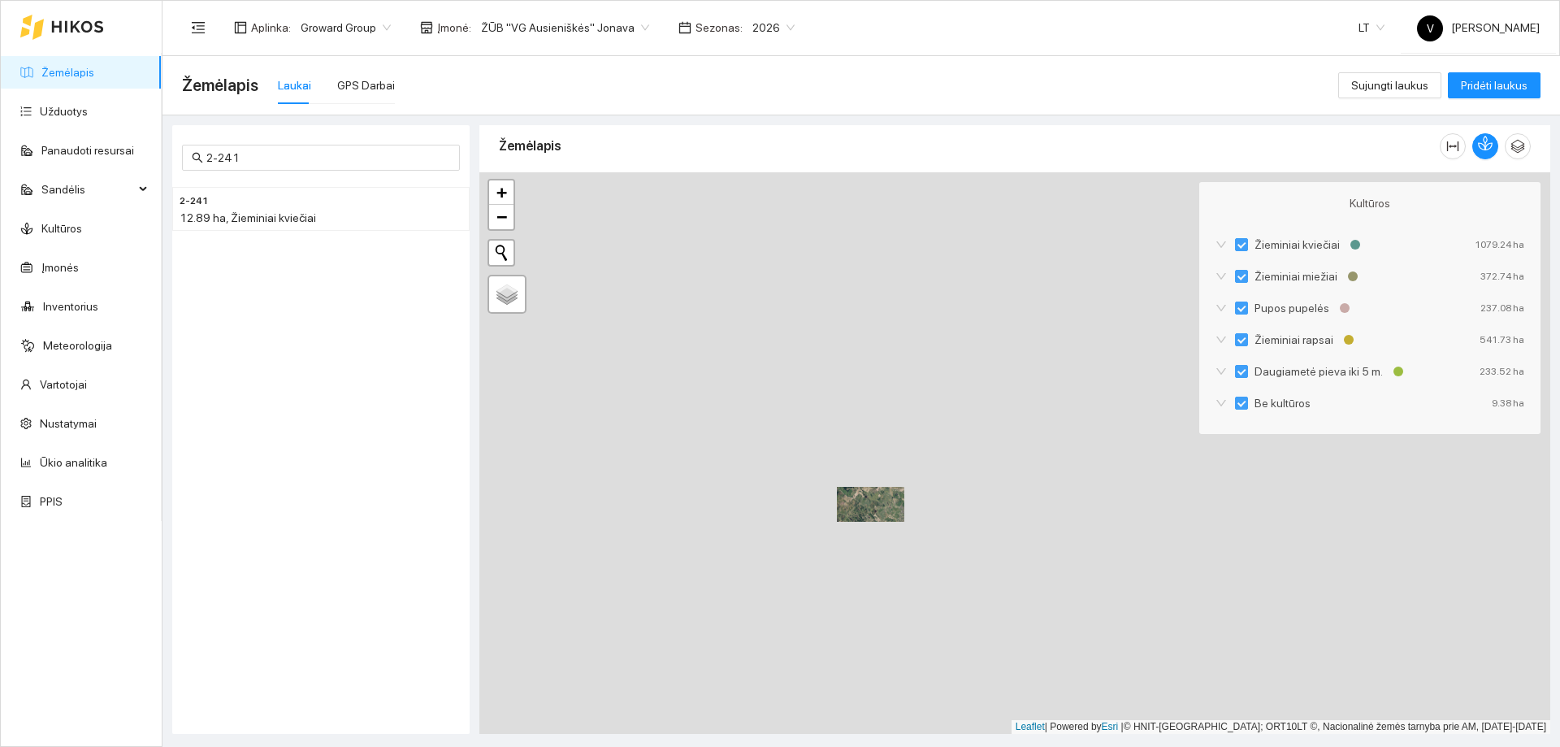
drag, startPoint x: 842, startPoint y: 417, endPoint x: 865, endPoint y: 488, distance: 74.3
click at [865, 488] on div at bounding box center [1014, 453] width 1071 height 562
drag, startPoint x: 893, startPoint y: 540, endPoint x: 912, endPoint y: 591, distance: 53.7
click at [912, 591] on div at bounding box center [1014, 453] width 1071 height 562
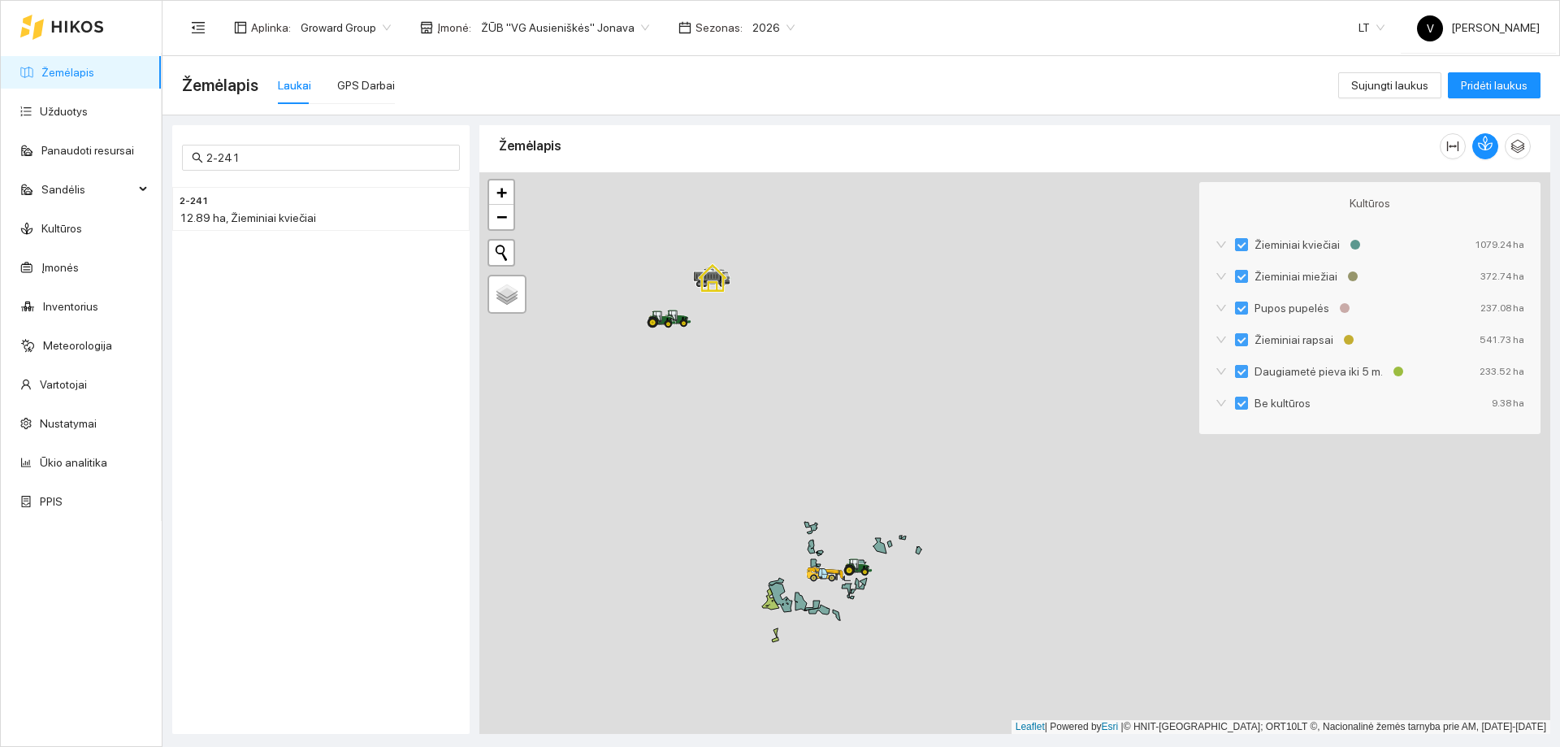
drag, startPoint x: 797, startPoint y: 438, endPoint x: 878, endPoint y: 660, distance: 236.3
click at [878, 670] on div at bounding box center [1014, 453] width 1071 height 562
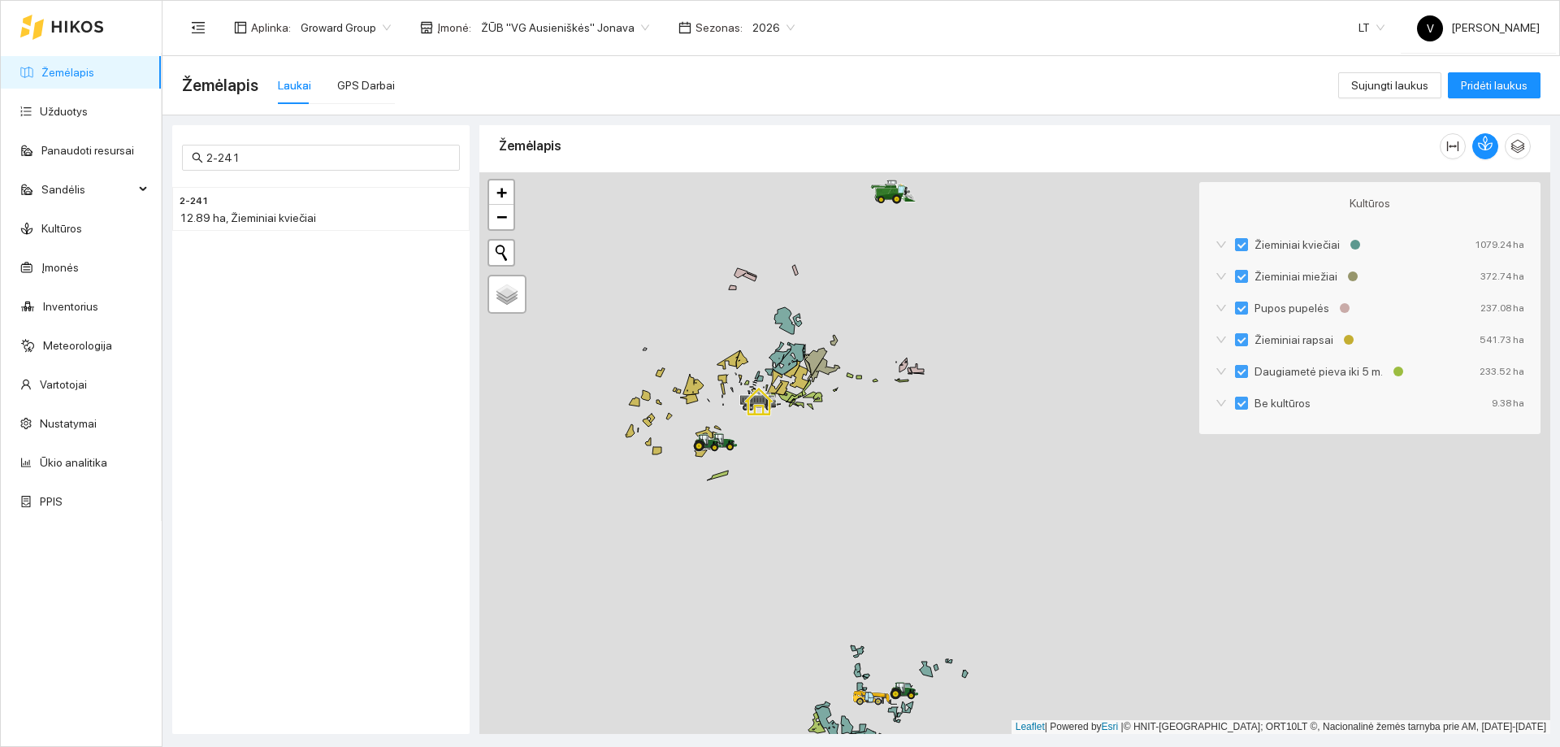
drag, startPoint x: 791, startPoint y: 416, endPoint x: 808, endPoint y: 500, distance: 85.4
click at [835, 540] on div at bounding box center [1014, 453] width 1071 height 562
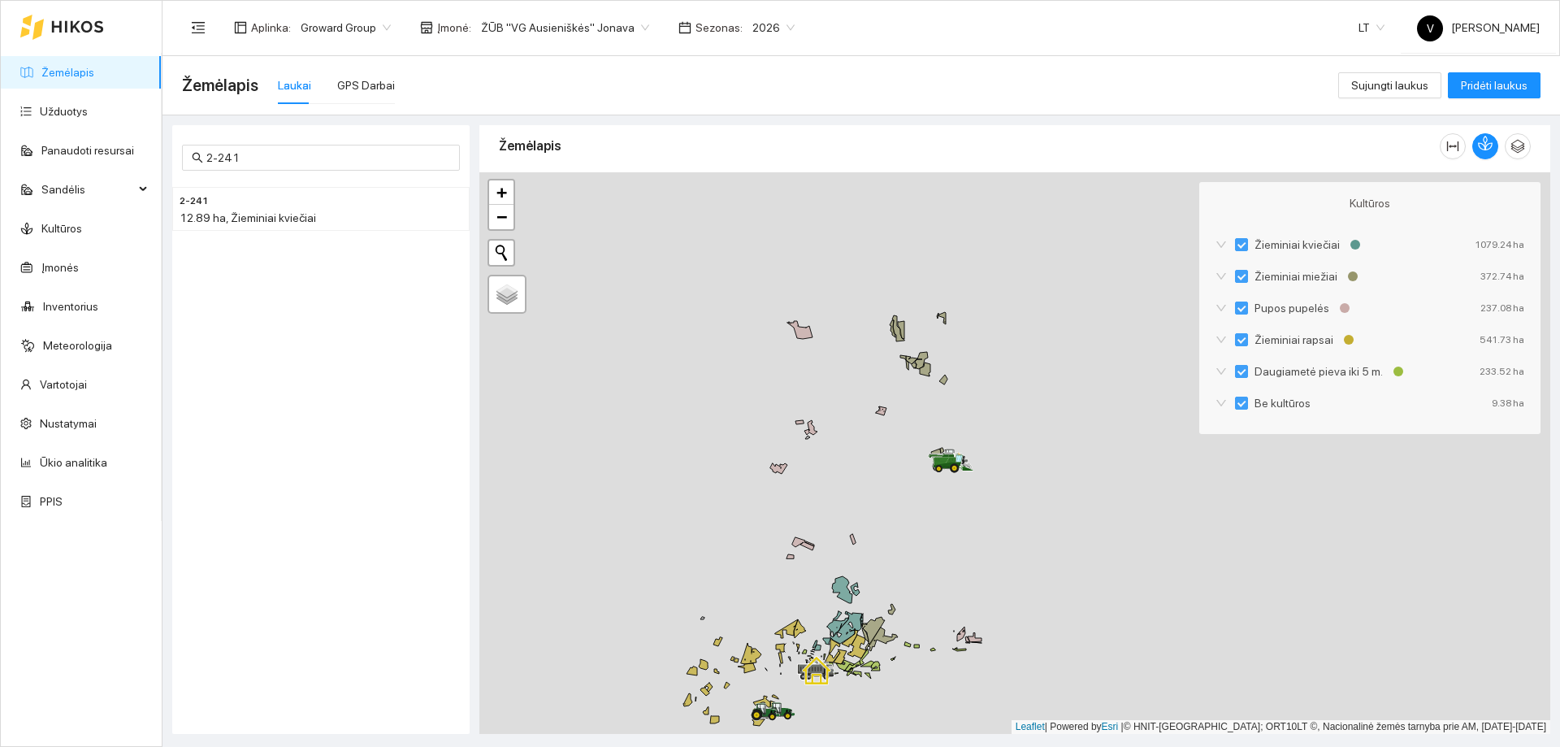
drag, startPoint x: 844, startPoint y: 397, endPoint x: 852, endPoint y: 535, distance: 137.6
click at [852, 535] on div at bounding box center [1014, 453] width 1071 height 562
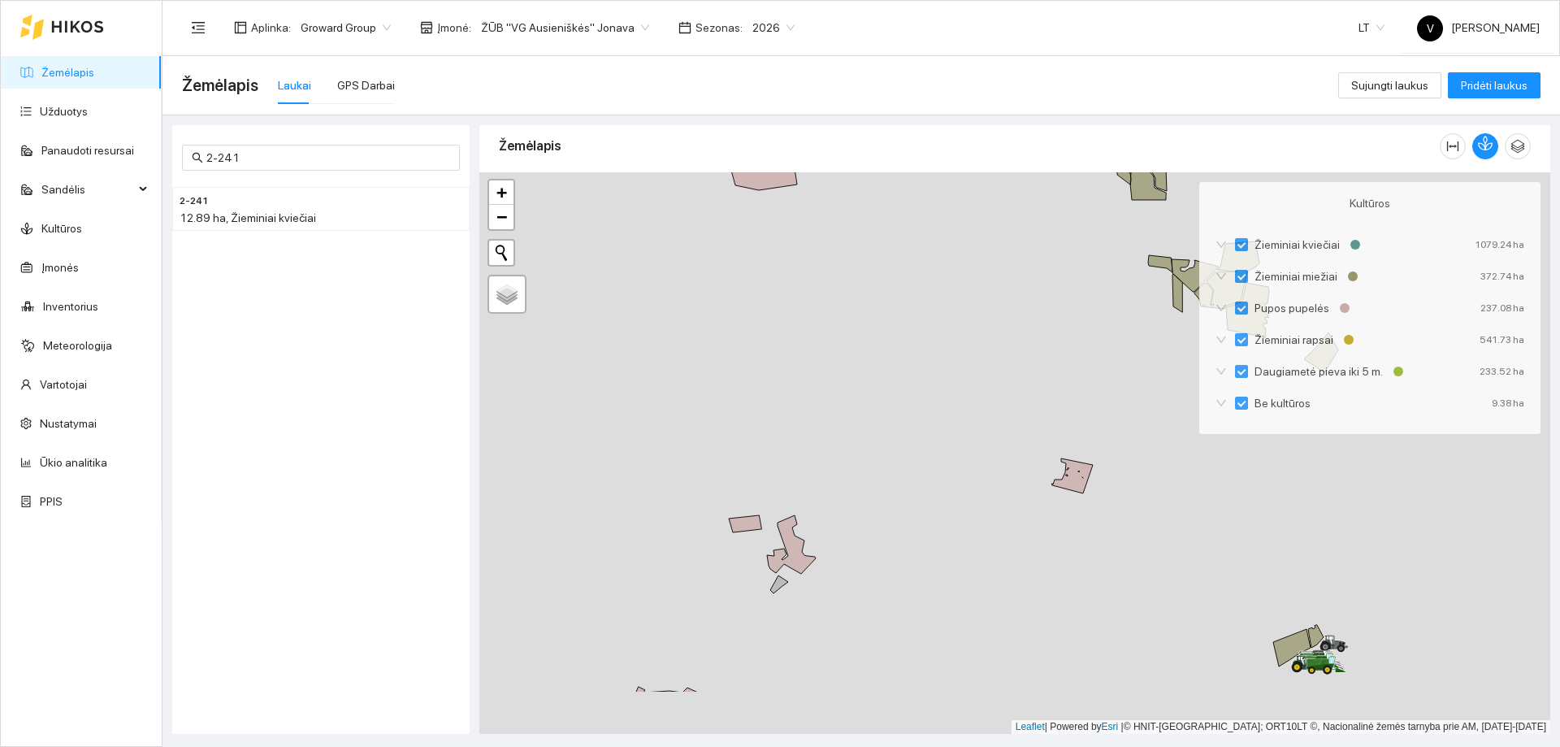
drag, startPoint x: 925, startPoint y: 565, endPoint x: 914, endPoint y: 484, distance: 81.9
click at [914, 484] on div at bounding box center [1014, 453] width 1071 height 562
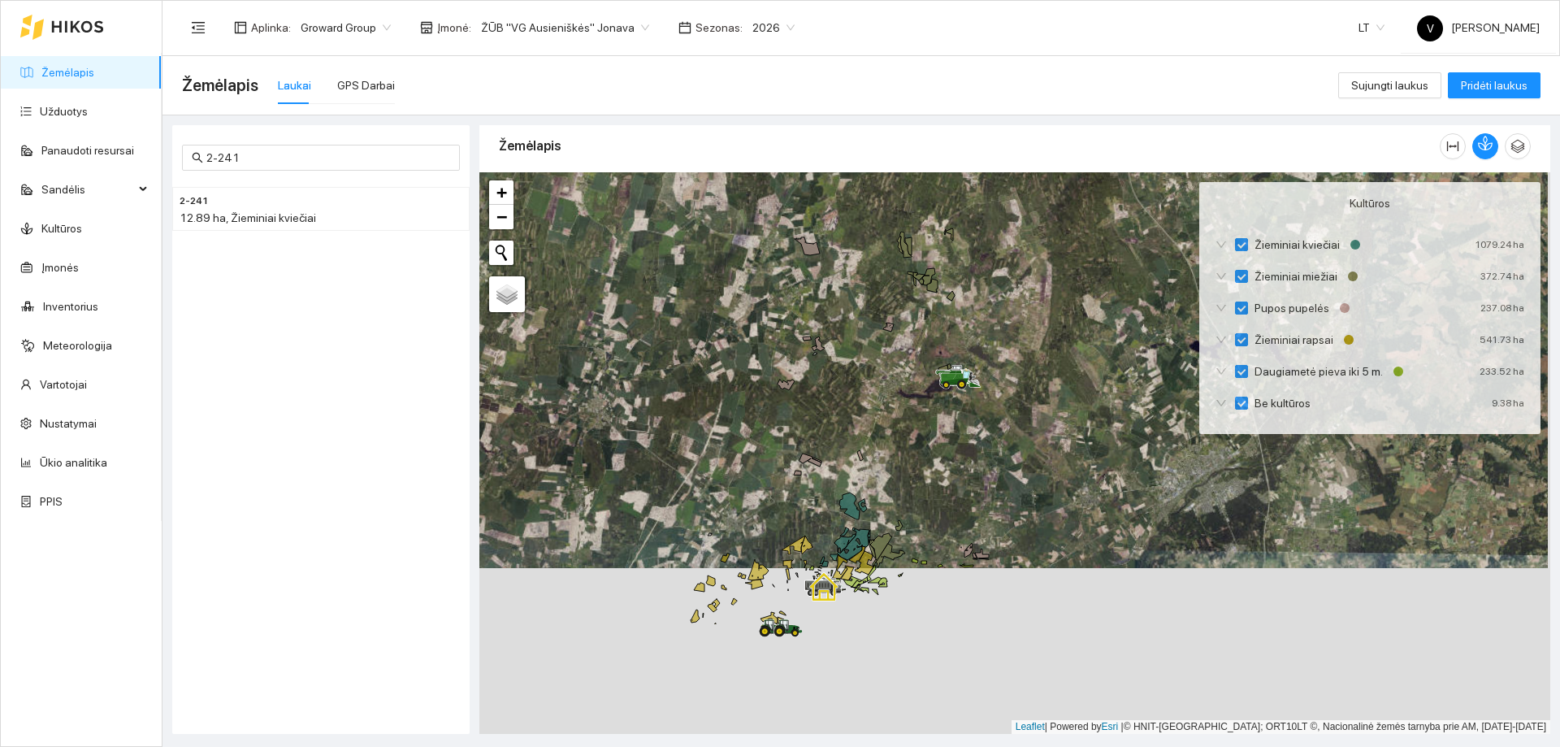
drag, startPoint x: 919, startPoint y: 649, endPoint x: 913, endPoint y: 398, distance: 251.2
click at [913, 398] on div at bounding box center [1014, 453] width 1071 height 562
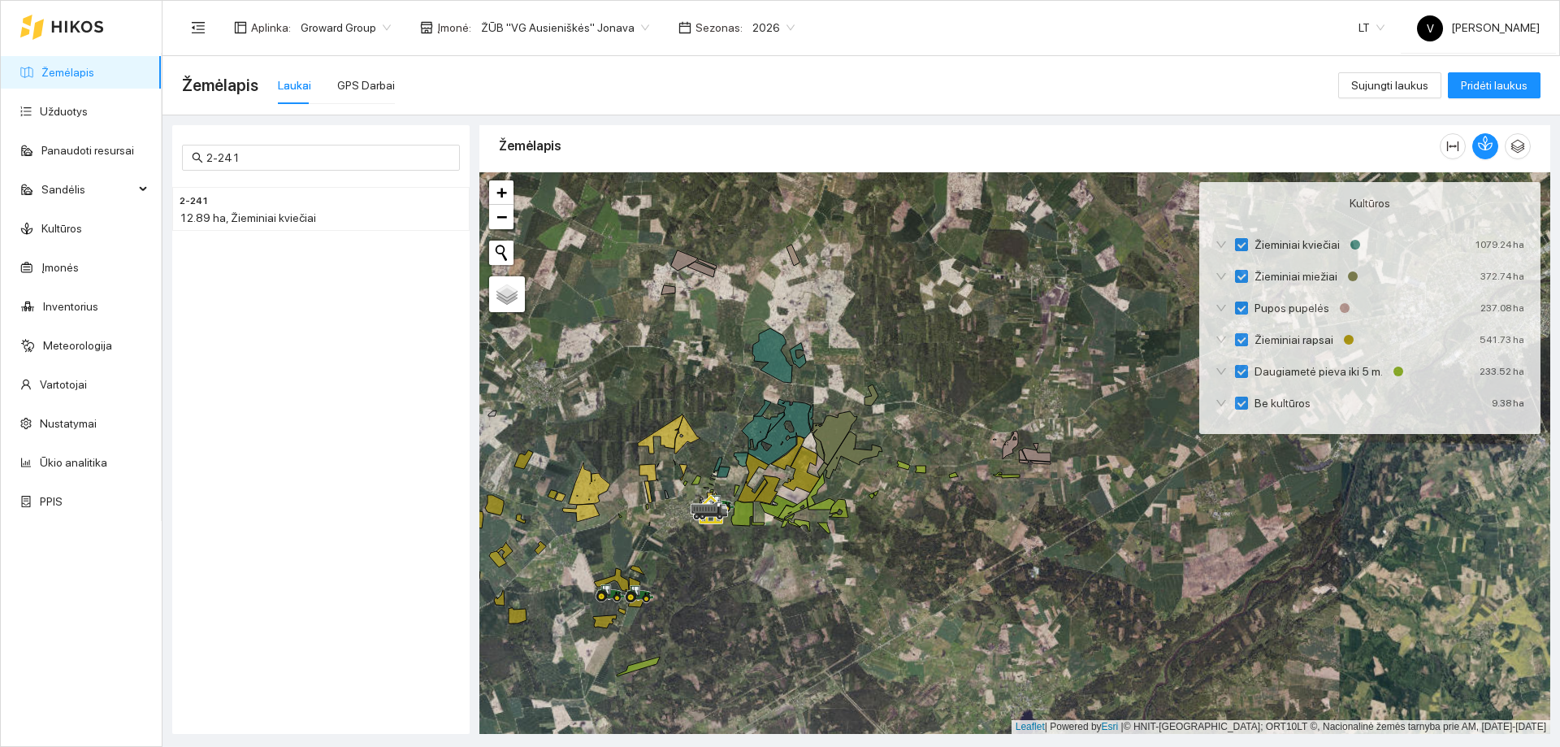
click at [626, 28] on span "ŽŪB "VG Ausieniškės" Jonava" at bounding box center [565, 27] width 168 height 24
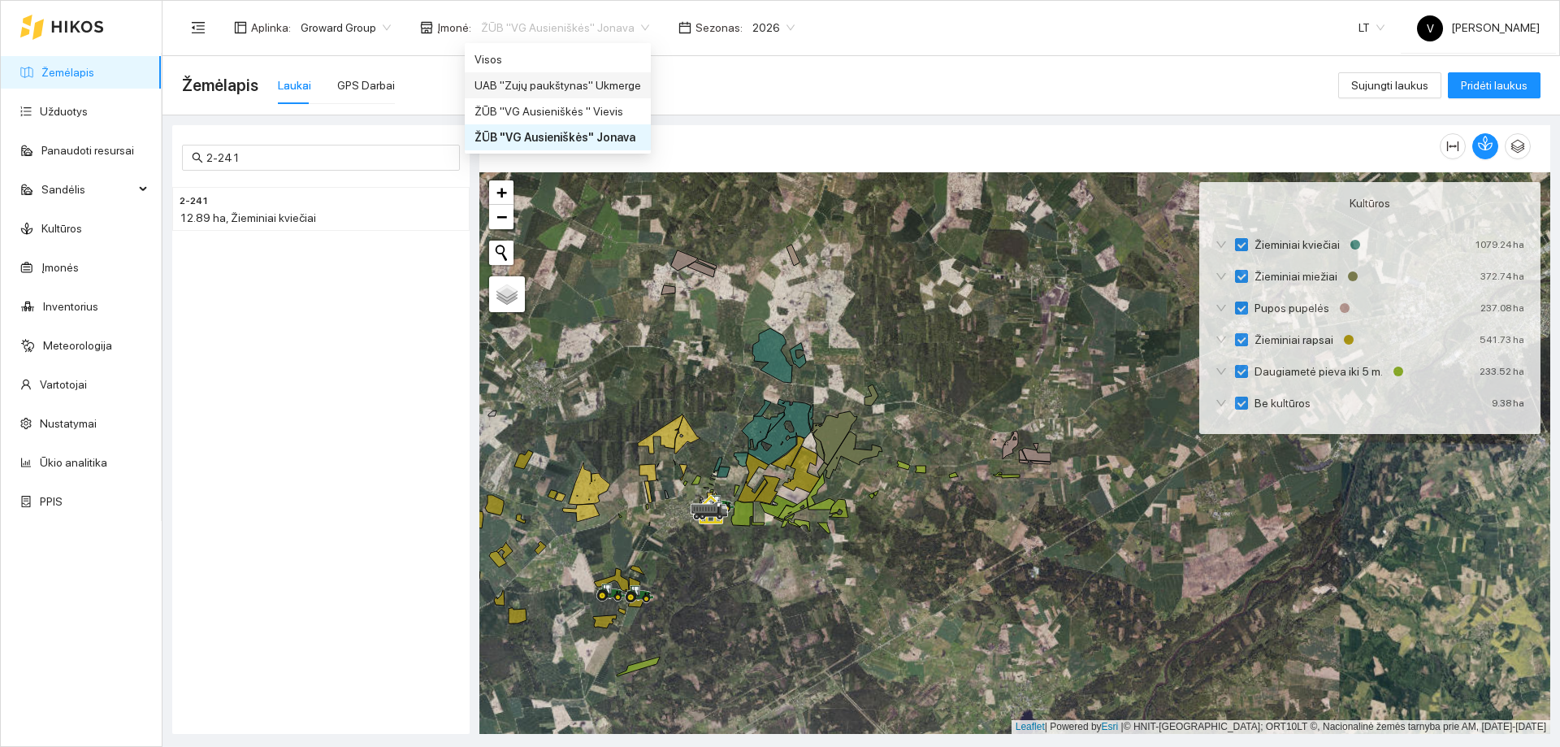
click at [592, 88] on div "UAB "Zujų paukštynas" Ukmerge" at bounding box center [558, 85] width 167 height 18
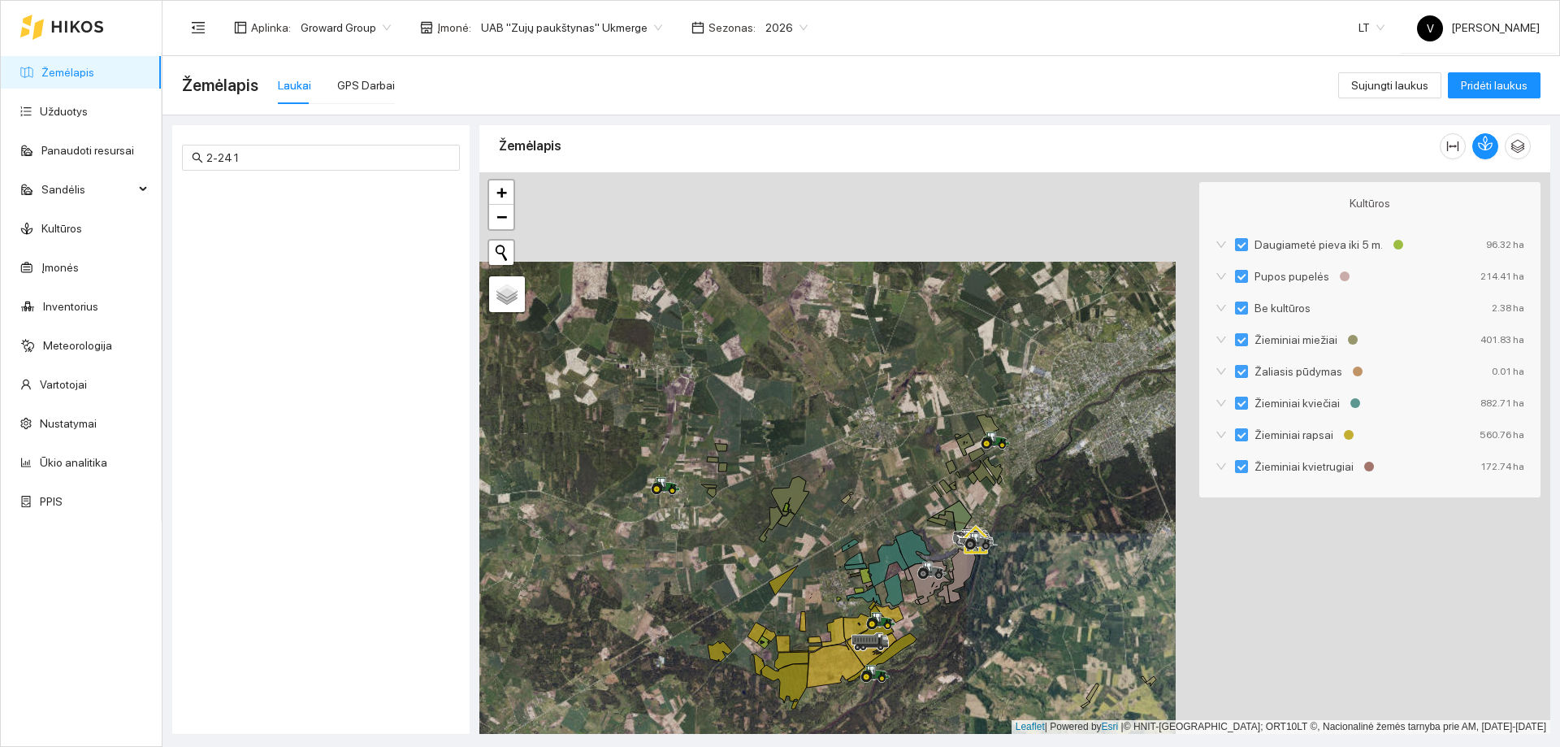
drag, startPoint x: 1059, startPoint y: 475, endPoint x: 684, endPoint y: 564, distance: 385.1
click at [684, 564] on div at bounding box center [1014, 453] width 1071 height 562
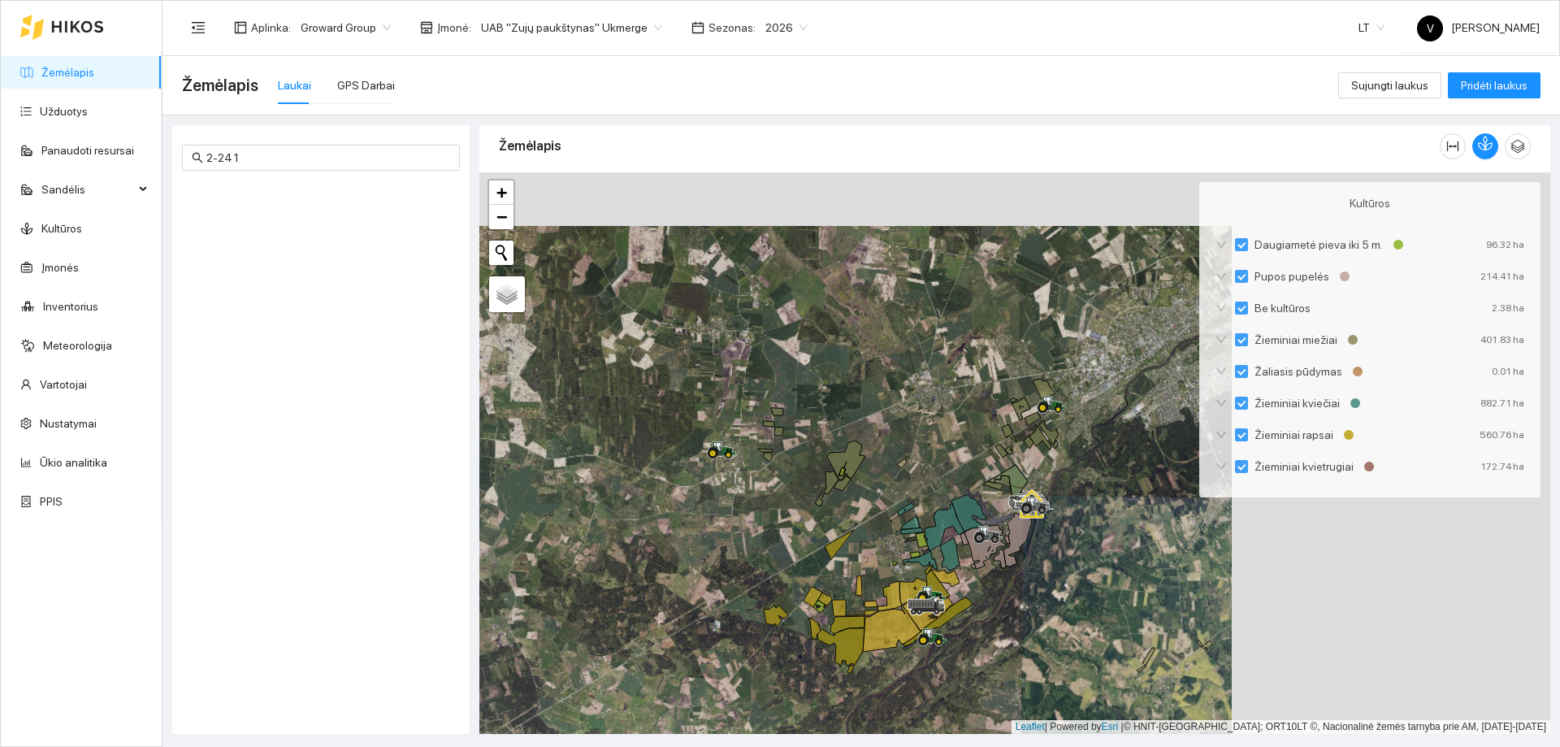
drag, startPoint x: 718, startPoint y: 577, endPoint x: 930, endPoint y: 540, distance: 215.4
click at [930, 540] on div at bounding box center [1014, 453] width 1071 height 562
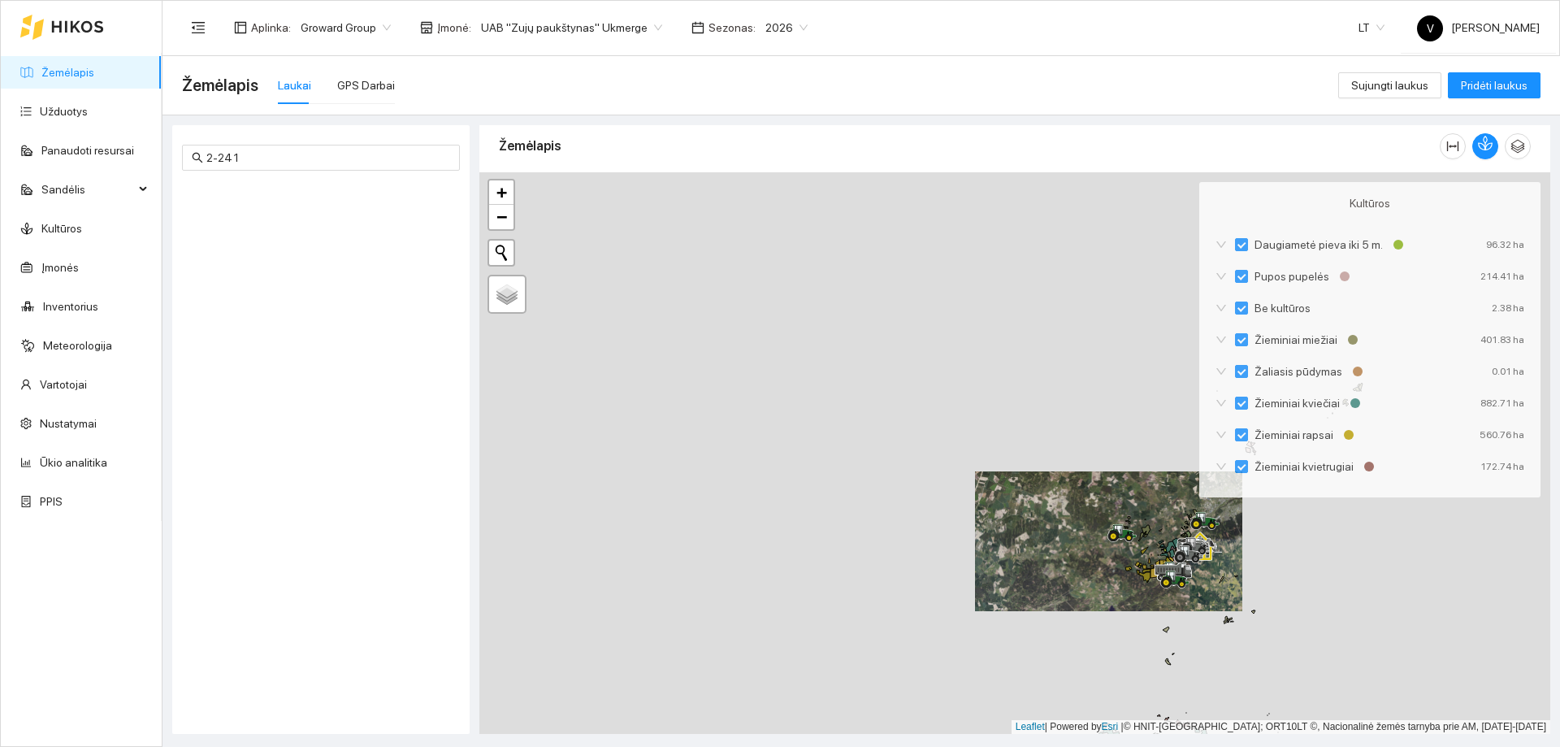
drag, startPoint x: 742, startPoint y: 501, endPoint x: 970, endPoint y: 513, distance: 228.7
click at [971, 513] on div at bounding box center [1014, 453] width 1071 height 562
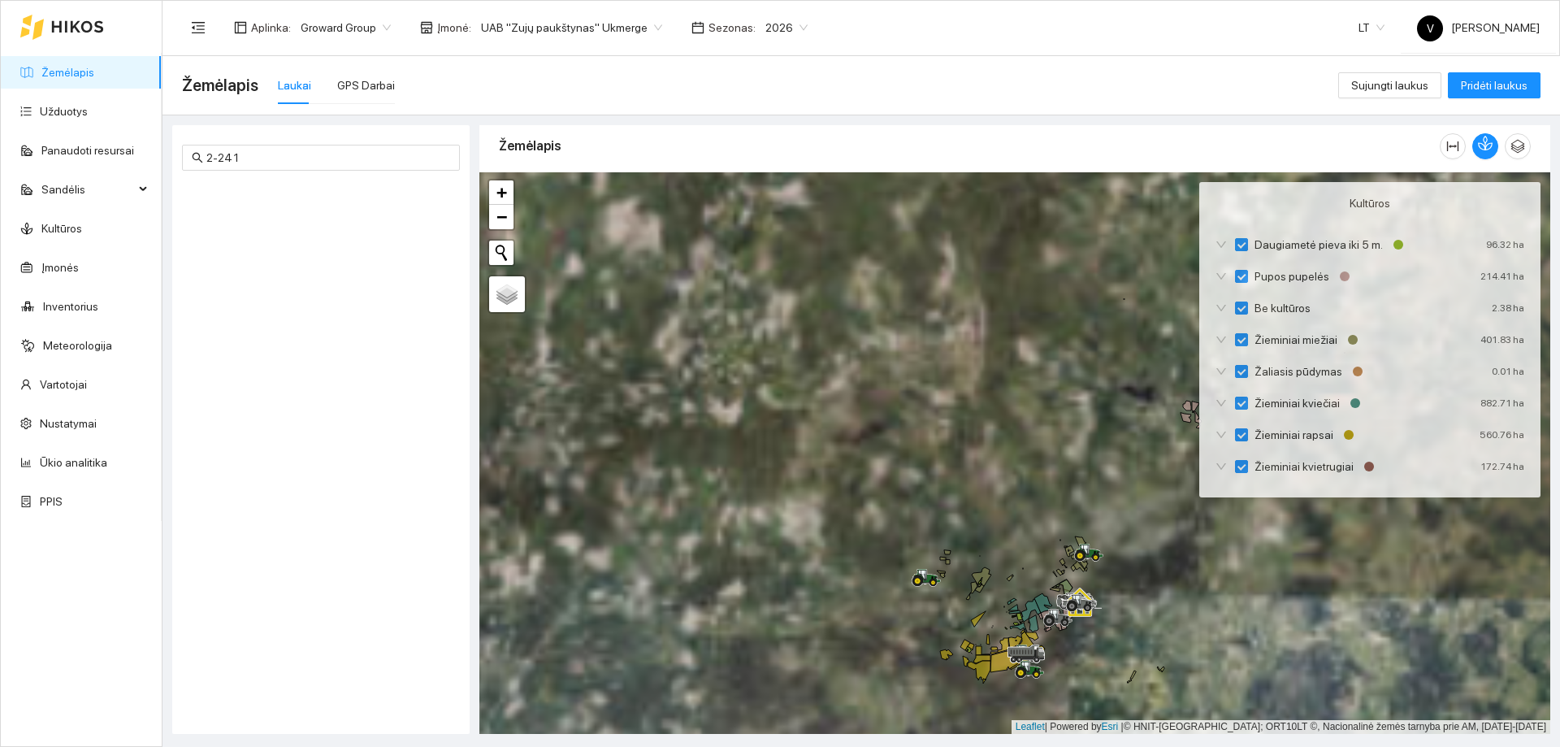
drag, startPoint x: 1124, startPoint y: 556, endPoint x: 853, endPoint y: 626, distance: 279.5
click at [853, 626] on div at bounding box center [1014, 453] width 1071 height 562
click at [640, 27] on span "UAB "Zujų paukštynas" Ukmerge" at bounding box center [571, 27] width 181 height 24
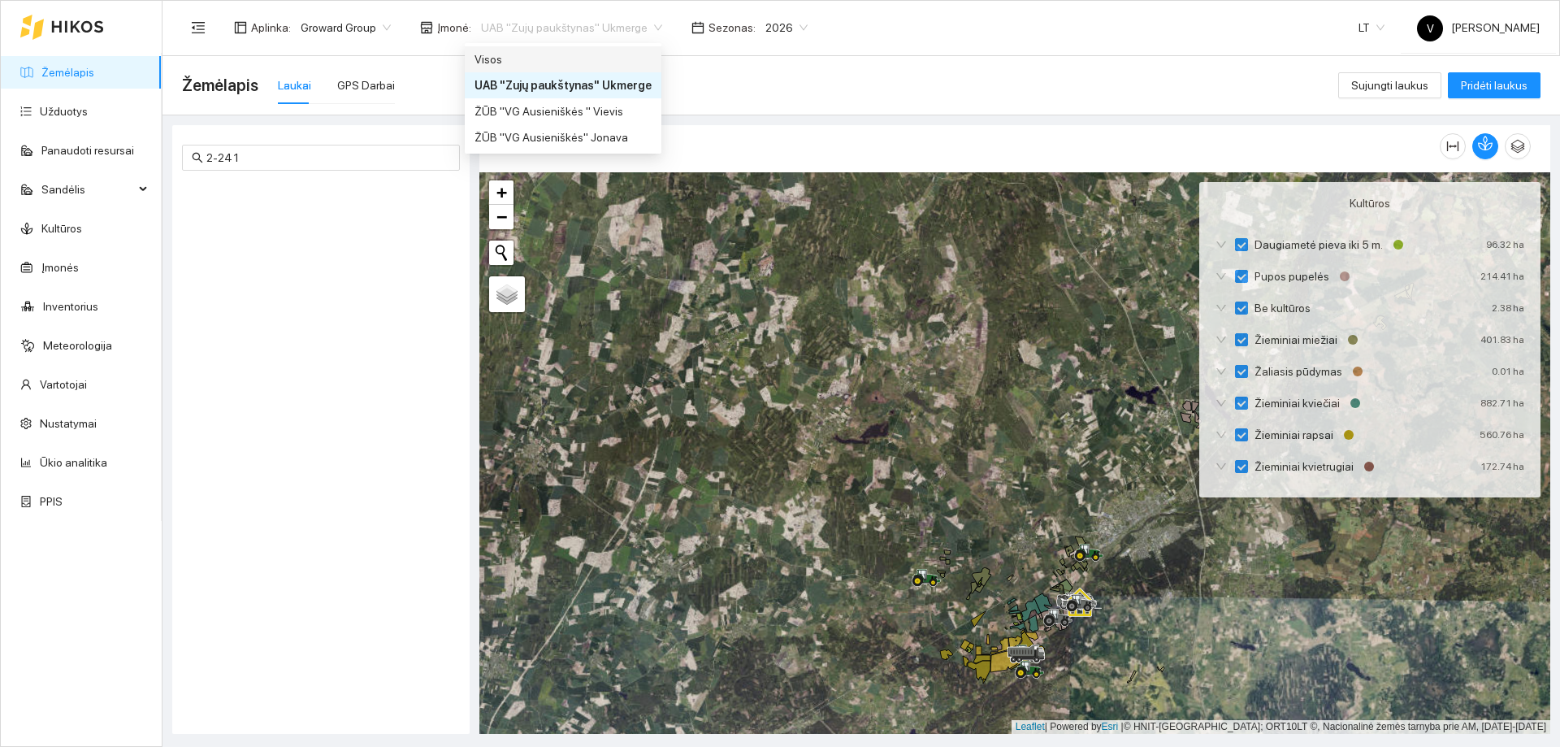
click at [595, 53] on div "Visos" at bounding box center [563, 59] width 177 height 18
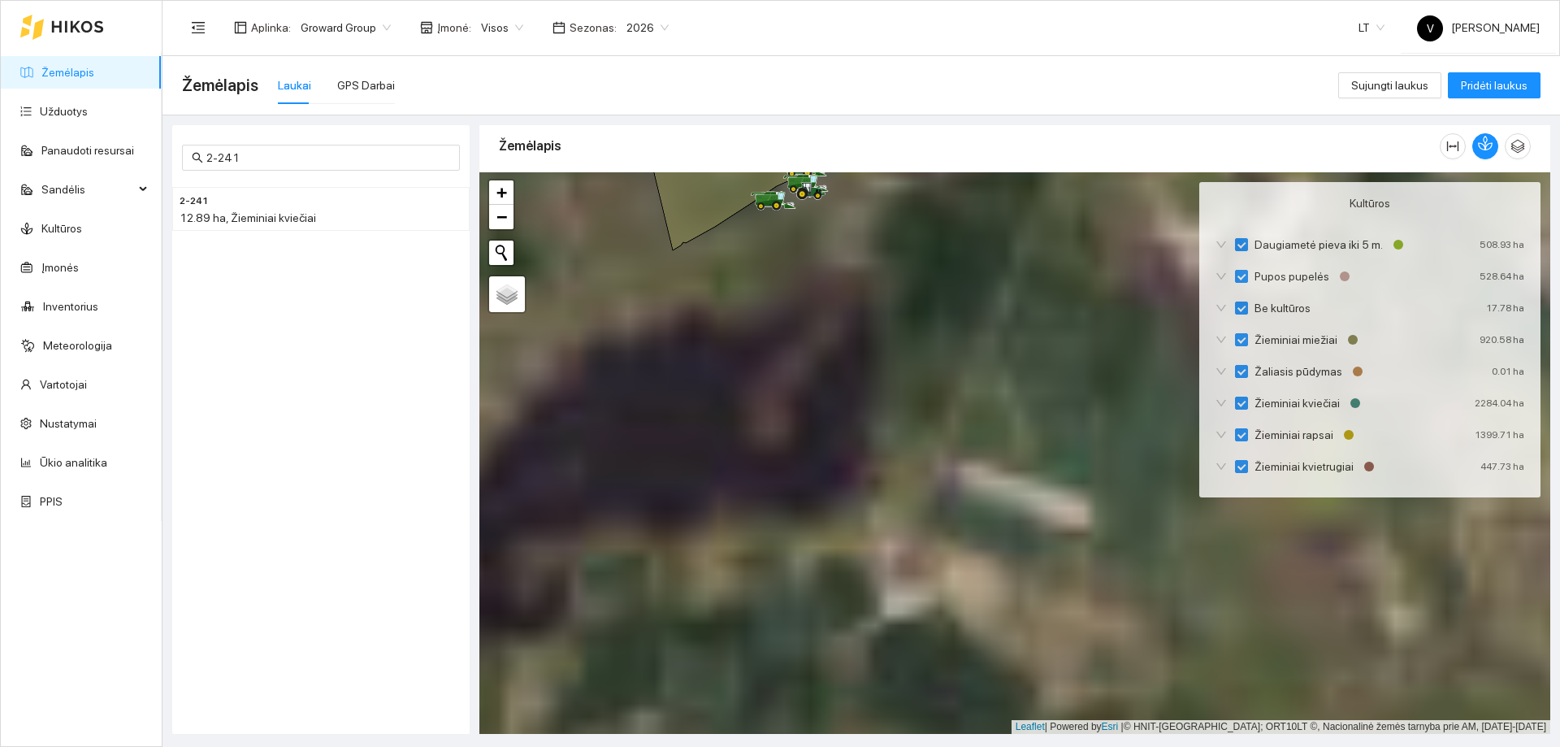
drag, startPoint x: 874, startPoint y: 387, endPoint x: 915, endPoint y: 651, distance: 267.2
click at [923, 669] on div at bounding box center [1014, 453] width 1071 height 562
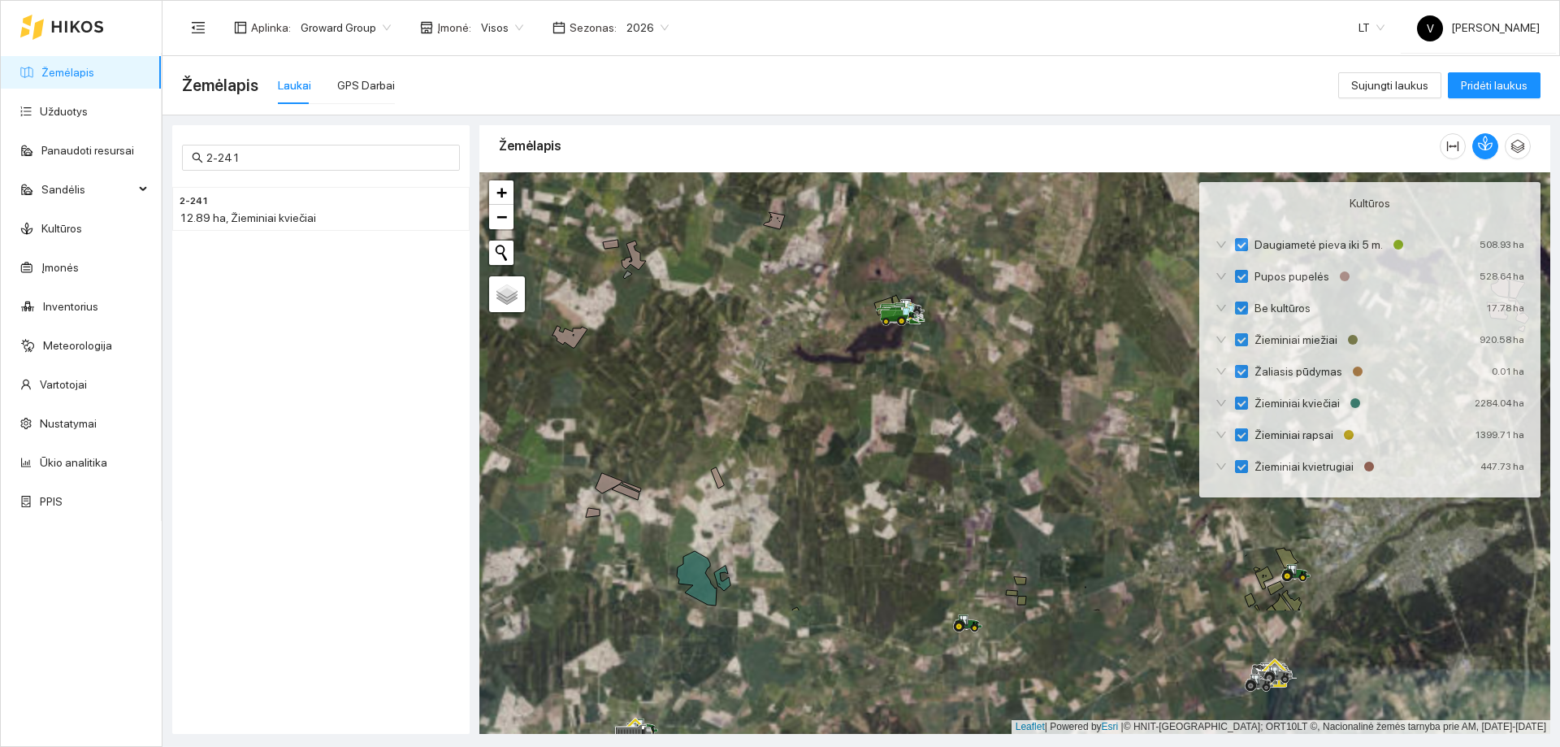
drag, startPoint x: 872, startPoint y: 537, endPoint x: 901, endPoint y: 380, distance: 159.5
click at [901, 380] on div at bounding box center [1014, 453] width 1071 height 562
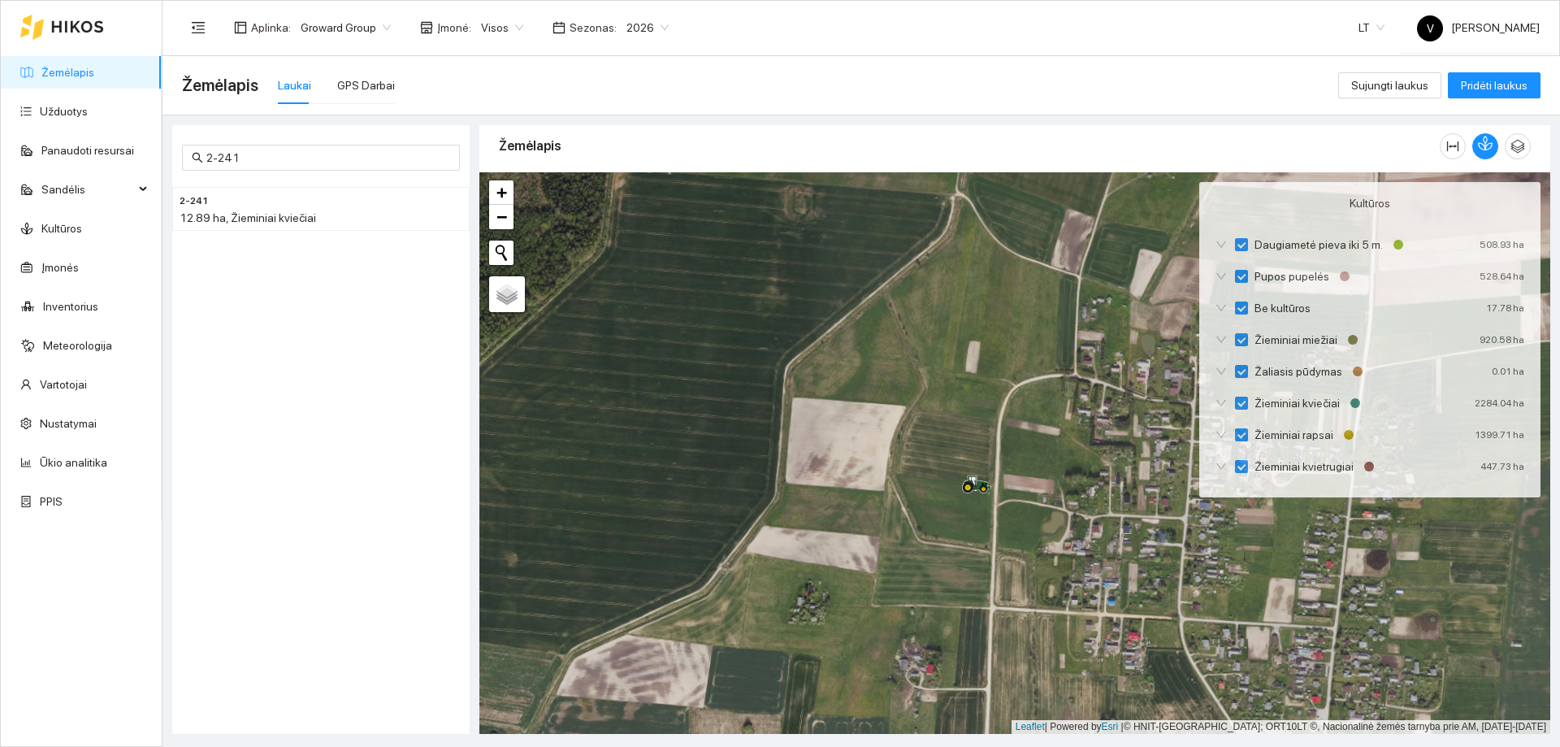
drag, startPoint x: 1059, startPoint y: 541, endPoint x: 1017, endPoint y: 463, distance: 88.3
click at [1017, 466] on div at bounding box center [1014, 453] width 1071 height 562
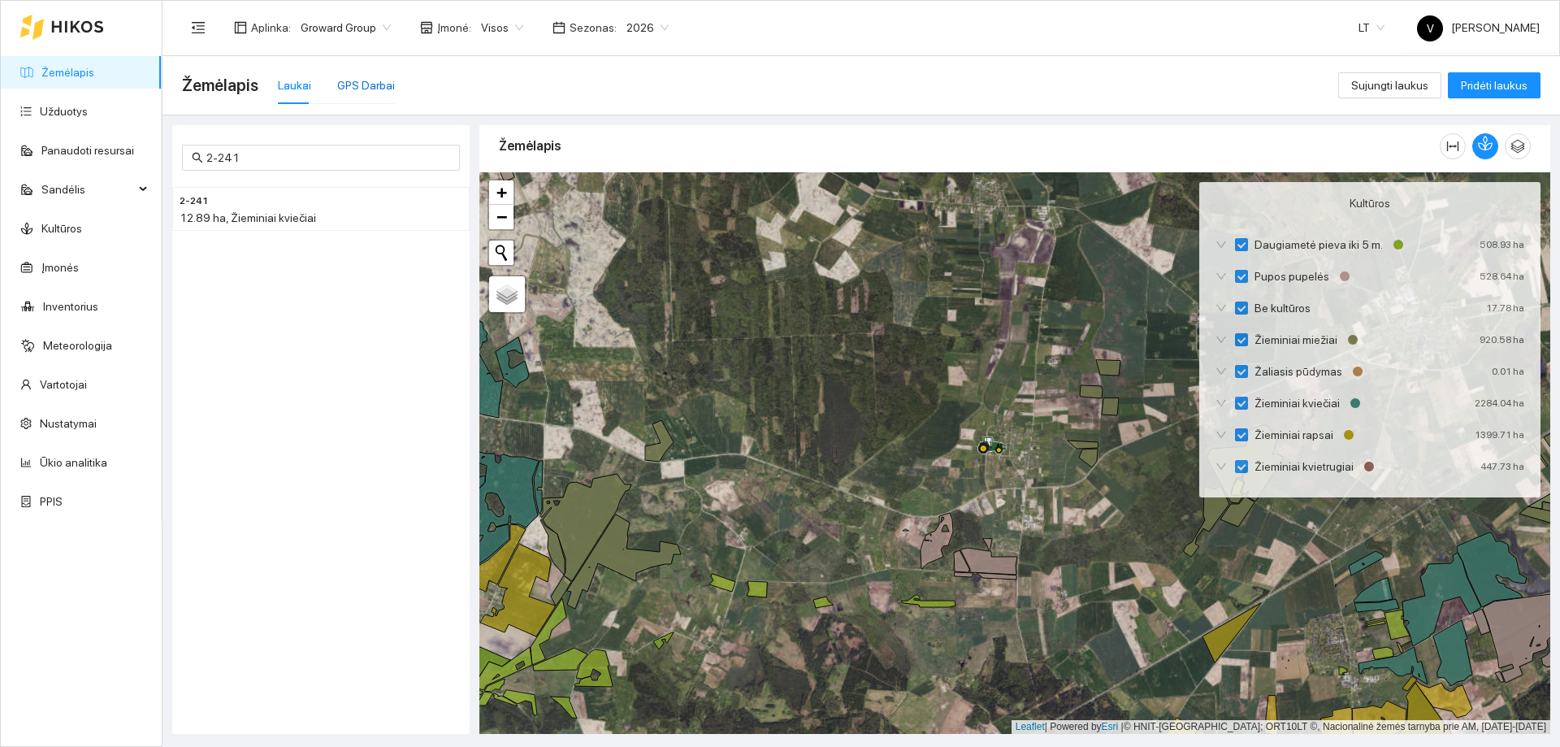
click at [344, 83] on div "GPS Darbai" at bounding box center [366, 85] width 58 height 18
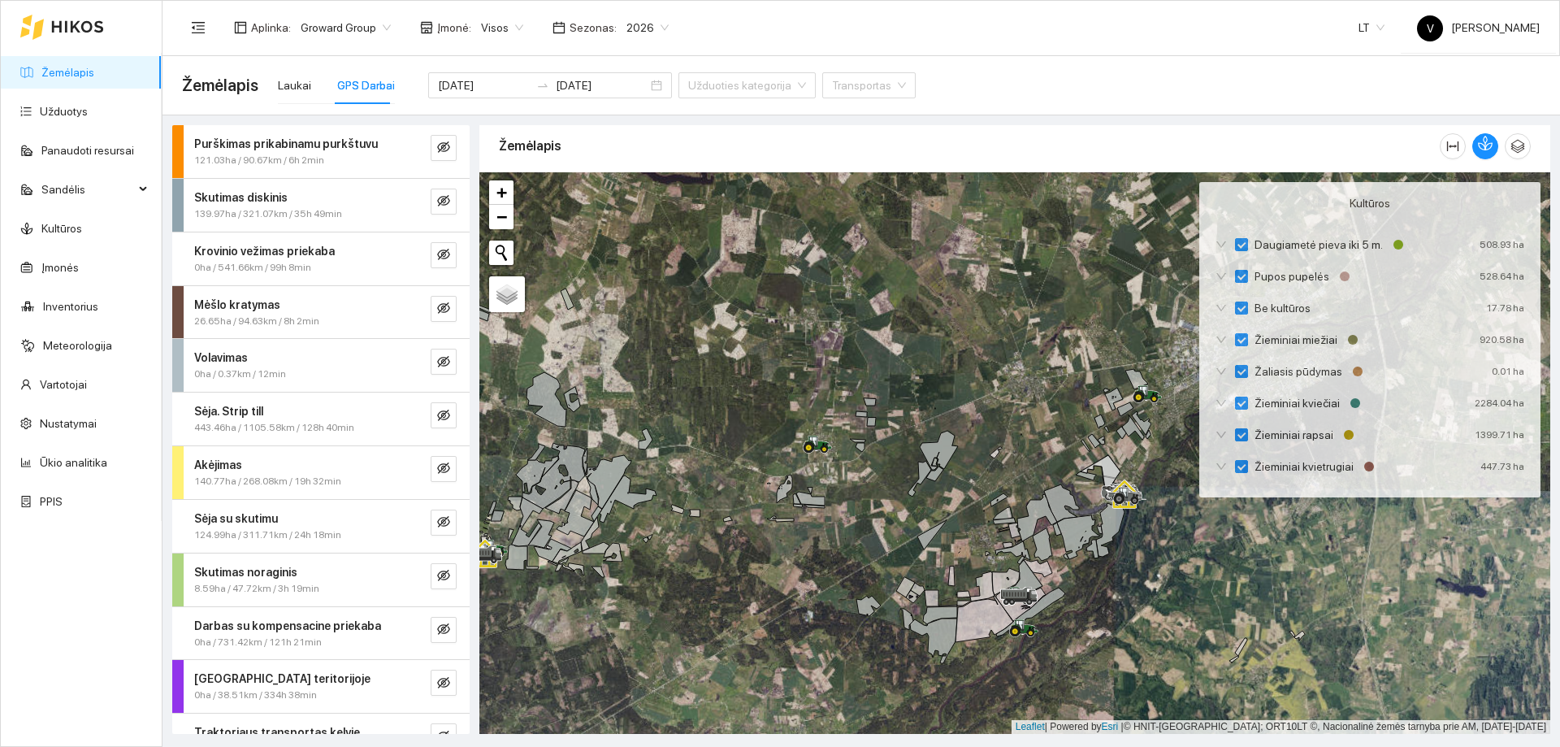
scroll to position [140, 0]
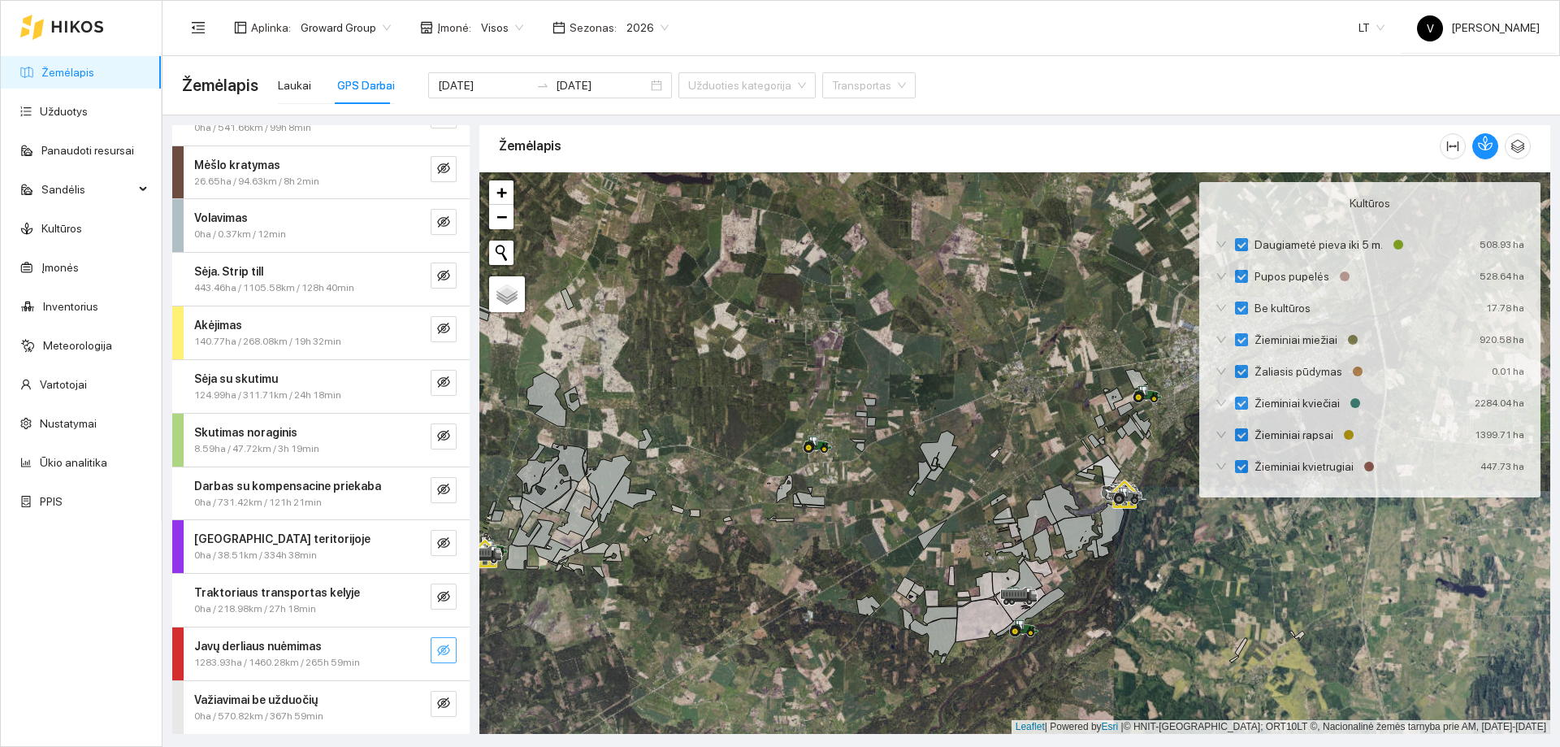
click at [443, 649] on icon "eye-invisible" at bounding box center [444, 649] width 3 height 3
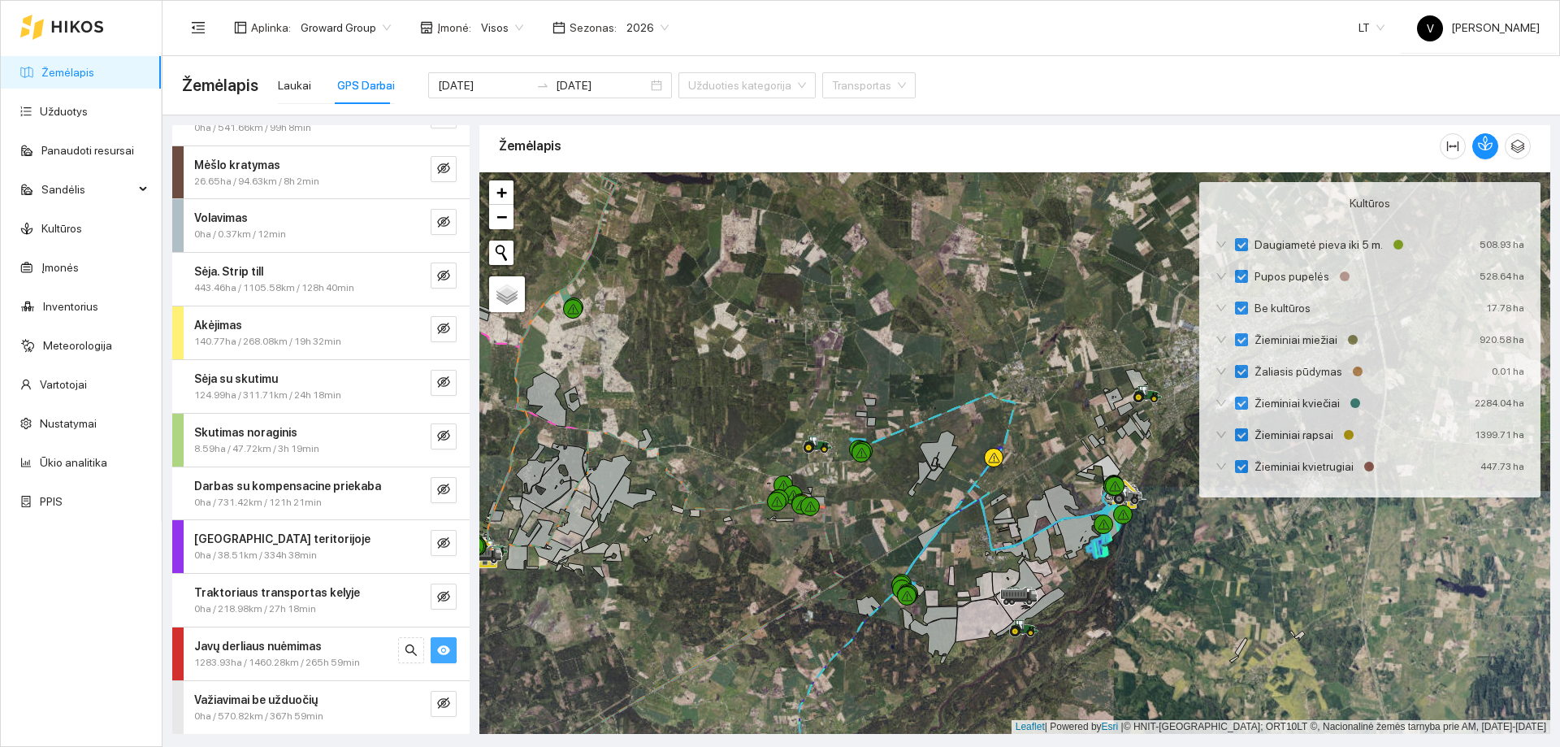
click at [437, 649] on icon "eye" at bounding box center [443, 650] width 13 height 13
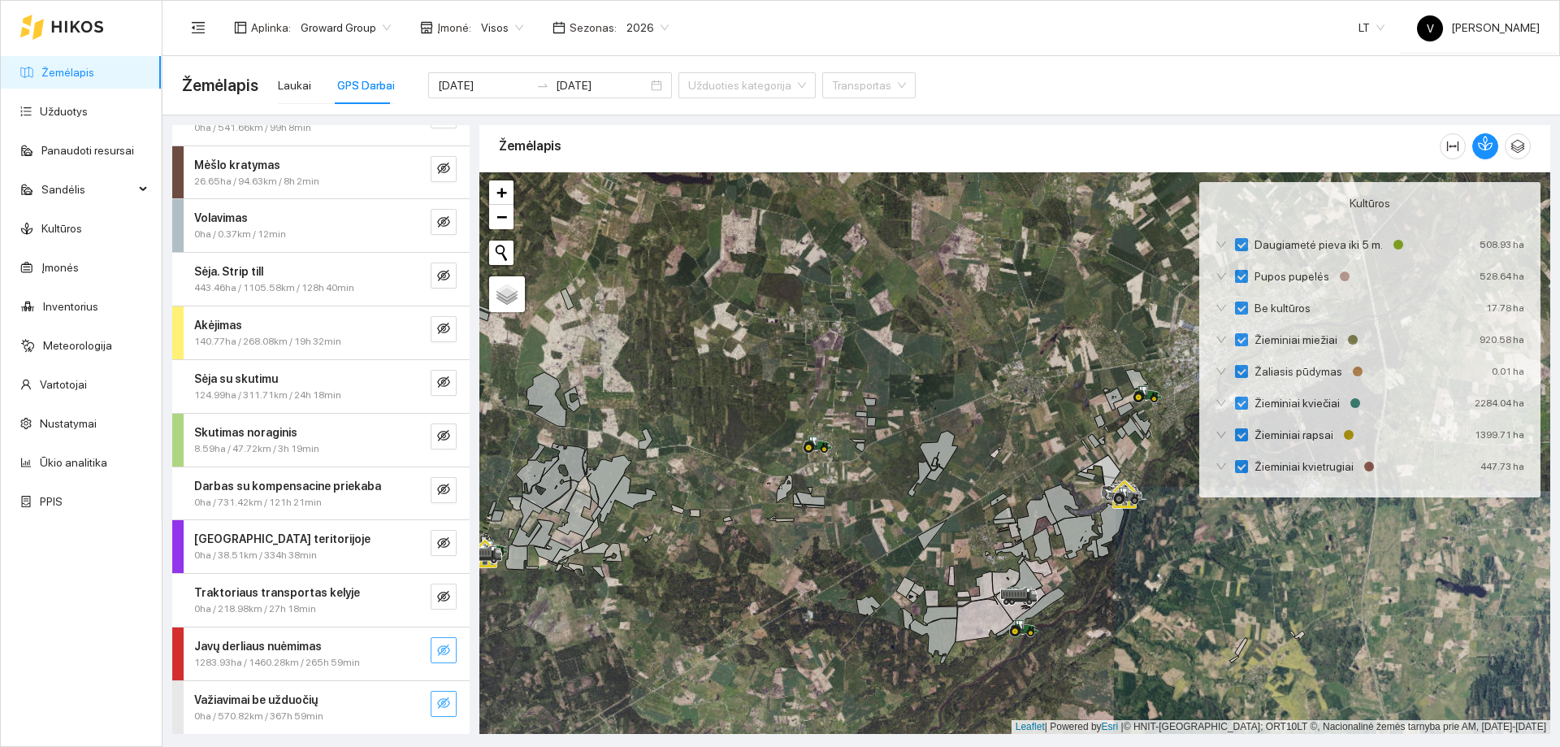
click at [431, 709] on button "button" at bounding box center [444, 704] width 26 height 26
click at [437, 704] on icon "eye" at bounding box center [443, 704] width 13 height 10
click at [437, 705] on icon "eye-invisible" at bounding box center [443, 702] width 13 height 11
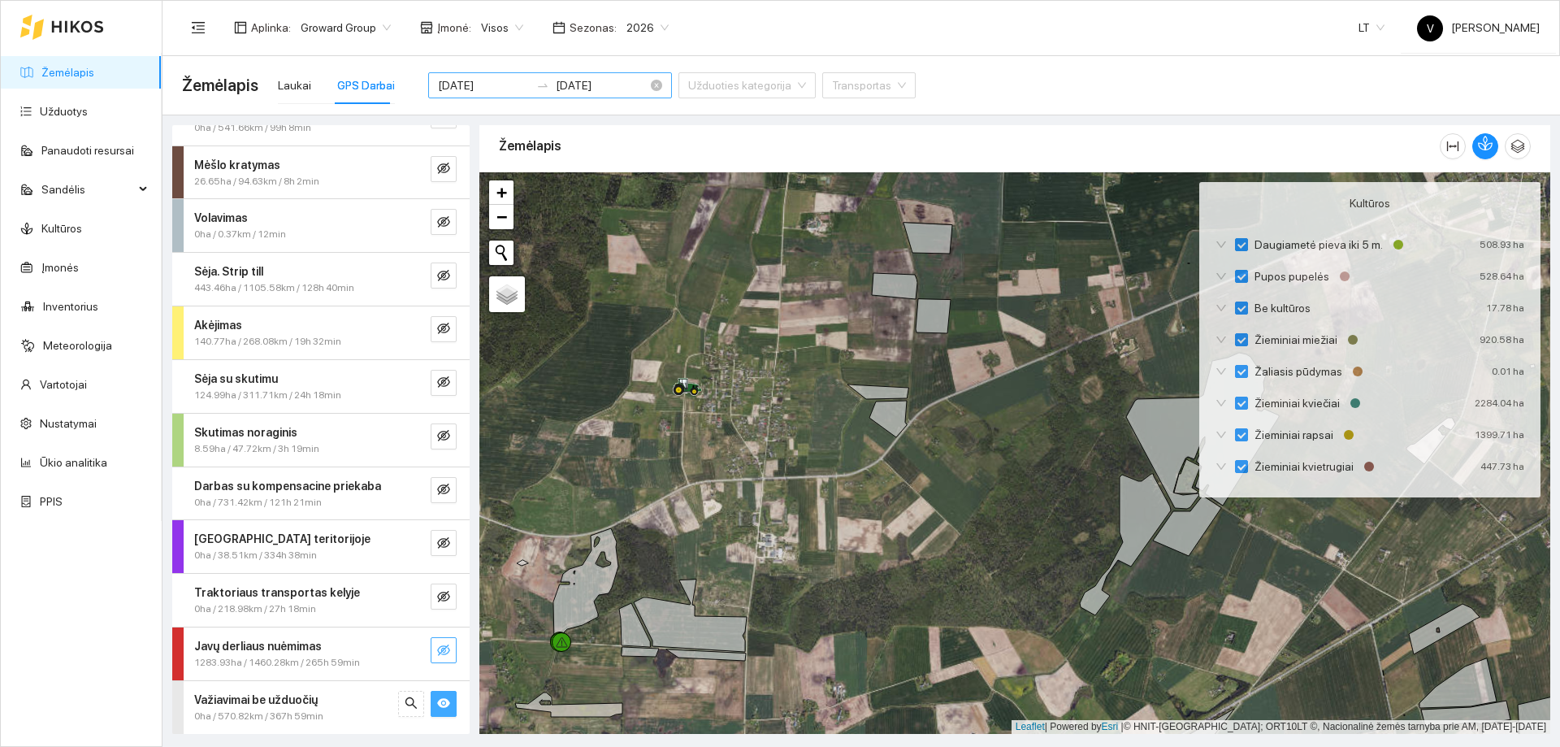
click at [619, 82] on div "2025-08-17 2025-08-19" at bounding box center [550, 85] width 244 height 26
click at [619, 85] on div at bounding box center [550, 85] width 244 height 26
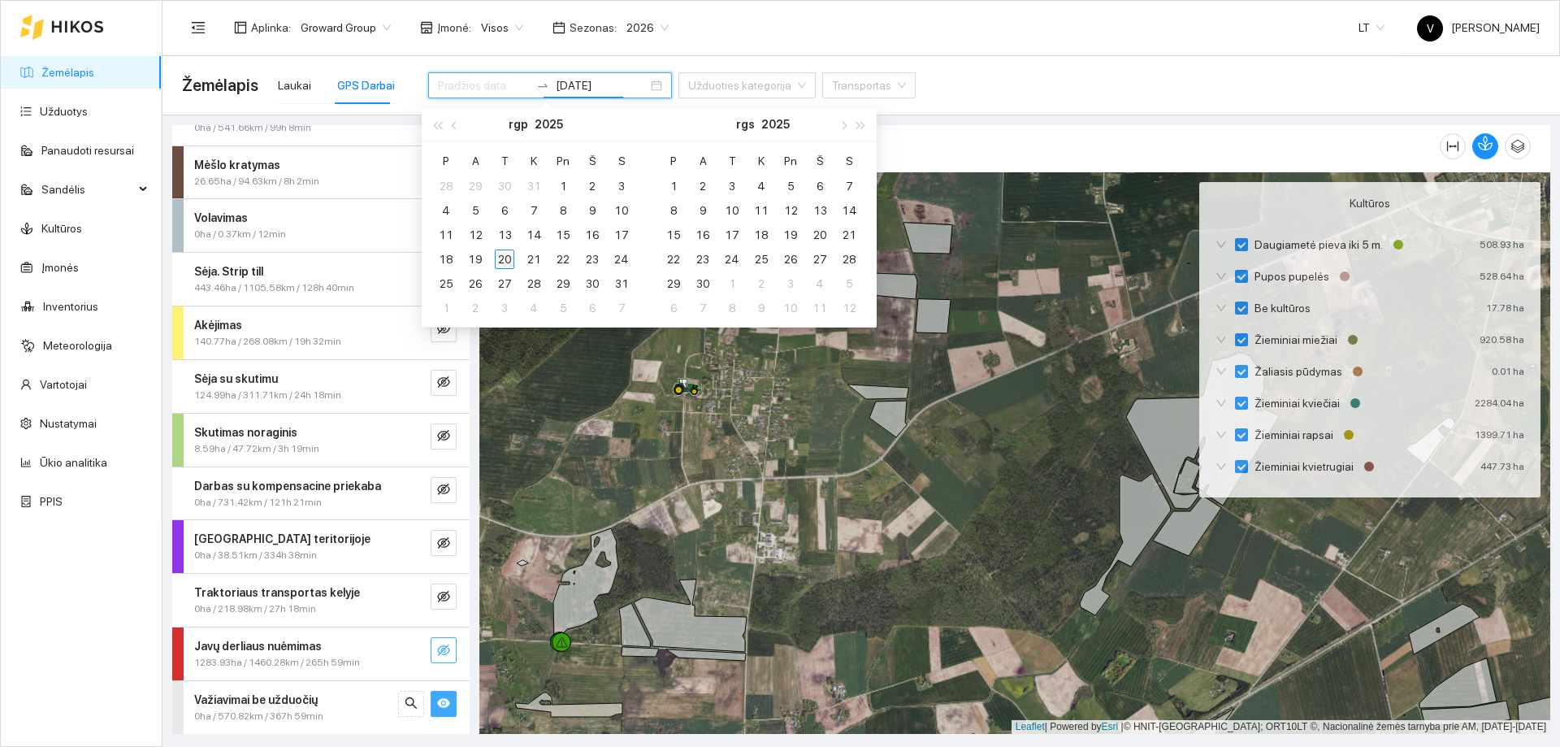
type input "2025-08-20"
click at [499, 261] on div "20" at bounding box center [505, 259] width 20 height 20
click at [504, 261] on div "20" at bounding box center [505, 259] width 20 height 20
type input "2025-08-20"
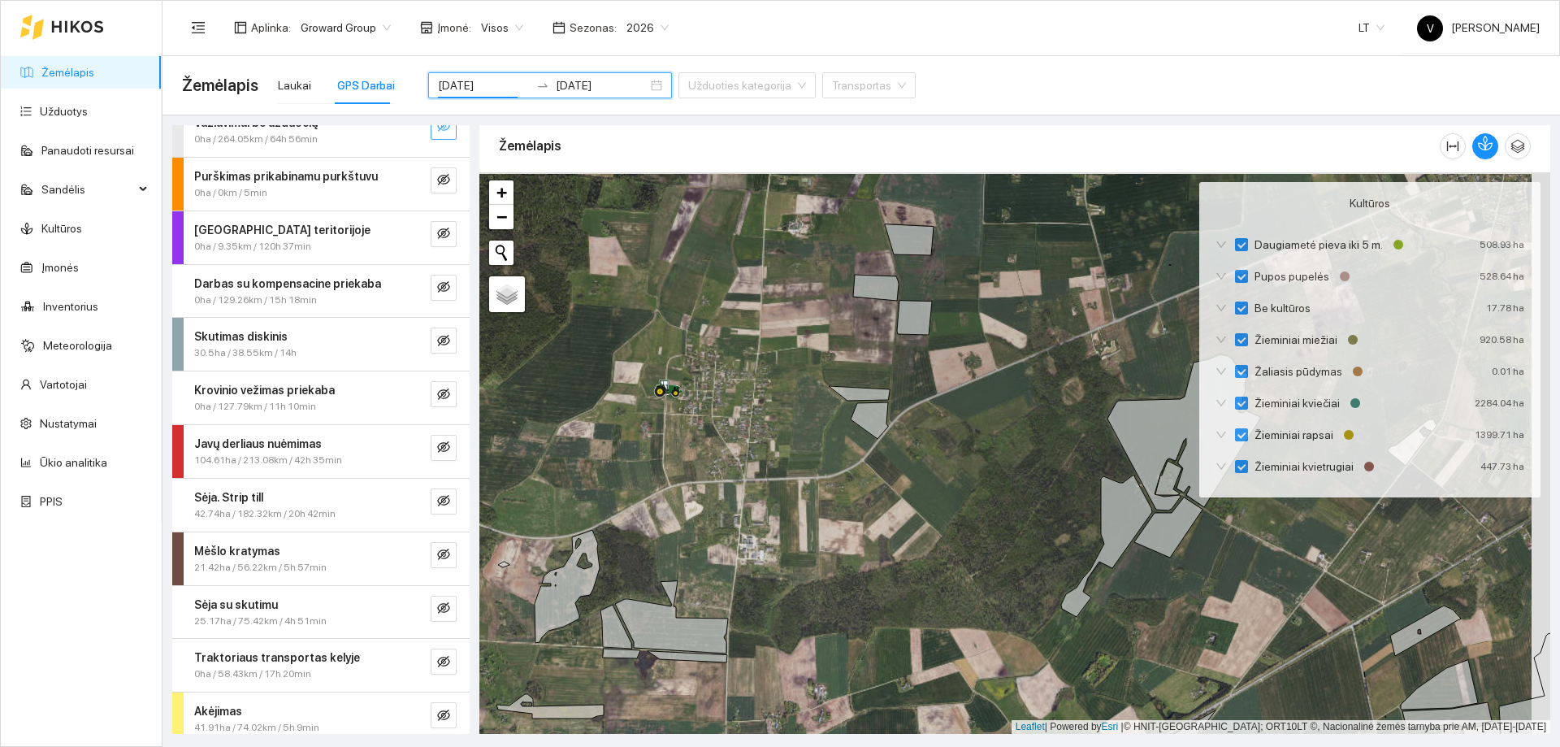
scroll to position [33, 0]
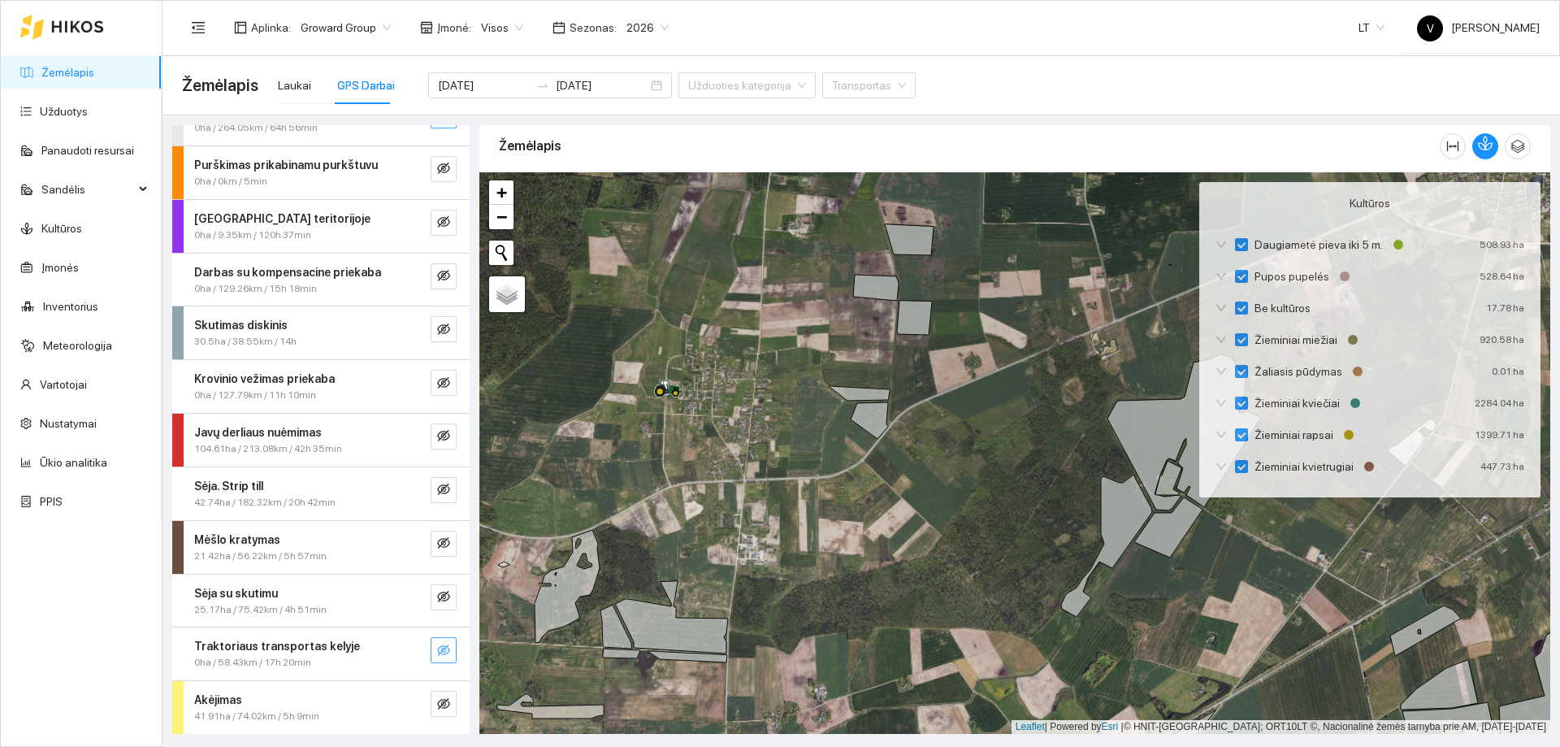
click at [440, 649] on button "button" at bounding box center [444, 650] width 26 height 26
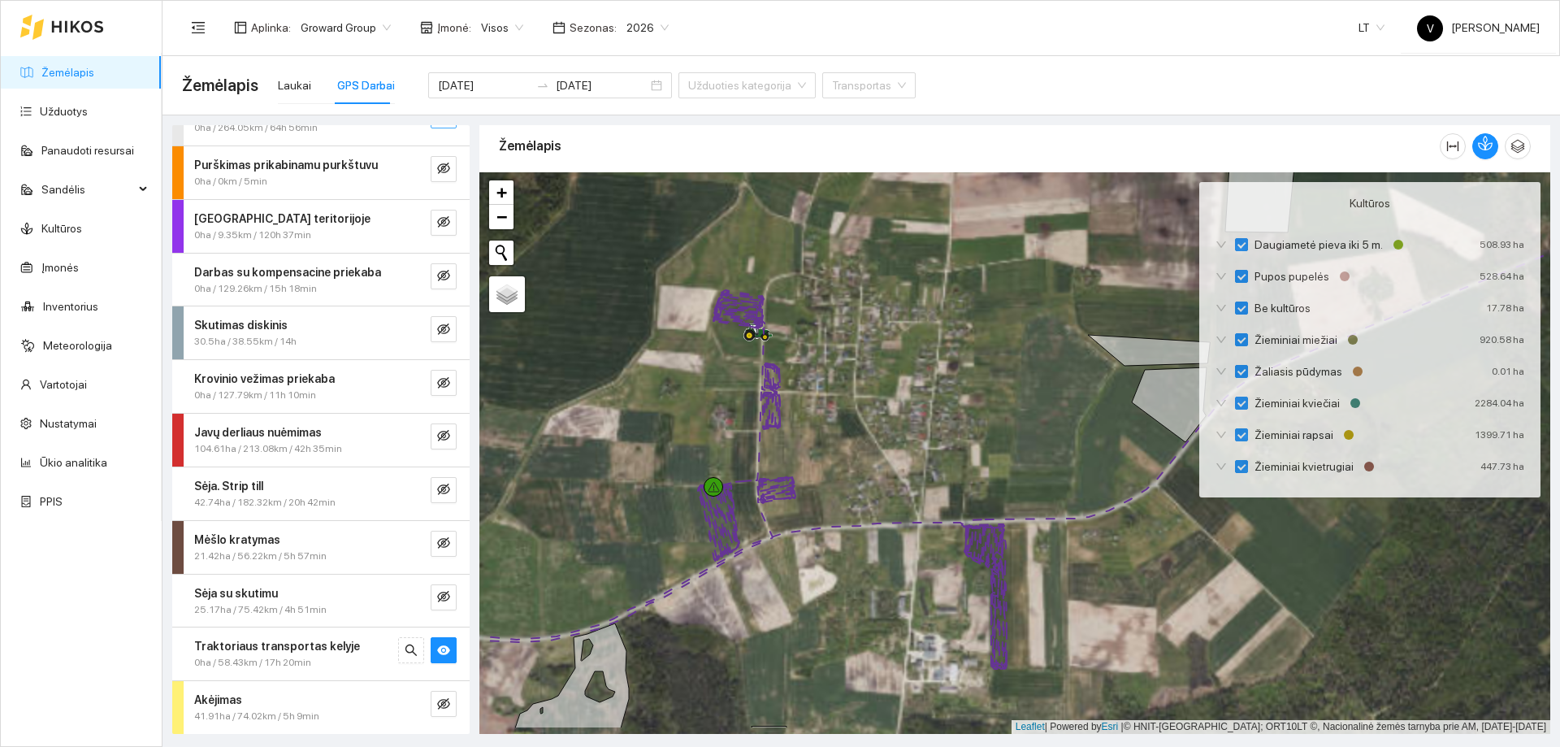
drag, startPoint x: 718, startPoint y: 458, endPoint x: 748, endPoint y: 331, distance: 131.3
click at [739, 319] on div at bounding box center [1014, 453] width 1071 height 562
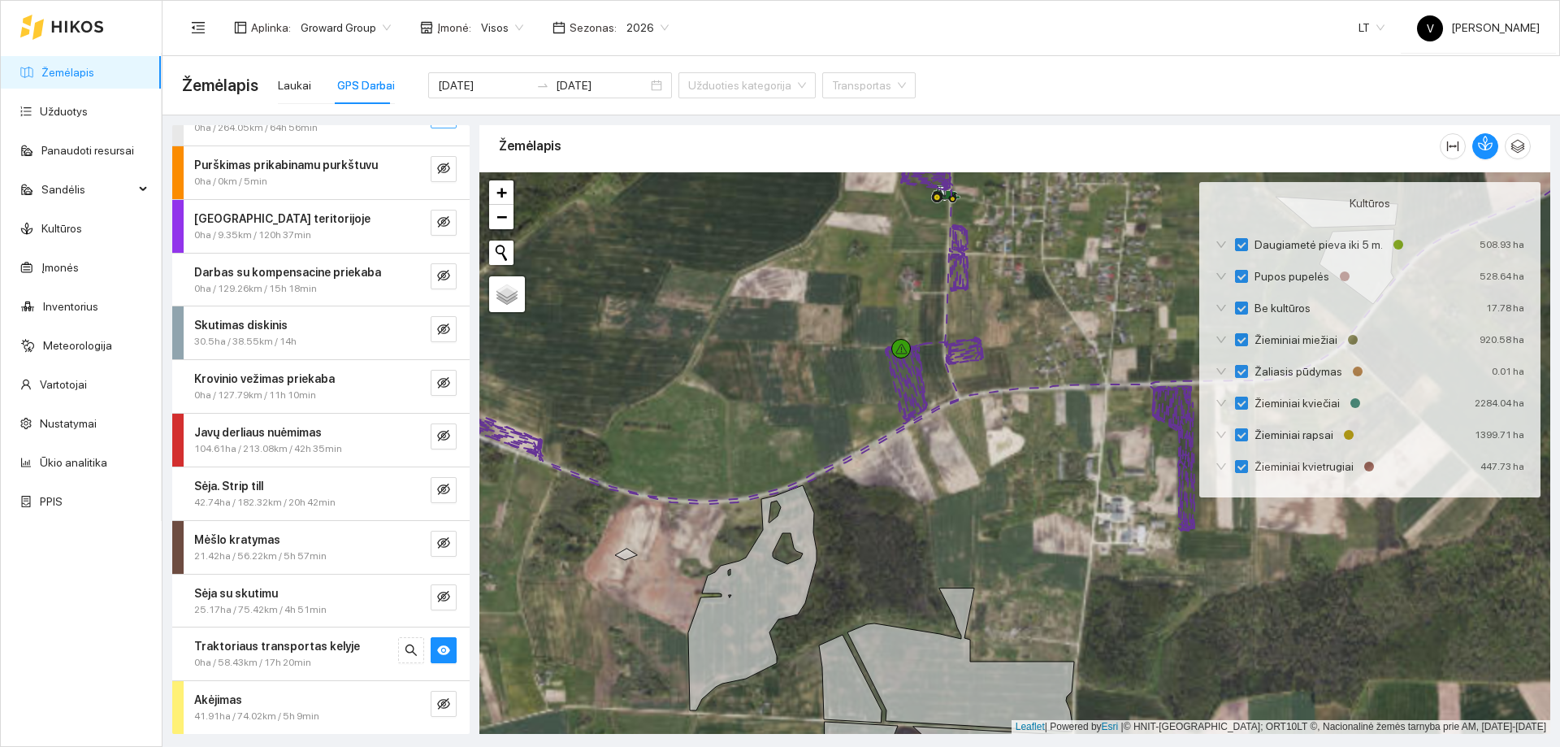
drag, startPoint x: 872, startPoint y: 516, endPoint x: 657, endPoint y: 451, distance: 224.2
click at [627, 468] on div at bounding box center [1014, 453] width 1071 height 562
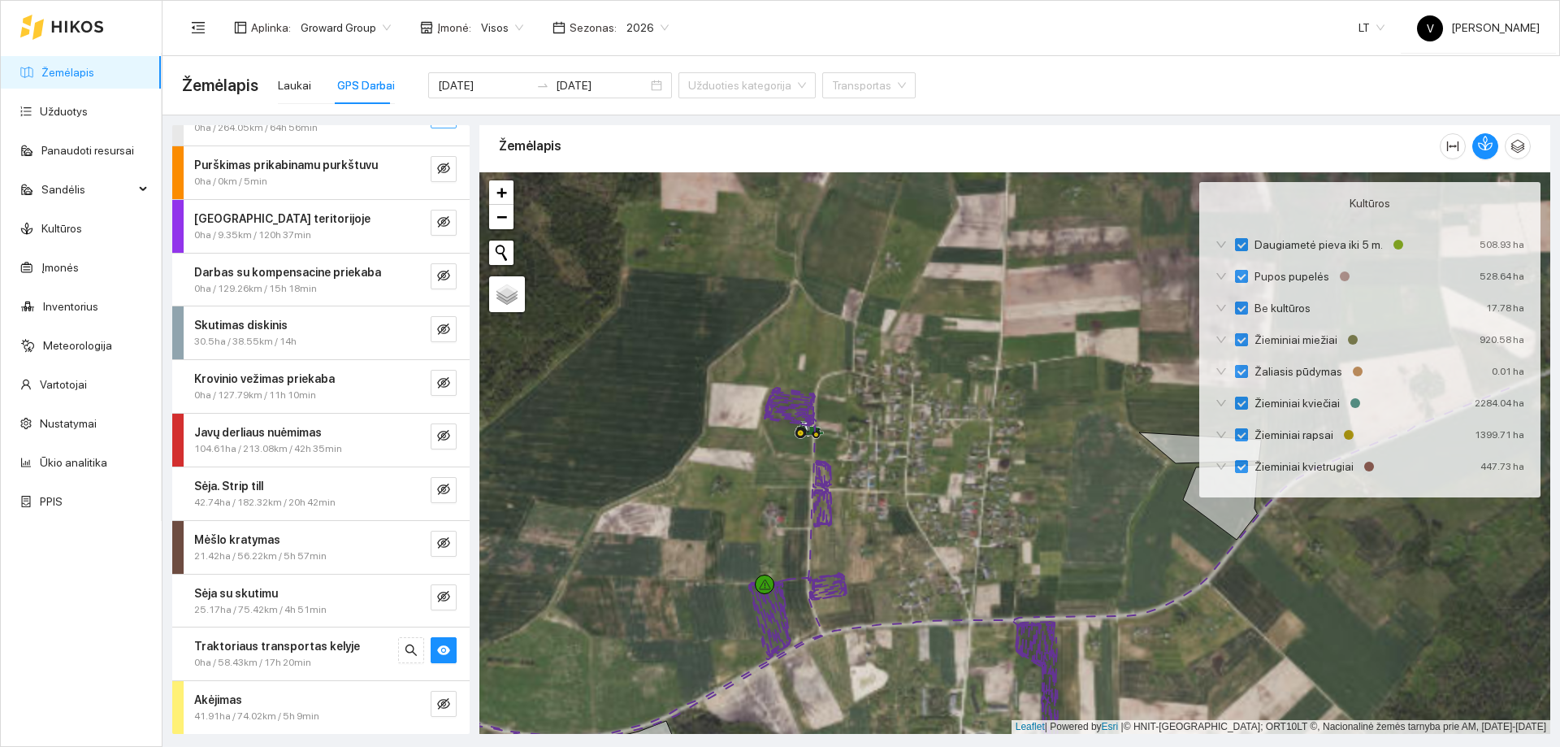
drag, startPoint x: 861, startPoint y: 385, endPoint x: 734, endPoint y: 599, distance: 248.5
click at [734, 599] on div at bounding box center [1014, 453] width 1071 height 562
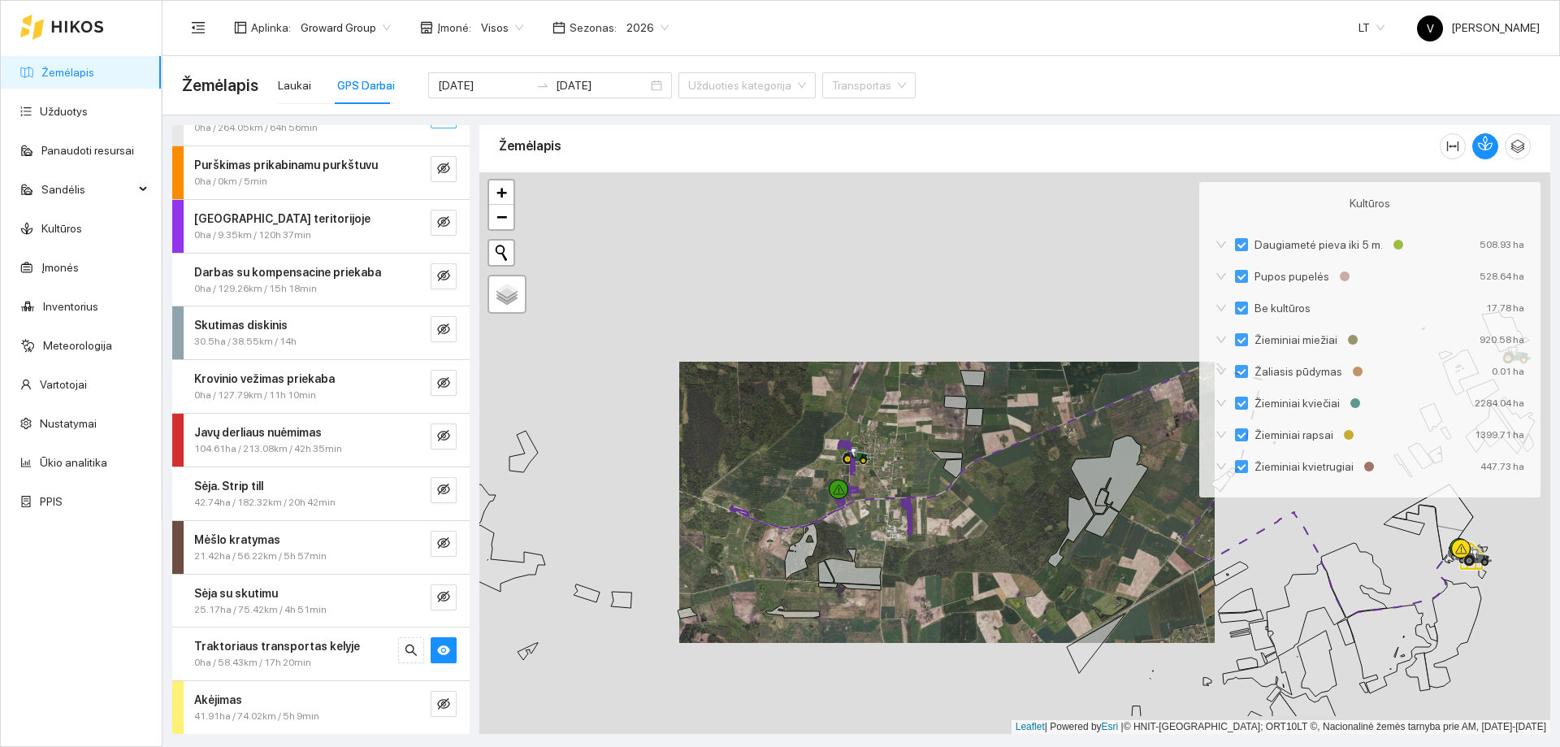
drag, startPoint x: 864, startPoint y: 625, endPoint x: 870, endPoint y: 476, distance: 148.9
click at [870, 476] on div at bounding box center [1014, 453] width 1071 height 562
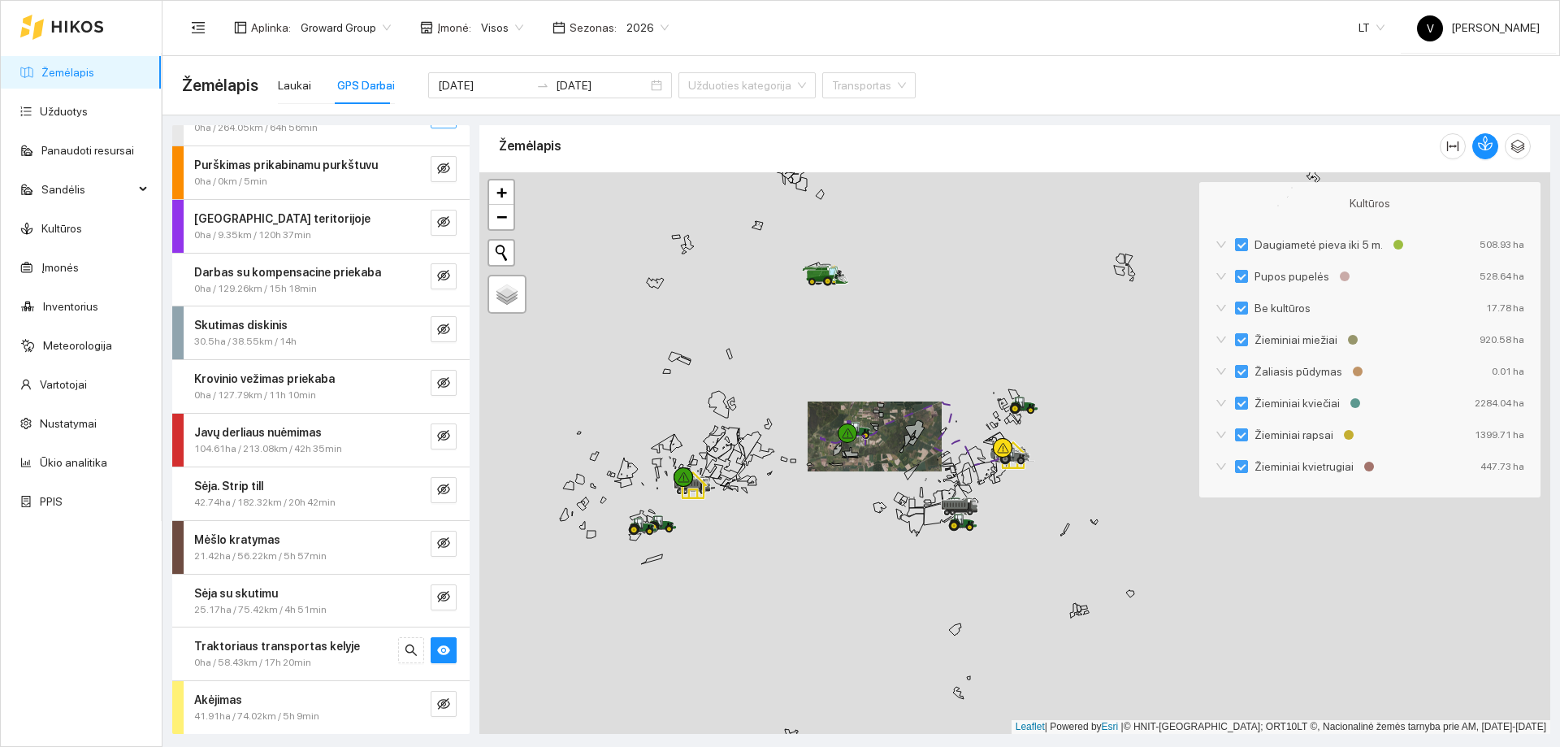
drag, startPoint x: 843, startPoint y: 479, endPoint x: 840, endPoint y: 457, distance: 22.1
click at [840, 457] on div at bounding box center [1014, 453] width 1071 height 562
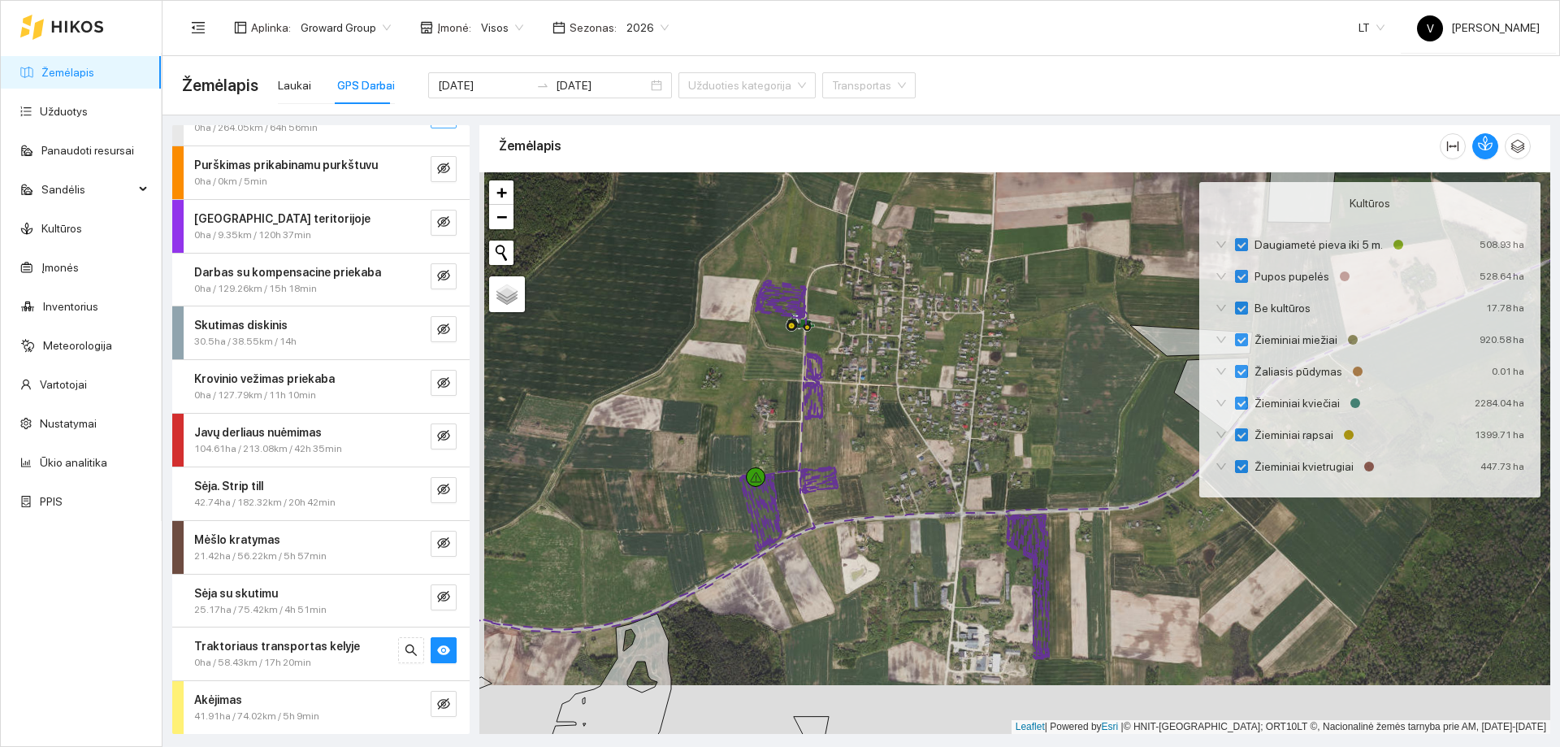
drag, startPoint x: 997, startPoint y: 605, endPoint x: 987, endPoint y: 482, distance: 123.9
click at [990, 479] on div at bounding box center [1014, 453] width 1071 height 562
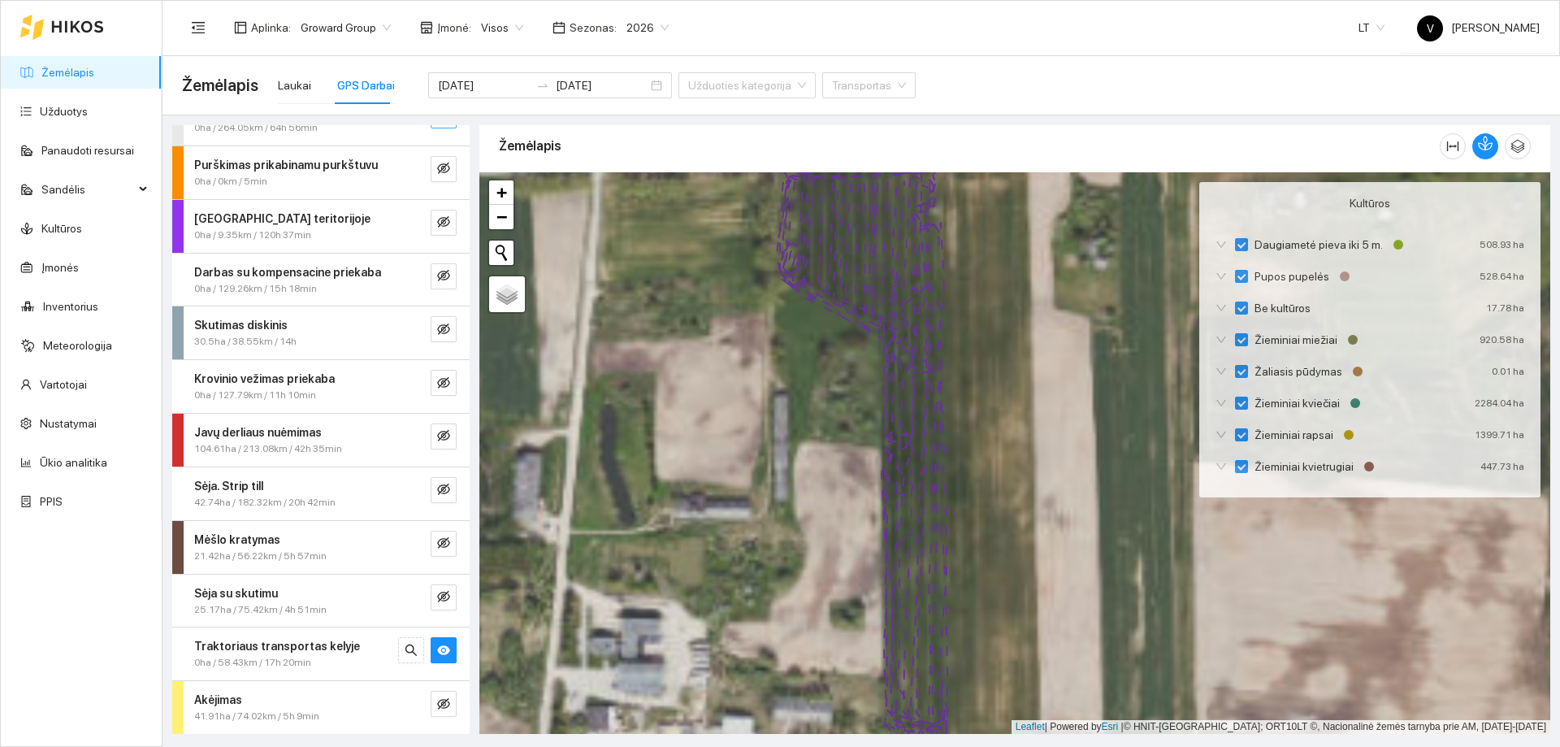
drag, startPoint x: 843, startPoint y: 555, endPoint x: 789, endPoint y: 592, distance: 64.9
click at [788, 592] on div at bounding box center [1014, 453] width 1071 height 562
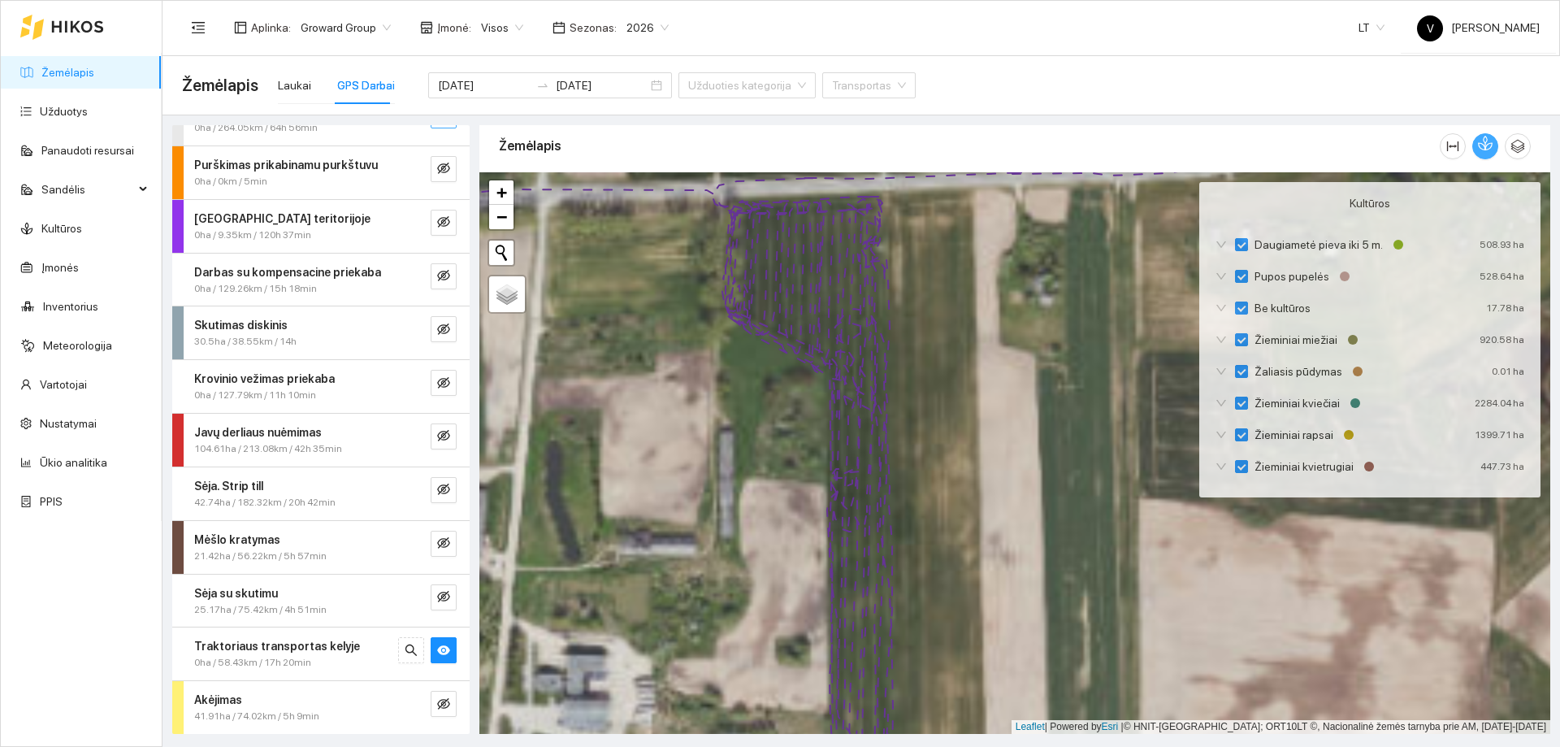
click at [1481, 145] on icon "button" at bounding box center [1485, 143] width 15 height 15
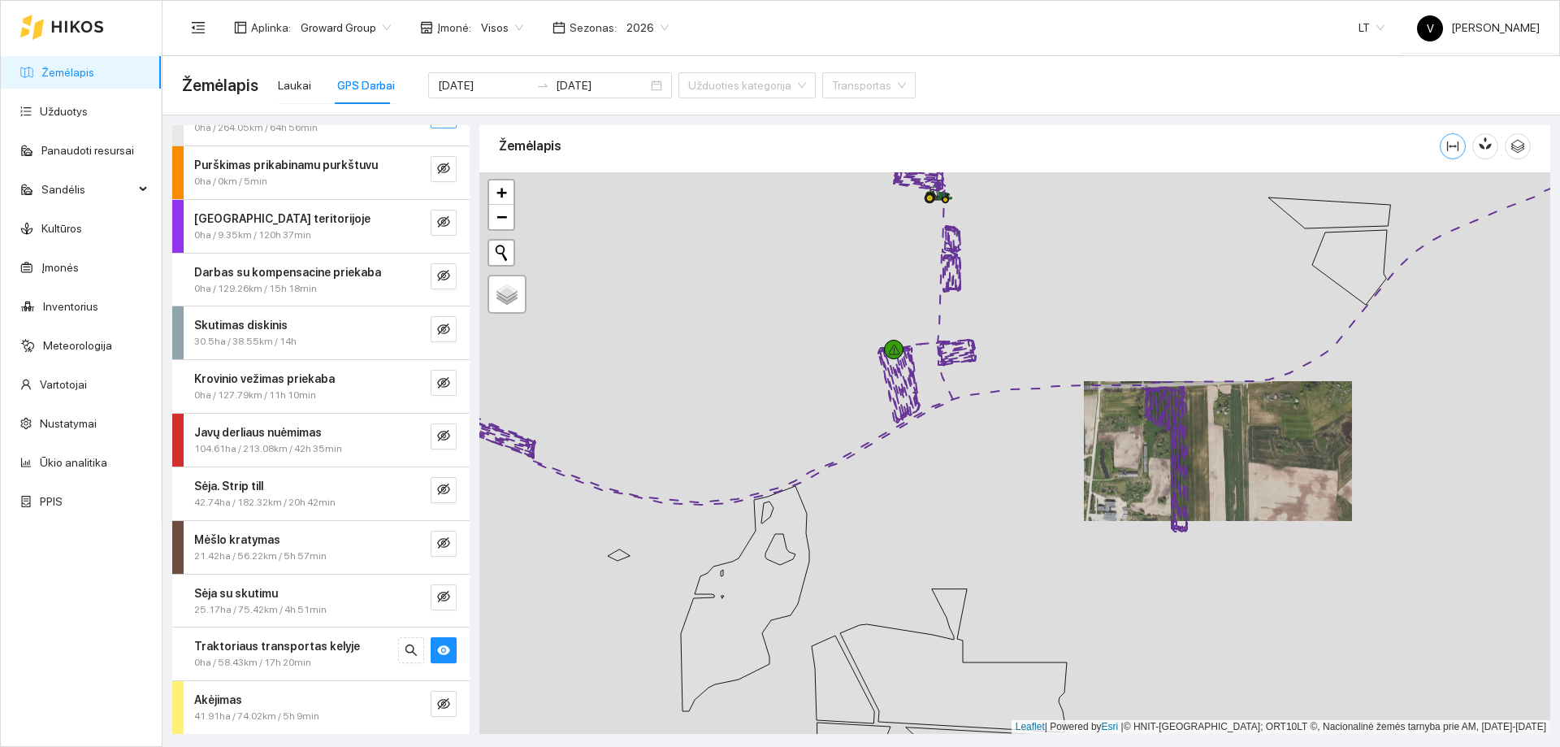
click at [1454, 158] on button "button" at bounding box center [1453, 146] width 26 height 26
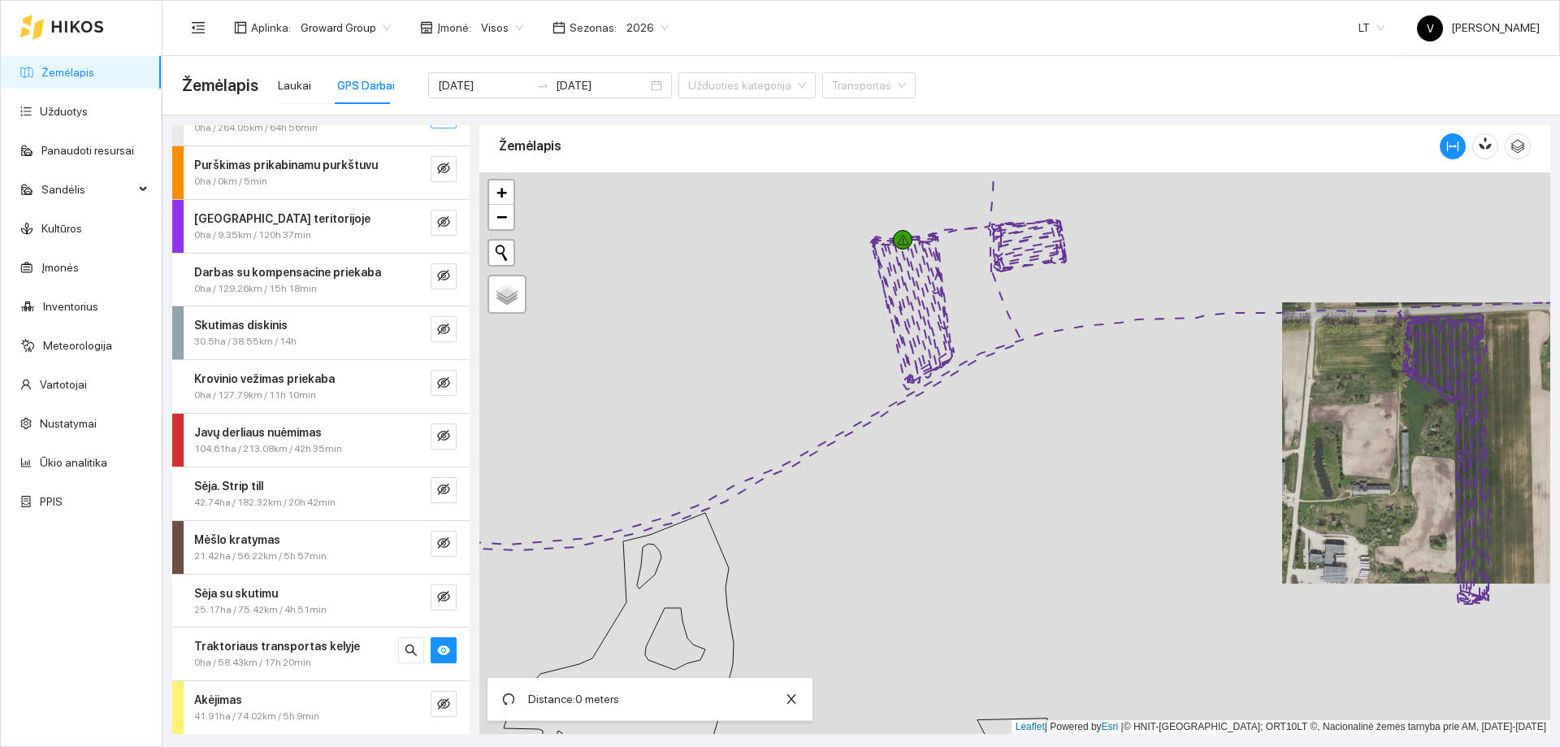
click at [1405, 319] on icon at bounding box center [1015, 411] width 1286 height 387
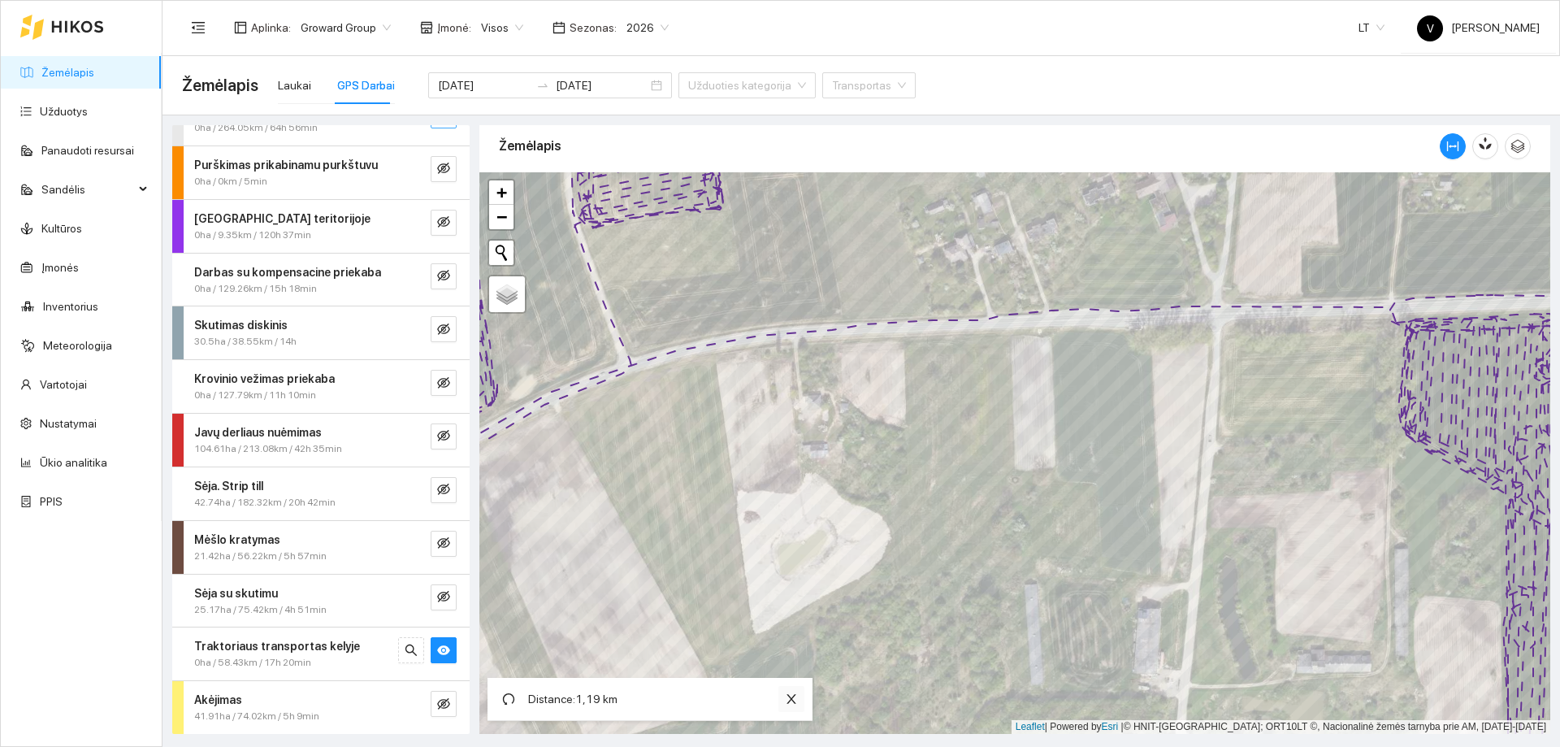
click at [790, 703] on icon "close" at bounding box center [791, 698] width 13 height 13
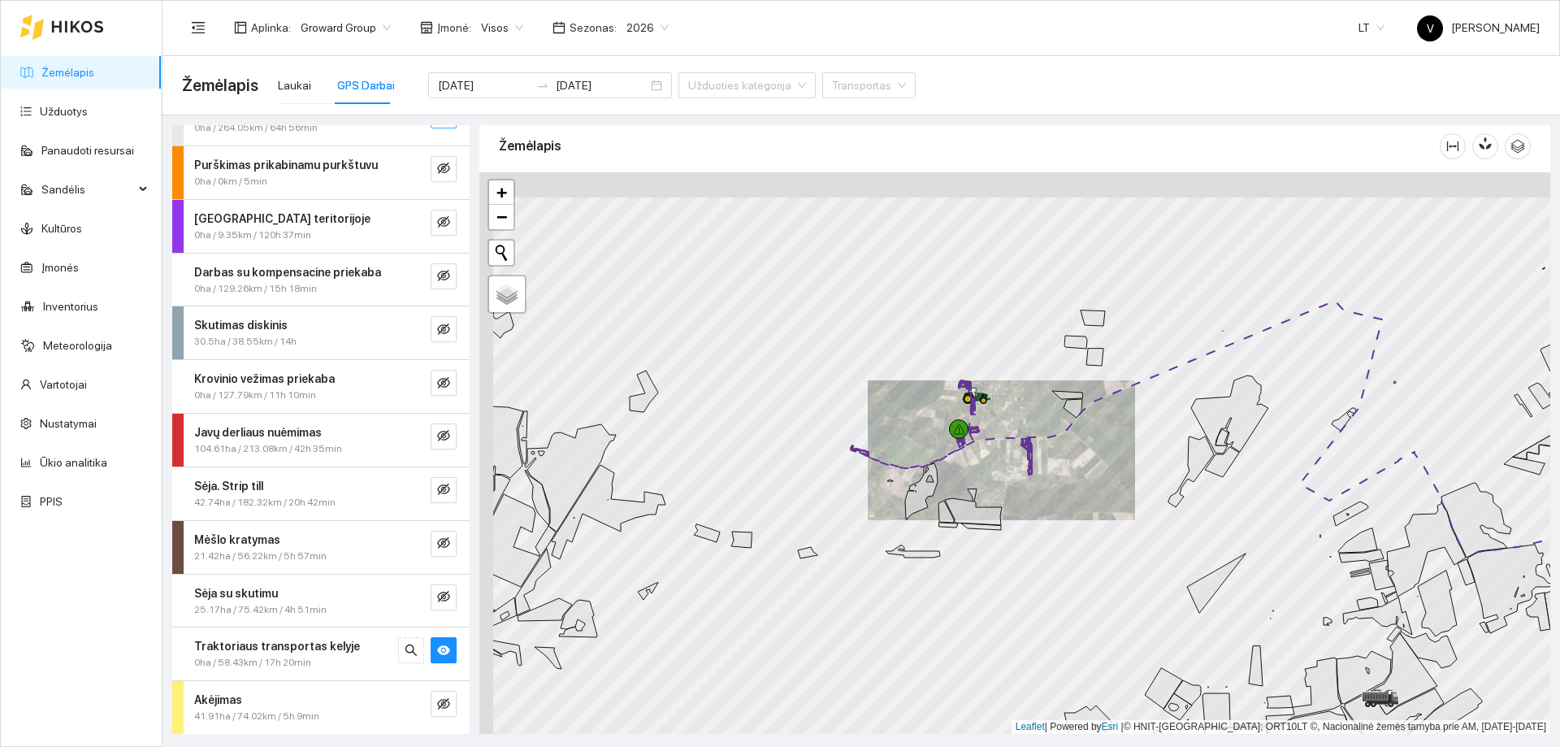
drag, startPoint x: 810, startPoint y: 382, endPoint x: 931, endPoint y: 463, distance: 145.8
click at [931, 463] on icon at bounding box center [1158, 429] width 615 height 256
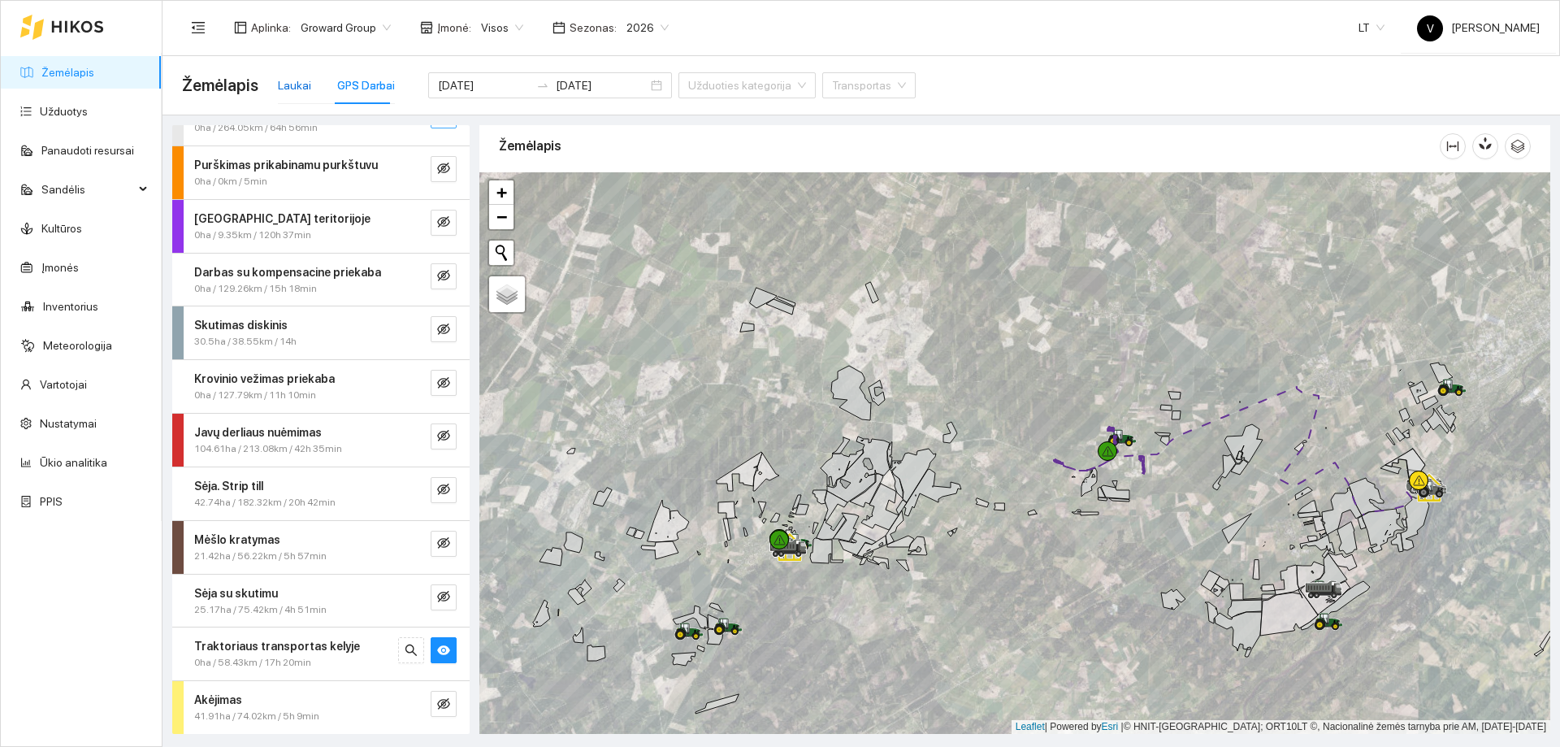
click at [286, 85] on div "Laukai" at bounding box center [294, 85] width 33 height 18
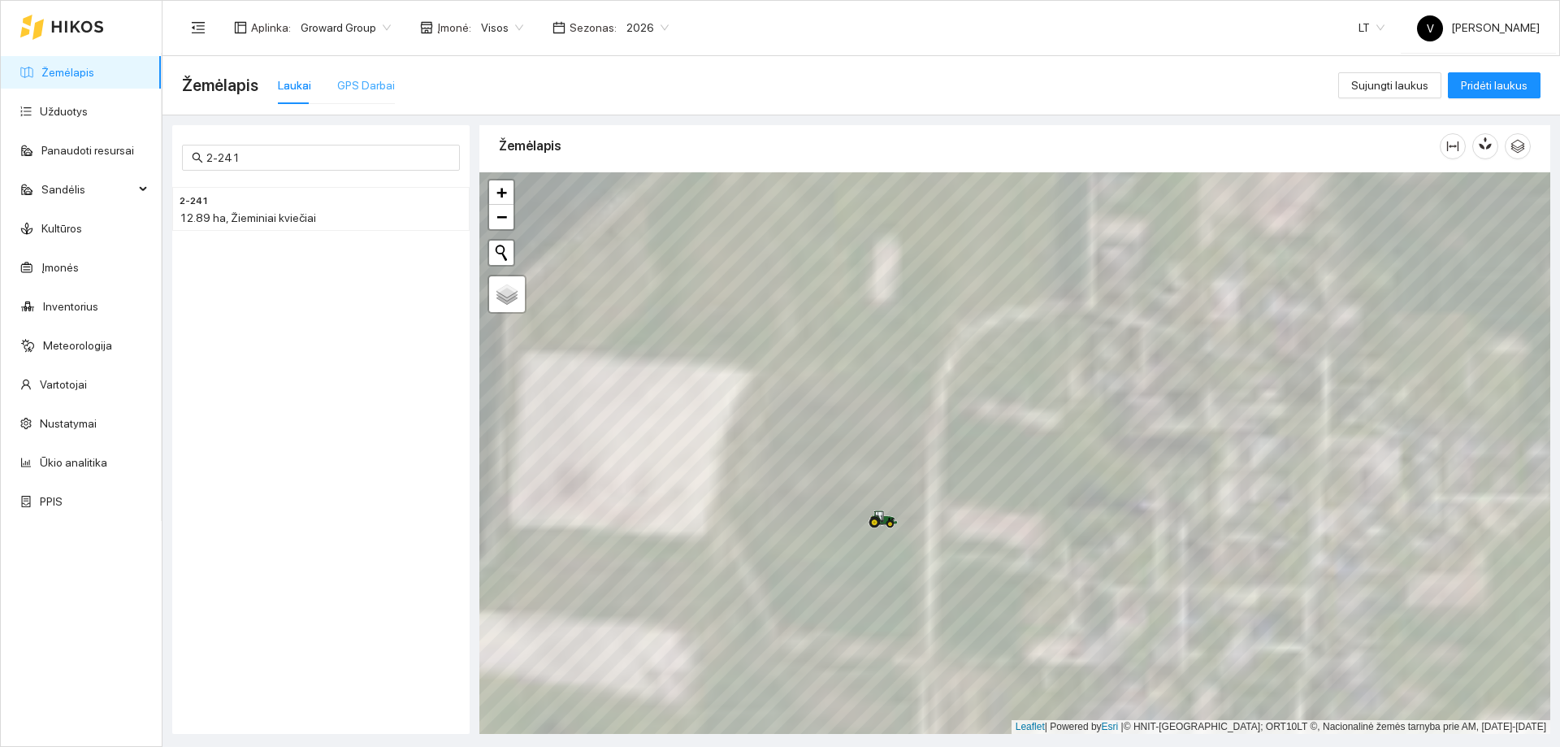
click at [362, 94] on div "GPS Darbai" at bounding box center [366, 85] width 58 height 37
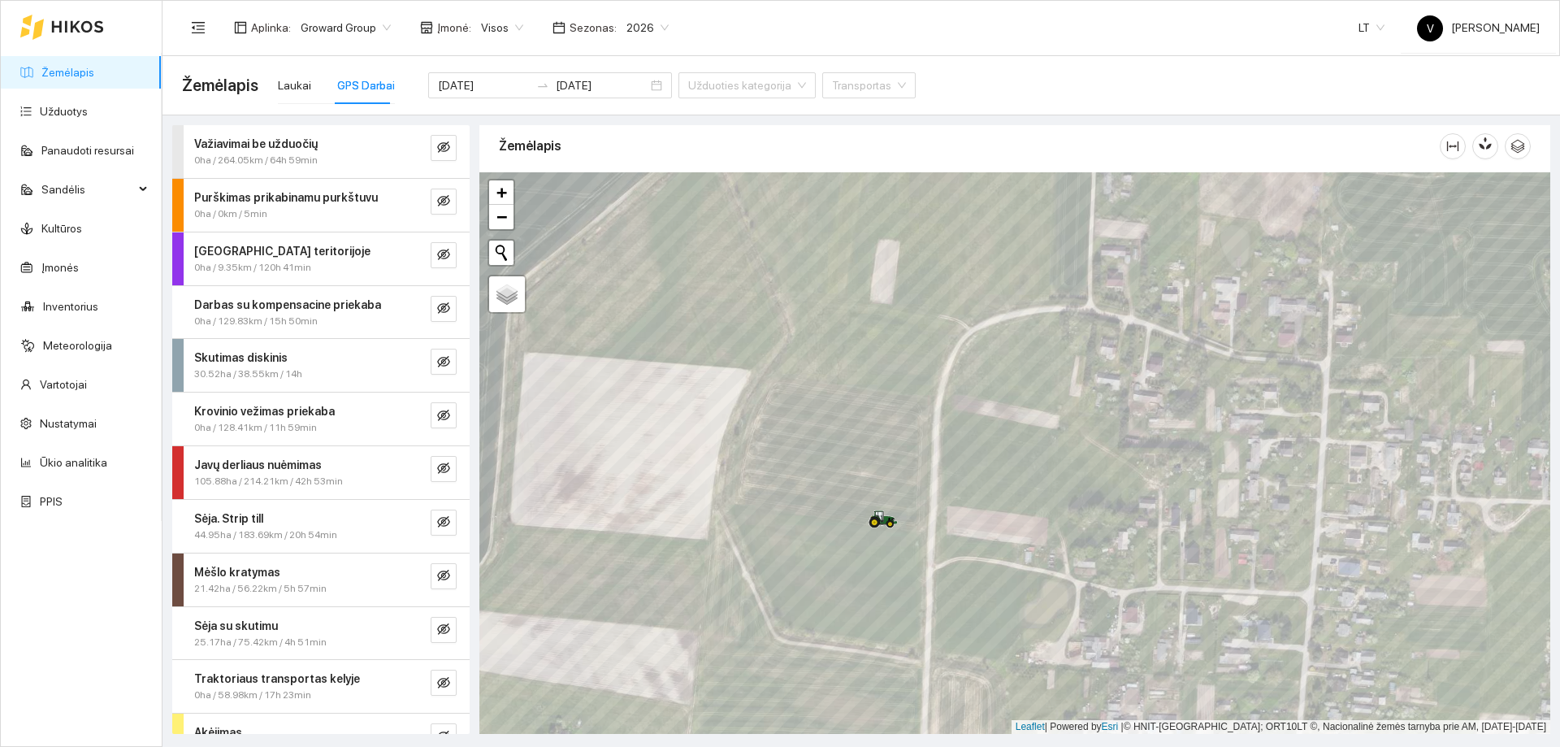
scroll to position [33, 0]
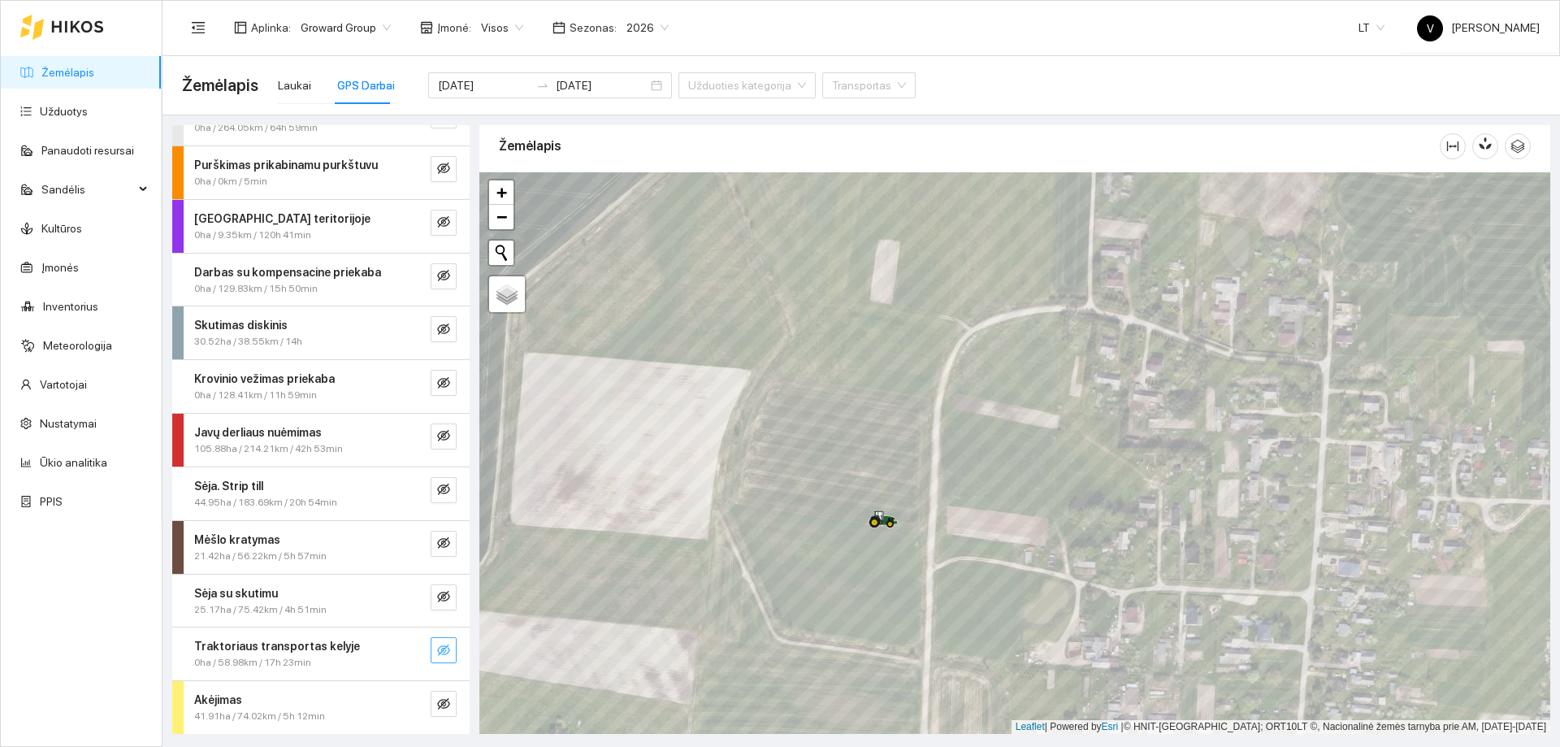
click at [437, 657] on span "eye-invisible" at bounding box center [443, 651] width 13 height 15
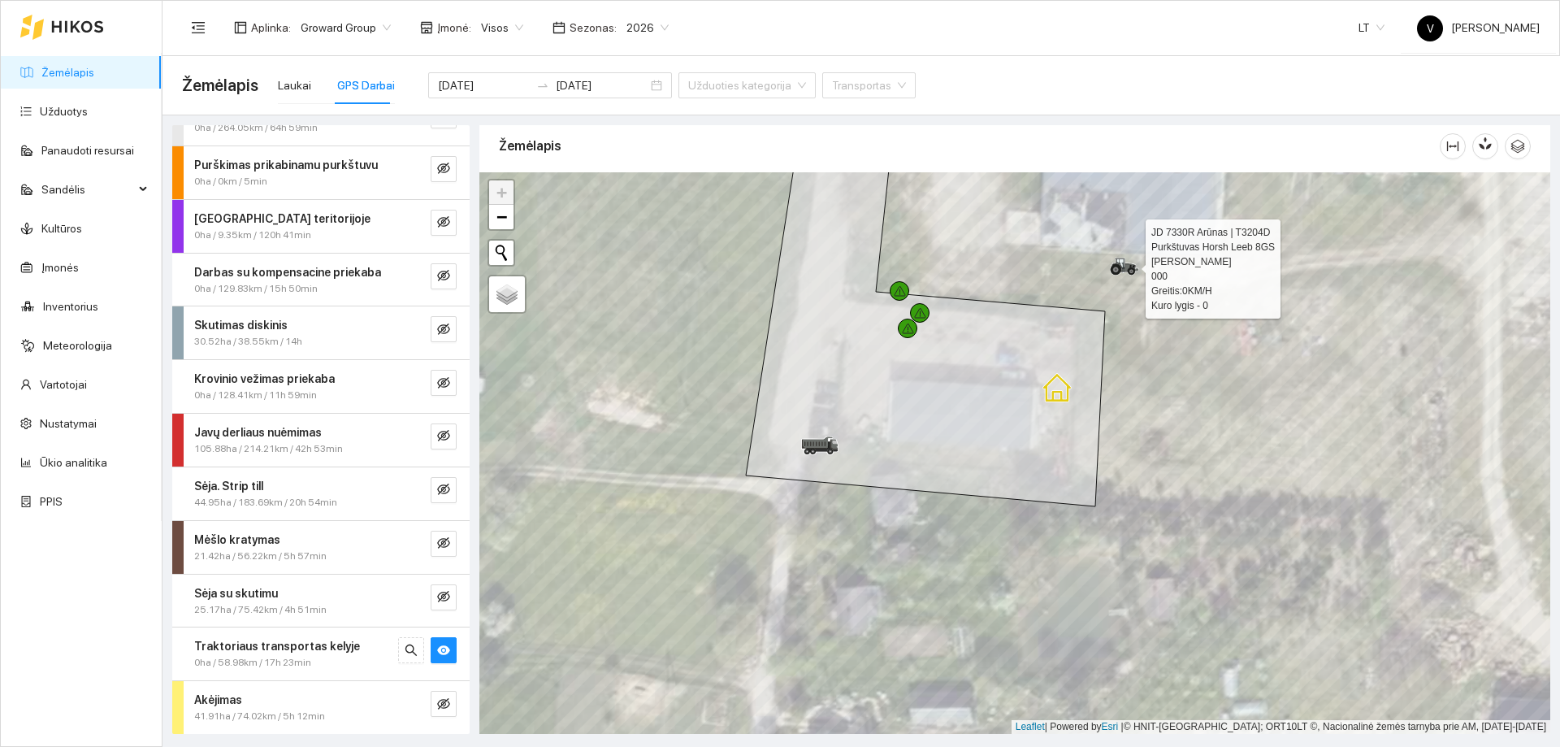
click at [1131, 271] on icon at bounding box center [1131, 271] width 3 height 3
